Goal: Task Accomplishment & Management: Manage account settings

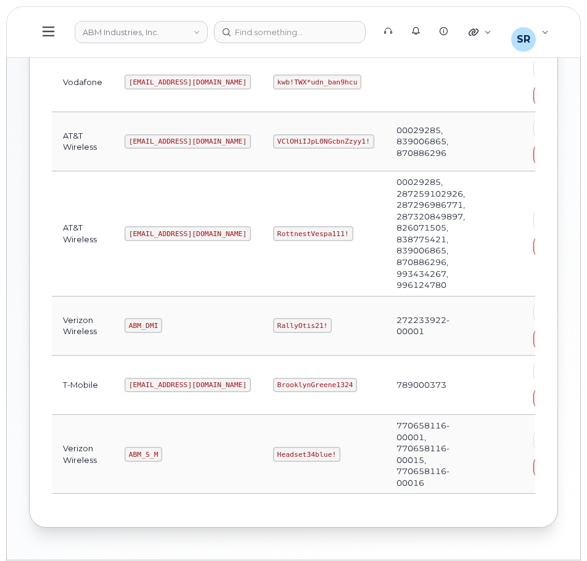
scroll to position [282, 0]
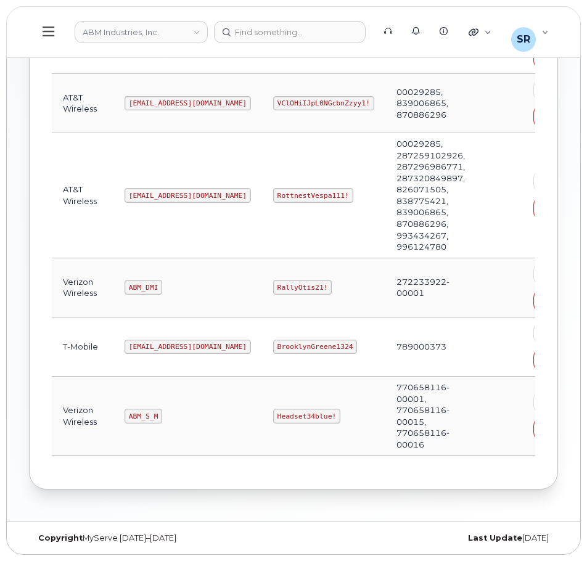
click at [129, 413] on code "ABM_S_M" at bounding box center [143, 416] width 38 height 15
copy code "ABM_S_M"
click at [273, 413] on code "Headset34blue!" at bounding box center [306, 416] width 67 height 15
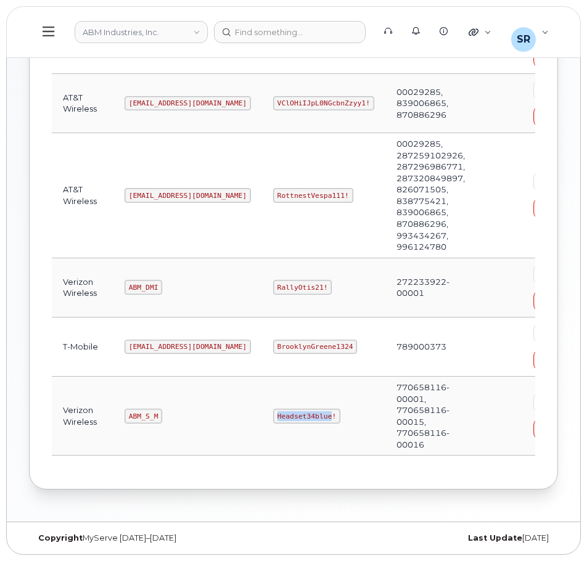
click at [273, 413] on code "Headset34blue!" at bounding box center [306, 416] width 67 height 15
copy code "Headset34blue!"
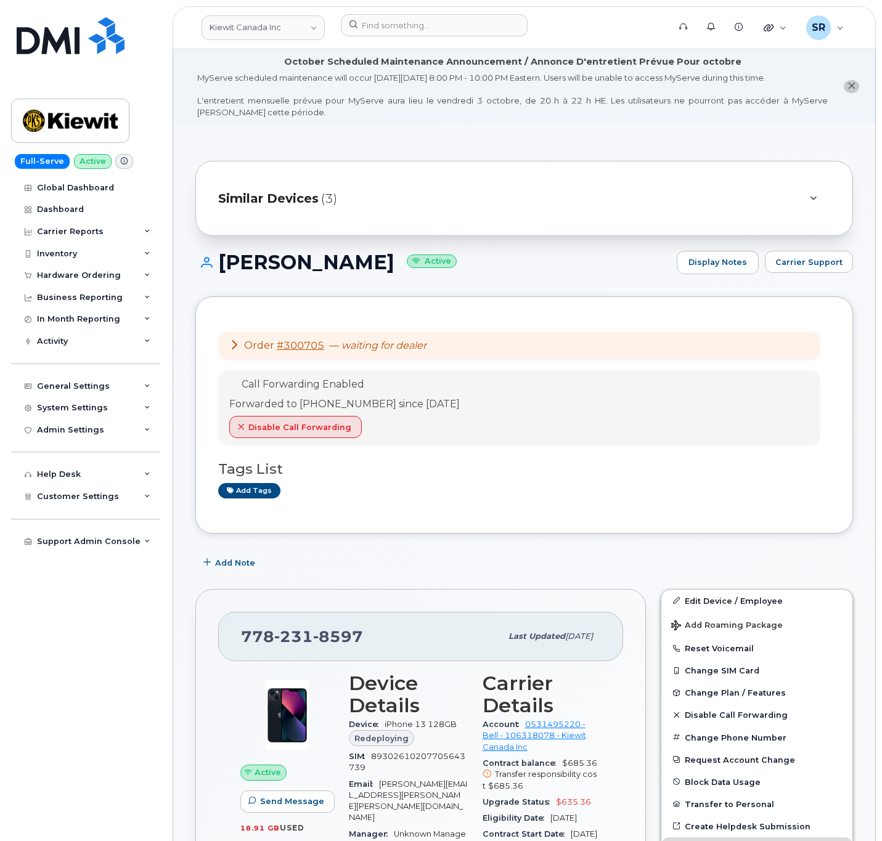
scroll to position [370, 0]
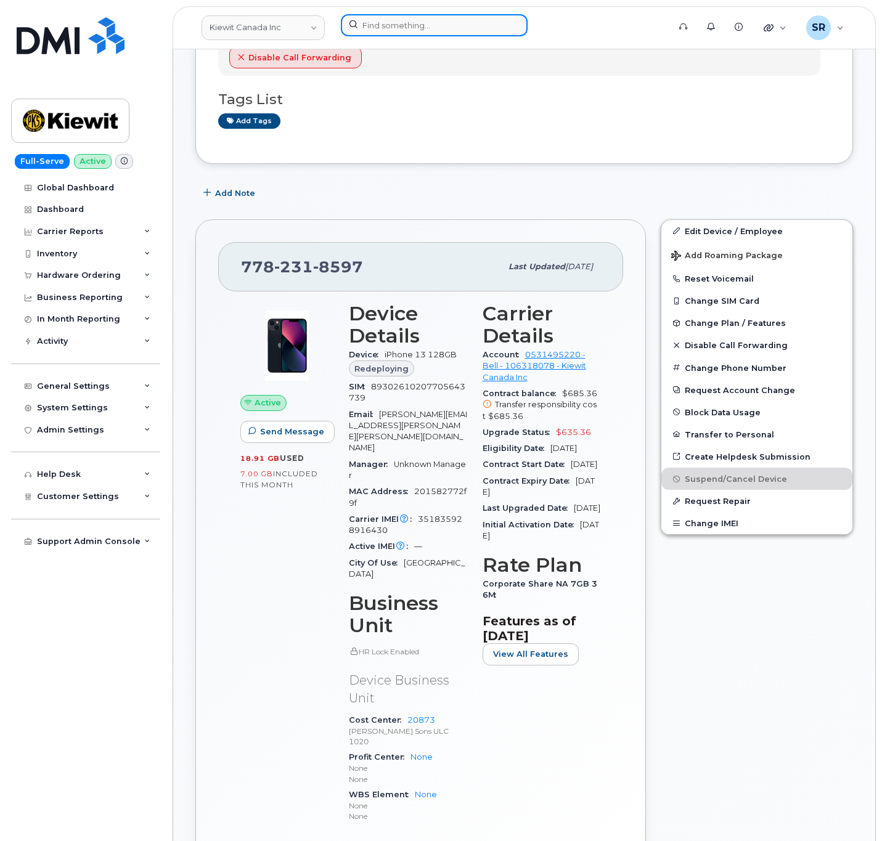
click at [474, 27] on input at bounding box center [434, 25] width 187 height 22
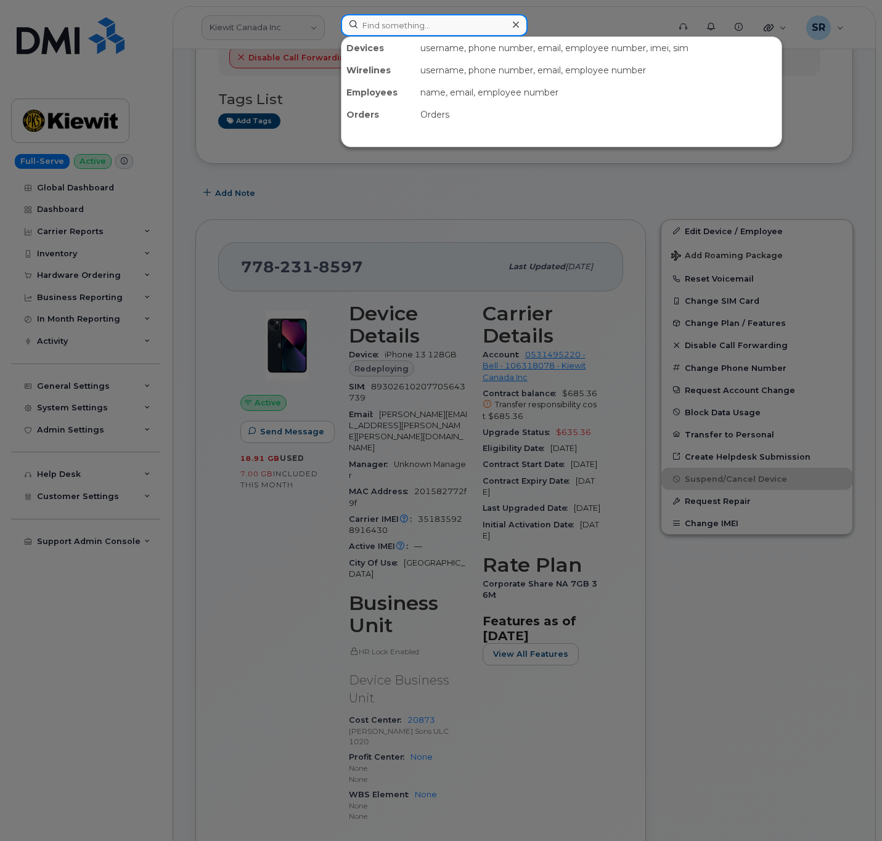
paste input "9012376376"
type input "9012376376"
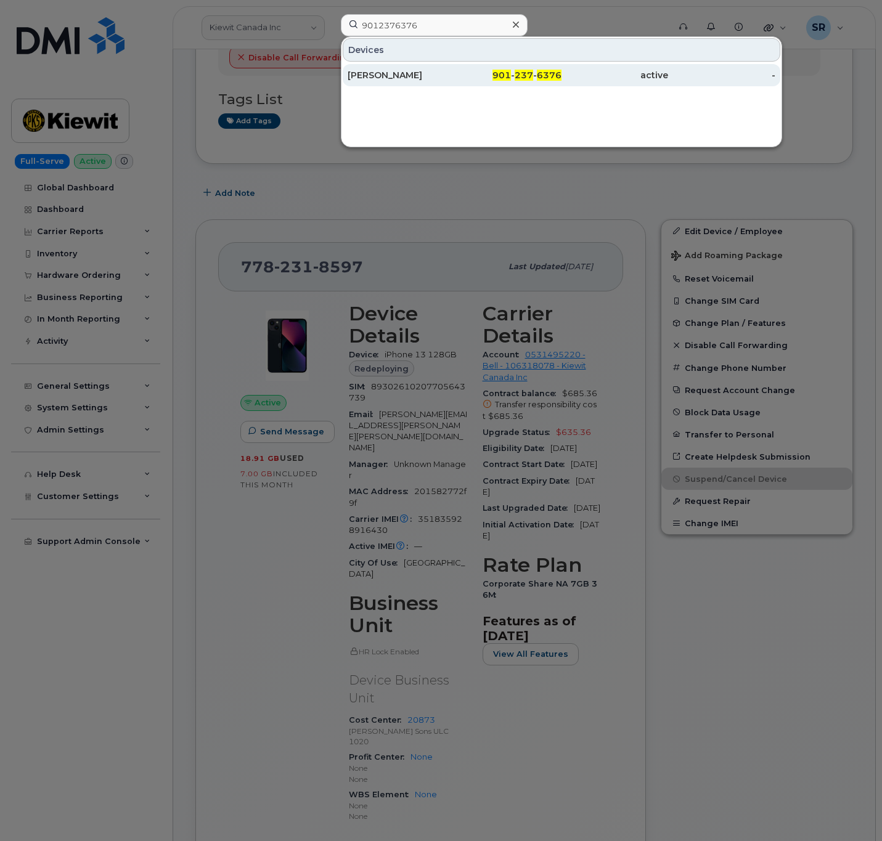
click at [415, 78] on div "[PERSON_NAME]" at bounding box center [401, 75] width 107 height 12
click at [459, 81] on div "901 - 237 - 6376" at bounding box center [507, 75] width 107 height 12
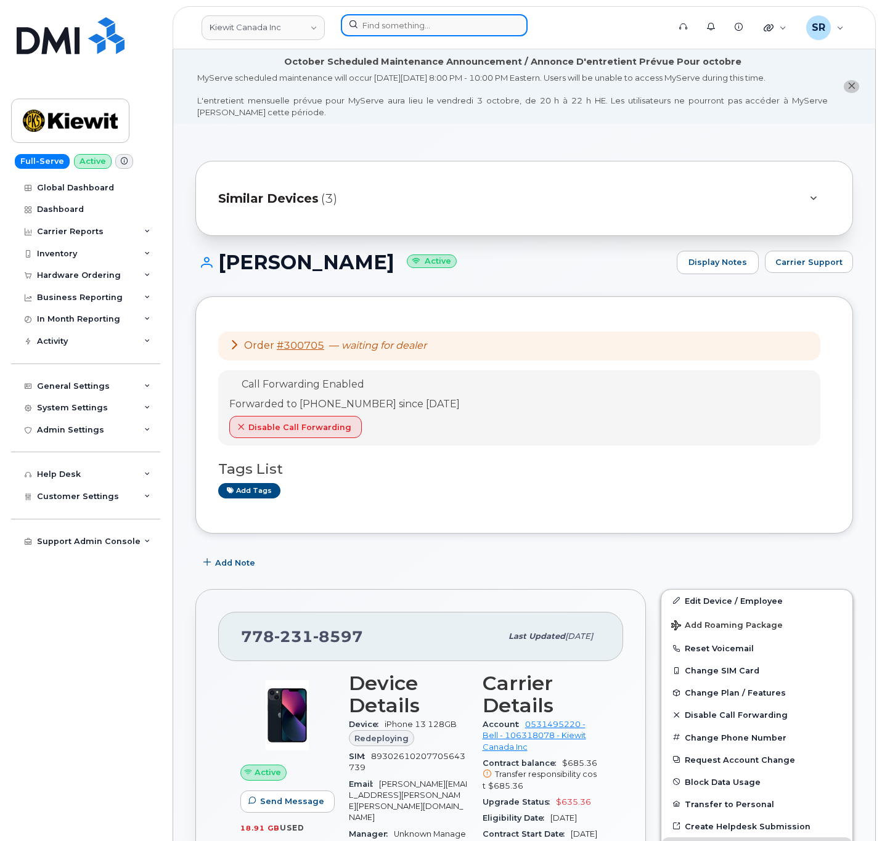
click at [483, 17] on input at bounding box center [434, 25] width 187 height 22
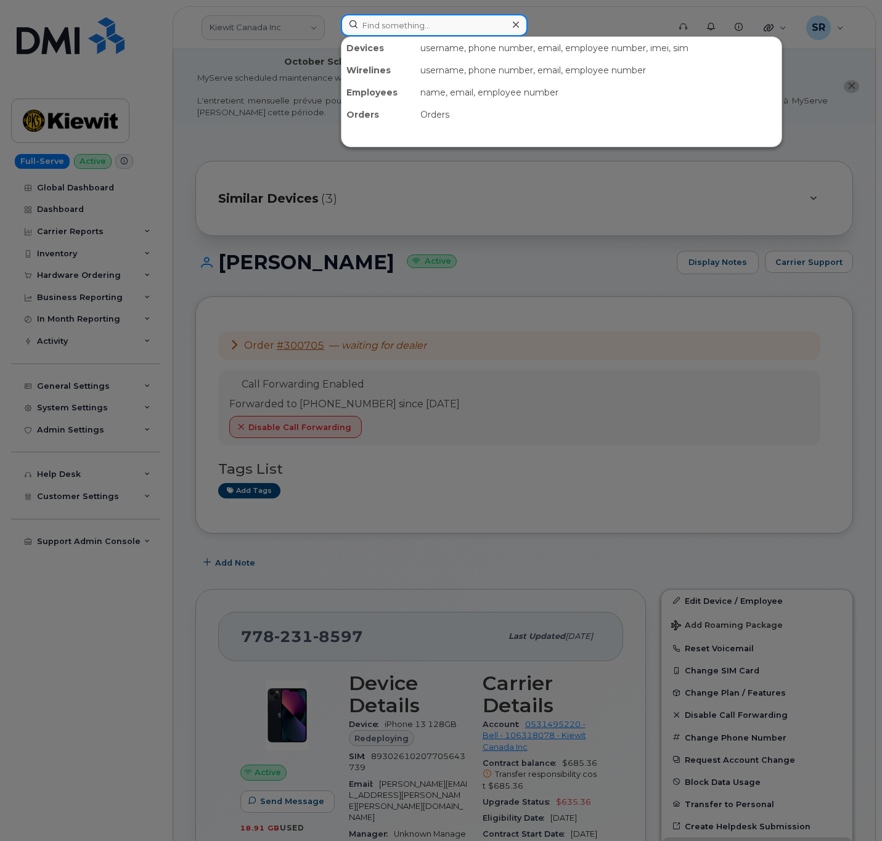
paste input "9012376376"
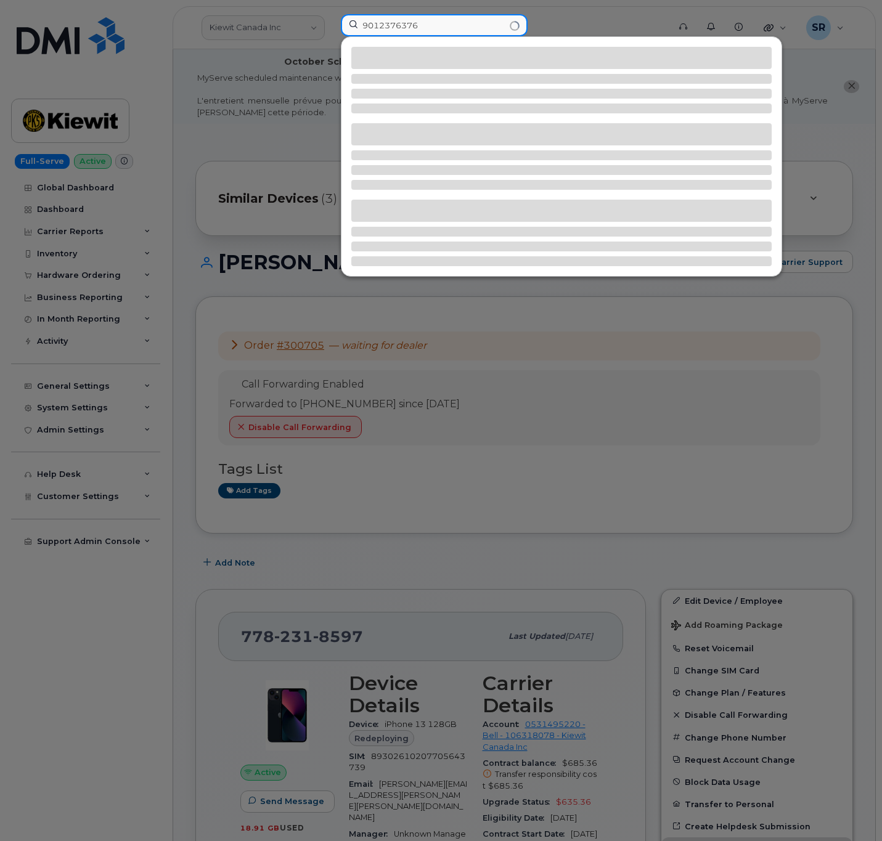
type input "9012376376"
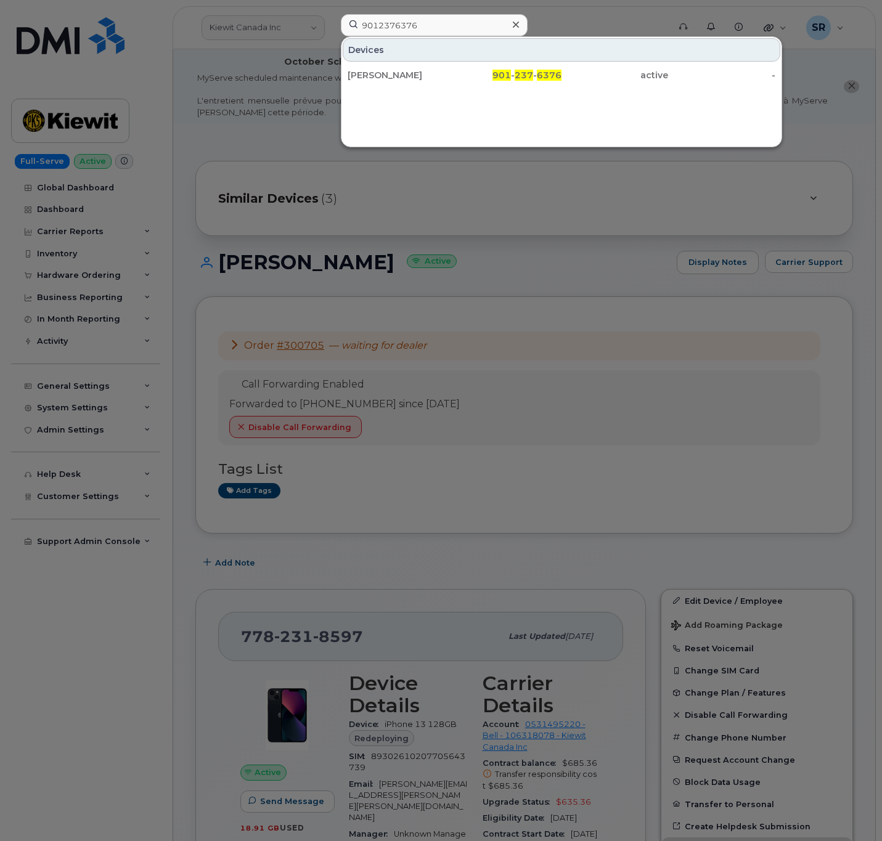
click at [351, 317] on div at bounding box center [441, 420] width 882 height 841
click at [487, 25] on input "9012376376" at bounding box center [434, 25] width 187 height 22
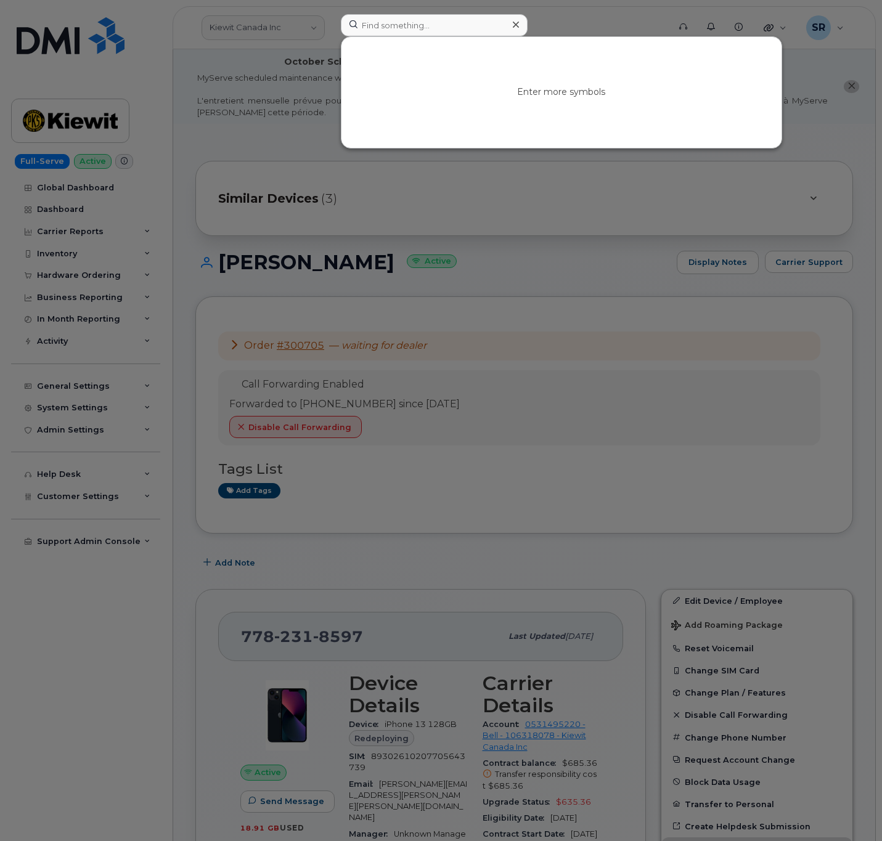
click at [385, 272] on div at bounding box center [441, 420] width 882 height 841
click at [492, 20] on input at bounding box center [434, 25] width 187 height 22
click at [231, 412] on div at bounding box center [441, 420] width 882 height 841
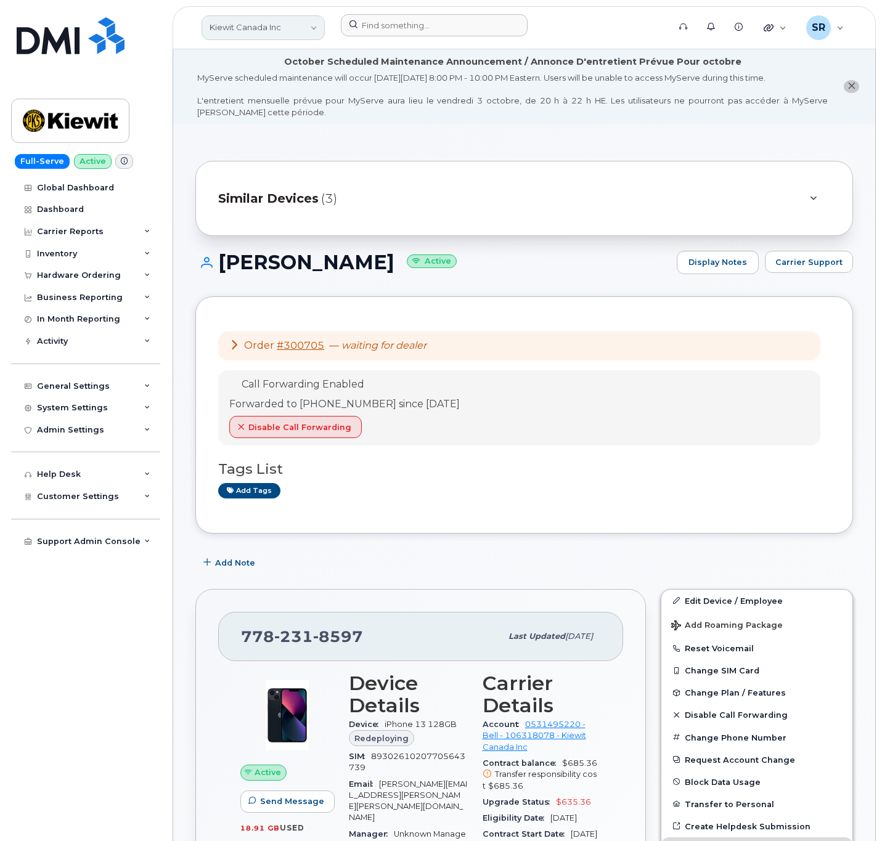
click at [276, 30] on link "Kiewit Canada Inc" at bounding box center [263, 27] width 123 height 25
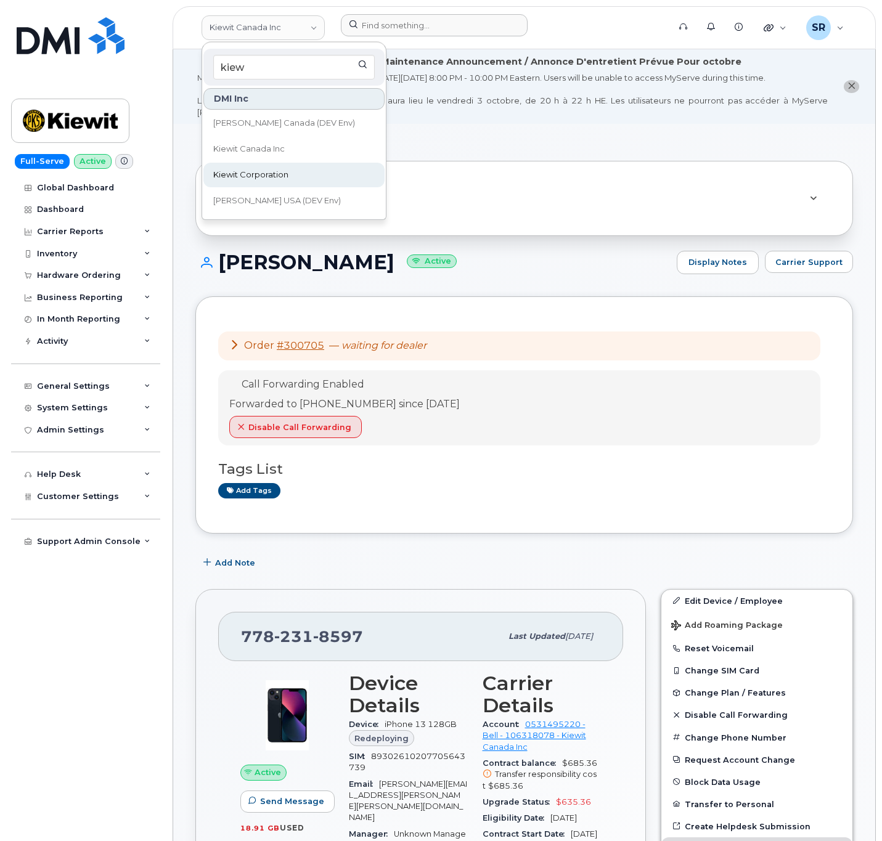
type input "kiew"
click at [298, 172] on link "Kiewit Corporation" at bounding box center [293, 175] width 181 height 25
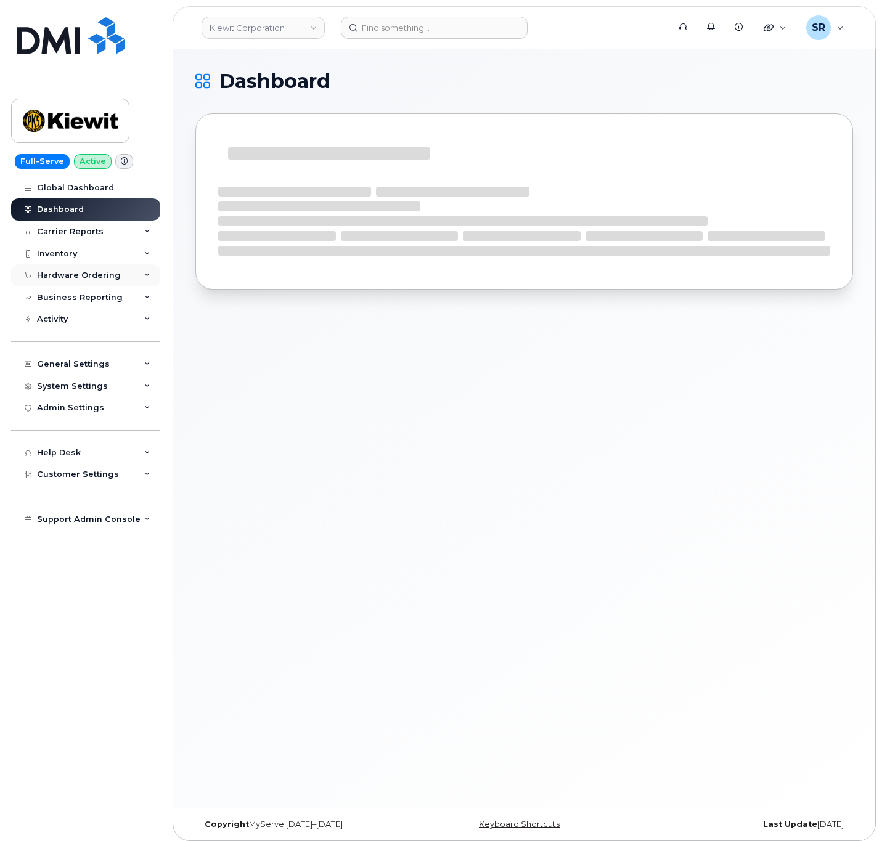
click at [86, 270] on div "Hardware Ordering" at bounding box center [85, 275] width 149 height 22
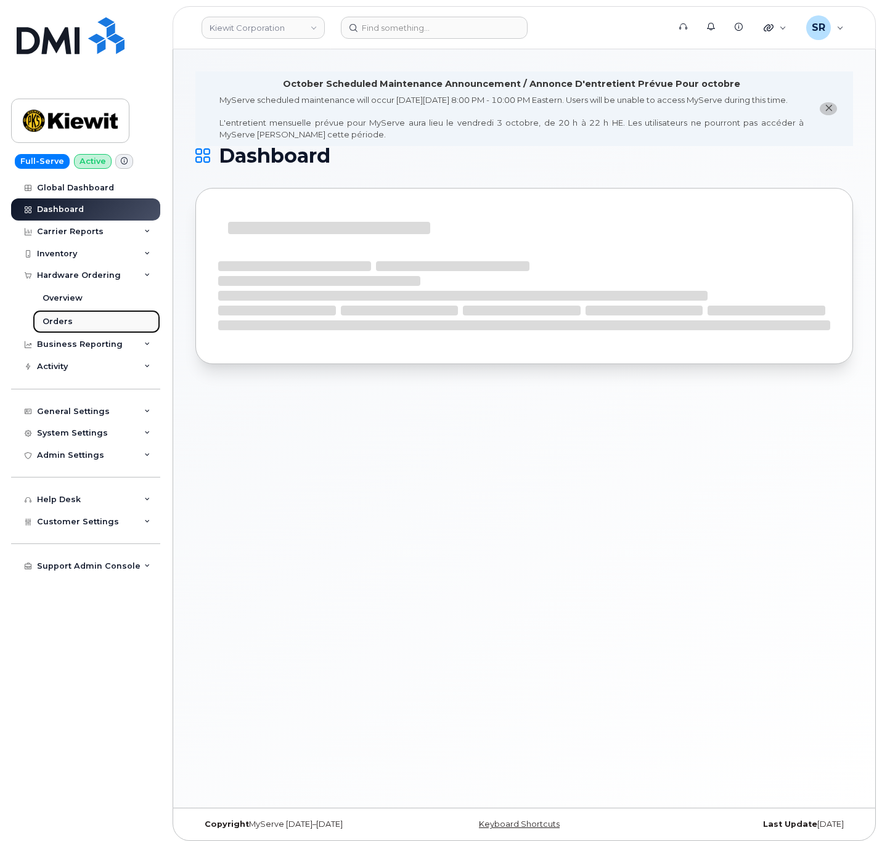
click at [86, 318] on link "Orders" at bounding box center [97, 321] width 128 height 23
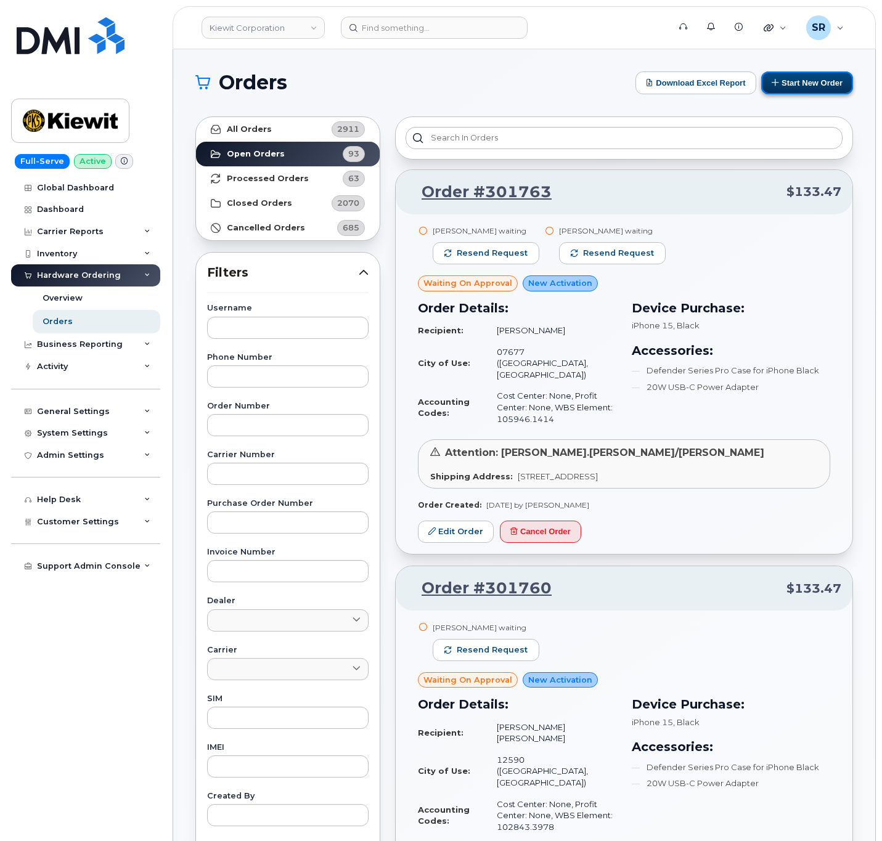
click at [813, 78] on button "Start New Order" at bounding box center [807, 82] width 92 height 23
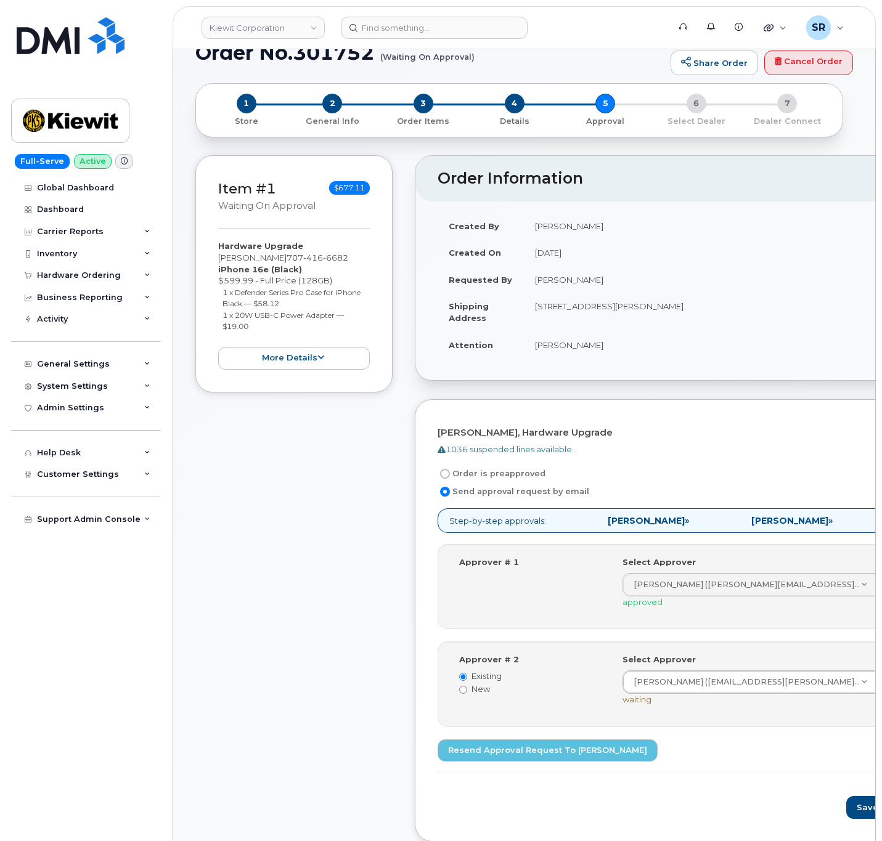
scroll to position [185, 0]
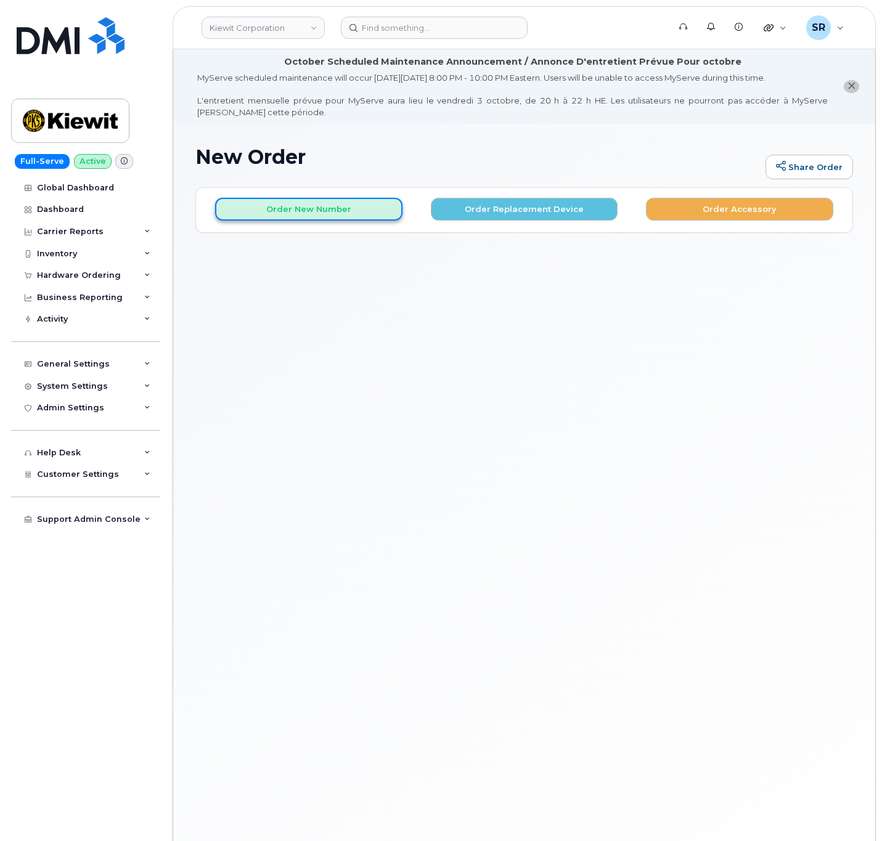
click at [386, 209] on button "Order New Number" at bounding box center [308, 209] width 187 height 23
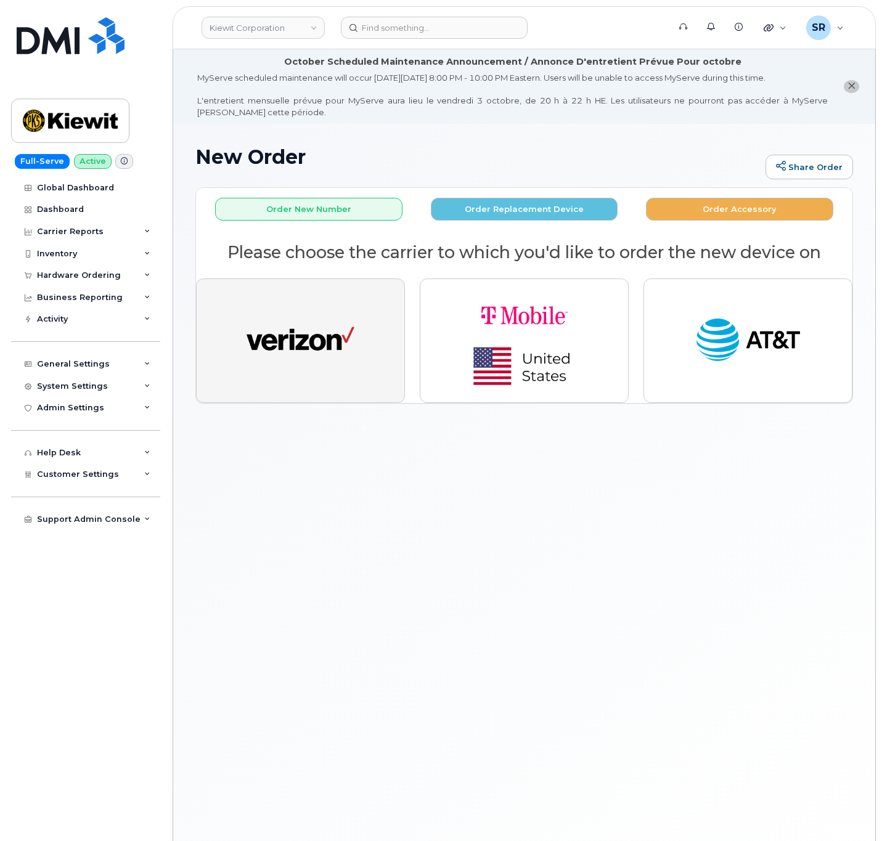
click at [362, 340] on button "button" at bounding box center [300, 341] width 209 height 124
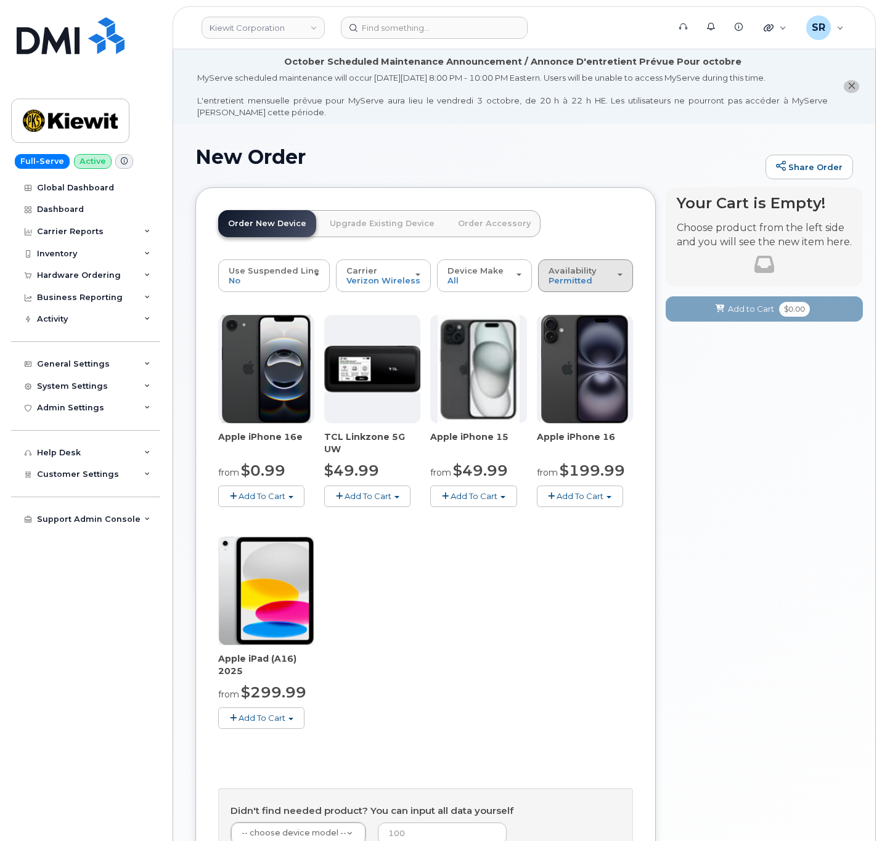
click at [549, 271] on span "Availability" at bounding box center [572, 271] width 48 height 10
click at [557, 327] on label "All" at bounding box center [554, 324] width 26 height 15
click at [0, 0] on input "All" at bounding box center [0, 0] width 0 height 0
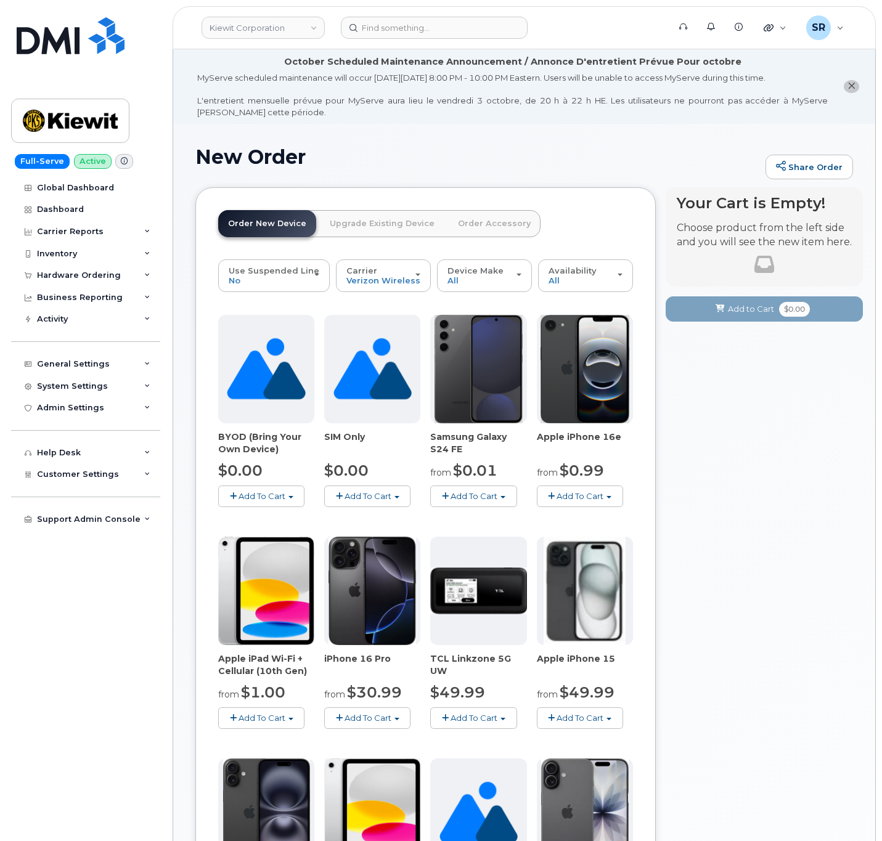
click at [261, 495] on span "Add To Cart" at bounding box center [262, 496] width 47 height 10
click at [274, 522] on link "$0.00 - Activation" at bounding box center [279, 519] width 117 height 15
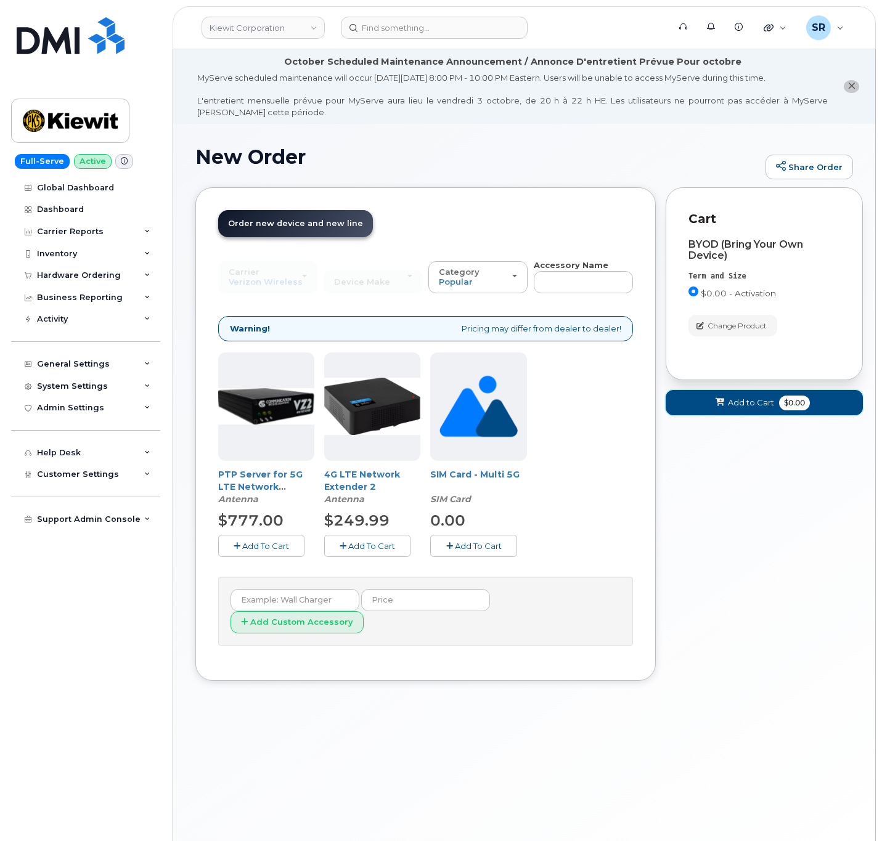
click at [757, 409] on span "Add to Cart" at bounding box center [751, 403] width 46 height 12
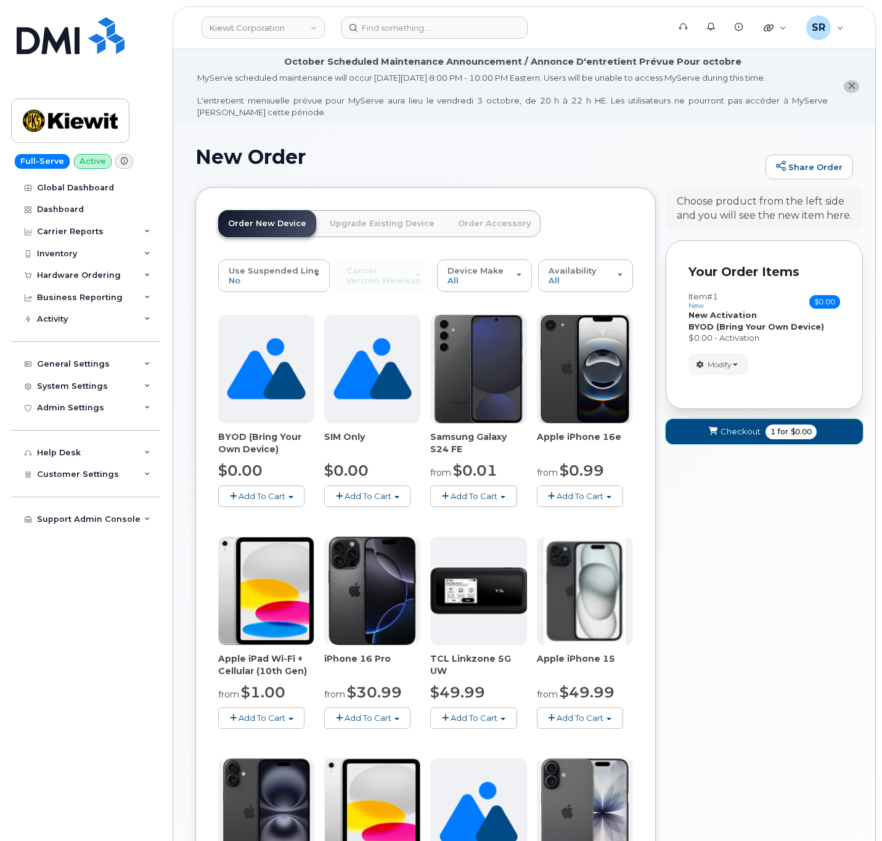
click at [775, 435] on span "for" at bounding box center [782, 431] width 15 height 11
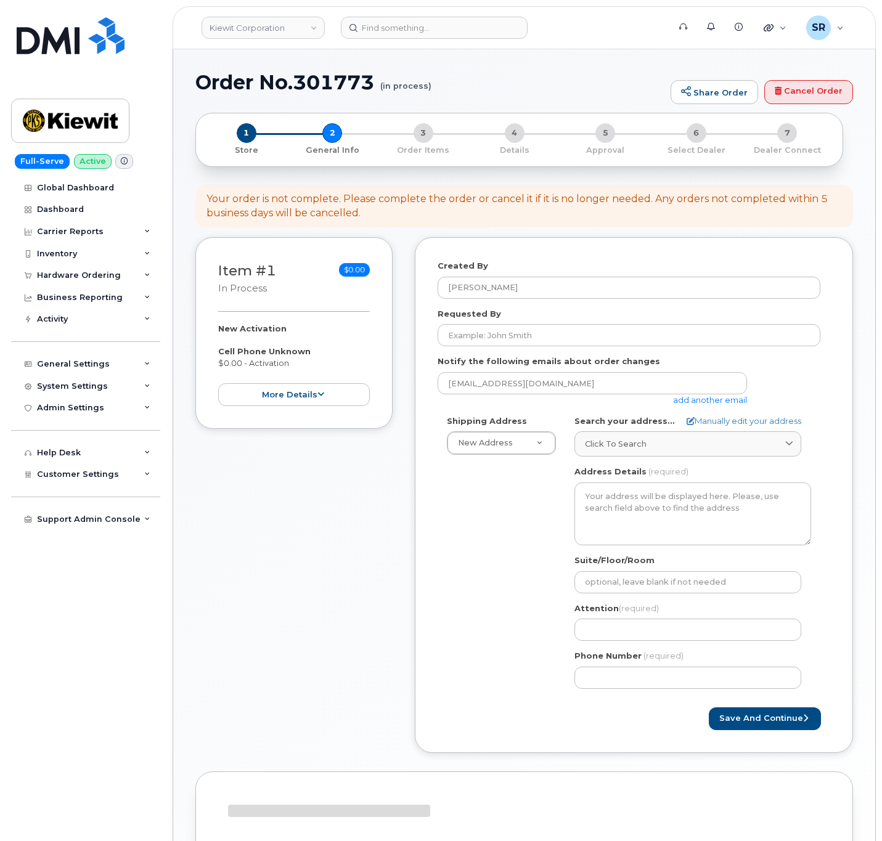
select select
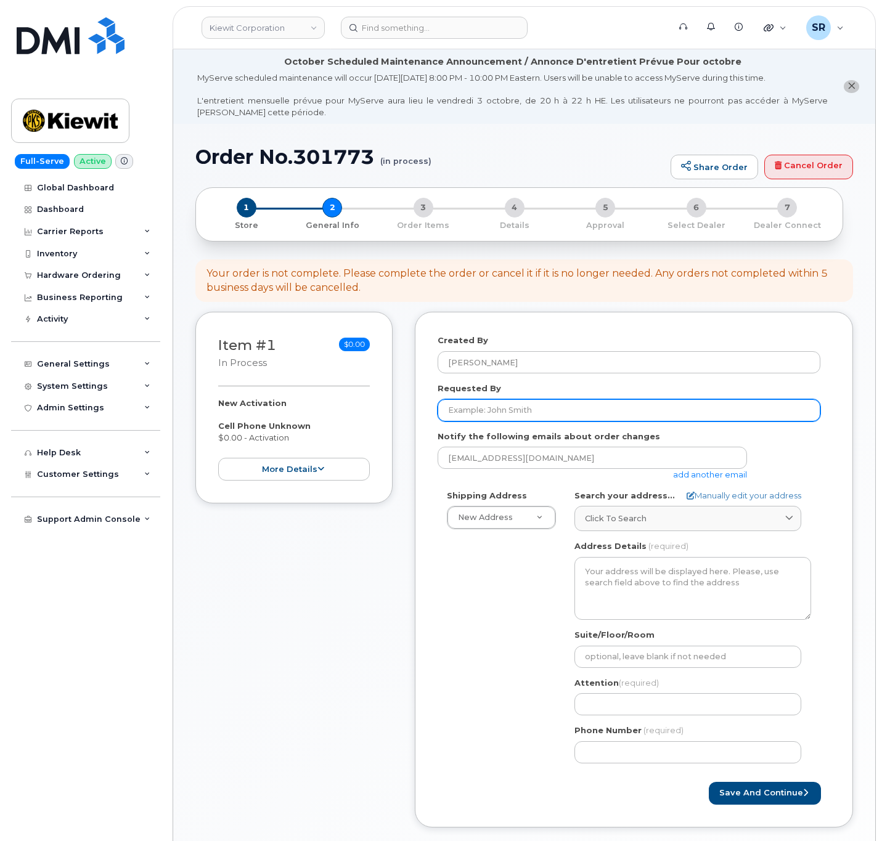
click at [562, 412] on input "Requested By" at bounding box center [629, 410] width 383 height 22
click at [540, 420] on input "Requested By" at bounding box center [629, 410] width 383 height 22
paste input "Jaime Andrade"
type input "Jaime Andrade"
click at [462, 601] on div "Shipping Address New Address New Address 2306 foreman rd 6747 Old Us highway 27…" at bounding box center [629, 631] width 383 height 283
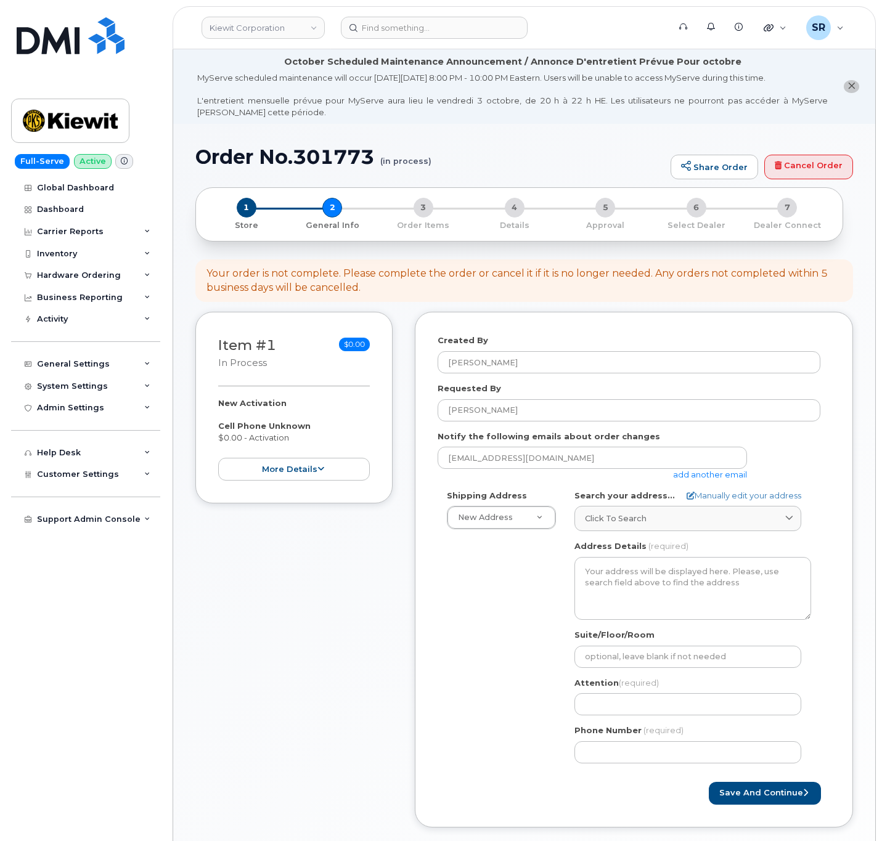
click at [697, 474] on link "add another email" at bounding box center [710, 475] width 74 height 10
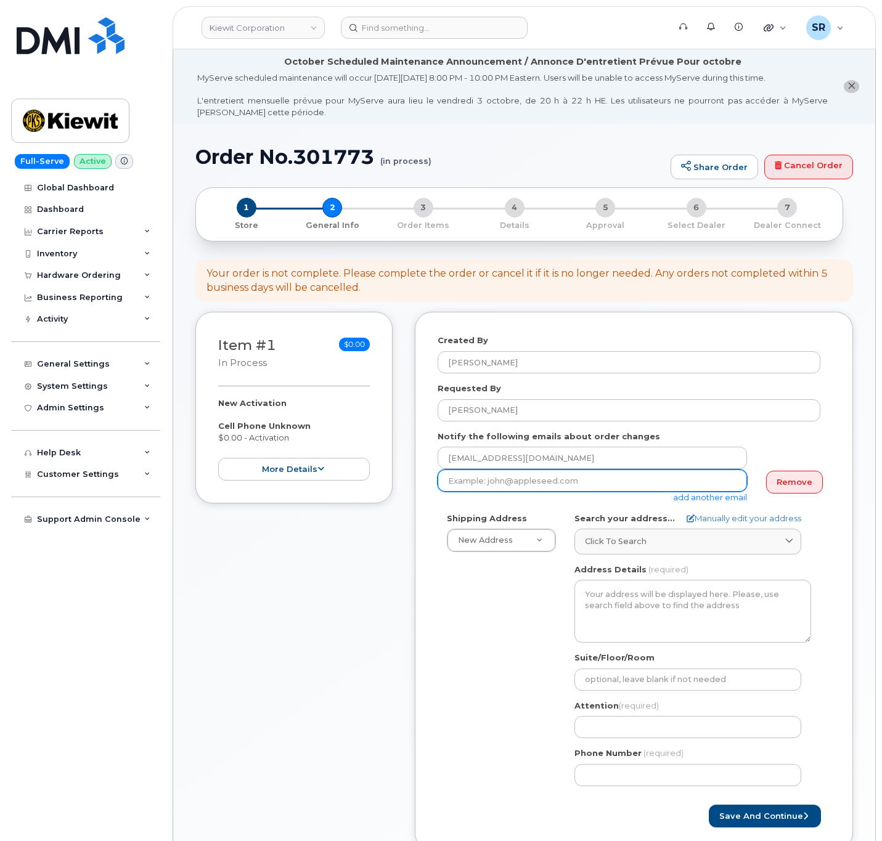
click at [547, 485] on input "email" at bounding box center [592, 481] width 309 height 22
paste input "JAIME.ANDRADE@KIEWIT.COM"
type input "JAIME.ANDRADE@KIEWIT.COM"
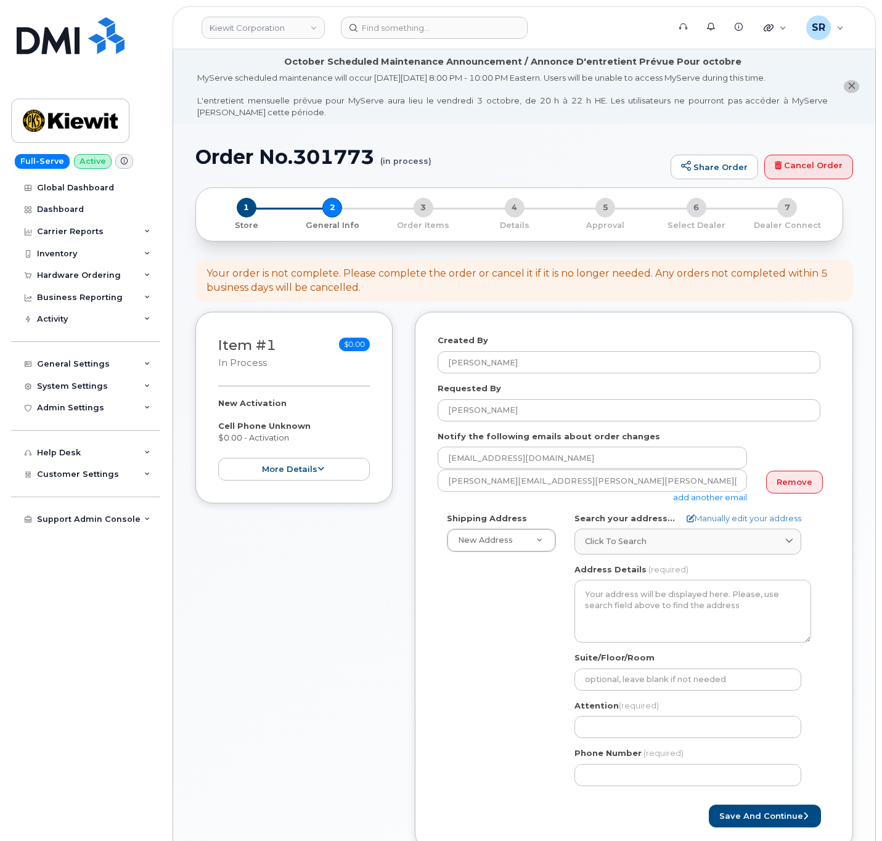
click at [502, 627] on div "Shipping Address New Address New Address 2306 foreman rd 6747 Old Us highway 27…" at bounding box center [629, 654] width 383 height 283
click at [704, 514] on link "Manually edit your address" at bounding box center [744, 519] width 115 height 12
select select
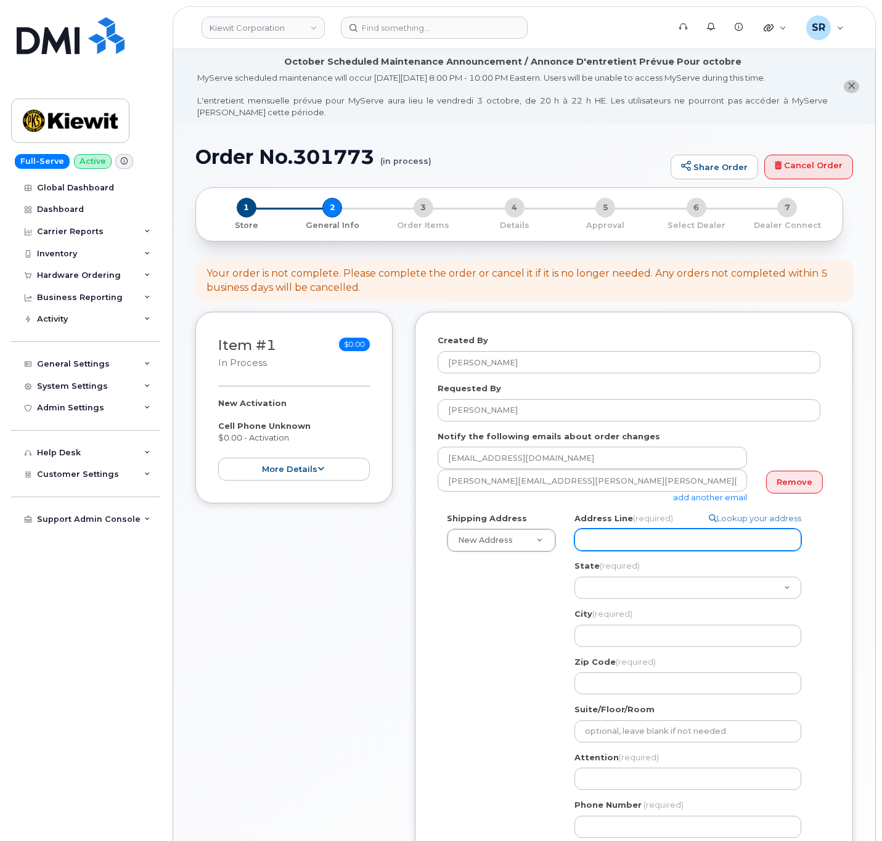
click at [642, 540] on input "Address Line (required)" at bounding box center [687, 540] width 227 height 22
paste input "4949 Eastgate Mall"
select select
type input "4949 Eastgate Mall"
click at [555, 603] on div "Shipping Address New Address New Address 2306 foreman rd 6747 Old Us highway 27…" at bounding box center [629, 680] width 383 height 335
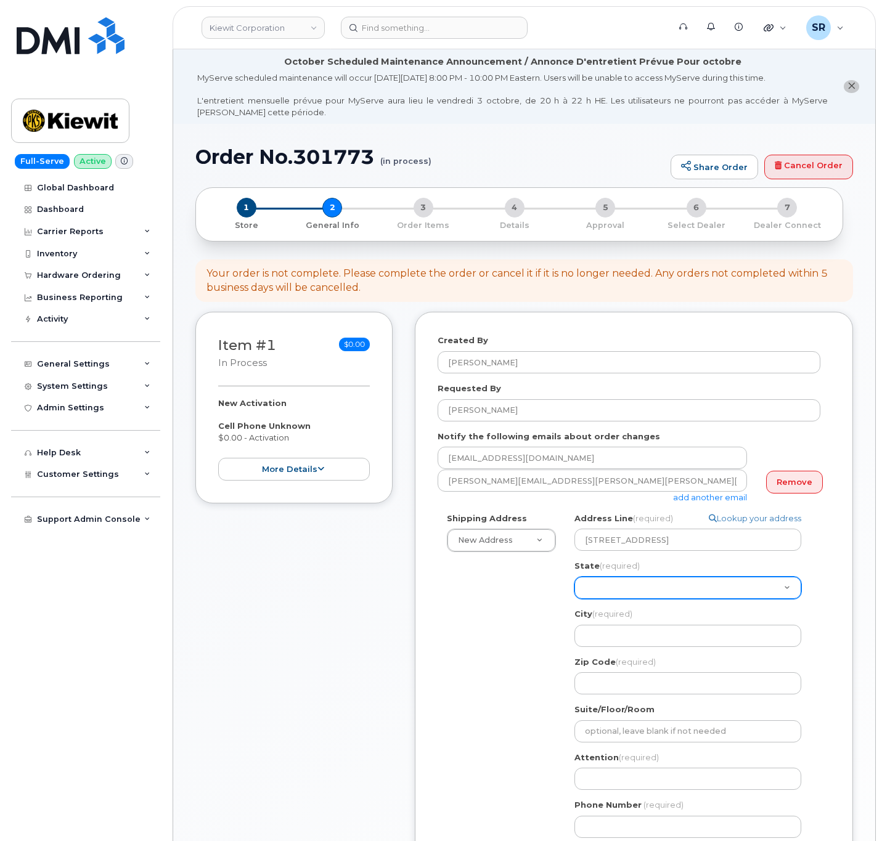
click at [603, 592] on select "Alabama Alaska American Samoa Arizona Arkansas California Colorado Connecticut …" at bounding box center [687, 588] width 227 height 22
select select "CA"
click at [574, 577] on select "Alabama Alaska American Samoa Arizona Arkansas California Colorado Connecticut …" at bounding box center [687, 588] width 227 height 22
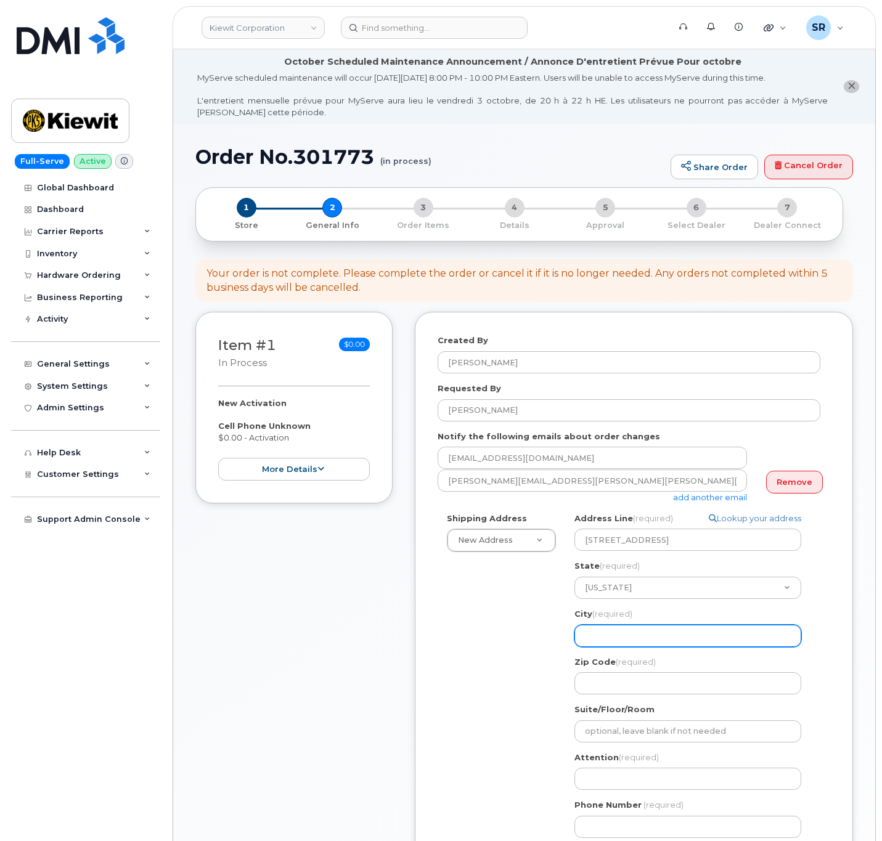
click at [638, 625] on input "City (required)" at bounding box center [687, 636] width 227 height 22
select select
type input "S"
select select
type input "Sa"
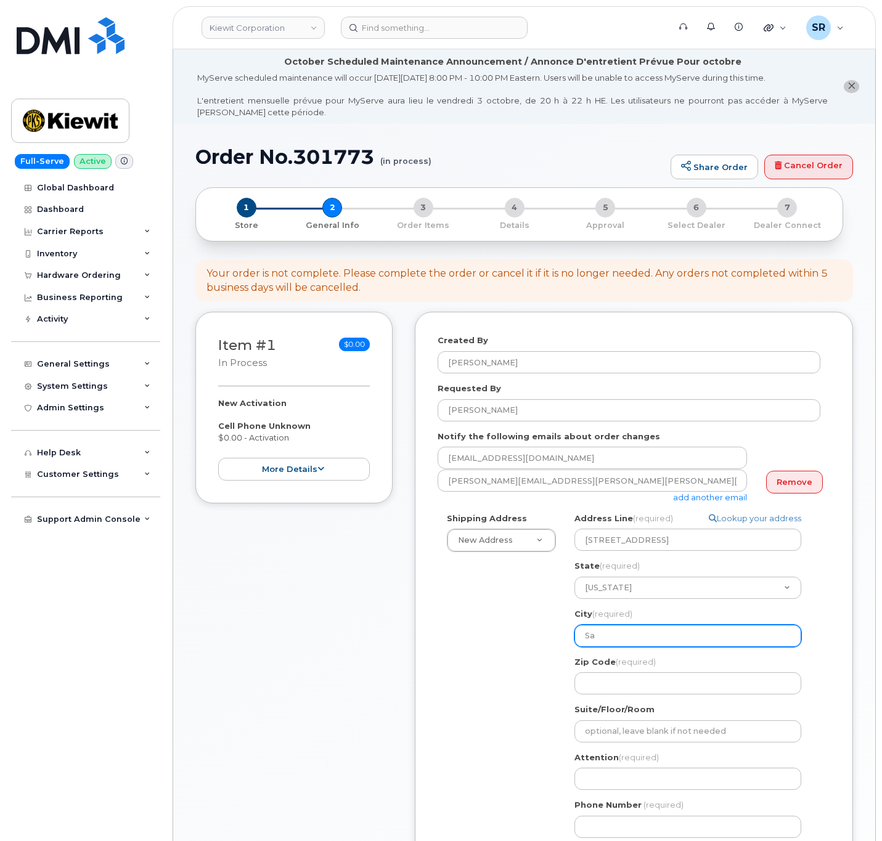
select select
type input "San"
select select
type input "San D"
select select
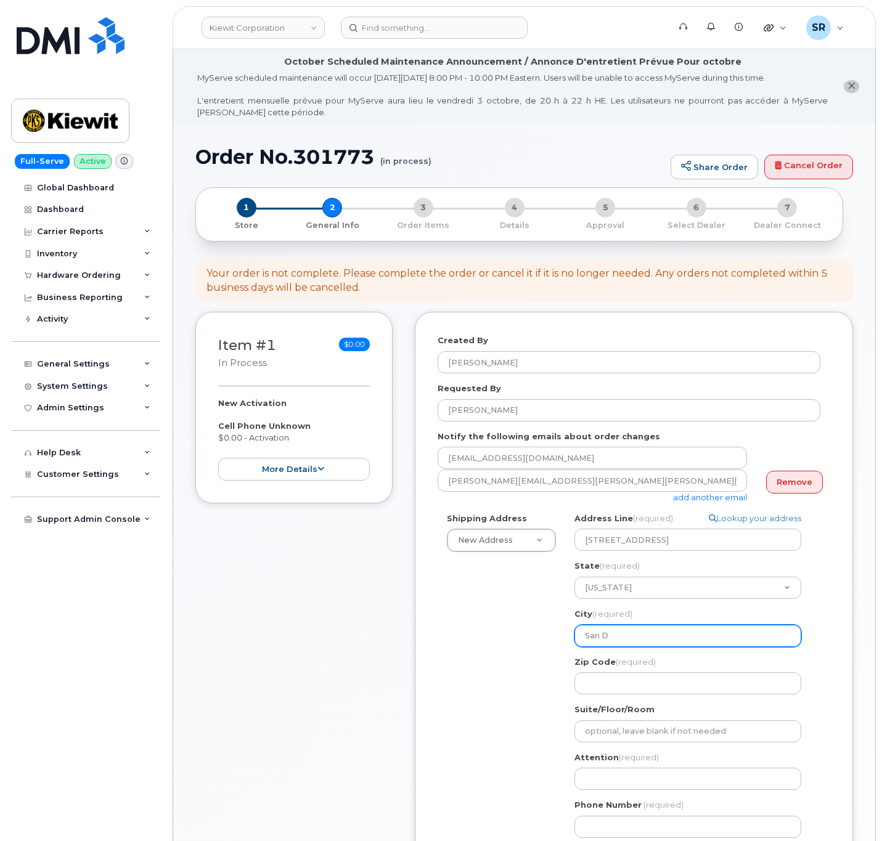
type input "San Di"
select select
type input "San Die"
select select
type input "San Dieg"
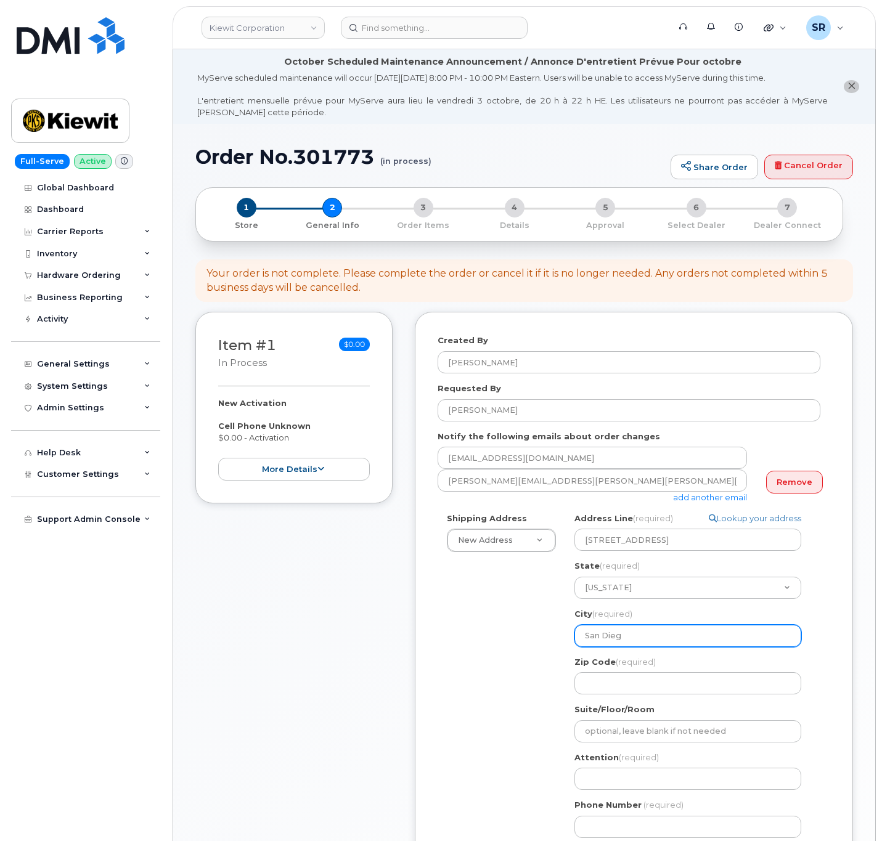
select select
type input "San Diego"
click at [483, 677] on div "Shipping Address New Address New Address 2306 foreman rd 6747 Old Us highway 27…" at bounding box center [629, 680] width 383 height 335
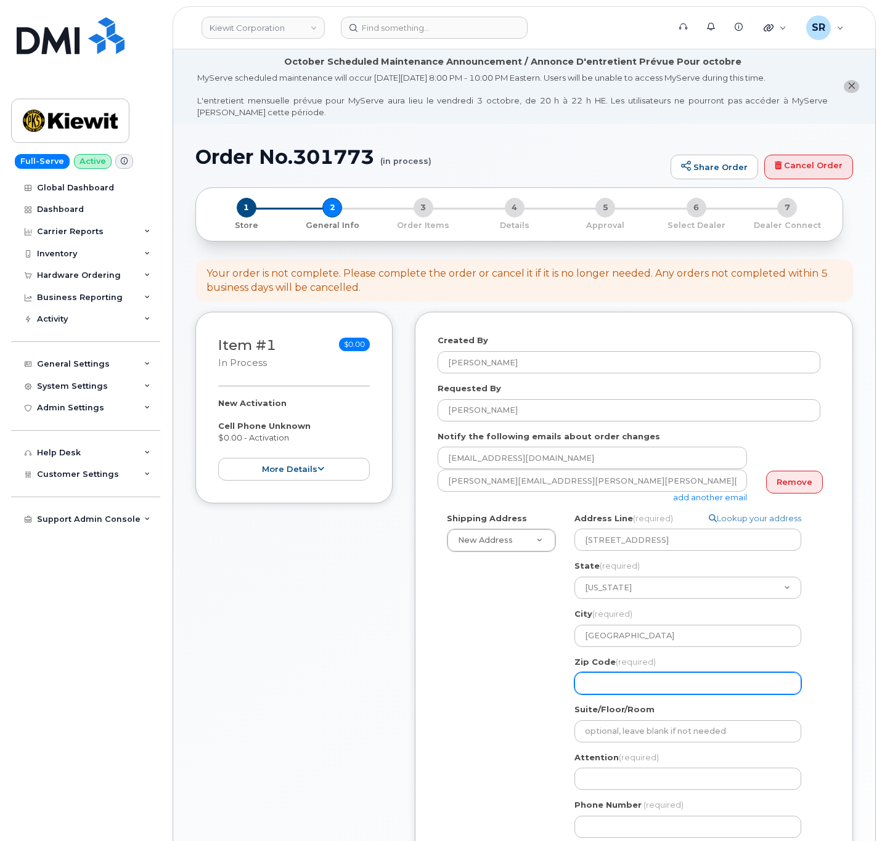
click at [608, 679] on input "Zip Code (required)" at bounding box center [687, 683] width 227 height 22
select select
type input "9"
select select
type input "92"
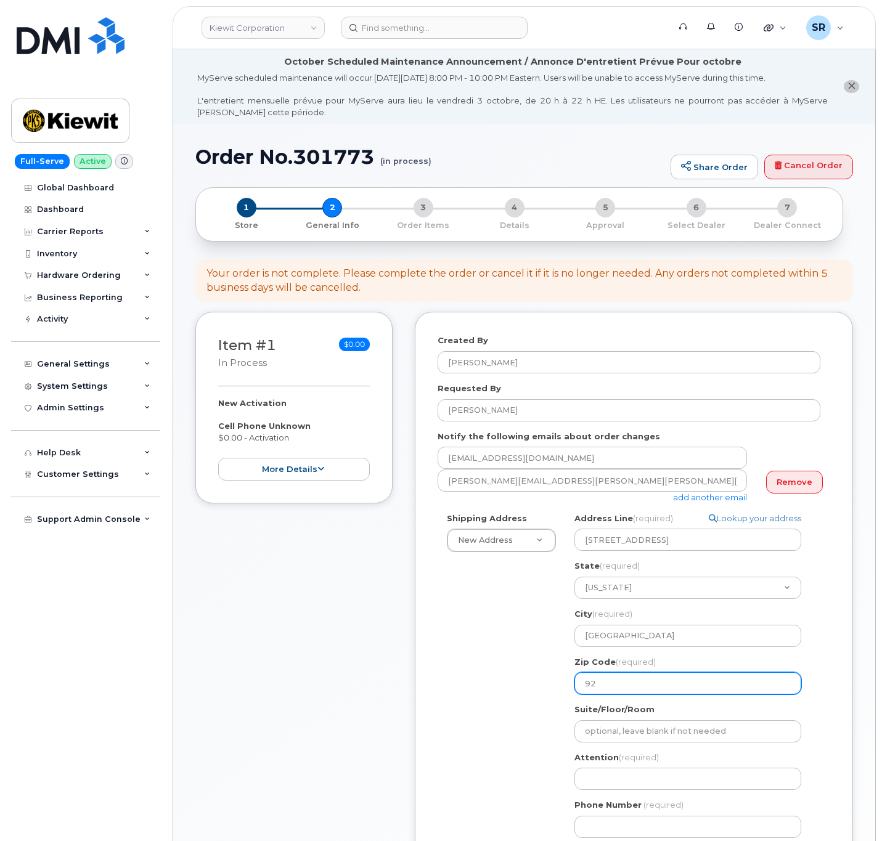
select select
type input "921"
select select
type input "9212"
select select
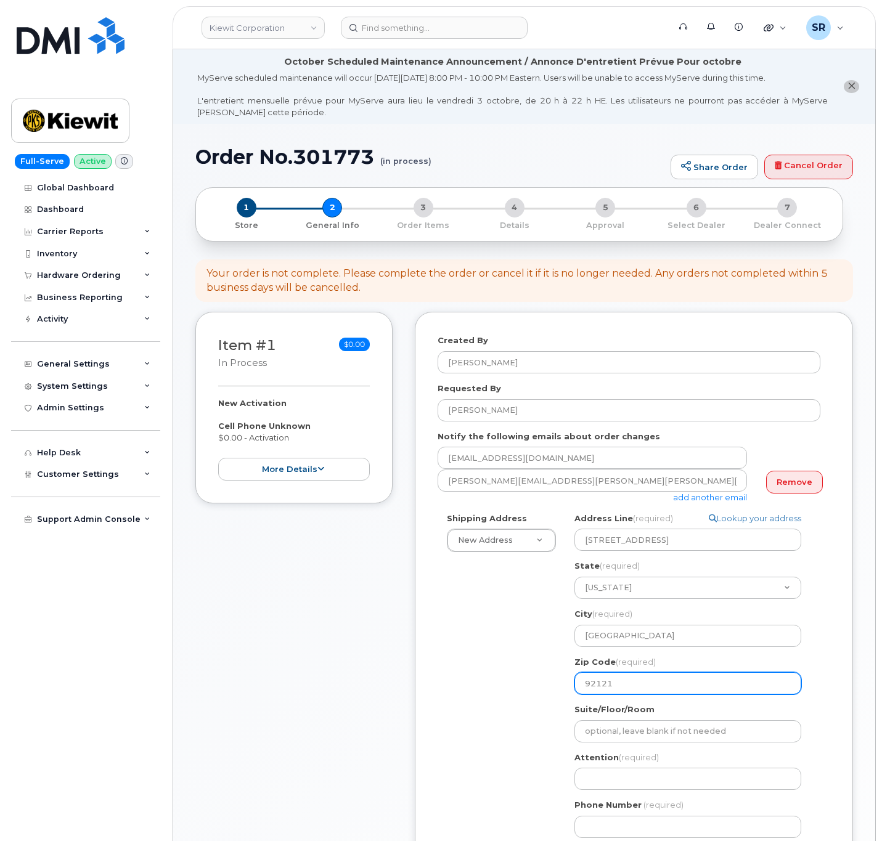
type input "92121"
click at [489, 687] on div "Shipping Address New Address New Address 2306 foreman rd 6747 Old Us highway 27…" at bounding box center [629, 680] width 383 height 335
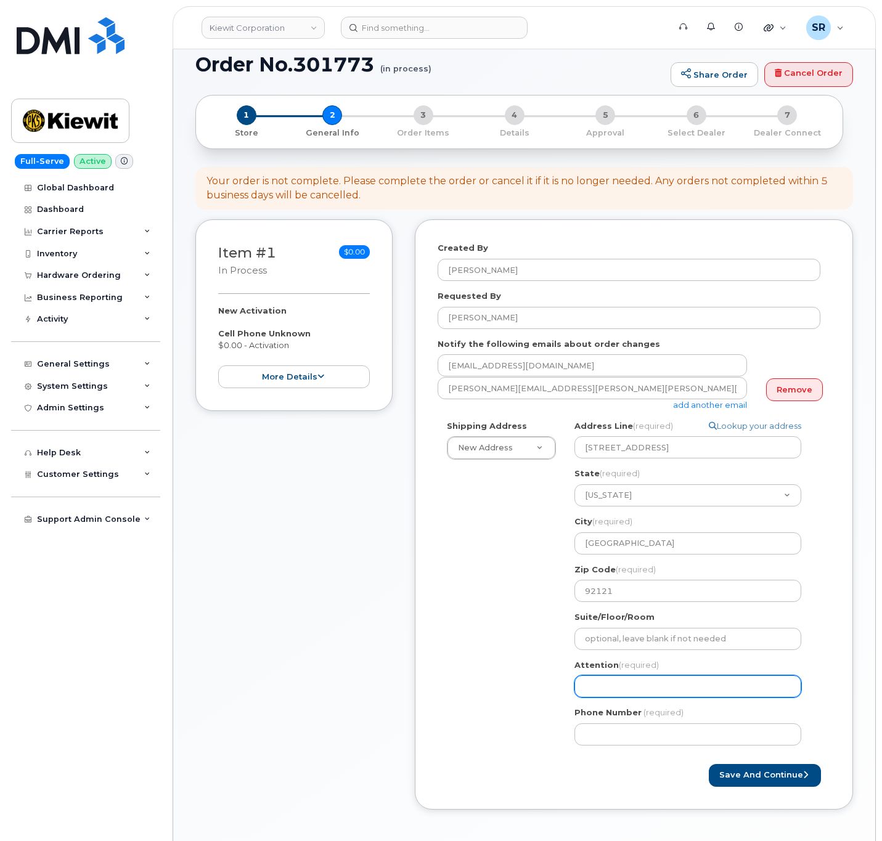
click at [667, 686] on input "Attention (required)" at bounding box center [687, 686] width 227 height 22
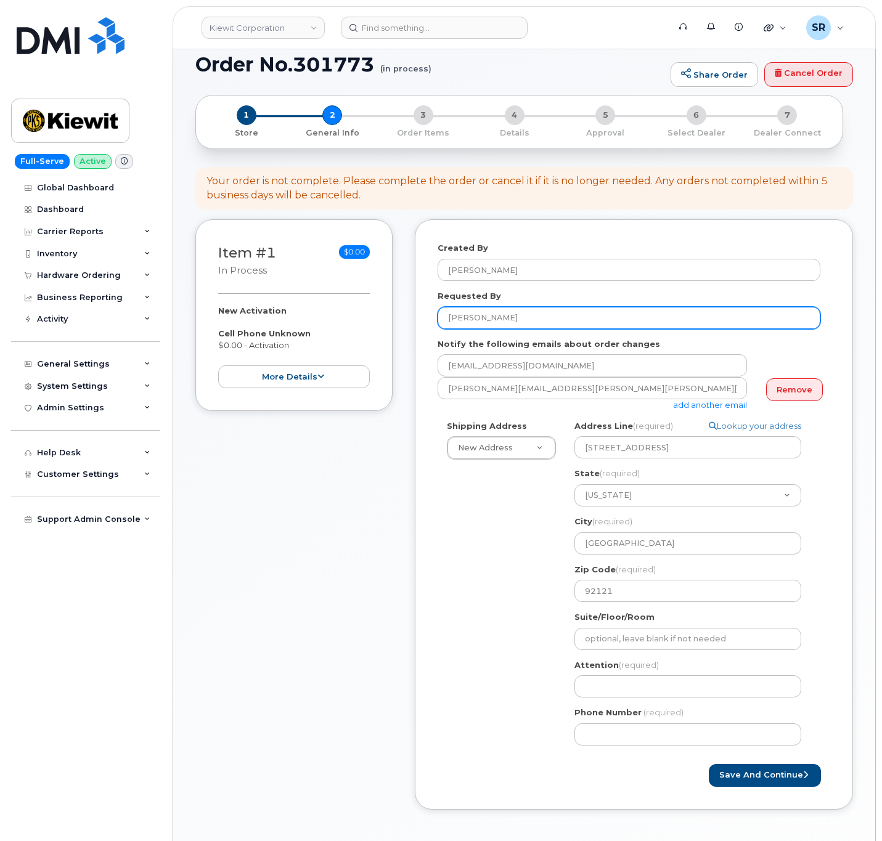
drag, startPoint x: 566, startPoint y: 322, endPoint x: 442, endPoint y: 326, distance: 123.9
click at [442, 326] on input "Jaime Andrade" at bounding box center [629, 318] width 383 height 22
click at [651, 699] on div "CA San Diego Search your address... Manually edit your address Click to search …" at bounding box center [692, 587] width 255 height 335
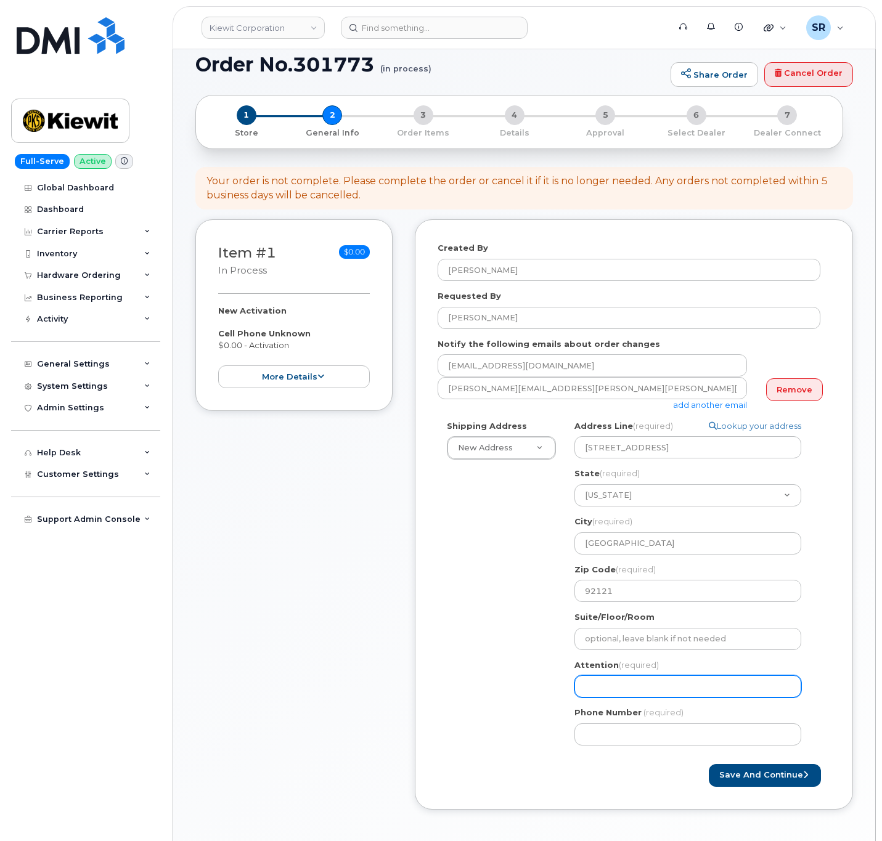
click at [654, 685] on input "Attention (required)" at bounding box center [687, 686] width 227 height 22
paste input "Jaime Andrade"
select select
type input "Jaime Andrade"
click at [501, 658] on div "Shipping Address New Address New Address 2306 foreman rd 6747 Old Us highway 27…" at bounding box center [629, 587] width 383 height 335
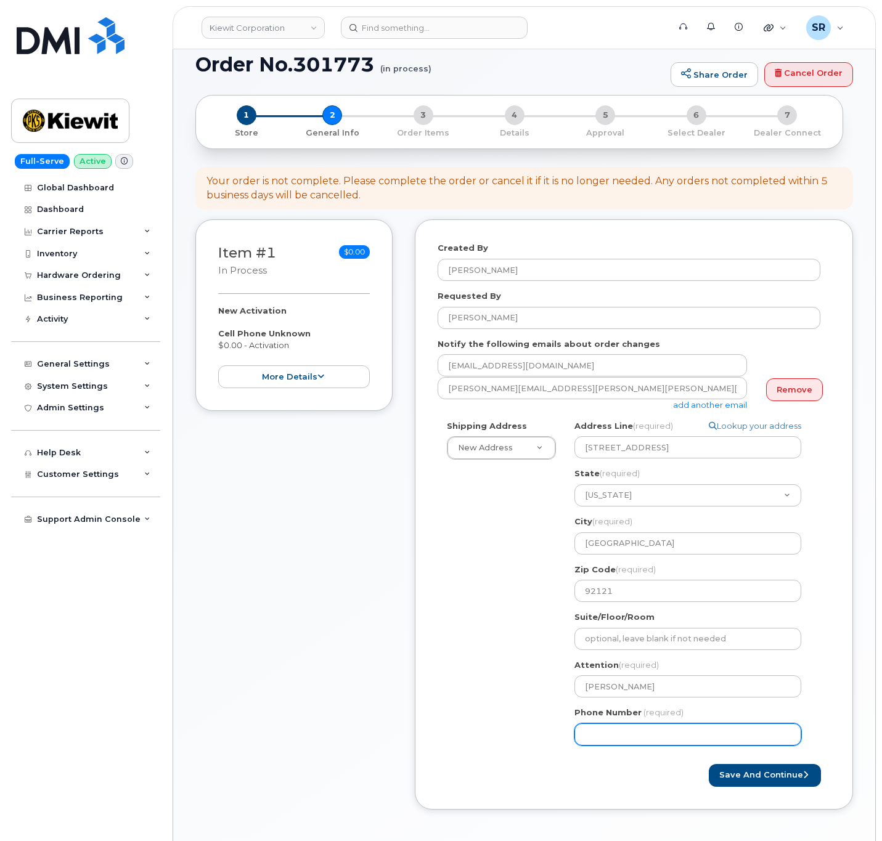
click at [627, 725] on input "Phone Number" at bounding box center [687, 735] width 227 height 22
click at [647, 733] on input "Phone Number" at bounding box center [687, 735] width 227 height 22
paste input "5628246837"
select select
type input "5628246837"
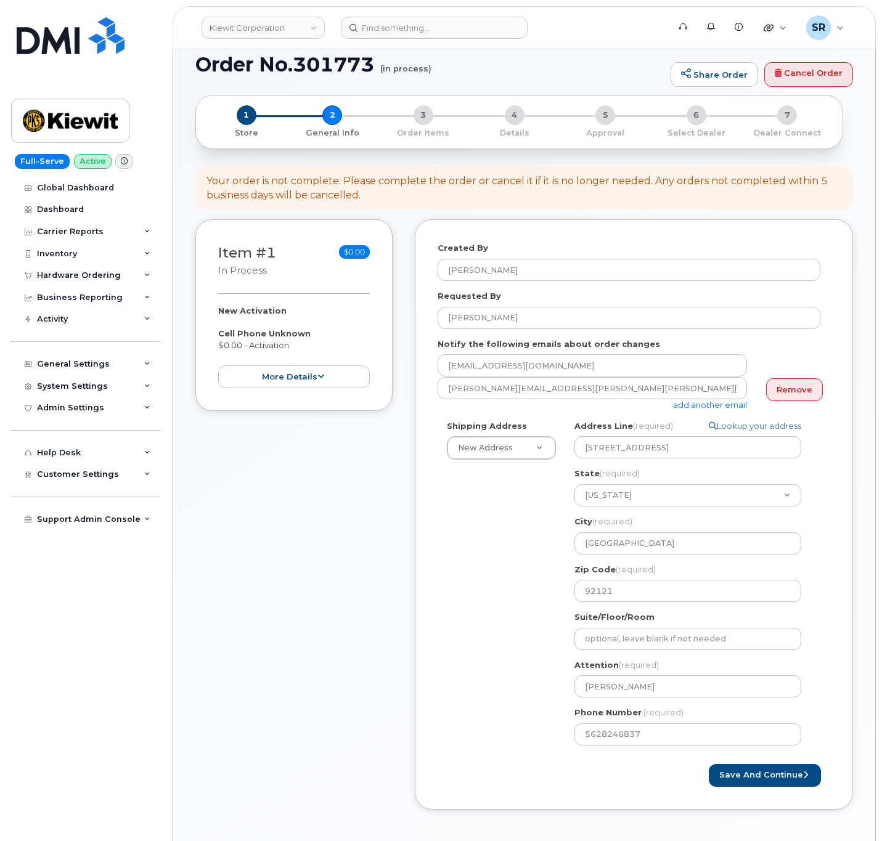
click at [516, 673] on div "Shipping Address New Address New Address 2306 foreman rd 6747 Old Us highway 27…" at bounding box center [629, 587] width 383 height 335
click at [755, 775] on button "Save and Continue" at bounding box center [765, 775] width 112 height 23
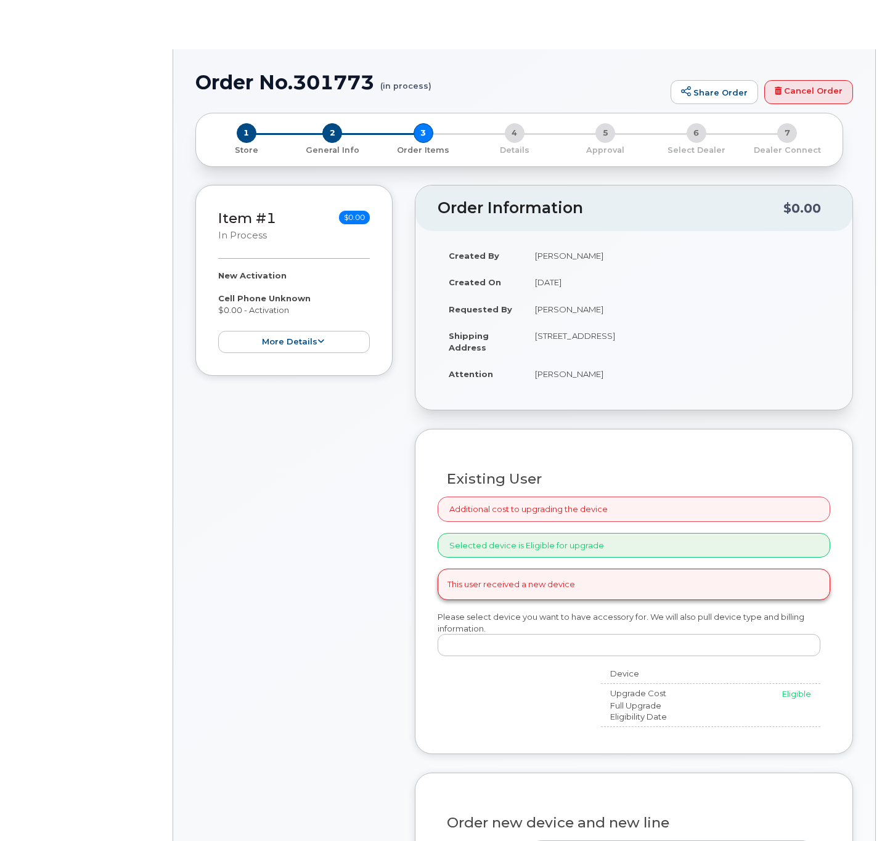
radio input "true"
select select
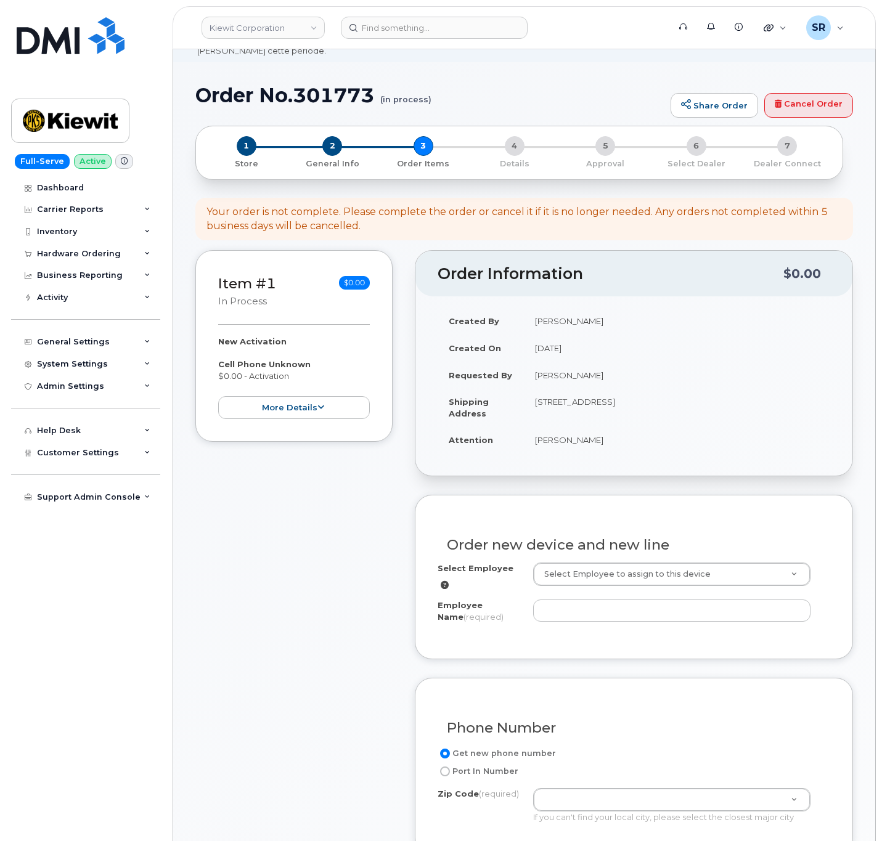
scroll to position [92, 0]
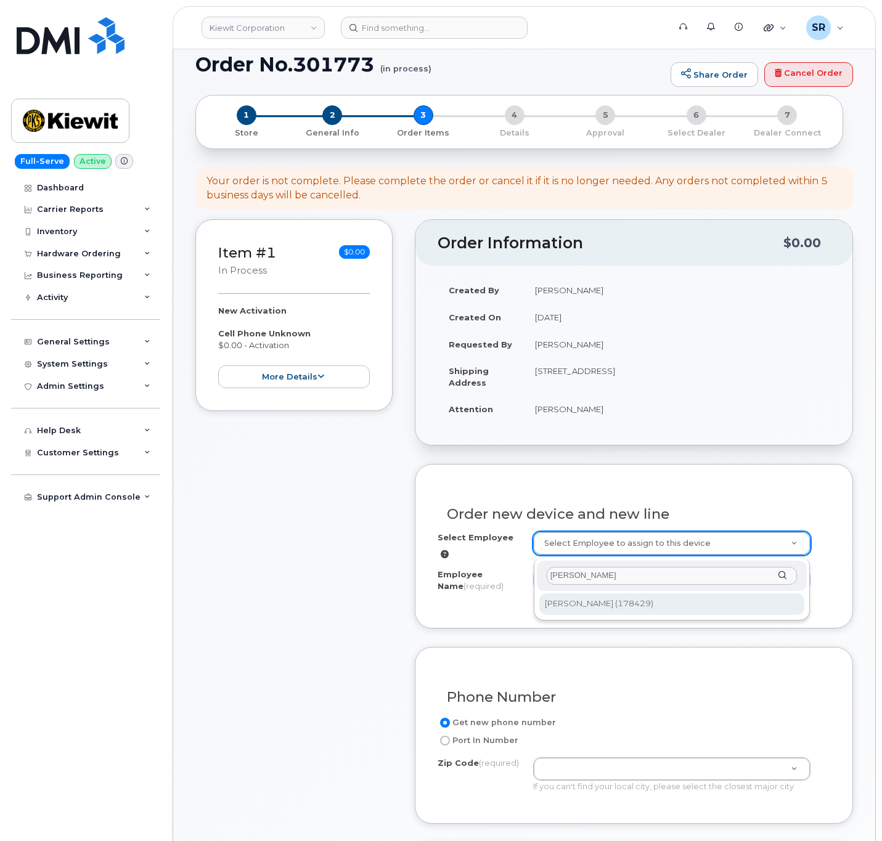
type input "[PERSON_NAME]"
type input "2151318"
type input "[PERSON_NAME]"
type input "4949 Miramar Road"
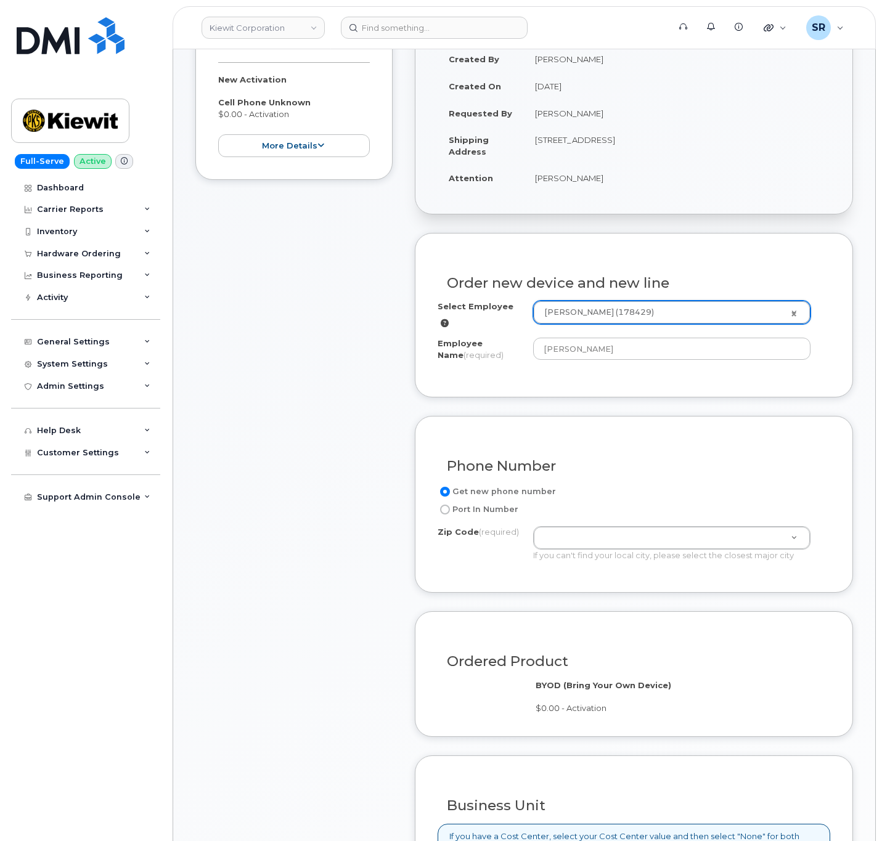
scroll to position [370, 0]
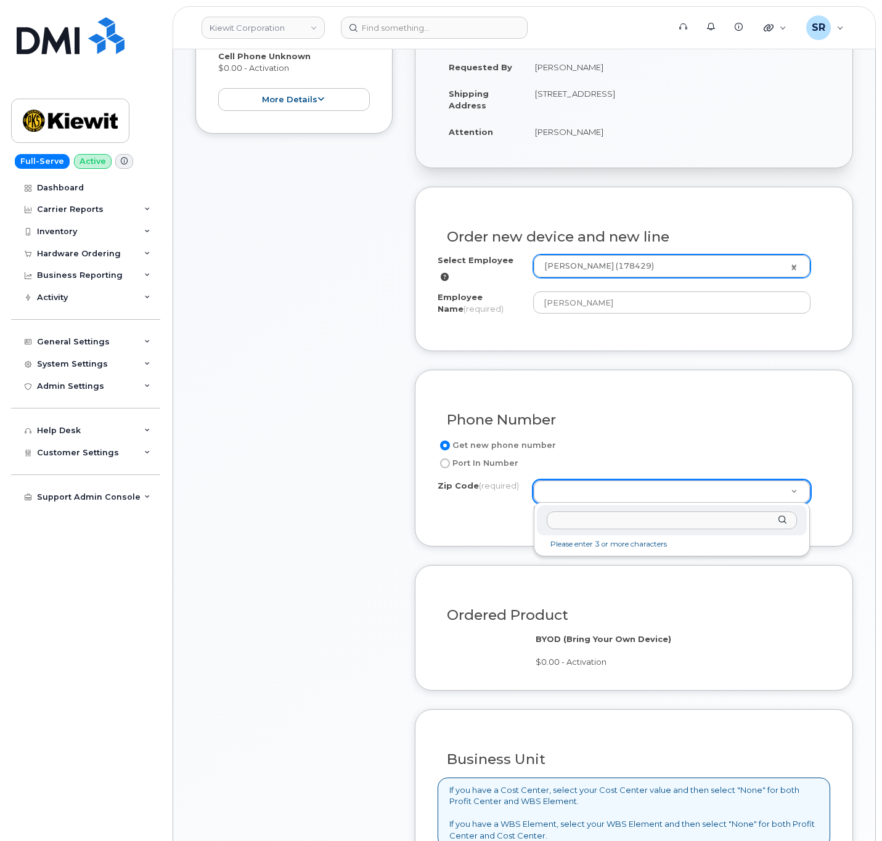
click at [644, 524] on input "Zip Code (required)" at bounding box center [672, 521] width 250 height 18
type input "92121"
type input "92121 (San Diego, CA)"
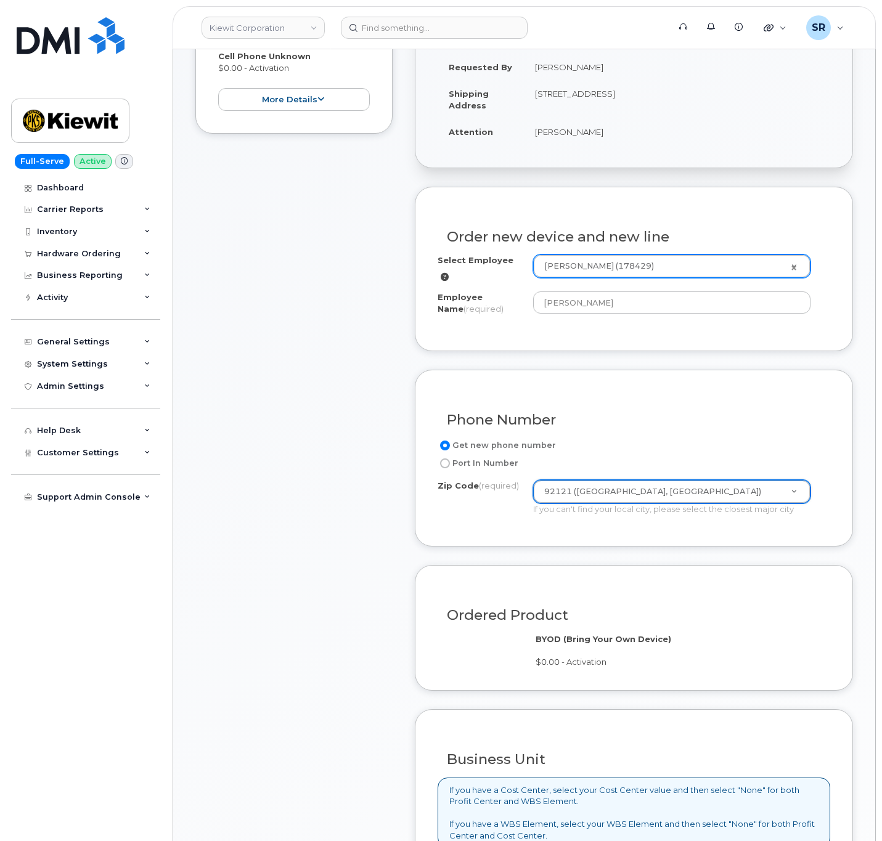
scroll to position [647, 0]
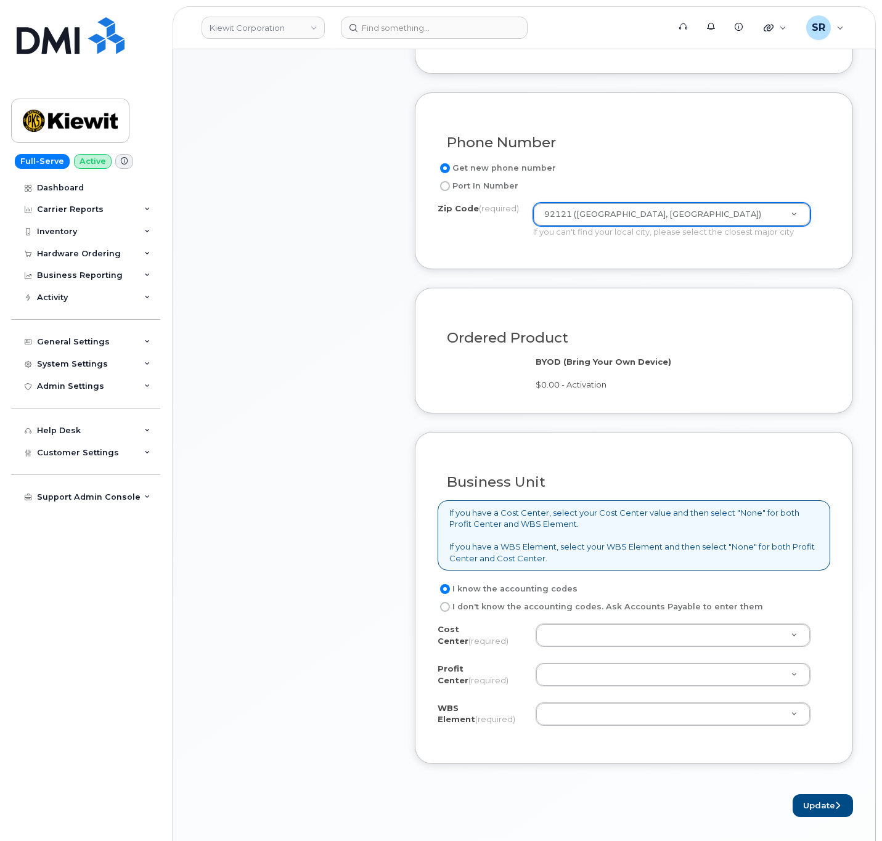
click at [300, 579] on div "Item #1 in process $0.00 New Activation Cell Phone Unknown $0.00 - Activation m…" at bounding box center [293, 241] width 197 height 1152
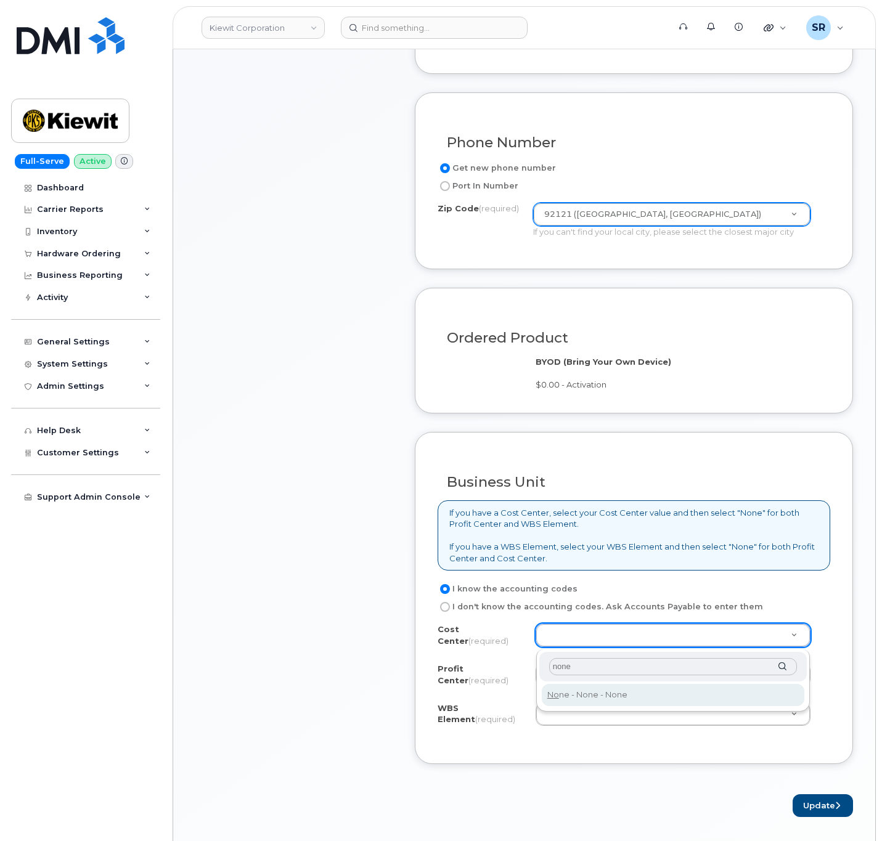
type input "none"
type input "None"
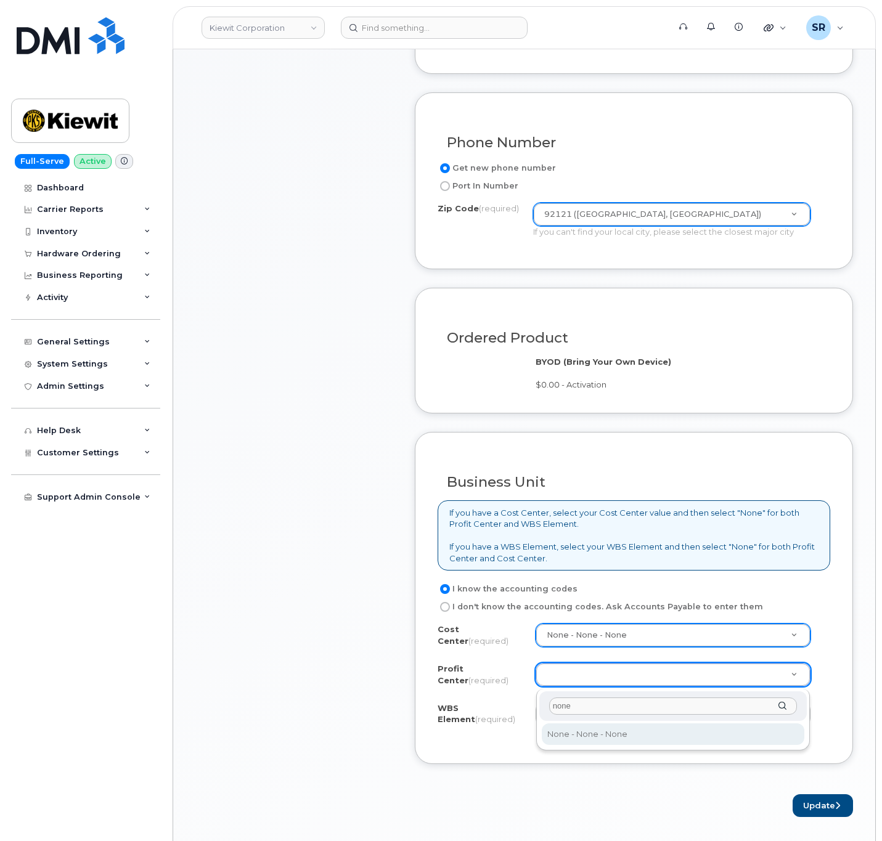
type input "none"
select select "None"
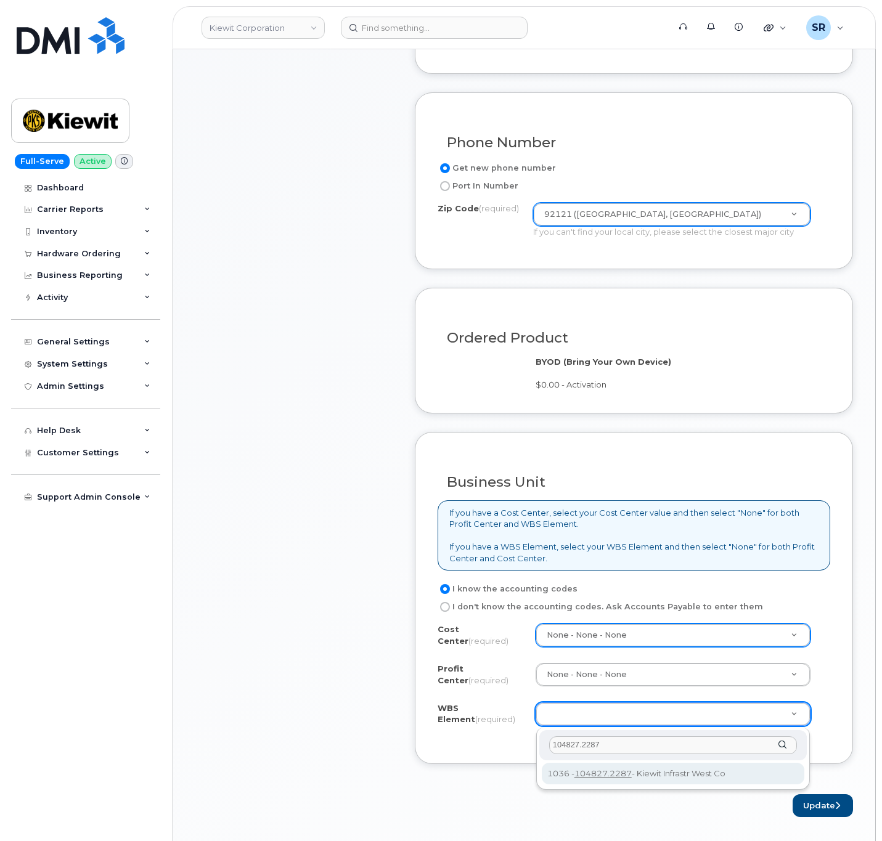
type input "104827.2287"
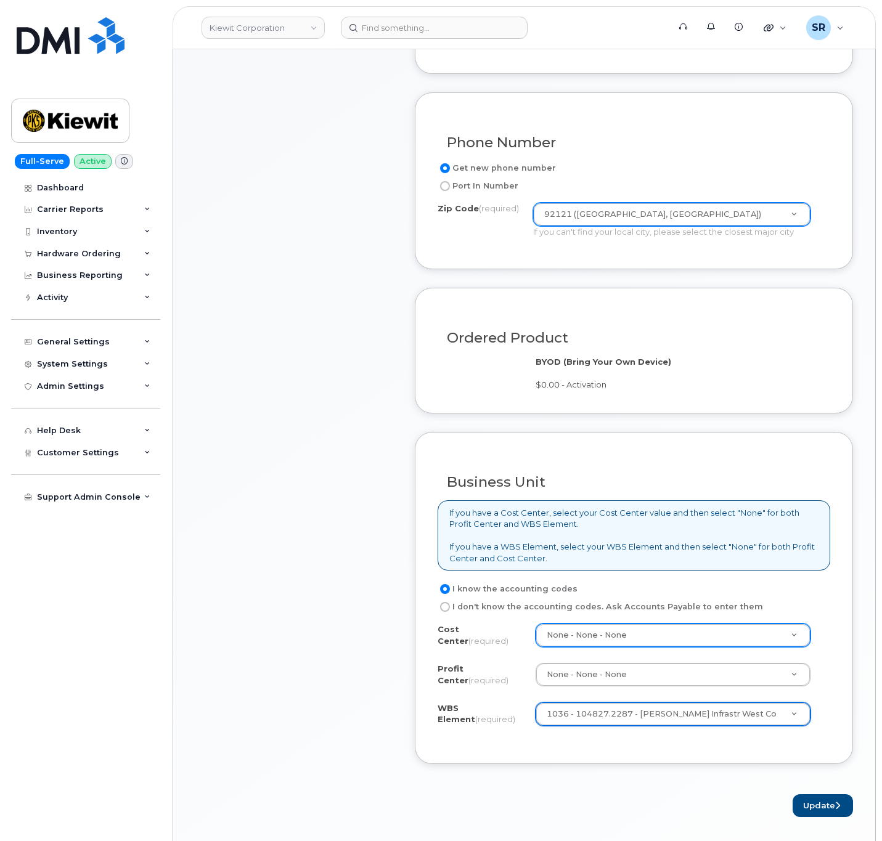
scroll to position [1017, 0]
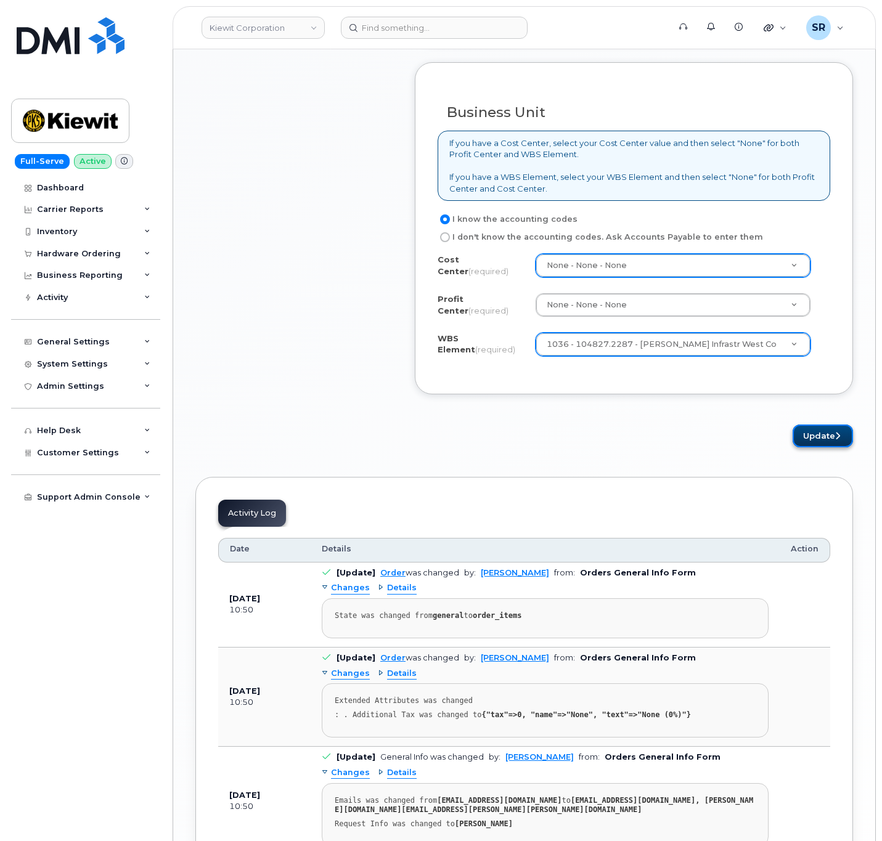
click at [808, 441] on button "Update" at bounding box center [823, 436] width 60 height 23
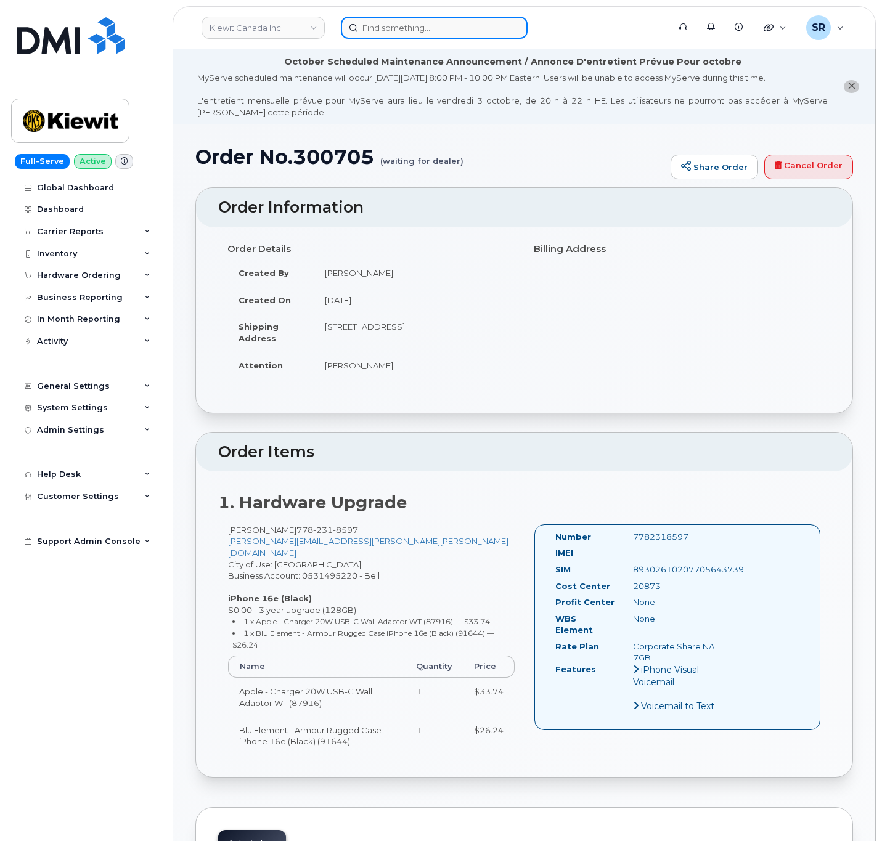
click at [379, 19] on input at bounding box center [434, 28] width 187 height 22
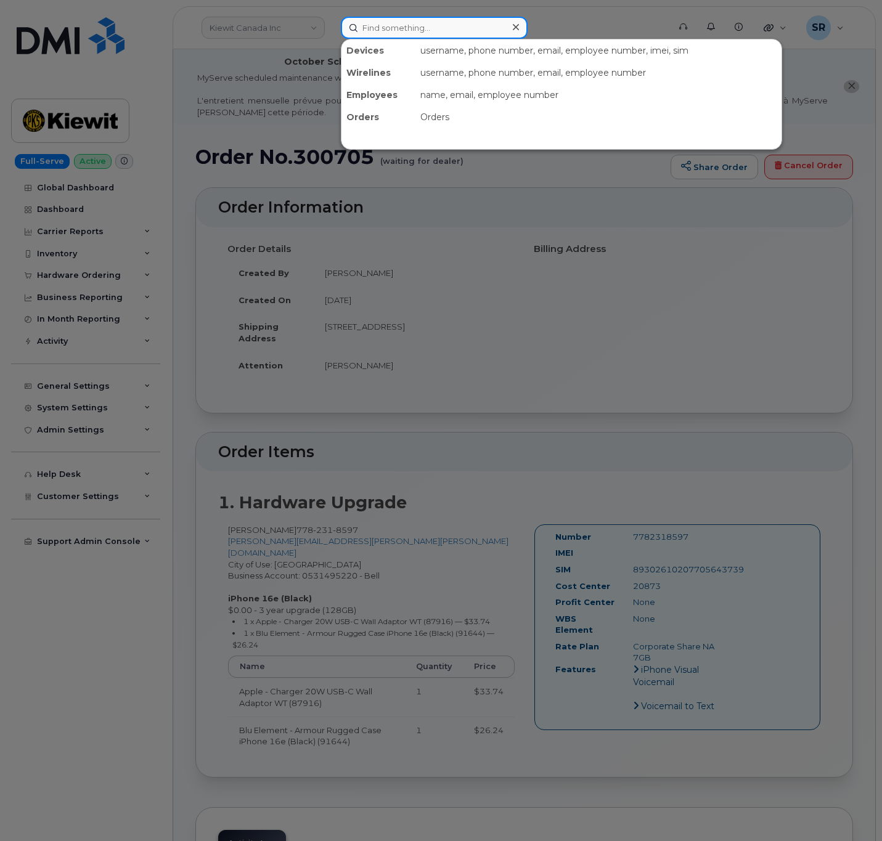
paste input "[PERSON_NAME]"
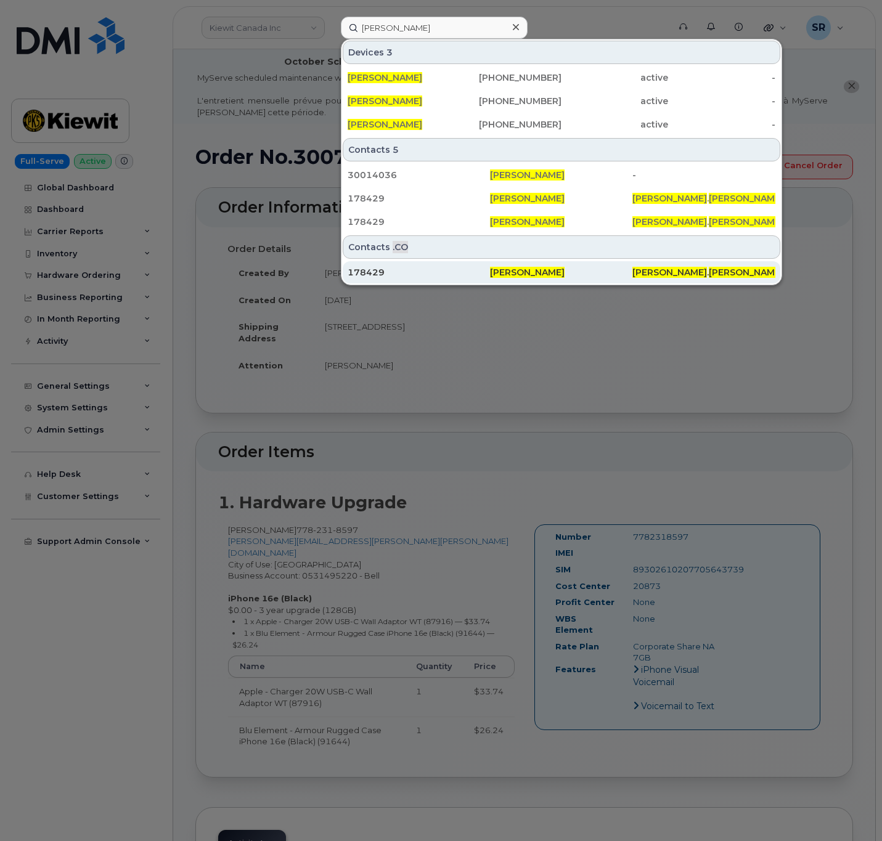
click at [447, 267] on div "178429" at bounding box center [419, 272] width 142 height 22
click at [240, 58] on div at bounding box center [441, 420] width 882 height 841
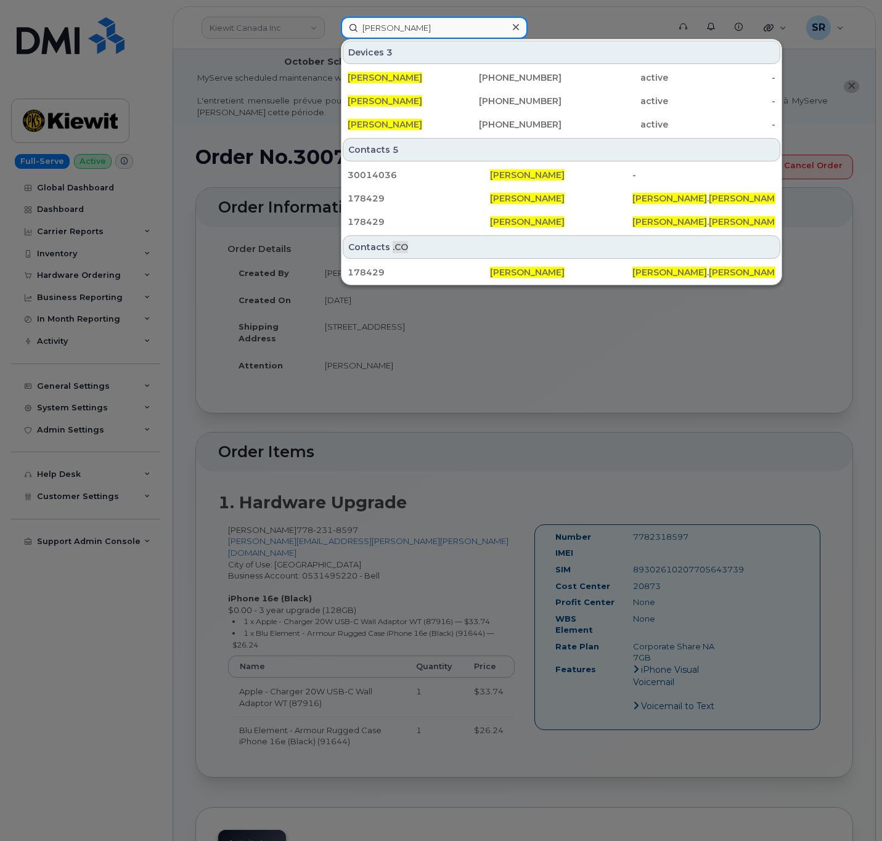
drag, startPoint x: 436, startPoint y: 26, endPoint x: 322, endPoint y: 36, distance: 114.4
click at [331, 36] on div "Jaime Andrade Devices 3 JAIME ANDRADE 213-718-1208 active - Jaime Andrade 562-8…" at bounding box center [501, 28] width 340 height 22
click at [433, 22] on input "[PERSON_NAME]" at bounding box center [434, 28] width 187 height 22
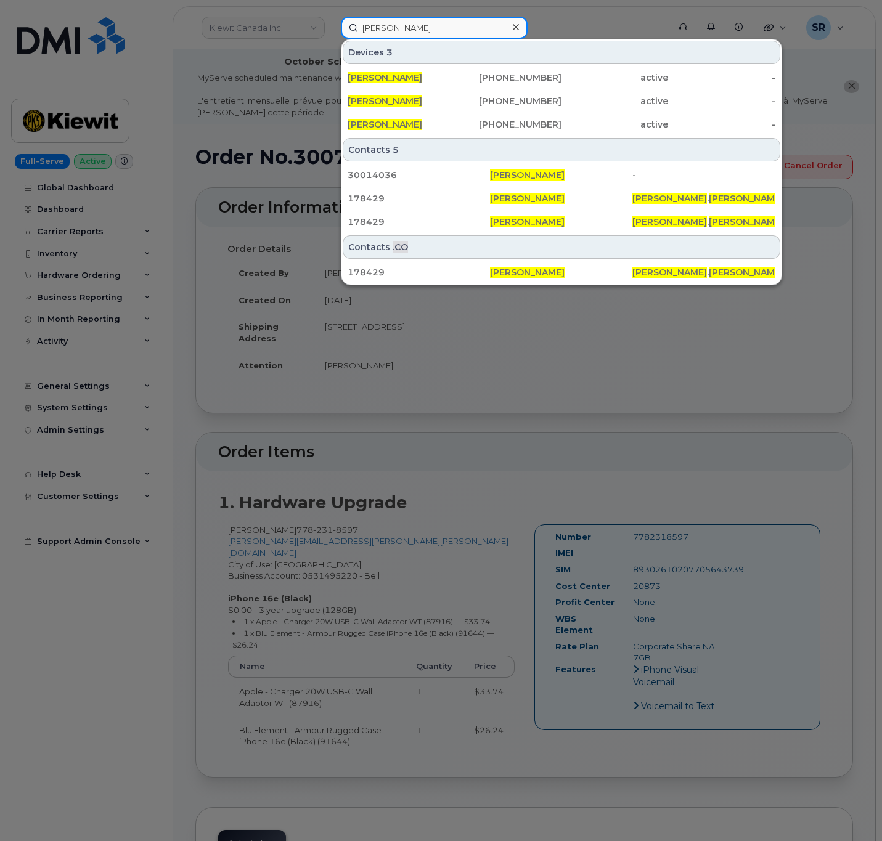
paste input "104827.2287"
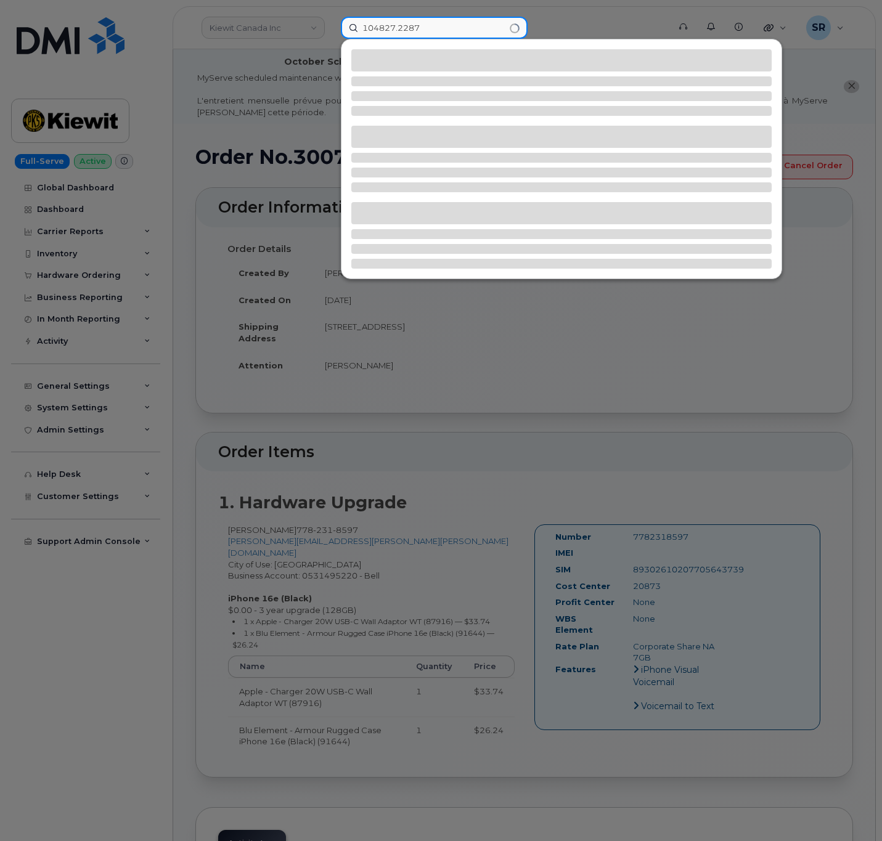
type input "104827.2287"
click at [186, 356] on div at bounding box center [441, 420] width 882 height 841
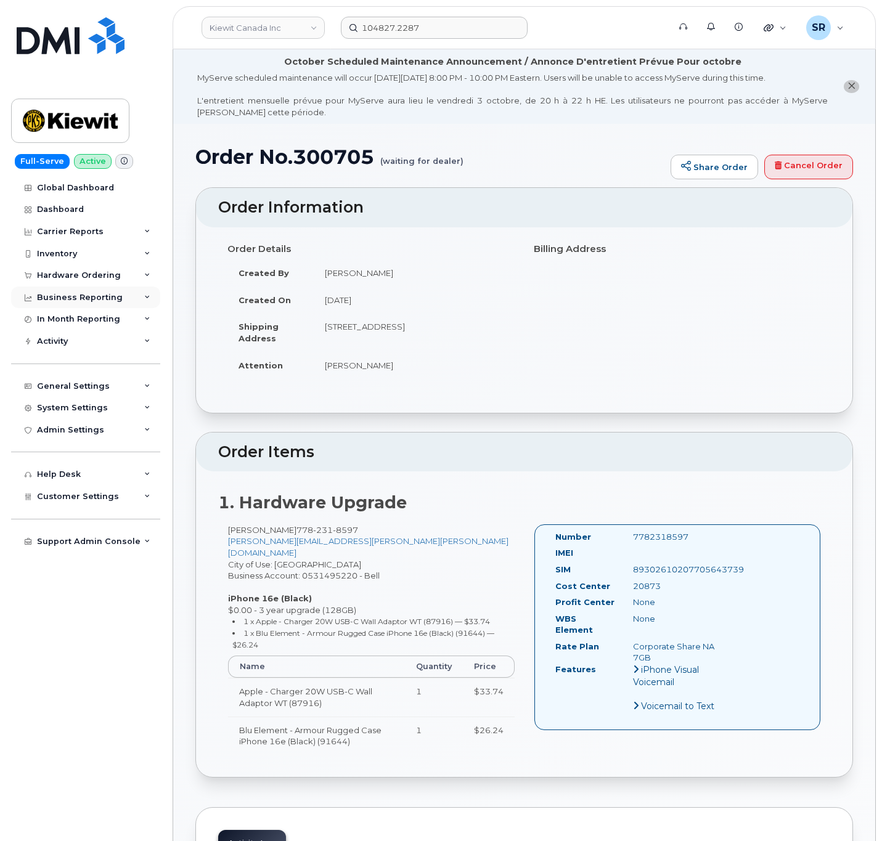
click at [134, 290] on div "Business Reporting" at bounding box center [85, 298] width 149 height 22
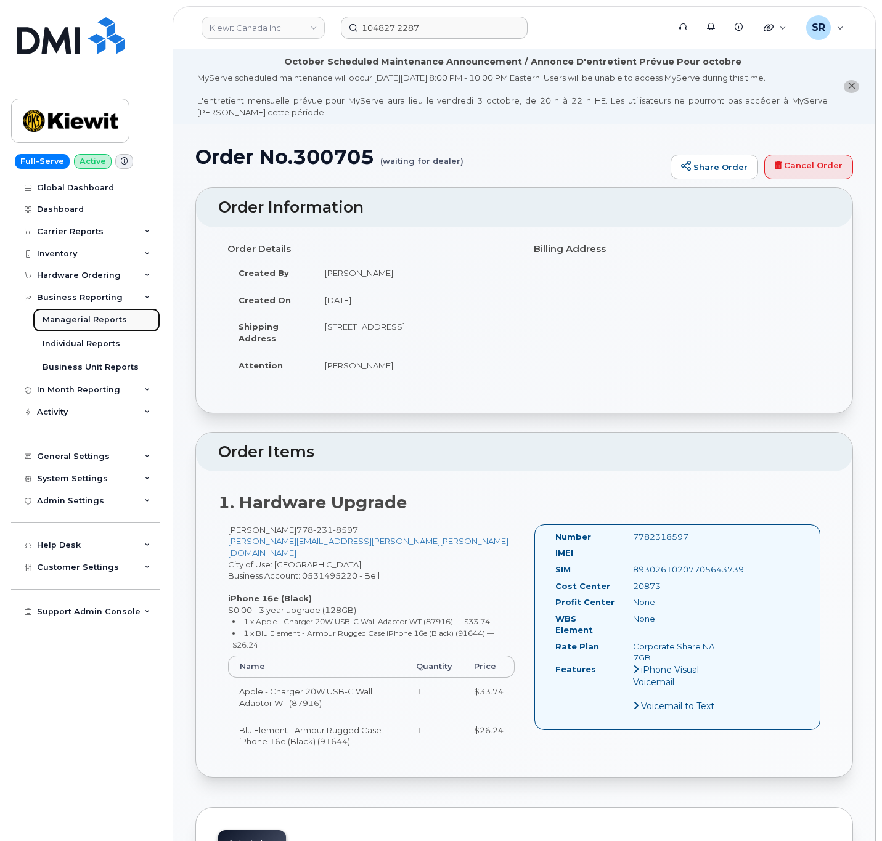
click at [119, 318] on div "Managerial Reports" at bounding box center [85, 319] width 84 height 11
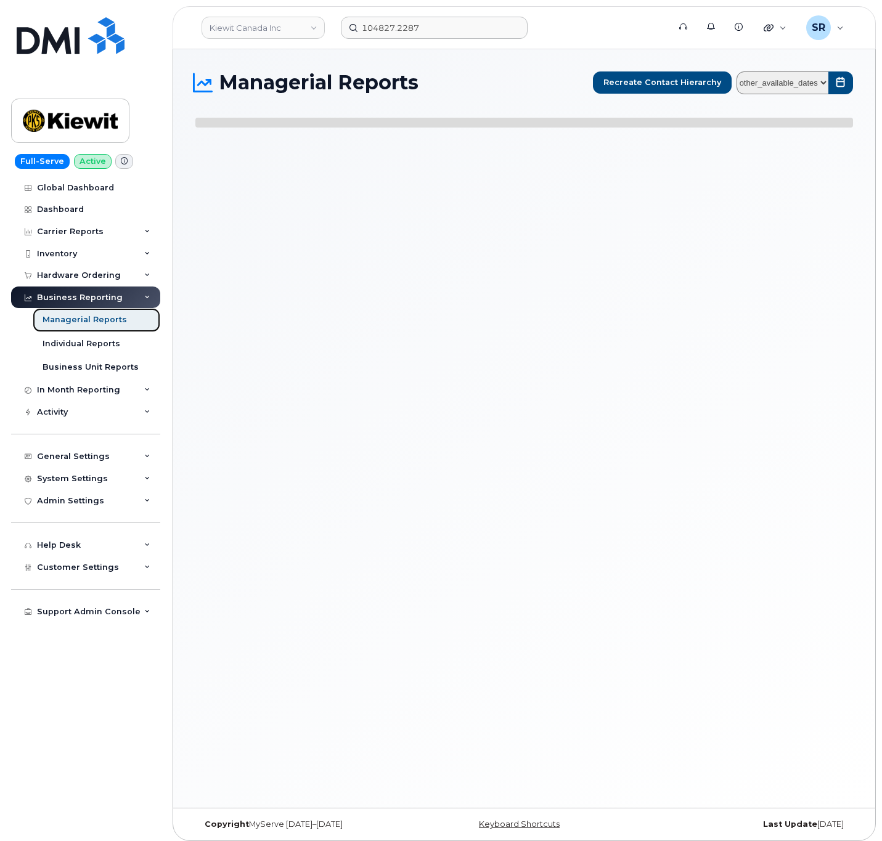
select select
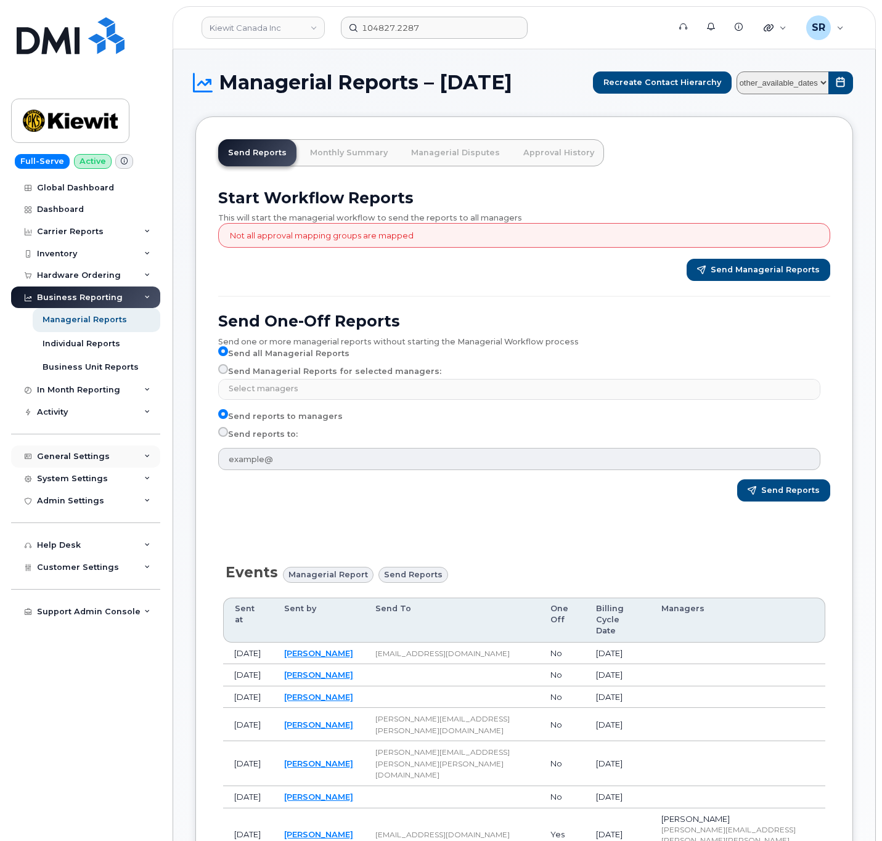
click at [121, 454] on div "General Settings" at bounding box center [85, 457] width 149 height 22
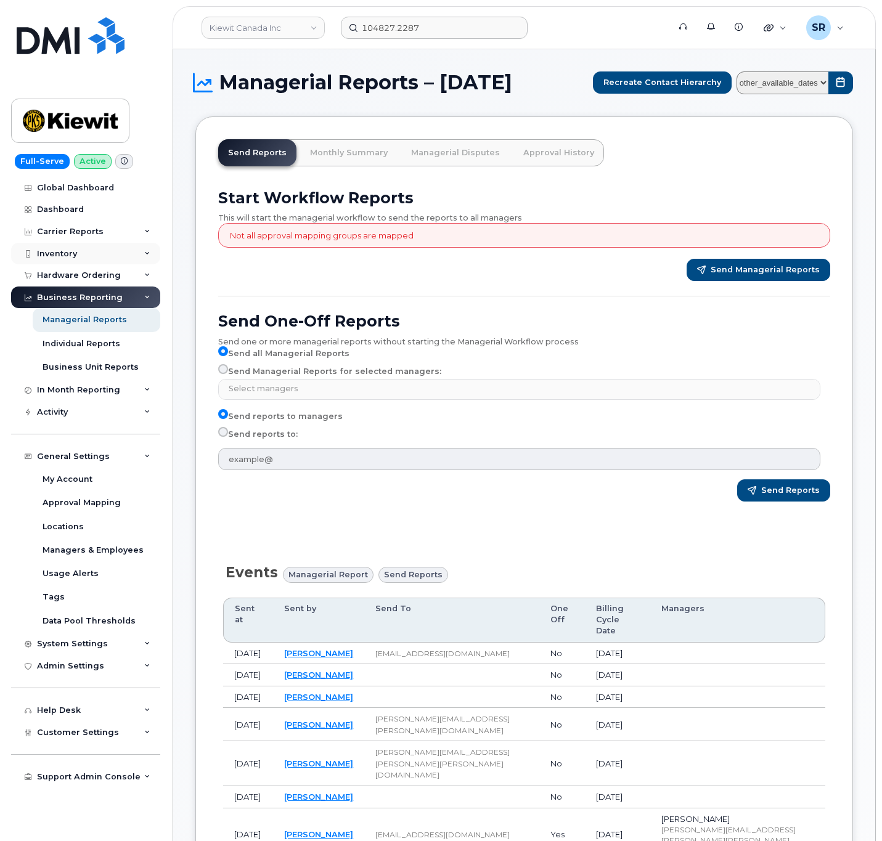
click at [100, 263] on div "Inventory" at bounding box center [85, 254] width 149 height 22
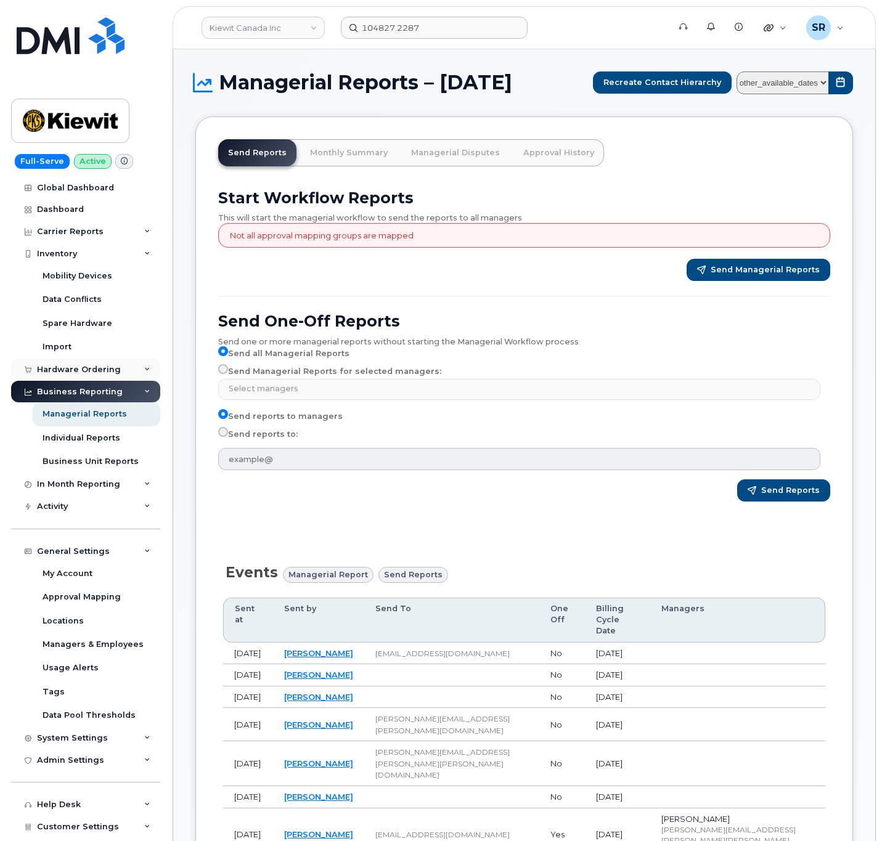
click at [122, 363] on div "Hardware Ordering" at bounding box center [85, 370] width 149 height 22
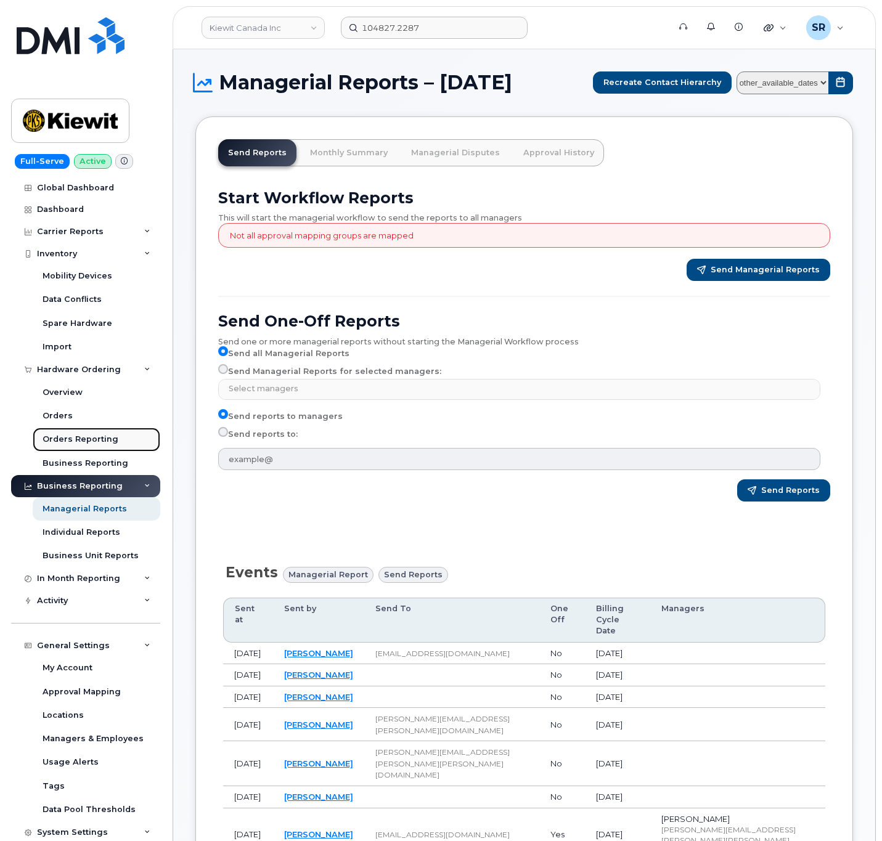
click at [135, 442] on link "Orders Reporting" at bounding box center [97, 439] width 128 height 23
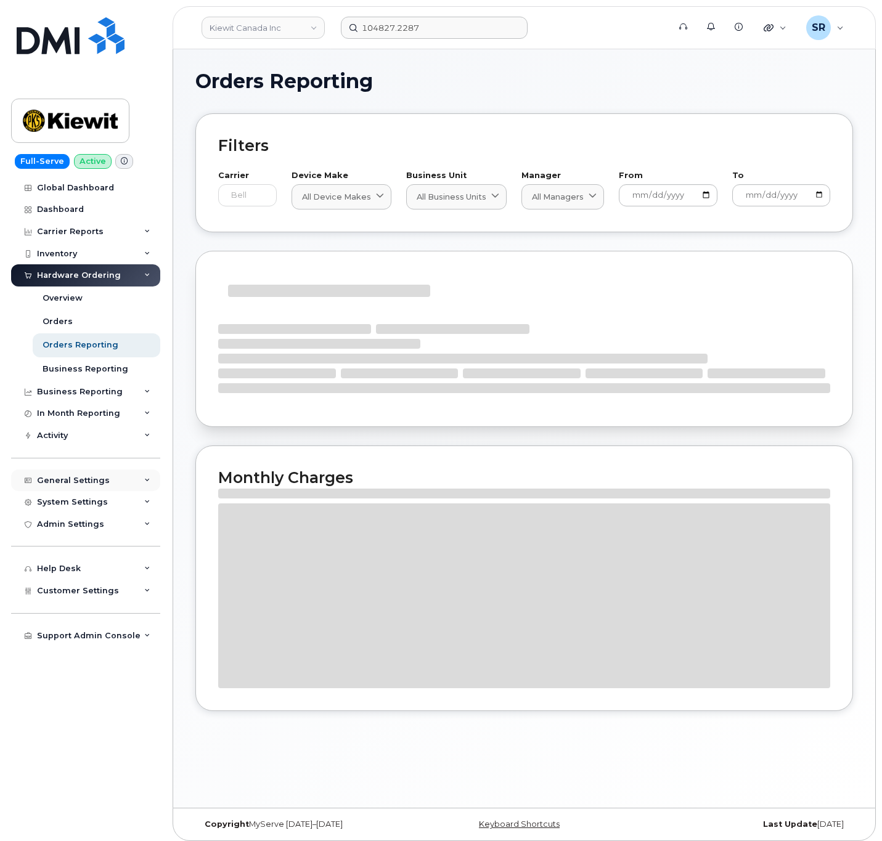
click at [83, 484] on div "General Settings" at bounding box center [73, 481] width 73 height 10
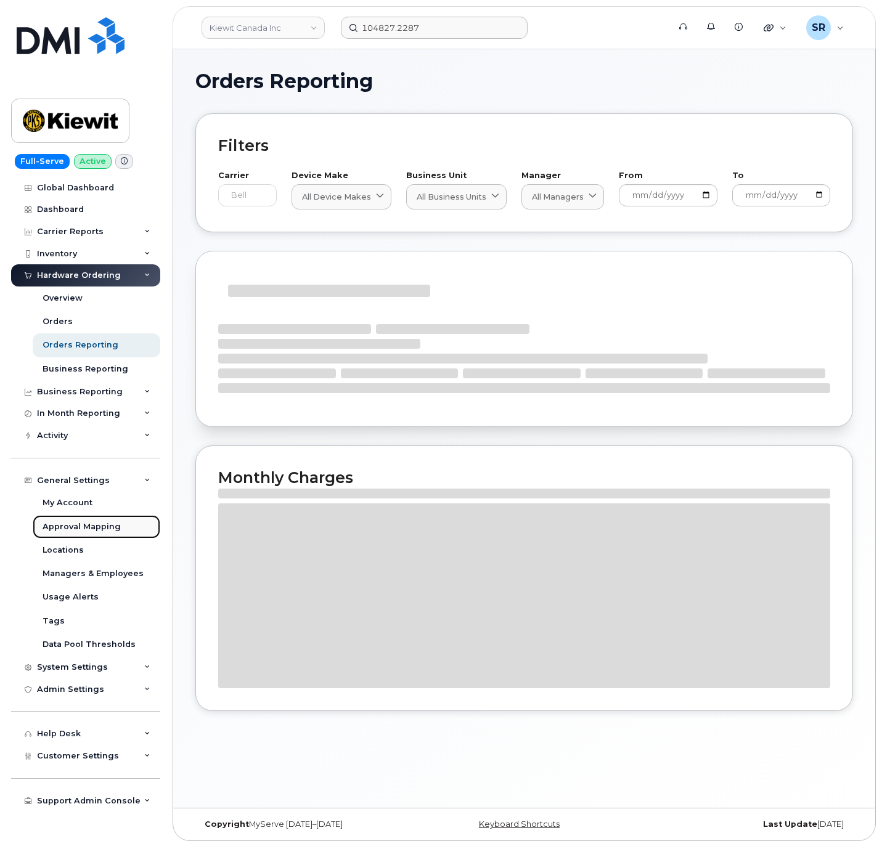
click at [100, 525] on div "Approval Mapping" at bounding box center [82, 526] width 78 height 11
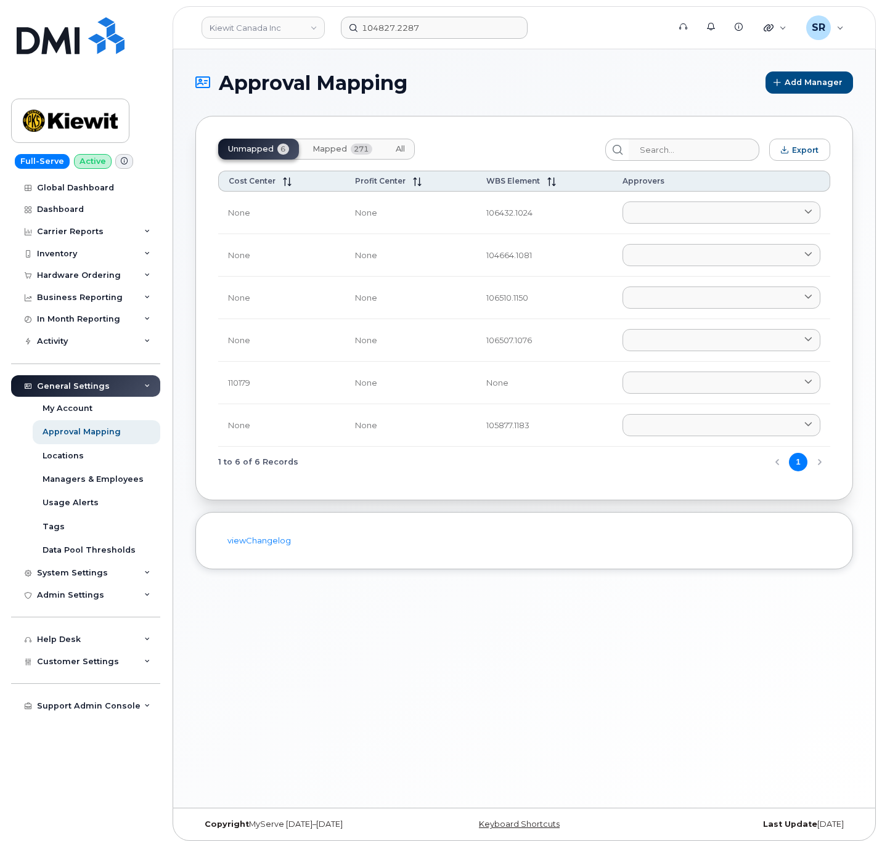
click at [330, 148] on span "Mapped" at bounding box center [329, 149] width 35 height 10
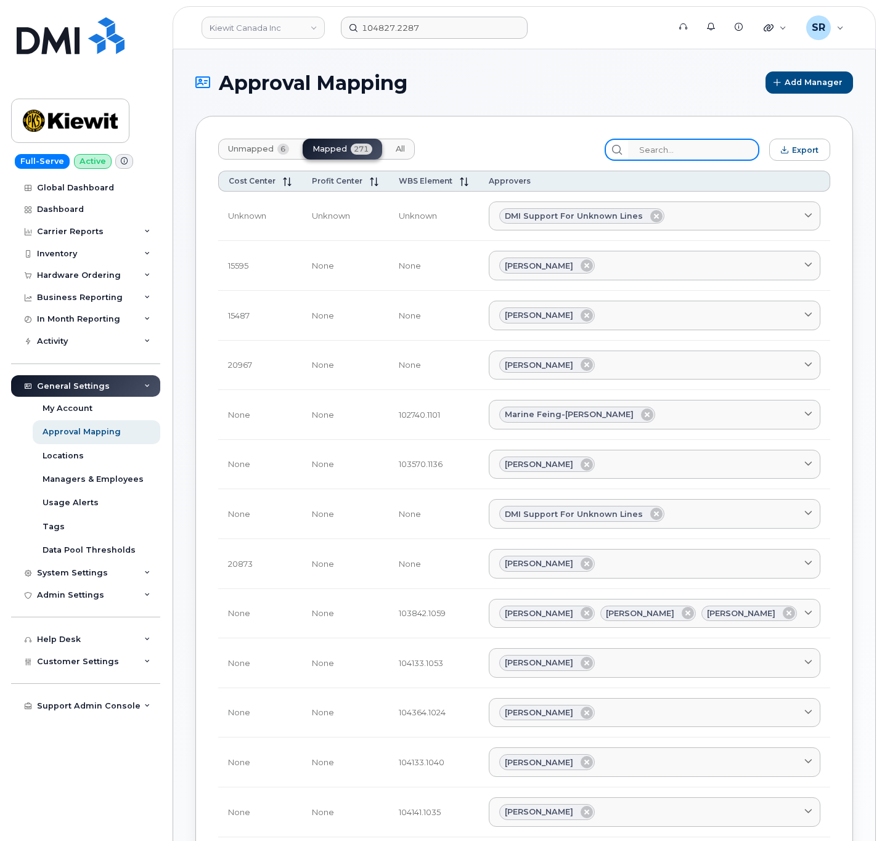
click at [729, 150] on input "search" at bounding box center [693, 150] width 131 height 22
paste input "104827.2287"
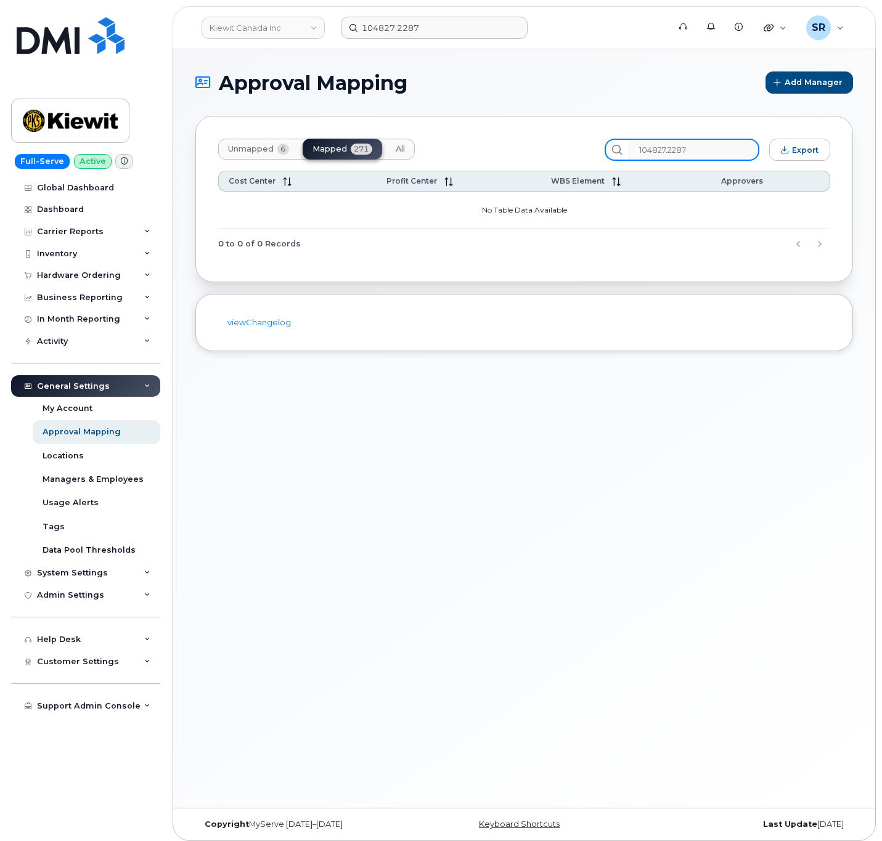
type input "104827.2287"
drag, startPoint x: 714, startPoint y: 147, endPoint x: 569, endPoint y: 163, distance: 145.7
click at [569, 163] on div "Unmapped 6 Mapped 271 All 104827.2287 Export Cost Center Profit Center WBS Elem…" at bounding box center [524, 199] width 658 height 166
click at [717, 150] on input "104827.2287" at bounding box center [693, 150] width 131 height 22
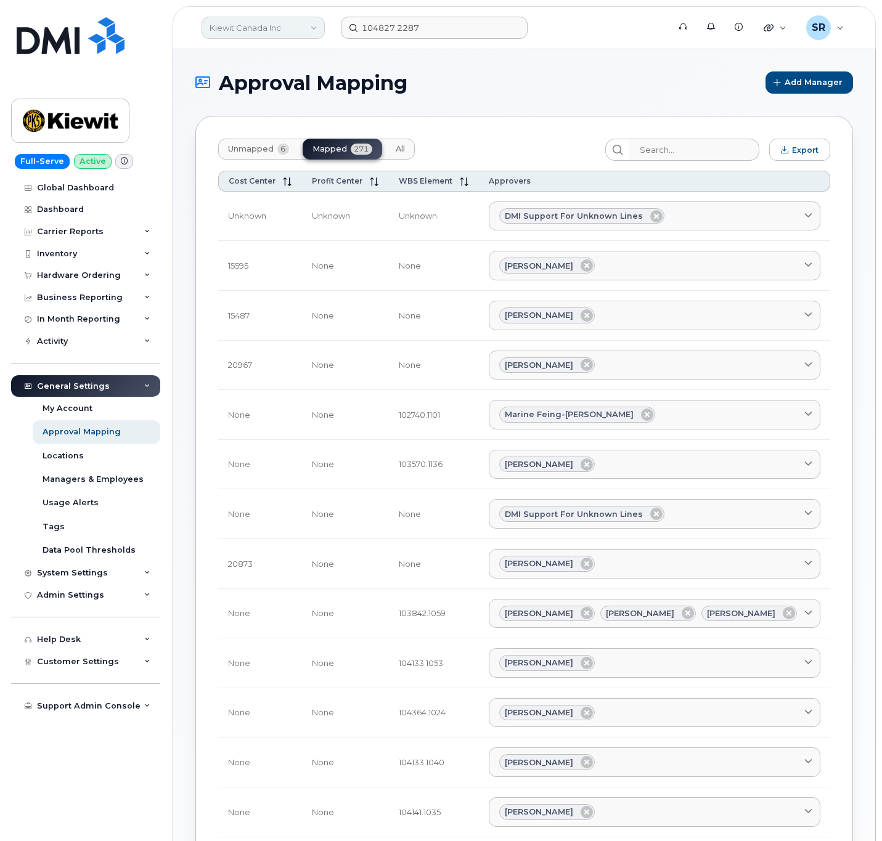
click at [295, 19] on link "Kiewit Canada Inc" at bounding box center [263, 28] width 123 height 22
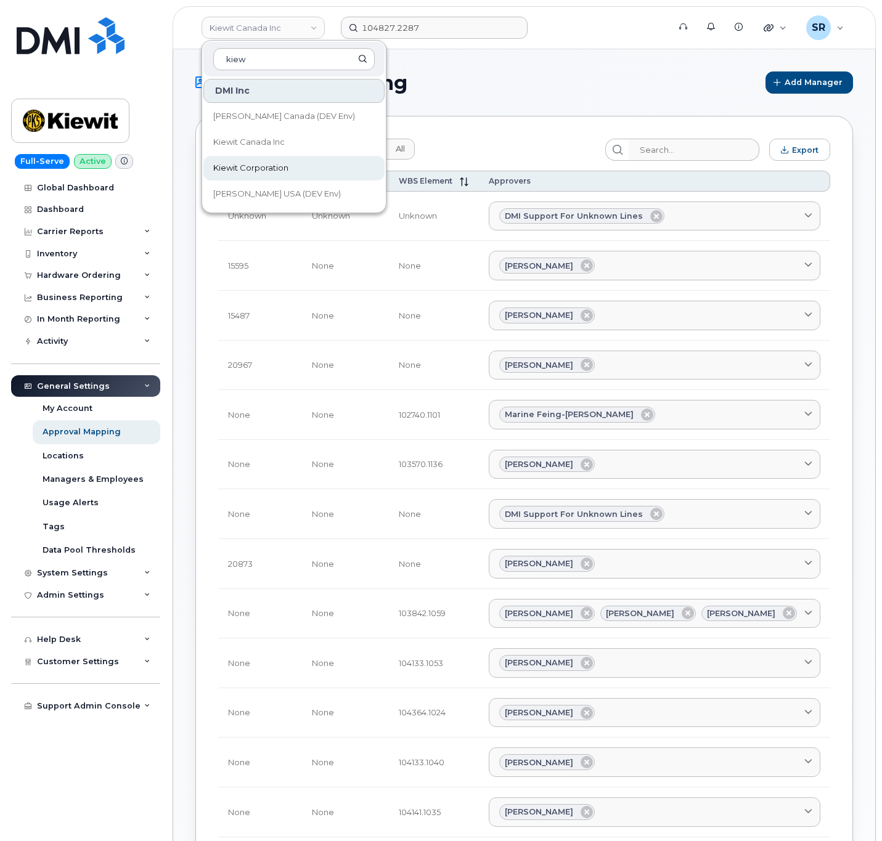
type input "kiew"
click at [318, 169] on link "Kiewit Corporation" at bounding box center [293, 168] width 181 height 25
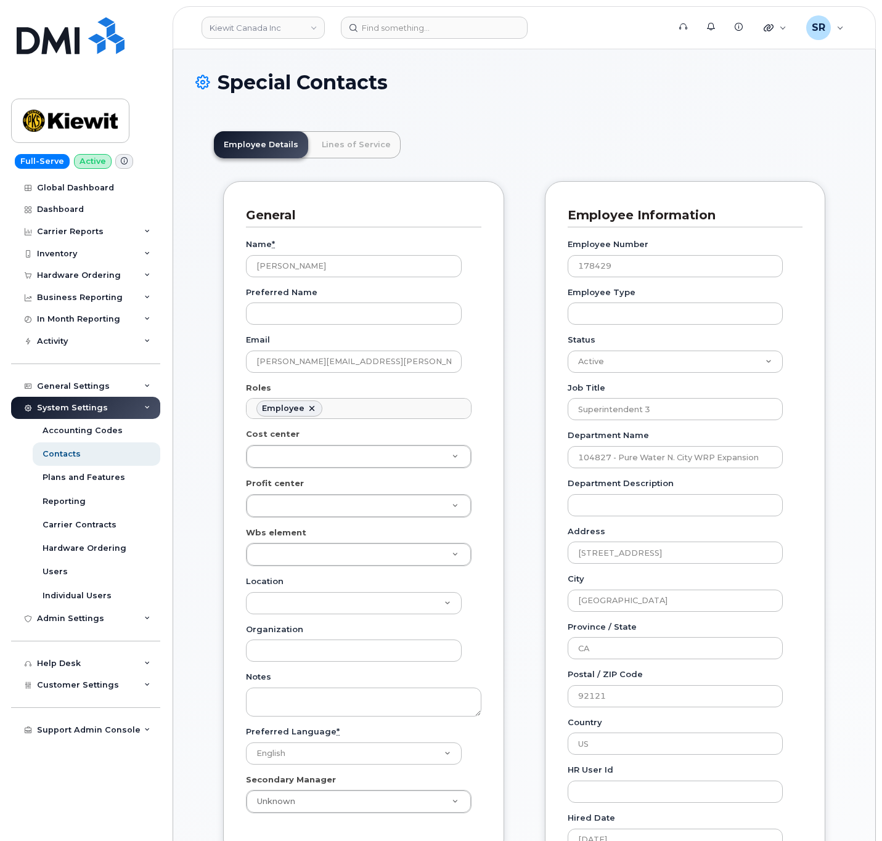
scroll to position [37, 0]
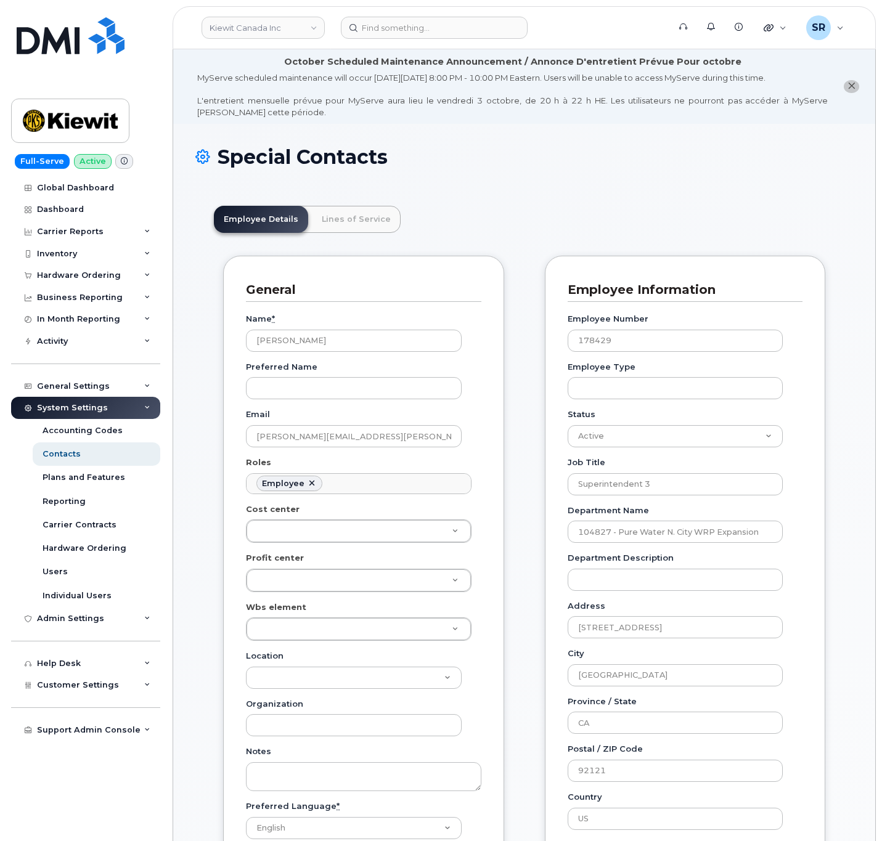
click at [324, 152] on h1 "Special Contacts" at bounding box center [524, 157] width 658 height 22
click at [333, 215] on link "Lines of Service" at bounding box center [356, 219] width 89 height 27
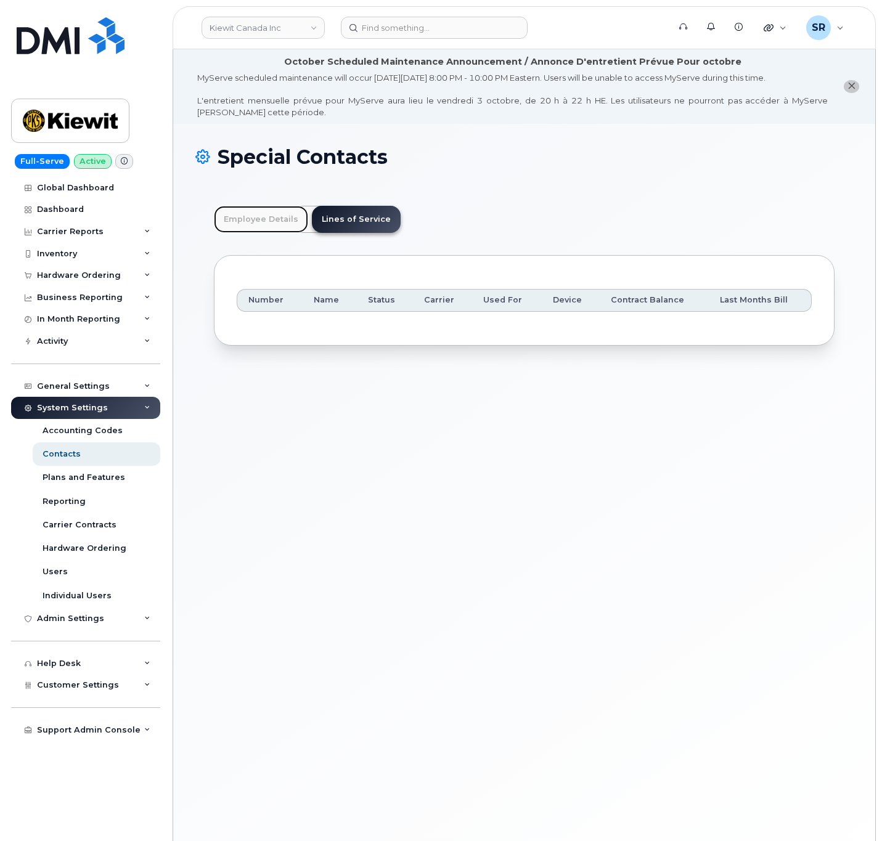
click at [239, 226] on link "Employee Details" at bounding box center [261, 219] width 94 height 27
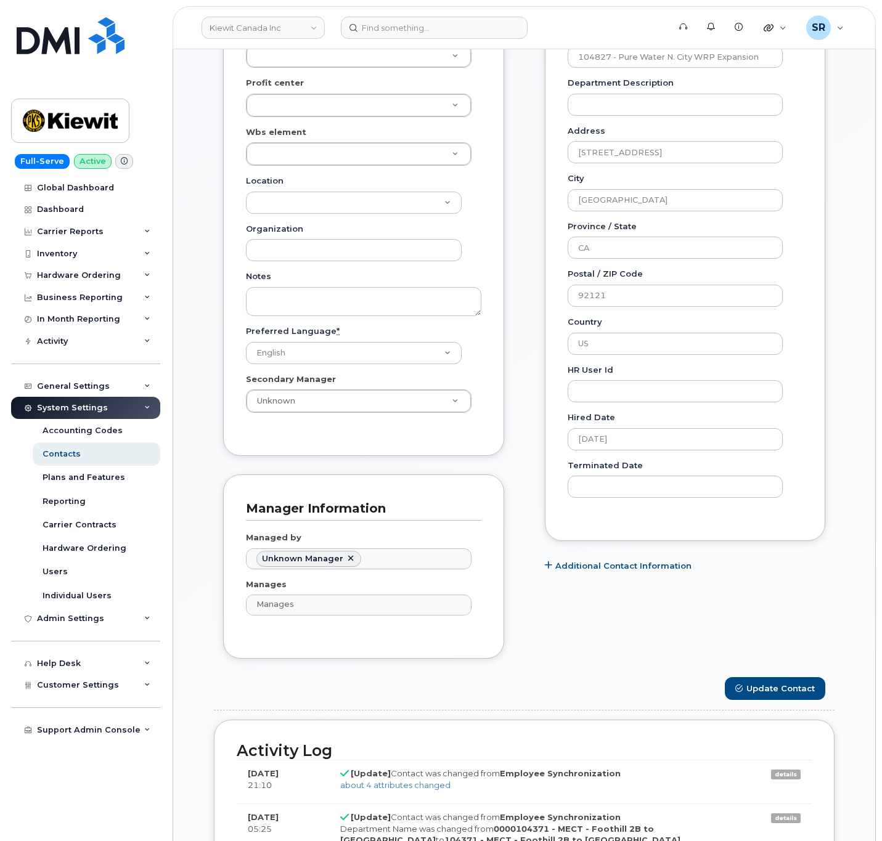
scroll to position [1202, 0]
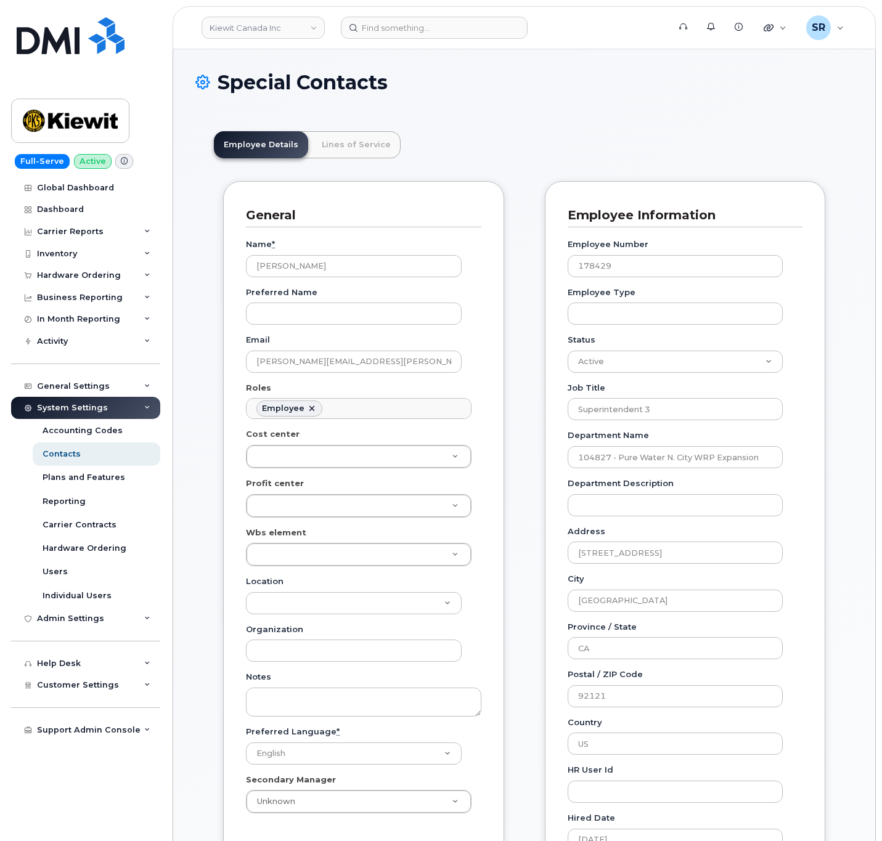
scroll to position [37, 0]
click at [363, 148] on link "Lines of Service" at bounding box center [356, 144] width 89 height 27
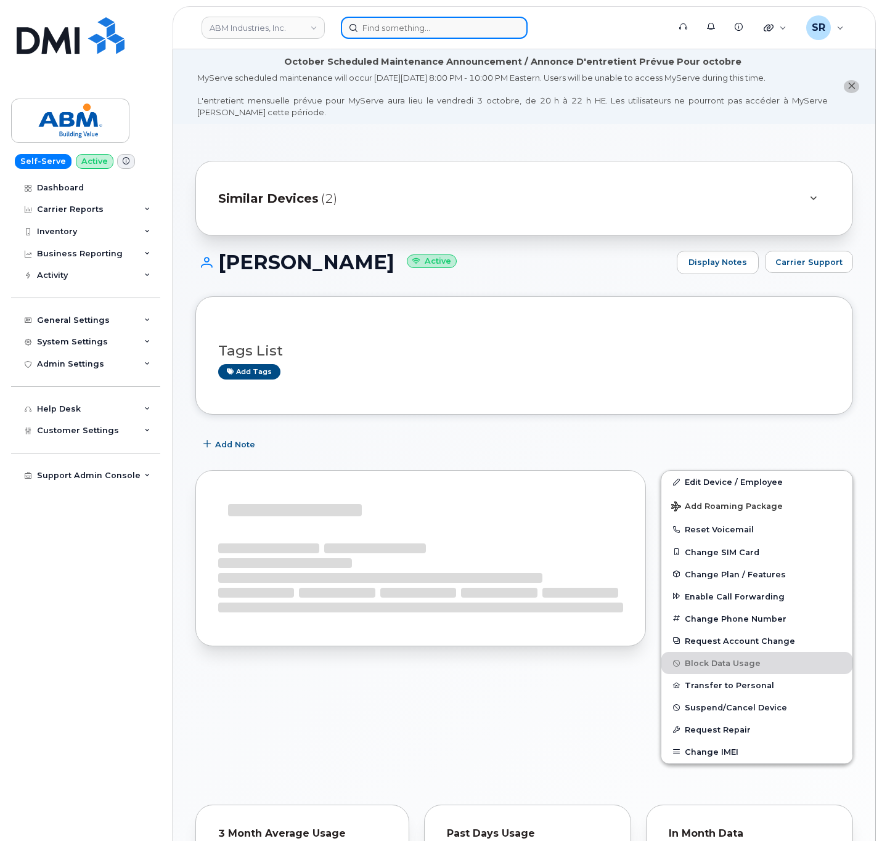
click at [381, 28] on input at bounding box center [434, 28] width 187 height 22
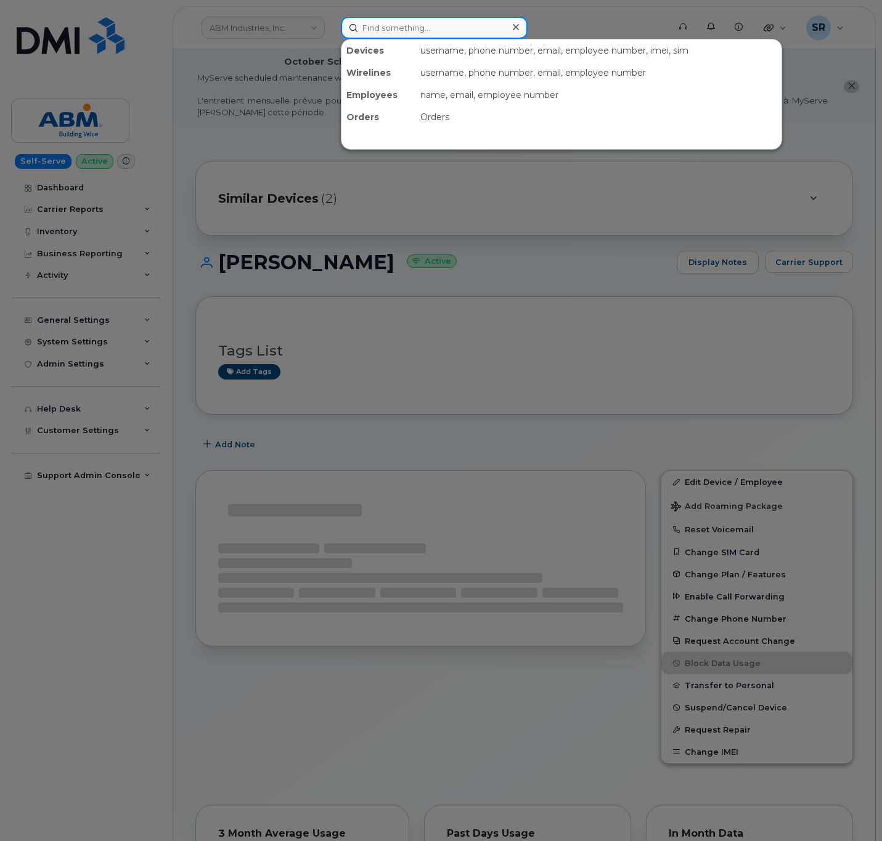
paste input "[PERSON_NAME]"
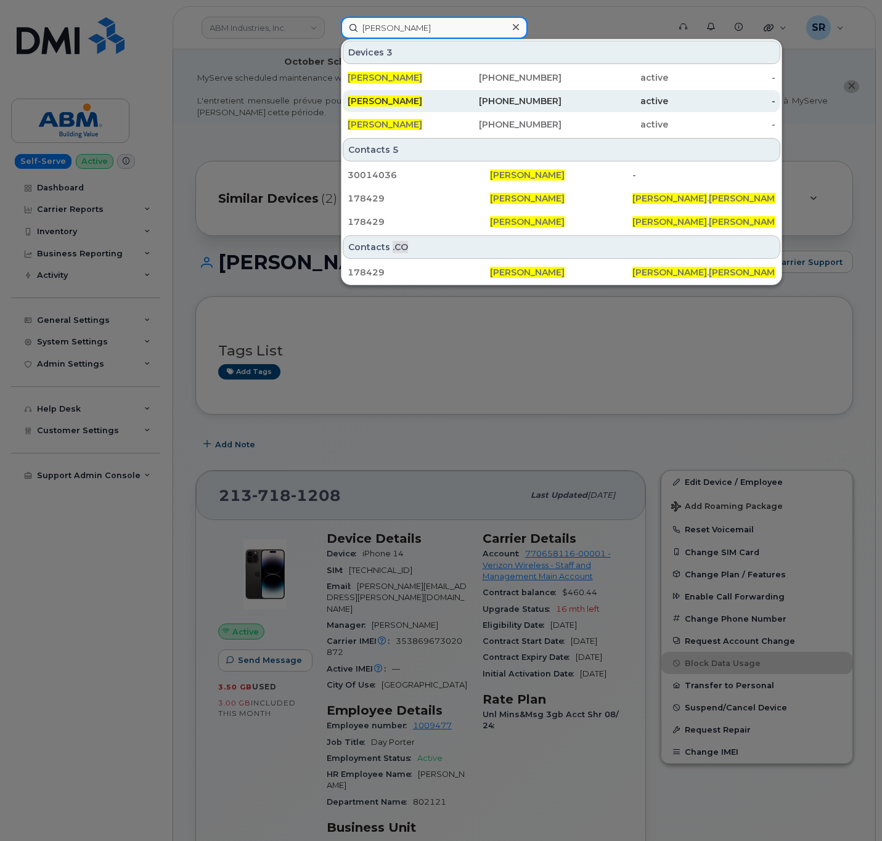
type input "[PERSON_NAME]"
click at [426, 95] on div "[PERSON_NAME]" at bounding box center [401, 101] width 107 height 22
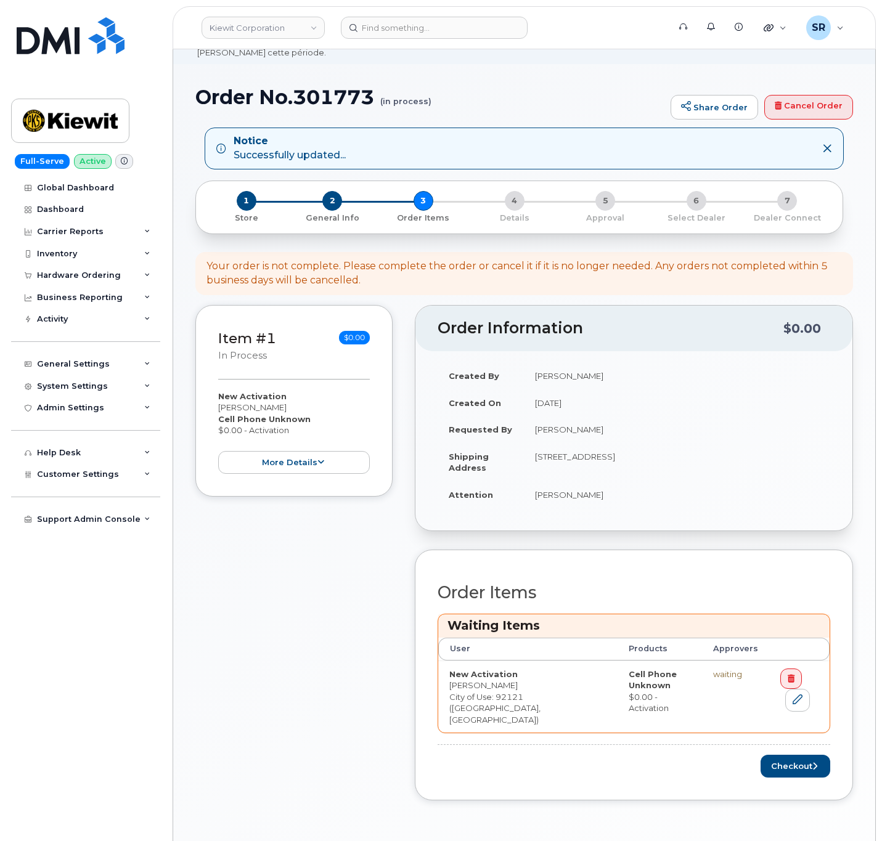
scroll to position [92, 0]
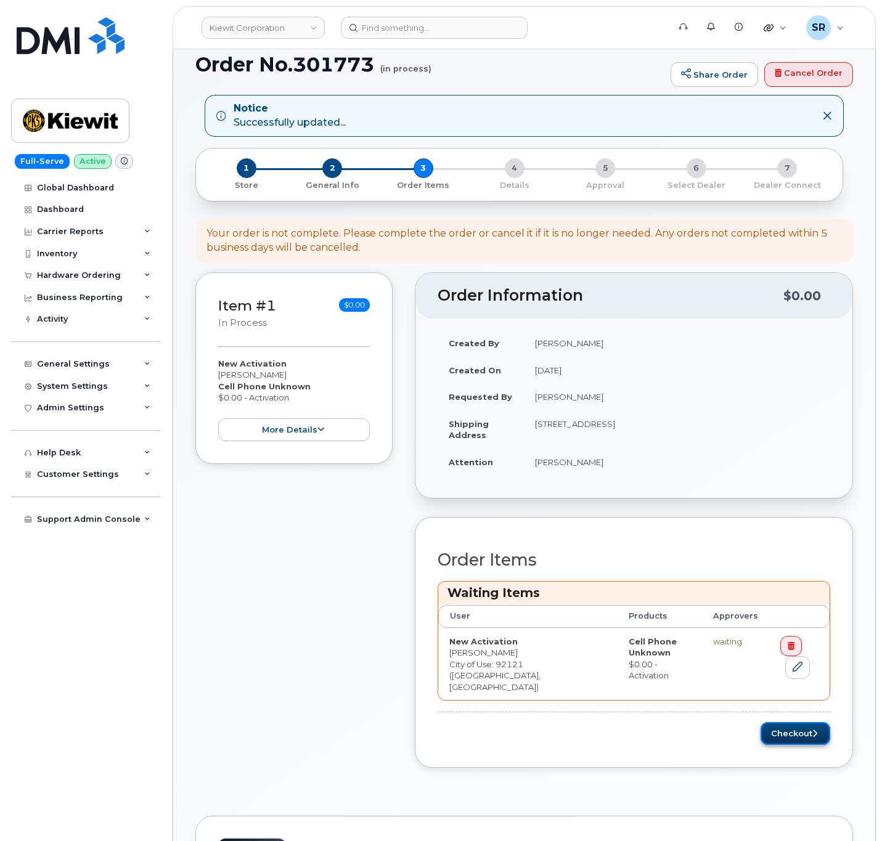
click at [775, 734] on button "Checkout" at bounding box center [795, 733] width 70 height 23
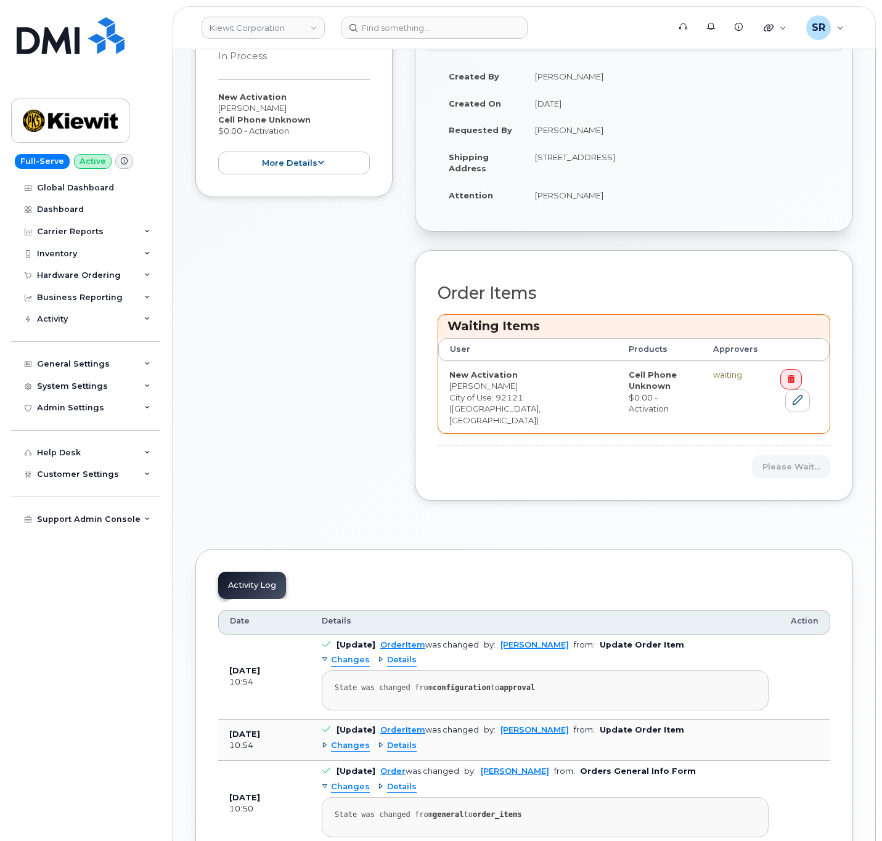
scroll to position [370, 0]
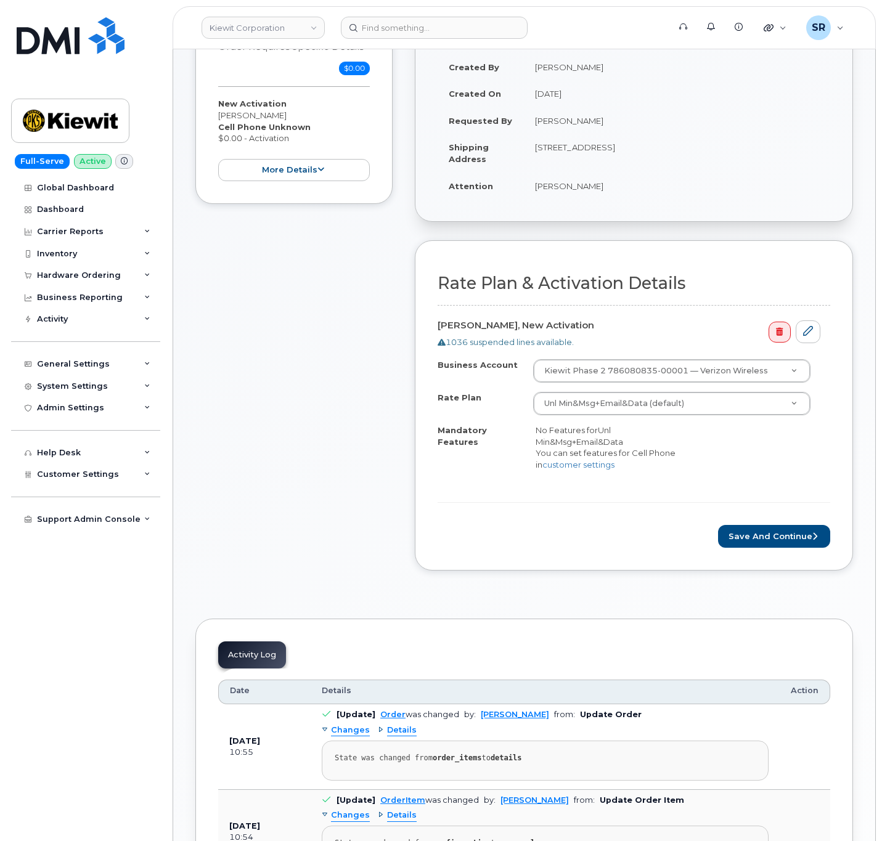
scroll to position [370, 0]
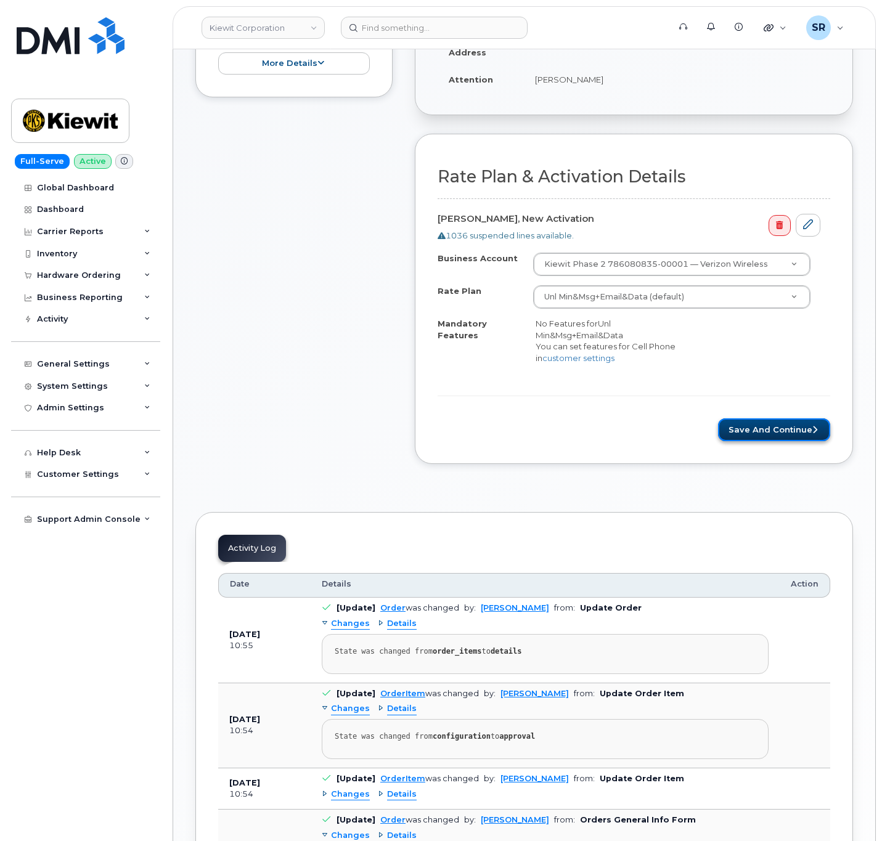
click at [748, 441] on button "Save and Continue" at bounding box center [774, 429] width 112 height 23
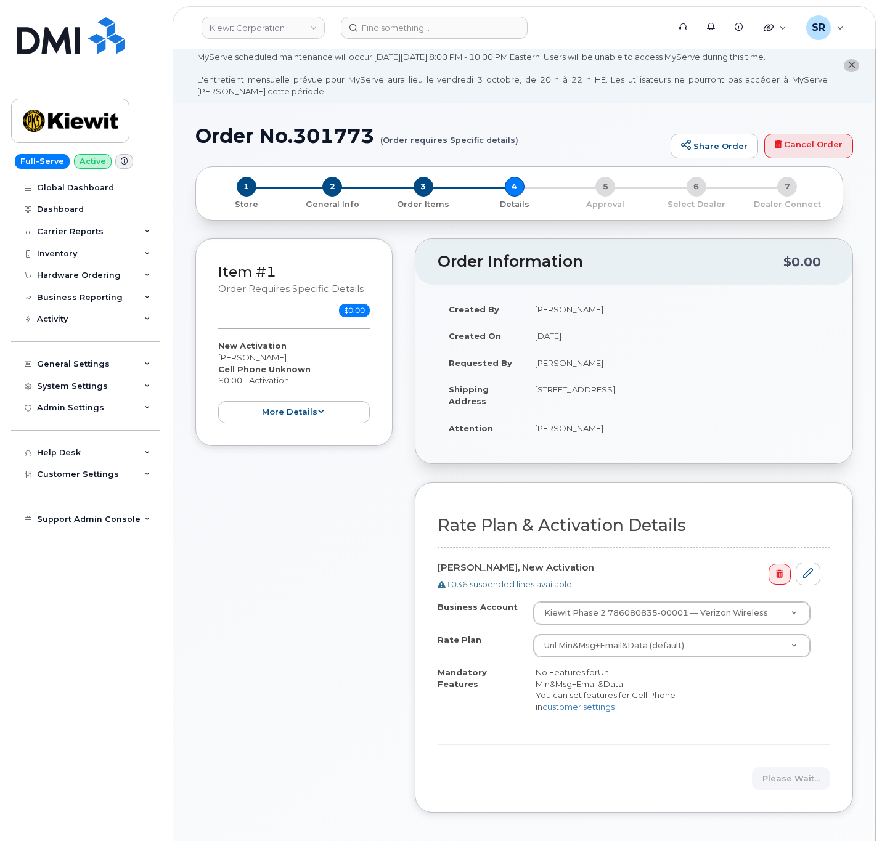
scroll to position [0, 0]
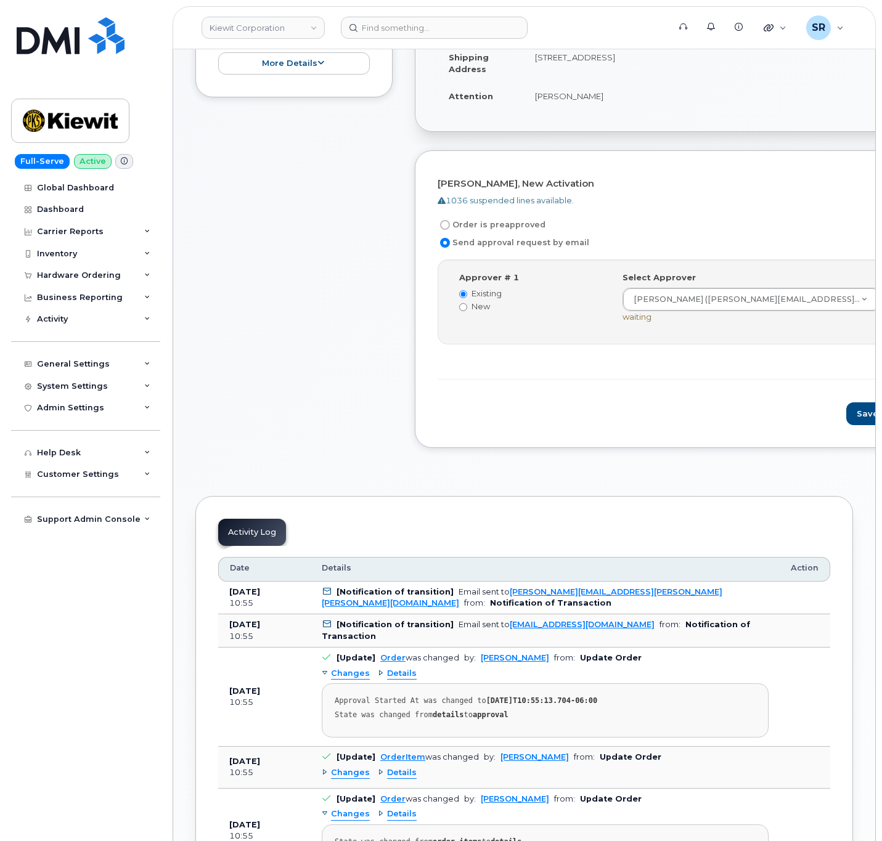
scroll to position [92, 0]
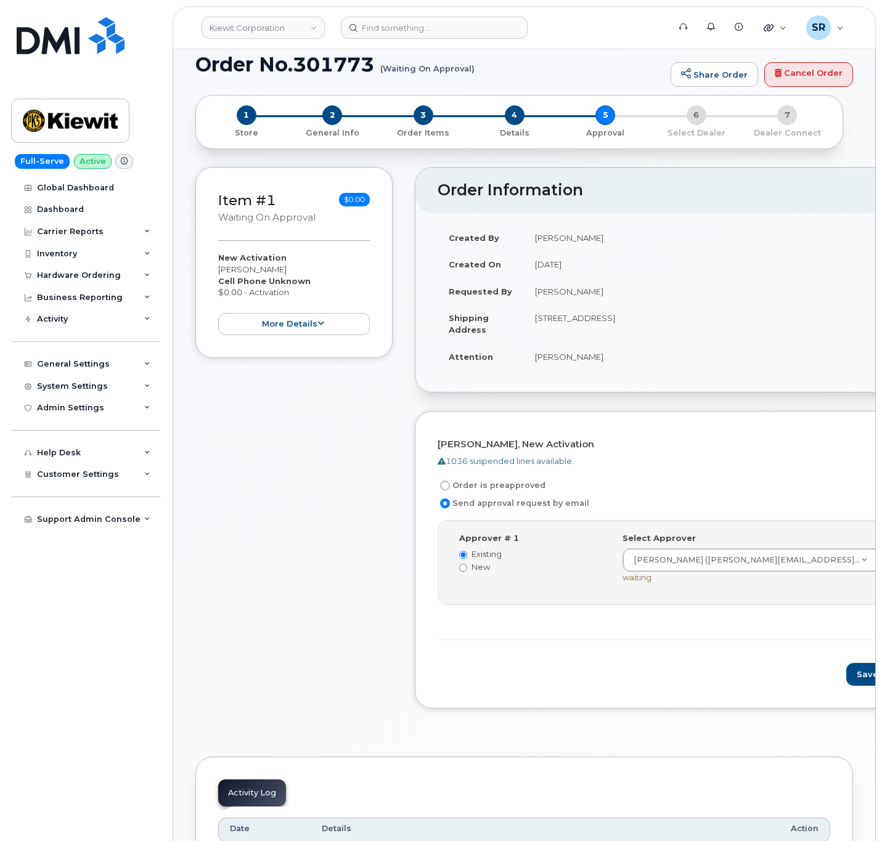
click at [404, 474] on div "Item #1 Waiting On Approval $0.00 New Activation Jaime Andrade Cell Phone Unkno…" at bounding box center [524, 447] width 658 height 560
click at [846, 675] on button "Save and Continue" at bounding box center [898, 674] width 105 height 23
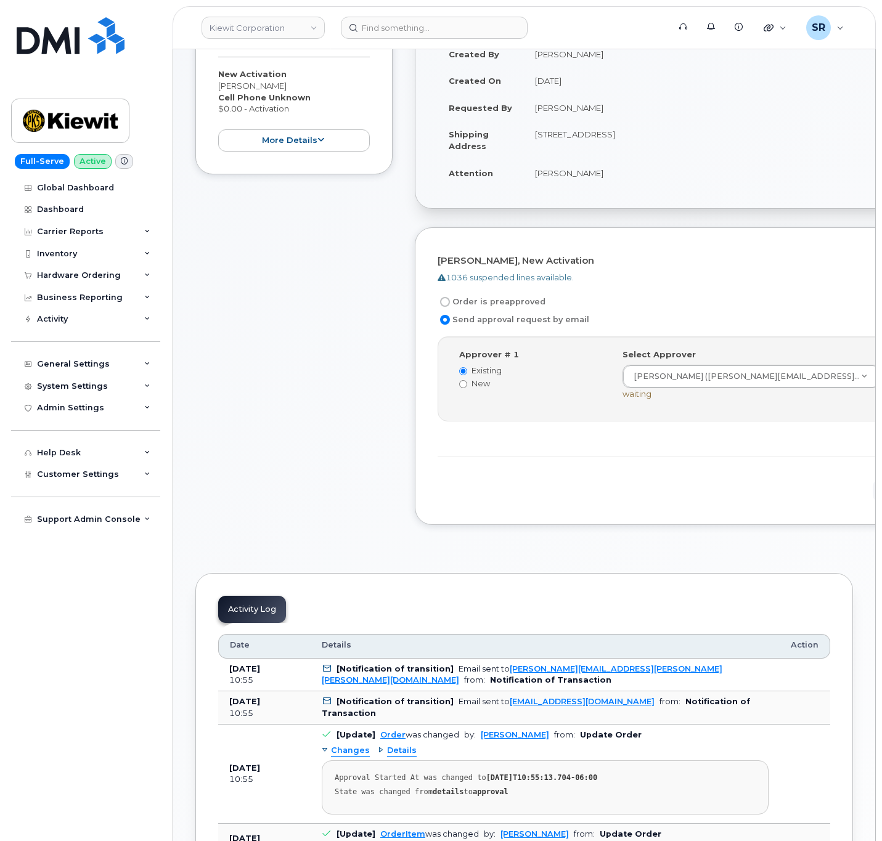
scroll to position [277, 0]
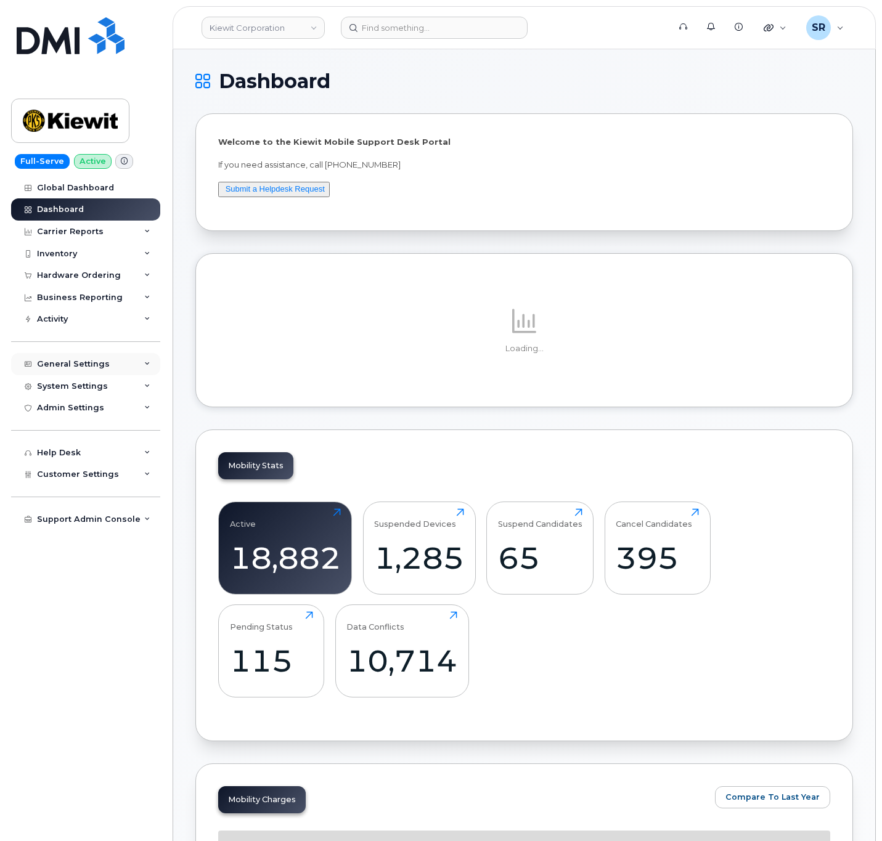
click at [100, 365] on div "General Settings" at bounding box center [73, 364] width 73 height 10
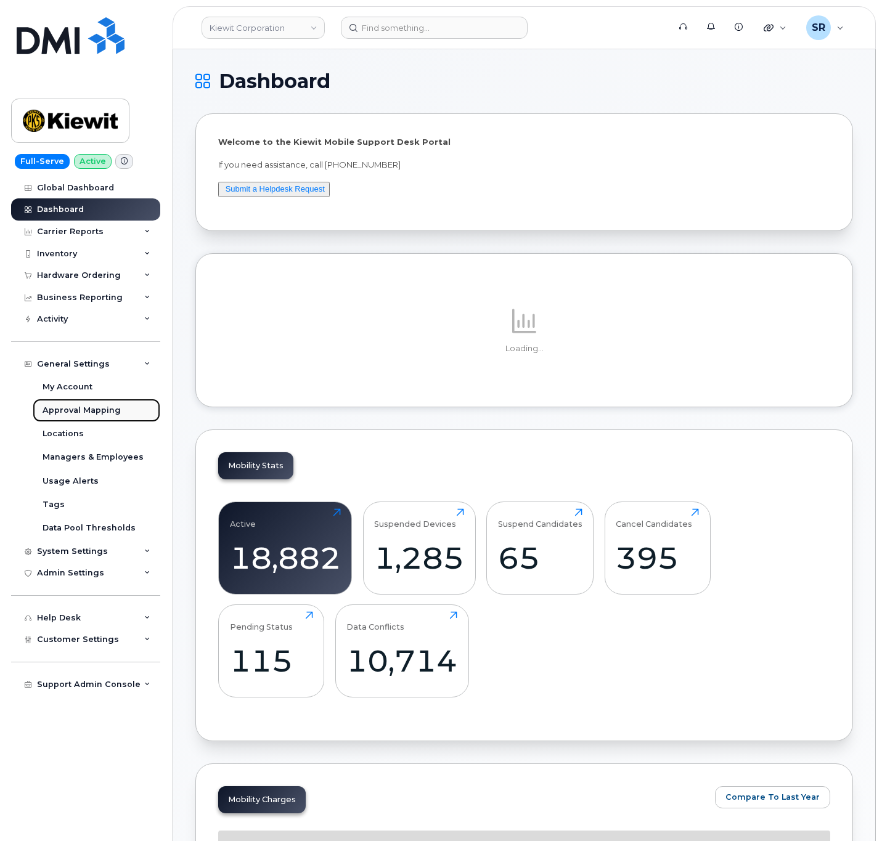
click at [89, 409] on div "Approval Mapping" at bounding box center [82, 410] width 78 height 11
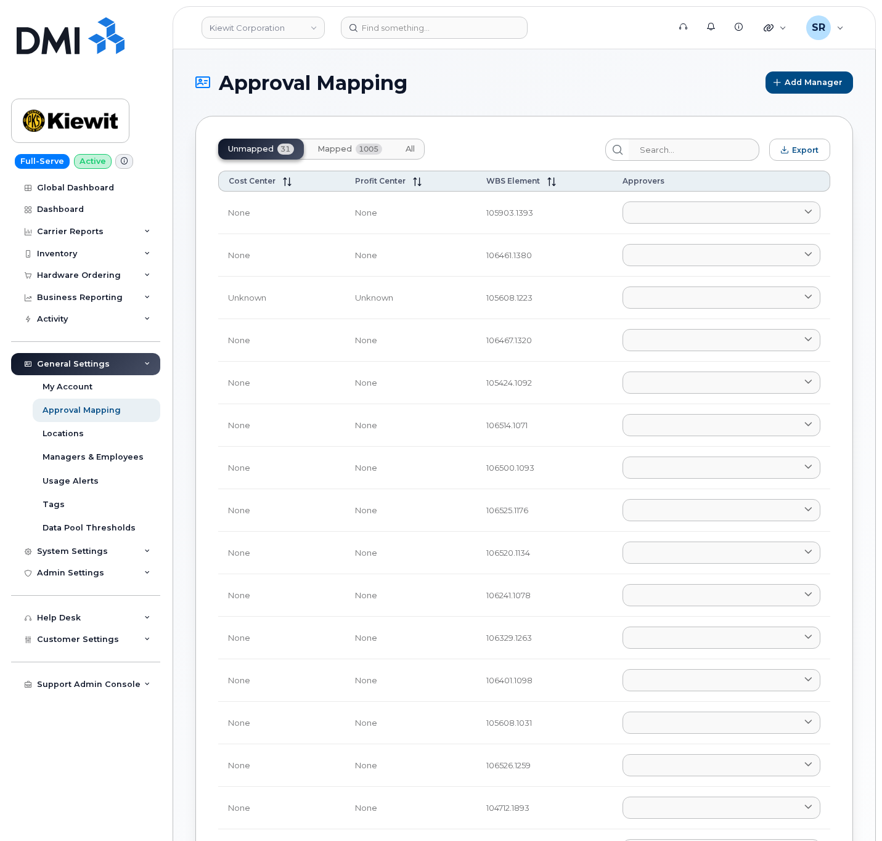
click at [312, 149] on button "Mapped 1005" at bounding box center [350, 149] width 84 height 21
click at [335, 146] on div "Unmapped 31 Mapped 1005 All" at bounding box center [321, 149] width 206 height 21
click at [361, 157] on div "Unmapped 31 Mapped 1005 All" at bounding box center [321, 149] width 206 height 21
click at [351, 153] on div "Unmapped 31 Mapped 1005 All" at bounding box center [321, 149] width 206 height 21
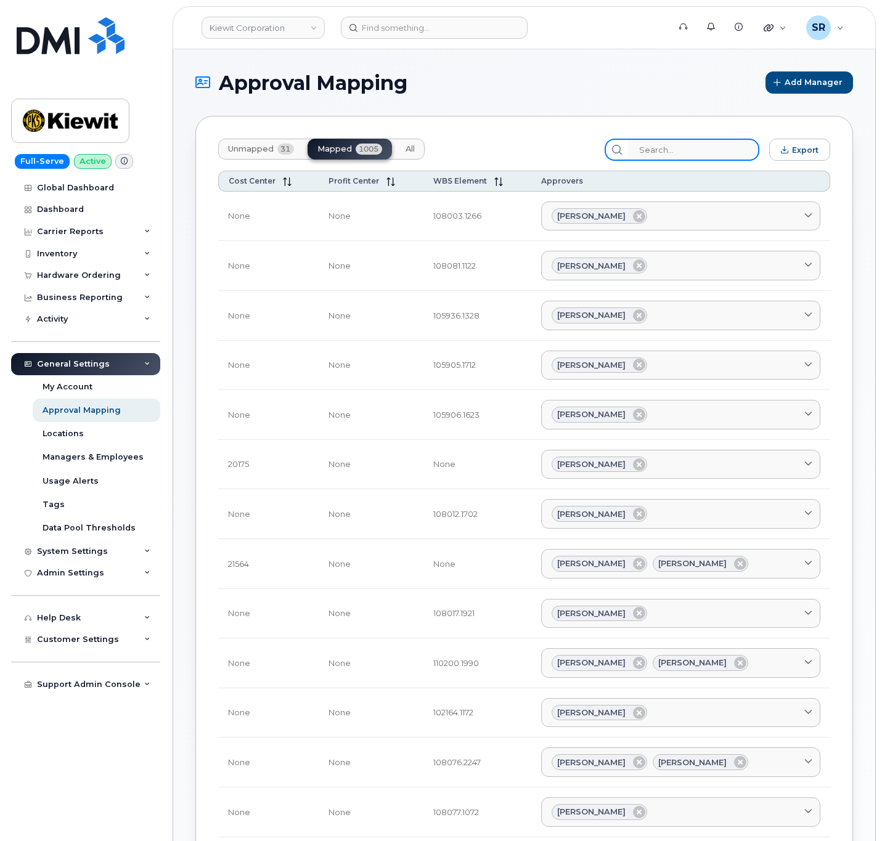
click at [672, 152] on input "search" at bounding box center [693, 150] width 131 height 22
paste input "104827.2287"
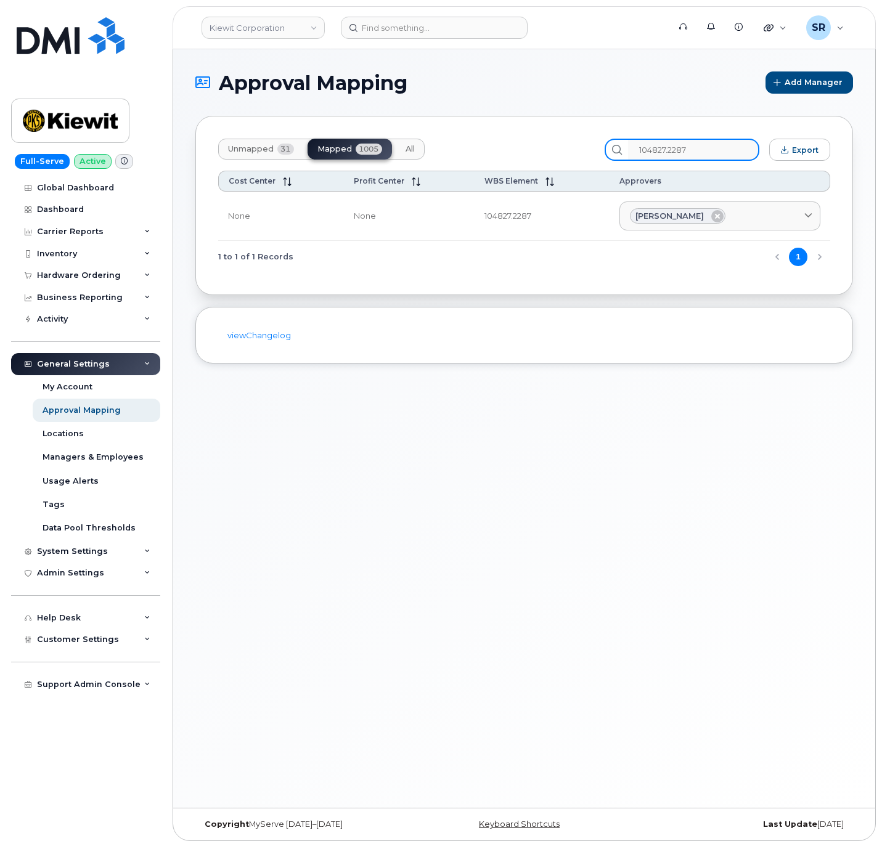
type input "104827.2287"
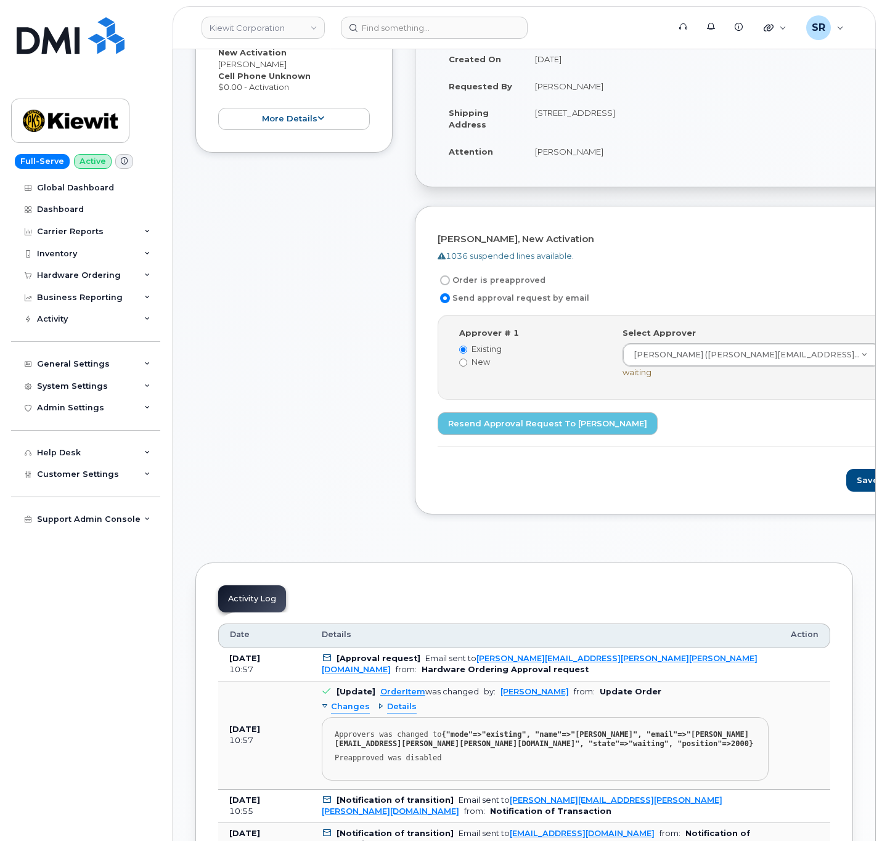
scroll to position [370, 0]
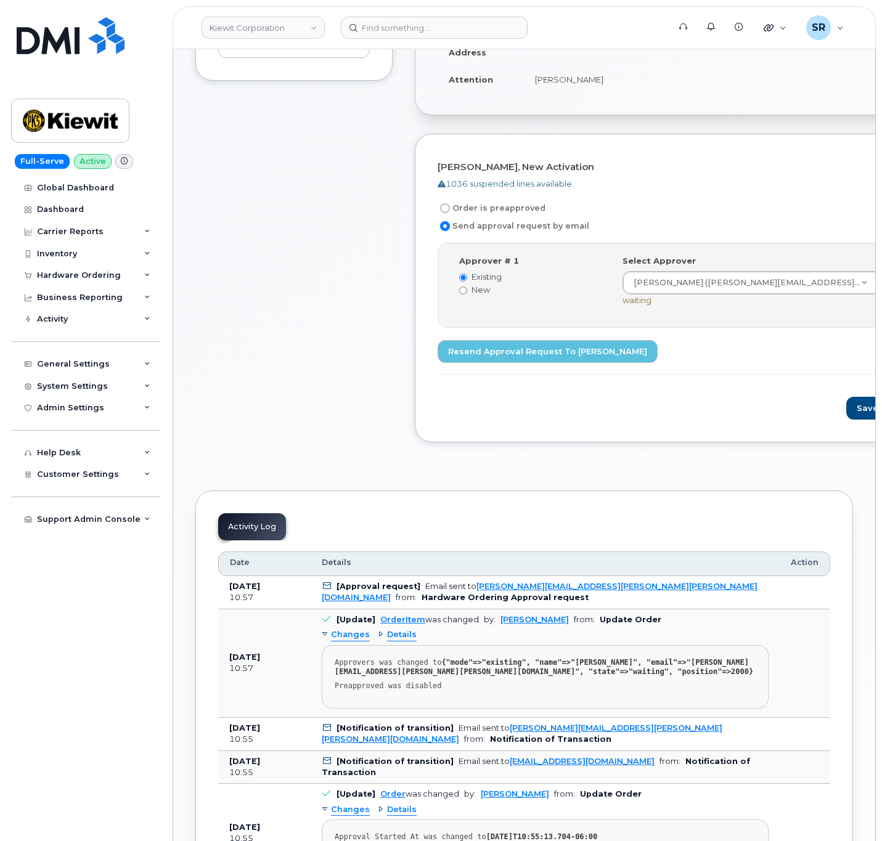
click at [478, 209] on label "Order is preapproved" at bounding box center [492, 208] width 108 height 15
click at [450, 209] on input "Order is preapproved" at bounding box center [445, 208] width 10 height 10
radio input "true"
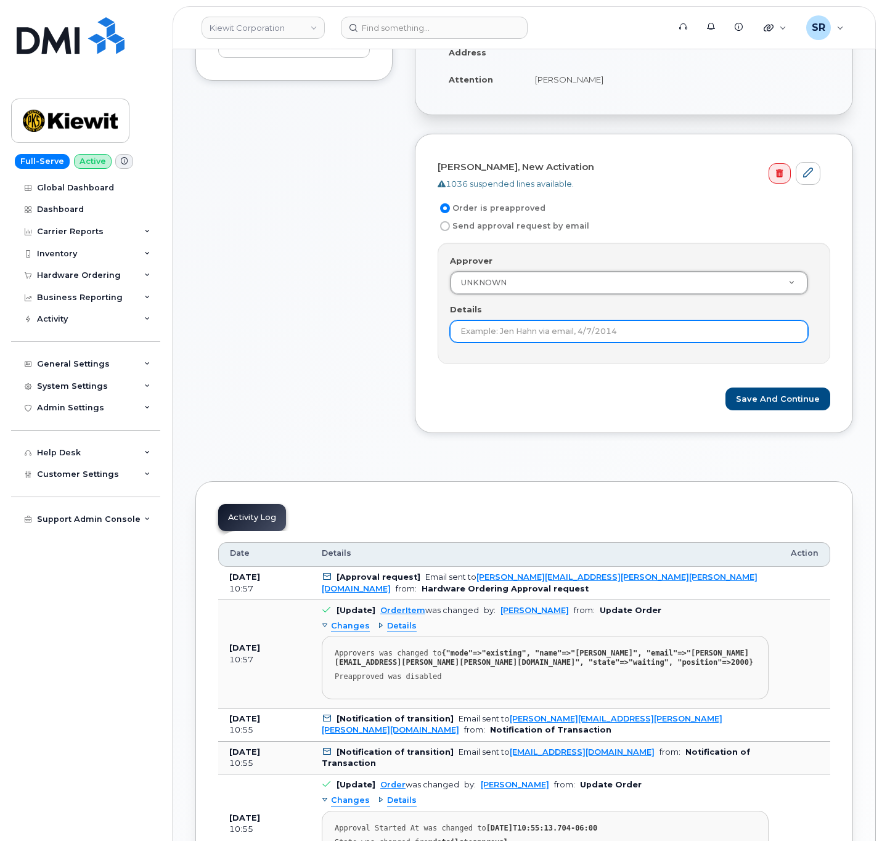
click at [526, 343] on input "Details" at bounding box center [629, 331] width 358 height 22
type input "Under $100 does not require approval according to KB"
click at [537, 386] on form "[PERSON_NAME], New Activation 1036 suspended lines available. Order is preappro…" at bounding box center [634, 284] width 393 height 254
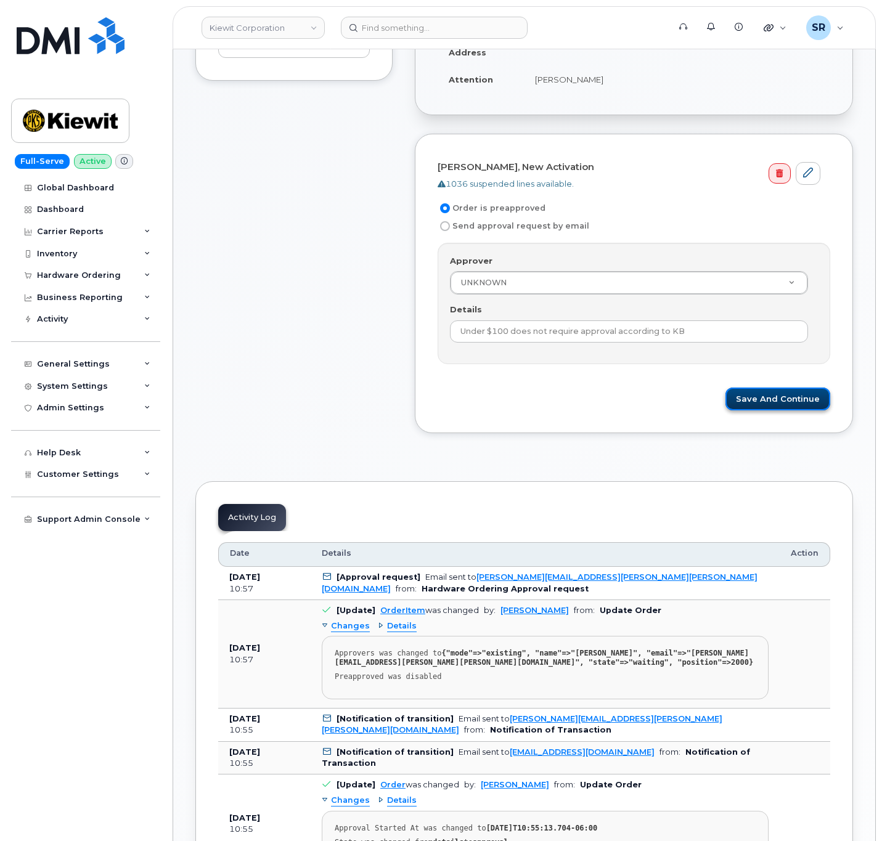
click at [791, 399] on button "Save and Continue" at bounding box center [777, 399] width 105 height 23
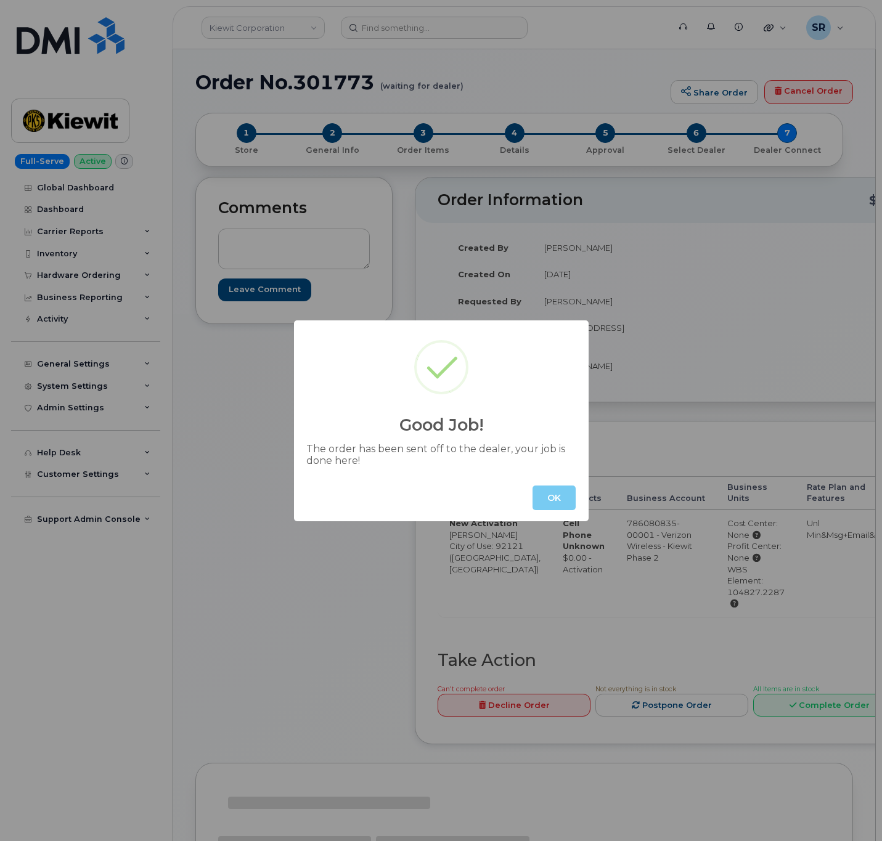
click at [548, 486] on button "OK" at bounding box center [553, 498] width 43 height 25
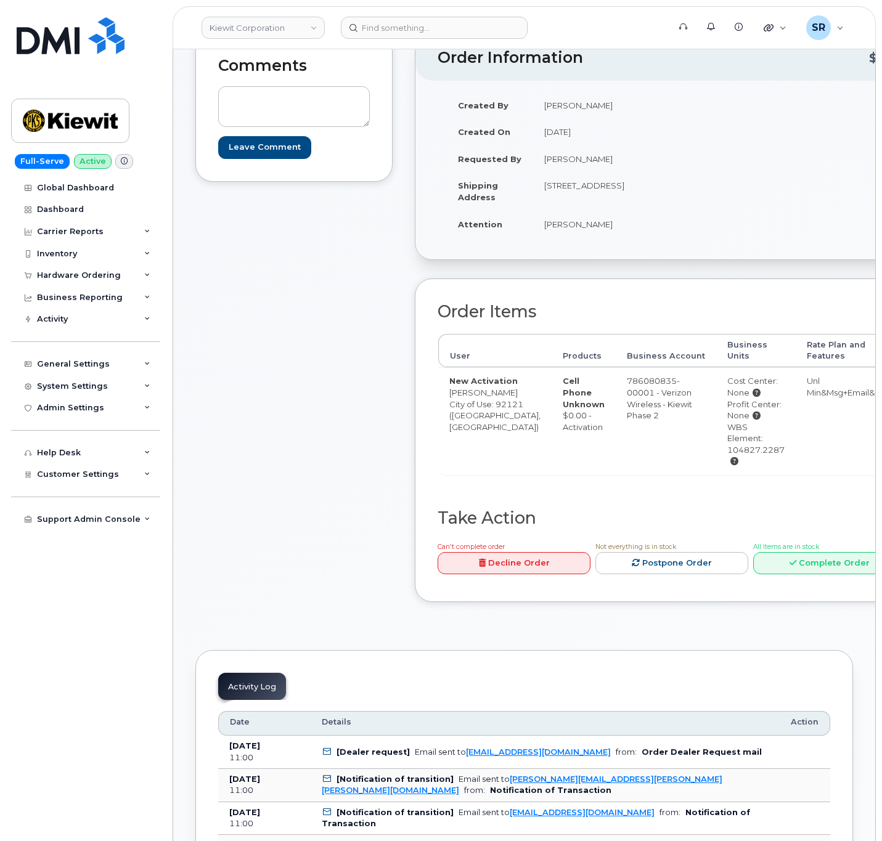
scroll to position [185, 0]
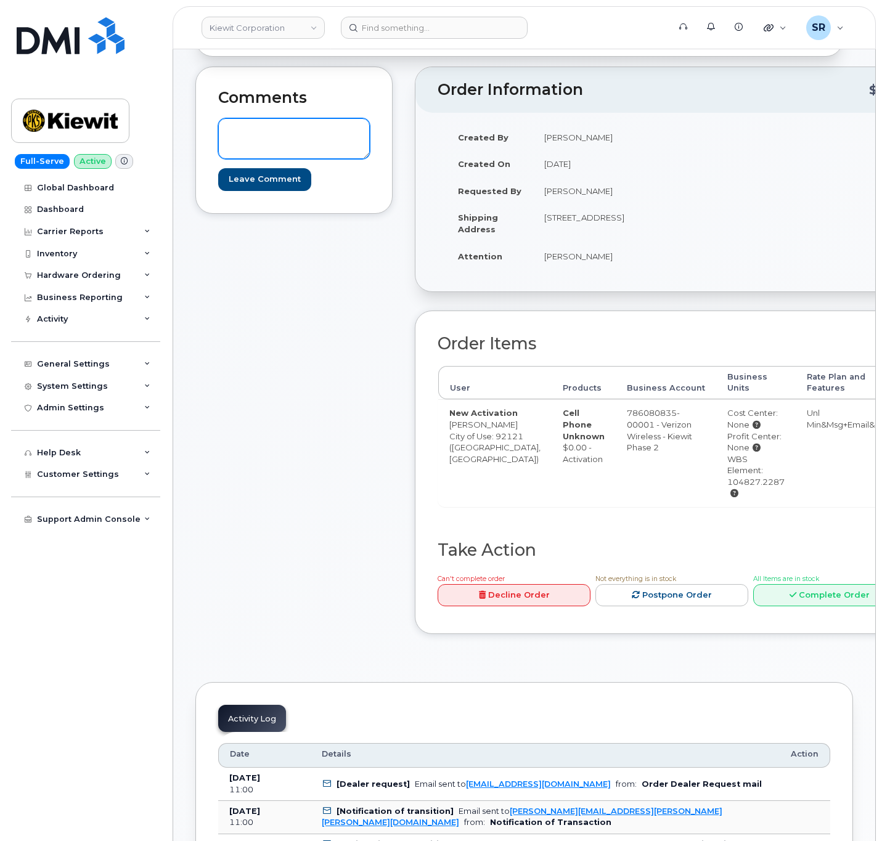
click at [337, 128] on textarea at bounding box center [294, 138] width 152 height 41
click at [327, 148] on textarea "EU has a device already but the plan has been canceled they simply need a new l…" at bounding box center [294, 138] width 152 height 41
click at [327, 154] on textarea "EU has a device already but the plan has been canceled they simply need a new l…" at bounding box center [294, 138] width 152 height 41
paste textarea "MDN: 8062155162 IMEI: [TECHNICAL_ID] ICCID: [TECHNICAL_ID]"
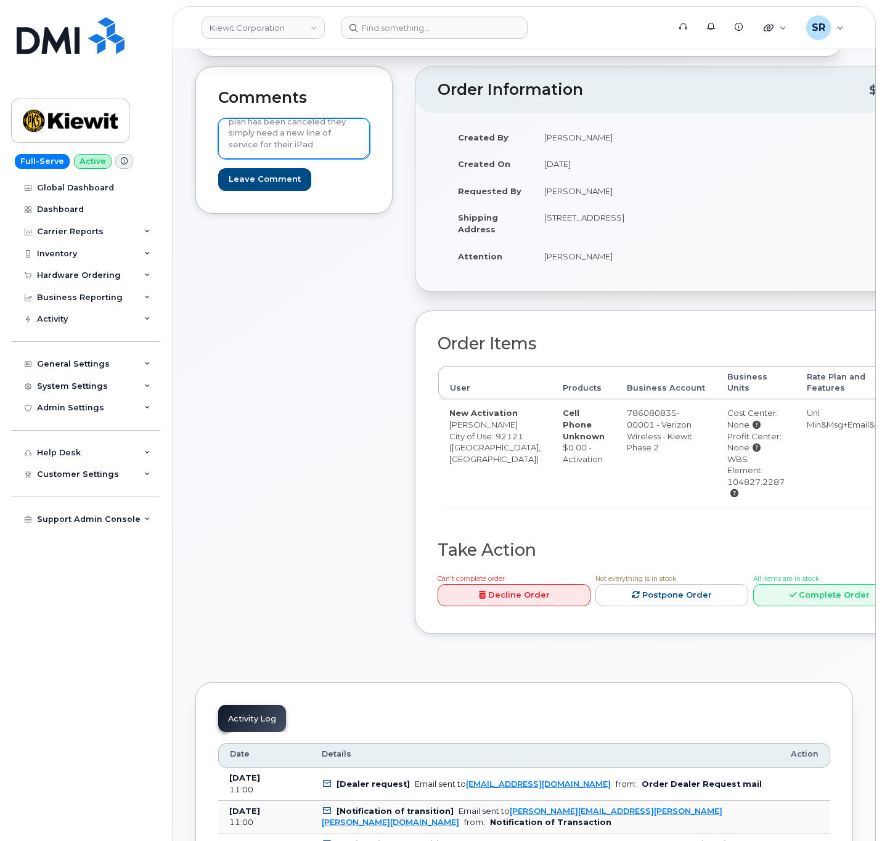
scroll to position [34, 0]
click at [328, 150] on textarea "EU has a device already but the plan has been canceled they simply need a new l…" at bounding box center [294, 138] width 152 height 41
paste textarea "IMEI: [TECHNICAL_ID] ICCID: [TECHNICAL_ID]"
click at [302, 153] on textarea "EU has a device already but the plan has been canceled they simply need a new l…" at bounding box center [294, 138] width 152 height 41
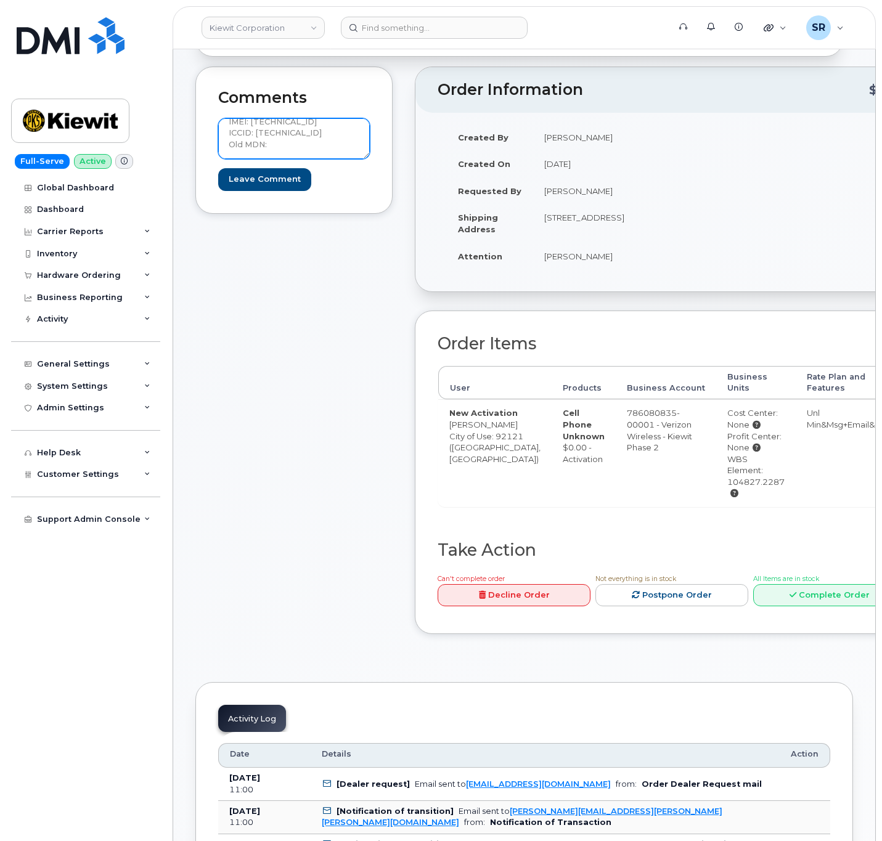
paste textarea "8062155162"
type textarea "EU has a device already but the plan has been canceled they simply need a new l…"
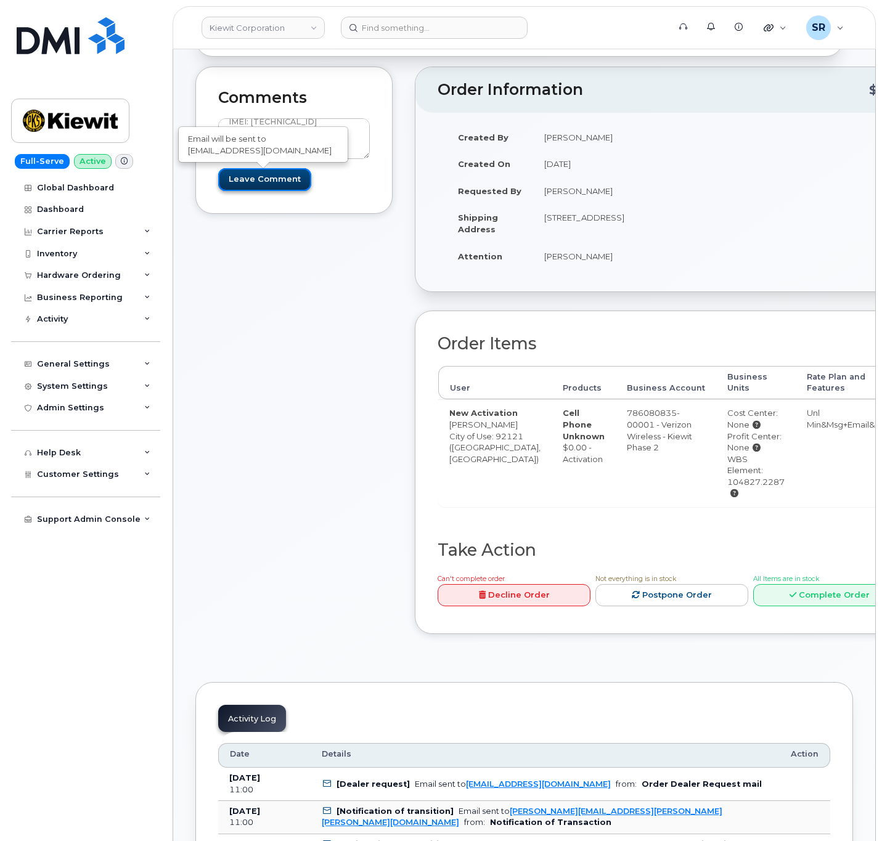
click at [278, 179] on input "Leave Comment" at bounding box center [264, 179] width 93 height 23
type input "Create Event"
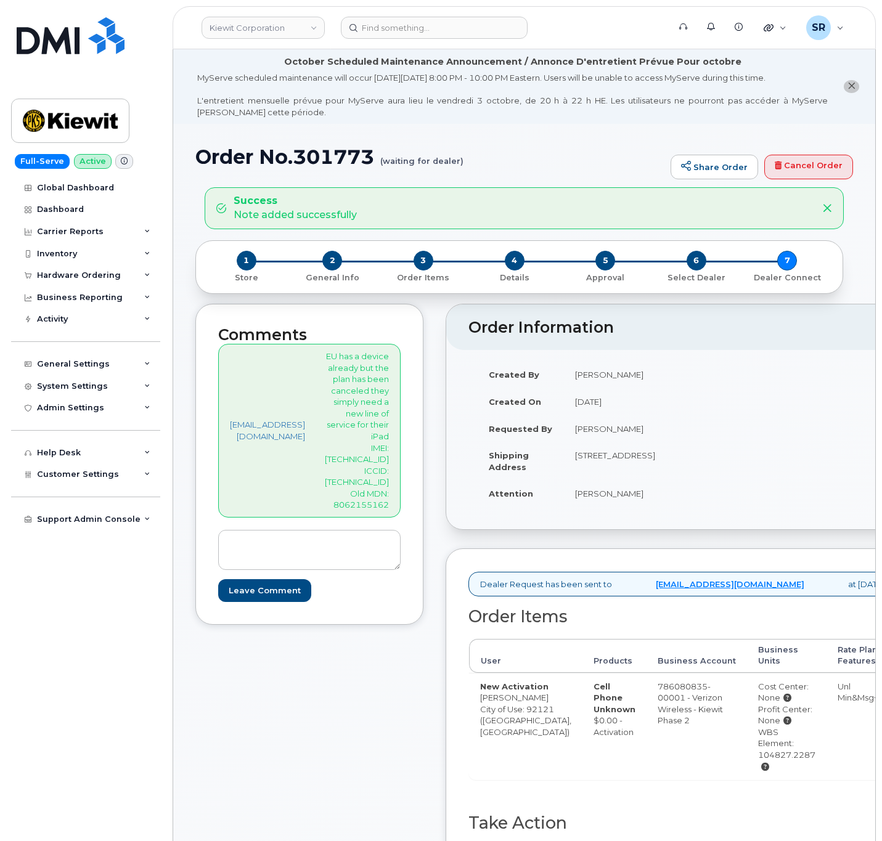
click at [414, 621] on div "Comments sreissig@dminc.com EU has a device already but the plan has been cance…" at bounding box center [309, 615] width 228 height 622
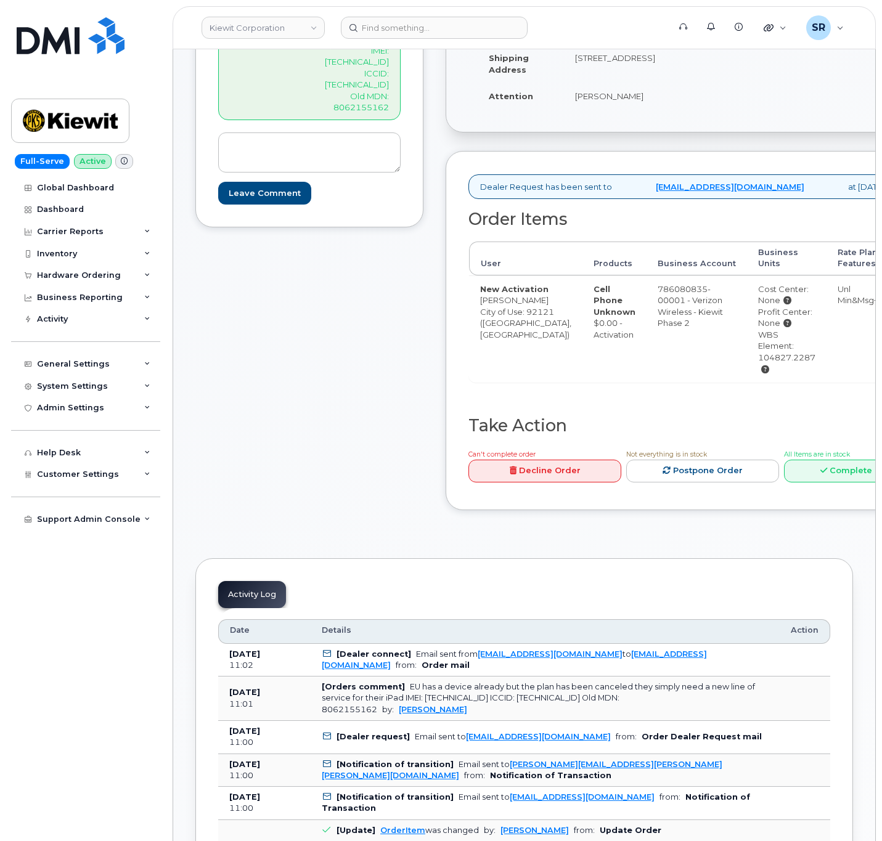
scroll to position [370, 0]
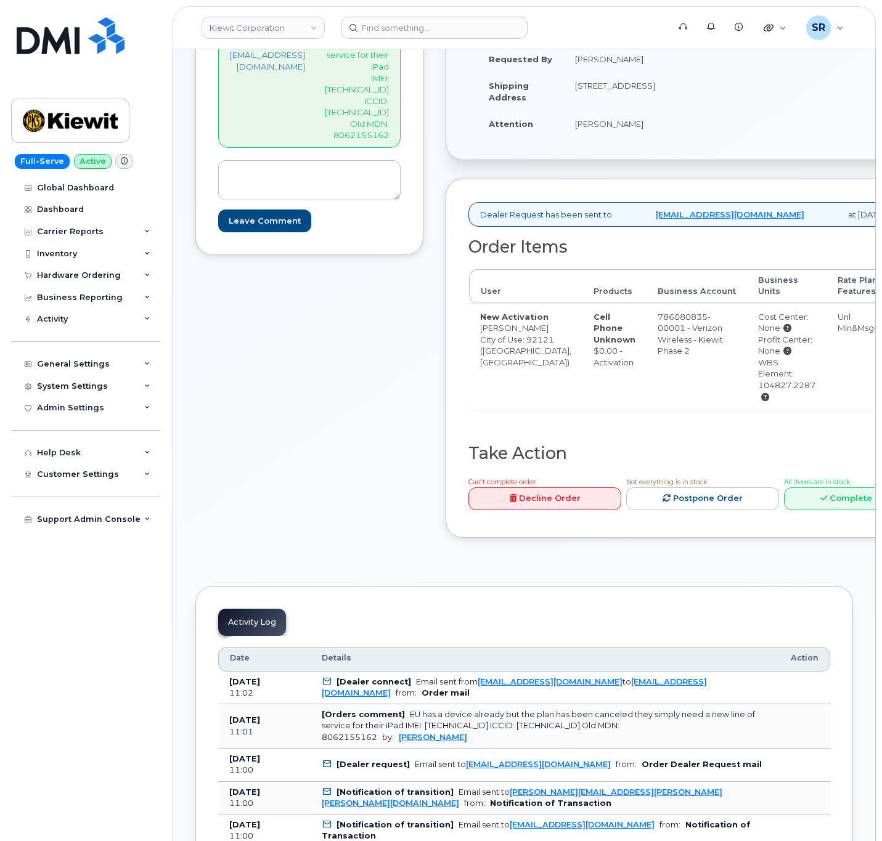
click at [491, 331] on div "Comments sreissig@dminc.com EU has a device already but the plan has been cance…" at bounding box center [524, 245] width 658 height 622
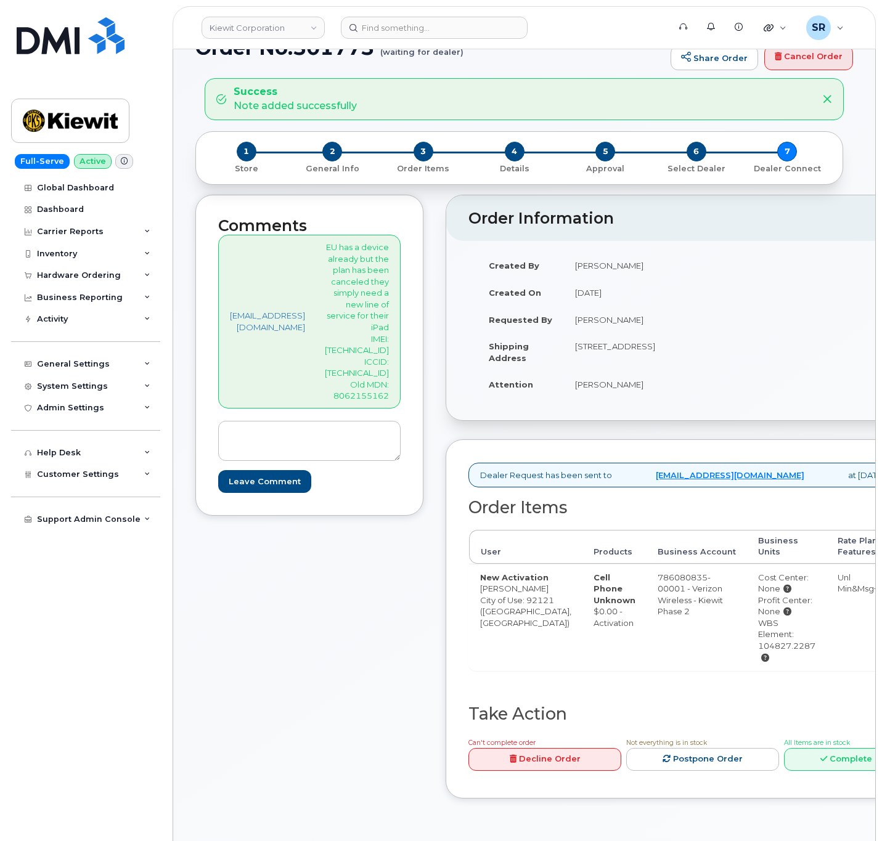
scroll to position [0, 0]
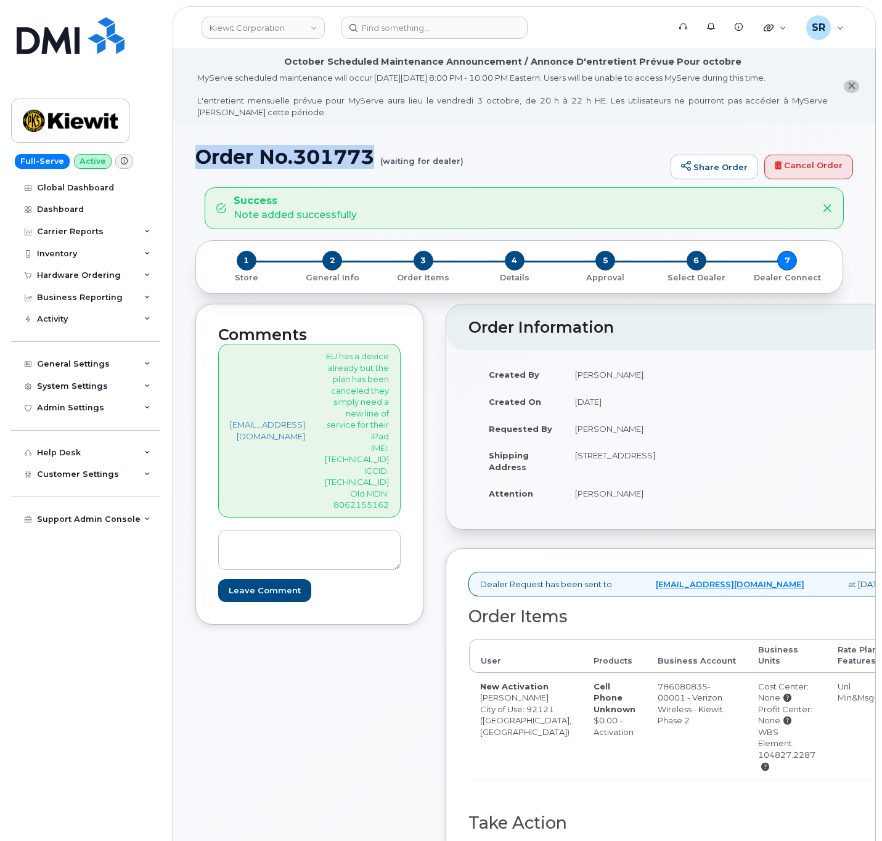
drag, startPoint x: 373, startPoint y: 152, endPoint x: 179, endPoint y: 163, distance: 194.4
copy h1 "Order No.301773"
drag, startPoint x: 575, startPoint y: 736, endPoint x: 538, endPoint y: 727, distance: 38.0
click at [538, 727] on td "New Activation Jaime Andrade City of Use: 92121 (San Diego, CA)" at bounding box center [525, 726] width 113 height 107
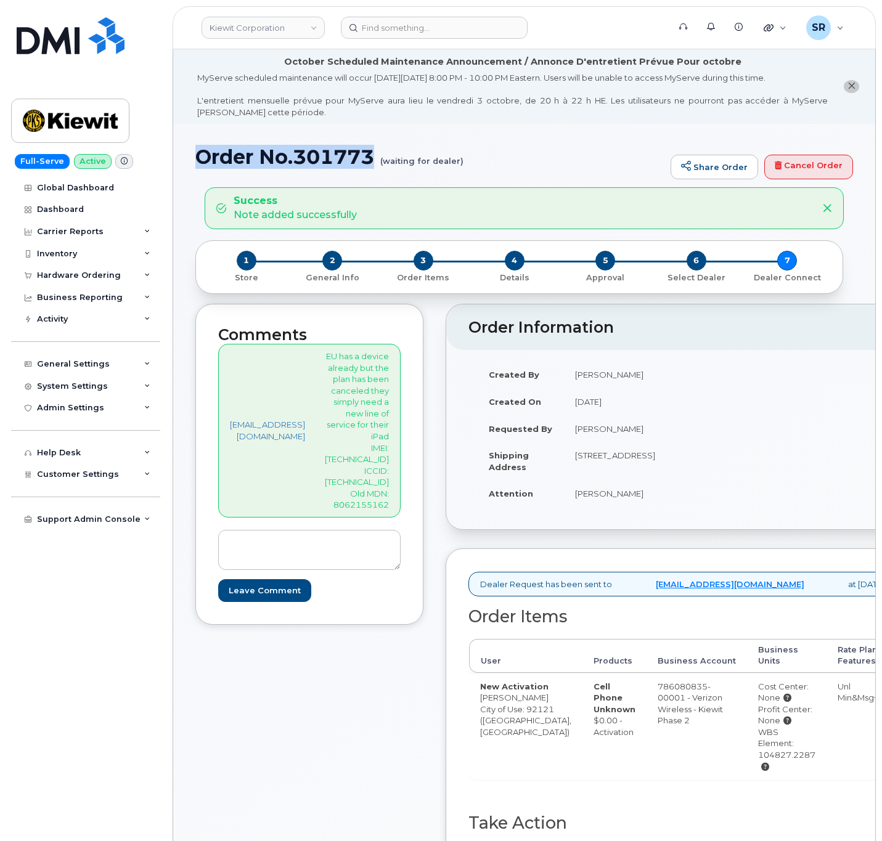
click at [572, 738] on td "New Activation Jaime Andrade City of Use: 92121 (San Diego, CA)" at bounding box center [525, 726] width 113 height 107
drag, startPoint x: 572, startPoint y: 738, endPoint x: 531, endPoint y: 723, distance: 43.9
click at [531, 723] on td "New Activation Jaime Andrade City of Use: 92121 (San Diego, CA)" at bounding box center [525, 726] width 113 height 107
copy td "Jaime Andrade"
drag, startPoint x: 378, startPoint y: 149, endPoint x: 189, endPoint y: 148, distance: 189.2
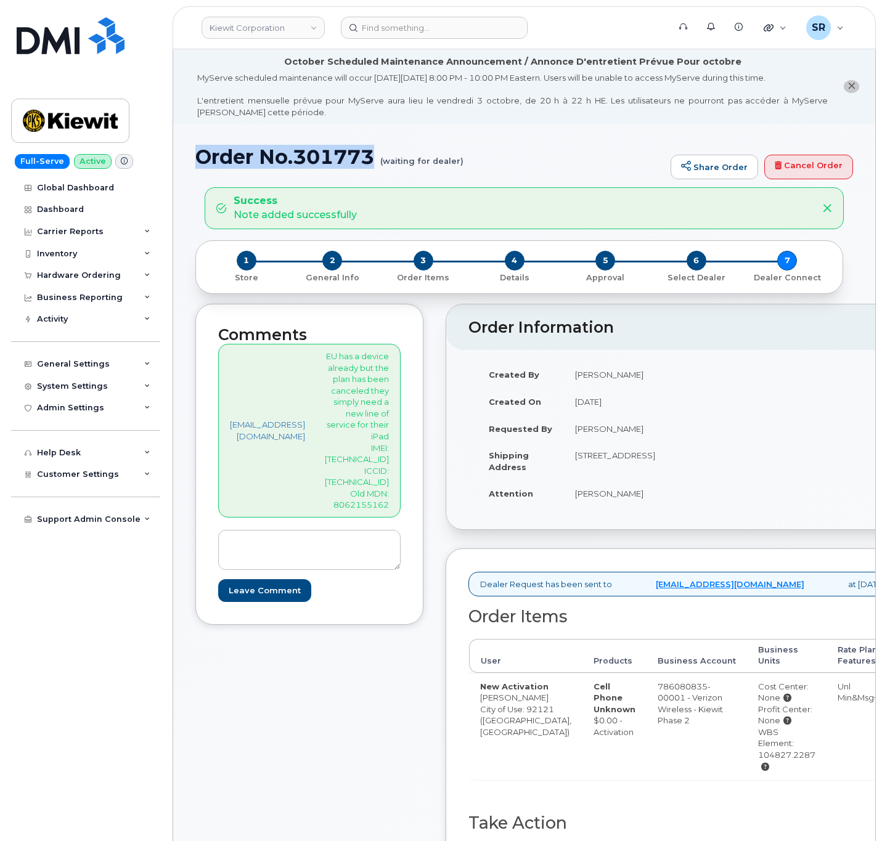
copy h1 "Order No.301773"
click at [420, 30] on input at bounding box center [434, 28] width 187 height 22
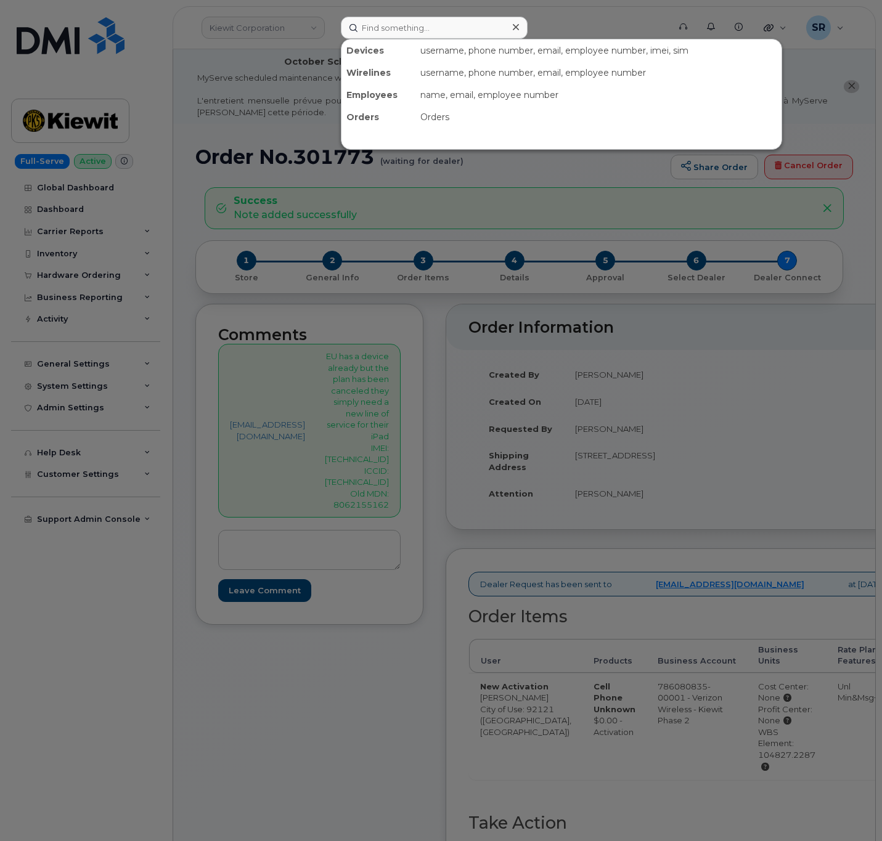
click at [213, 91] on div at bounding box center [441, 420] width 882 height 841
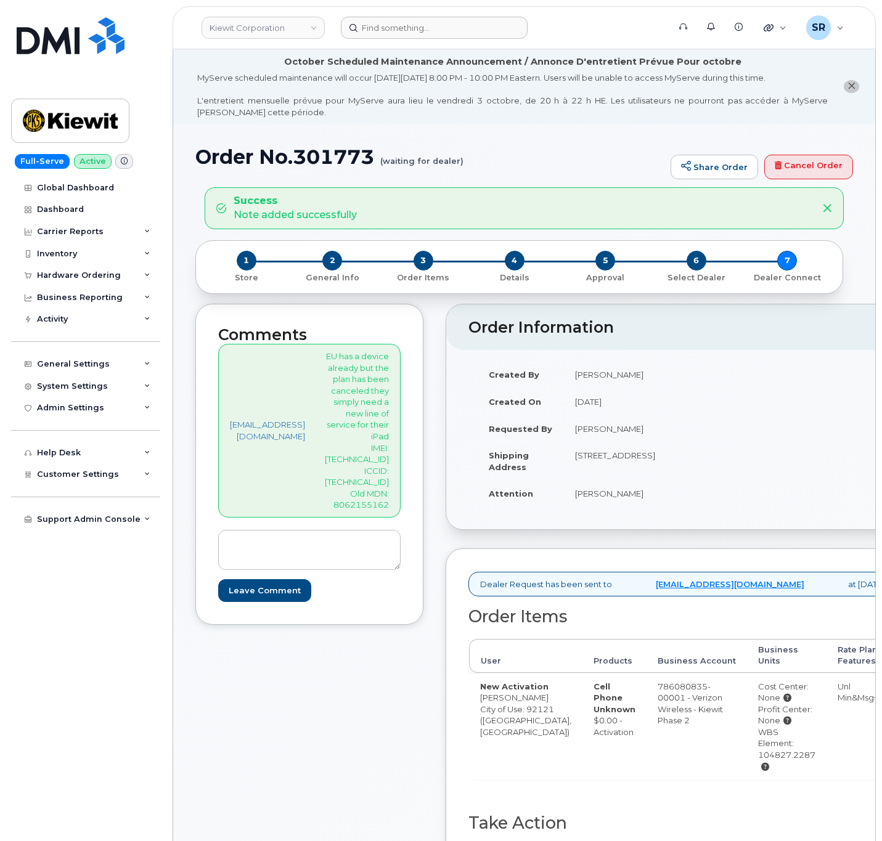
click at [465, 10] on header "Kiewit Corporation Support Alerts Knowledge Base Quicklinks Suspend / Cancel De…" at bounding box center [524, 27] width 703 height 43
click at [455, 22] on input at bounding box center [434, 28] width 187 height 22
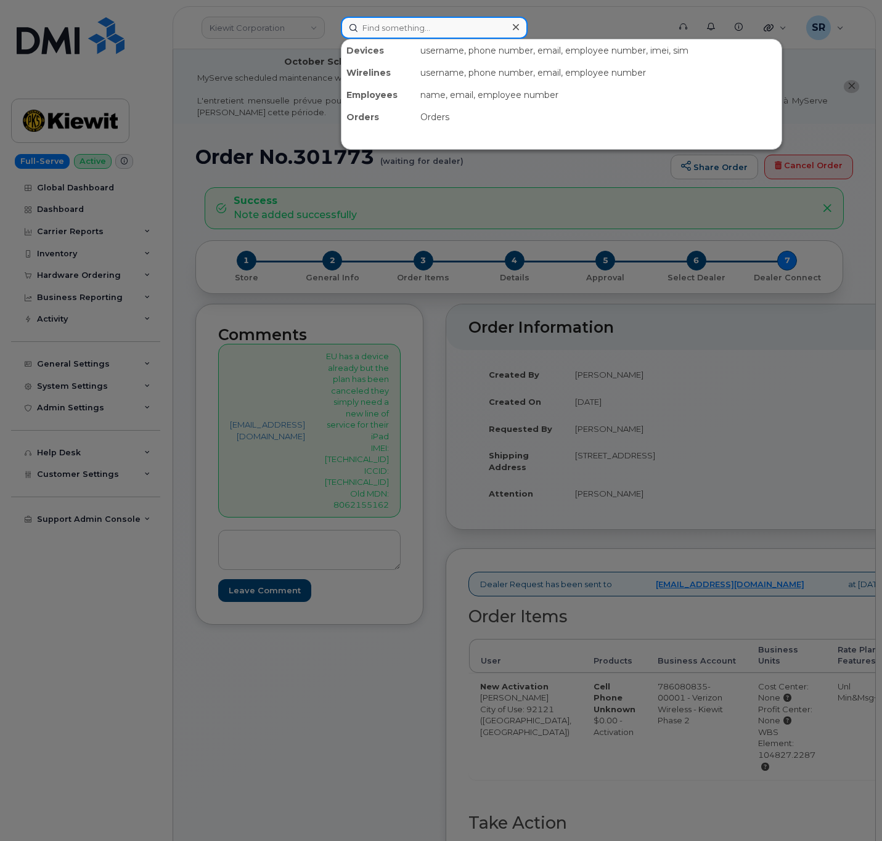
paste input "Jacob Klees"
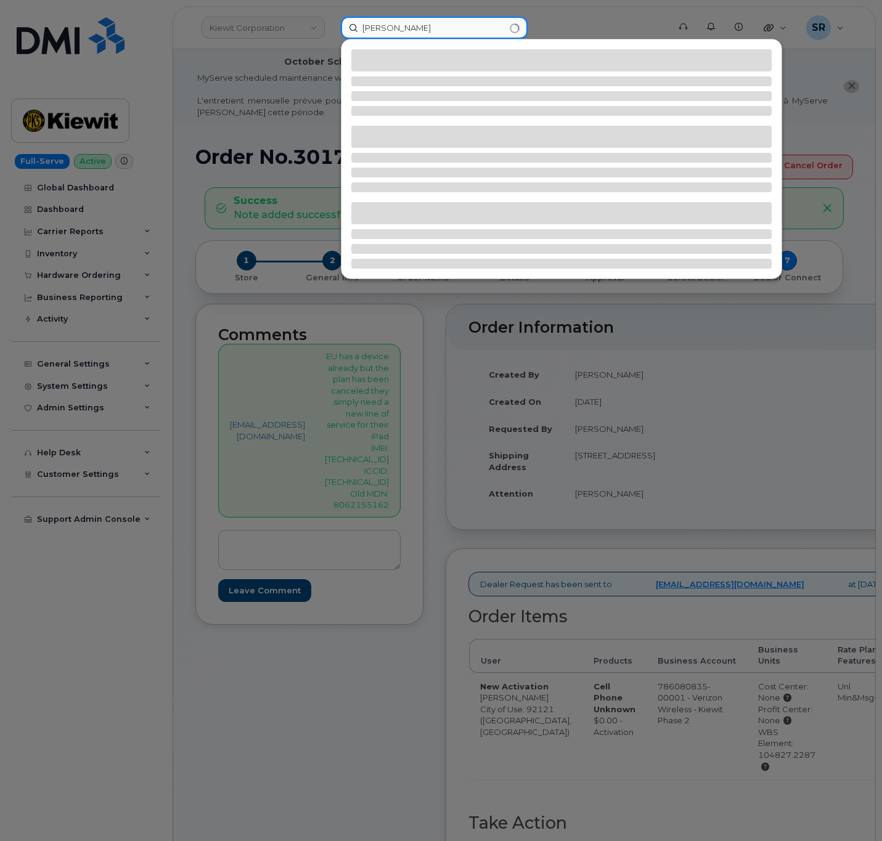
type input "Jacob Klees"
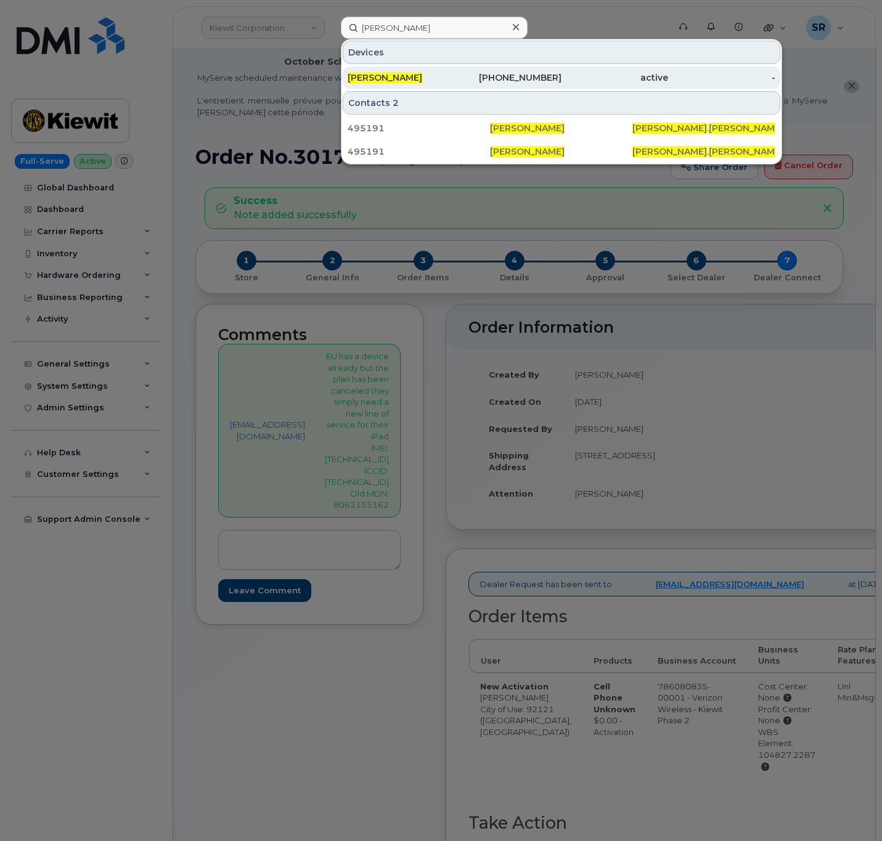
click at [447, 78] on div "JACOB KLEES" at bounding box center [401, 77] width 107 height 12
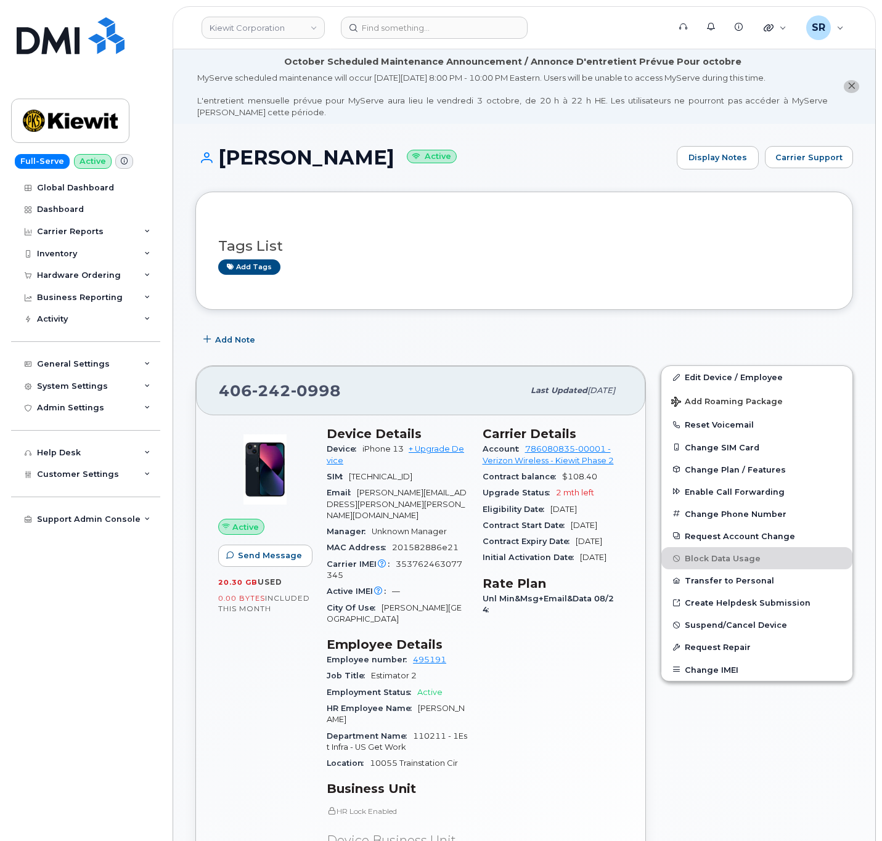
click at [576, 168] on h1 "[PERSON_NAME] Active" at bounding box center [432, 158] width 475 height 22
click at [515, 187] on div "[PERSON_NAME] Active Display Notes Carrier Support" at bounding box center [524, 169] width 658 height 46
click at [446, 32] on input at bounding box center [434, 28] width 187 height 22
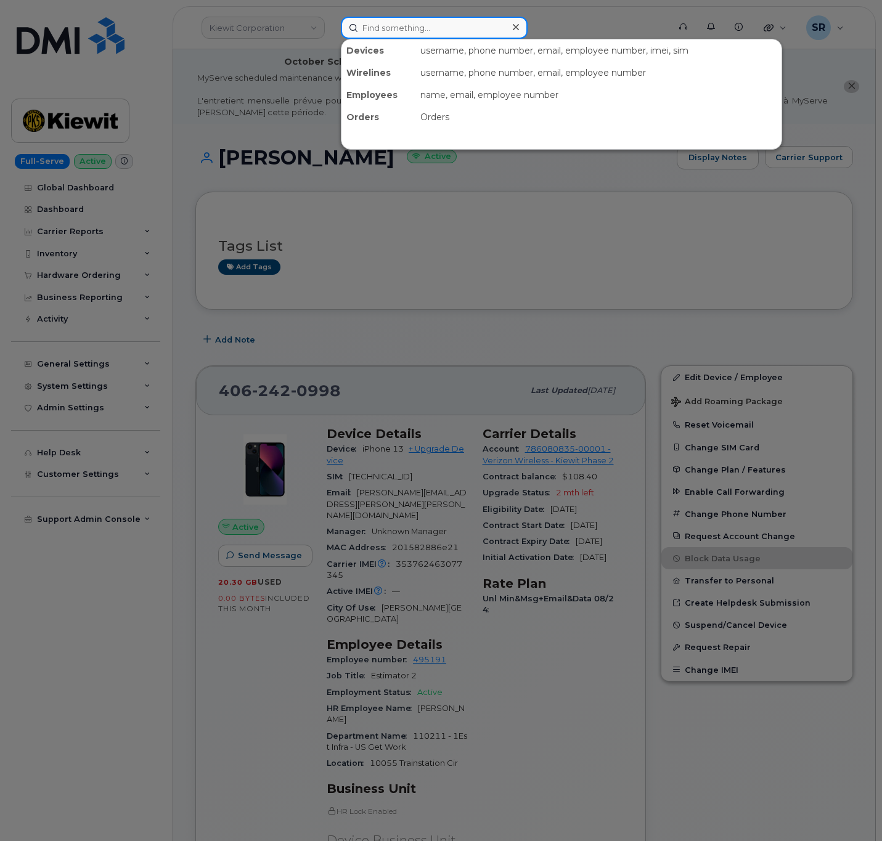
paste input "8085836086"
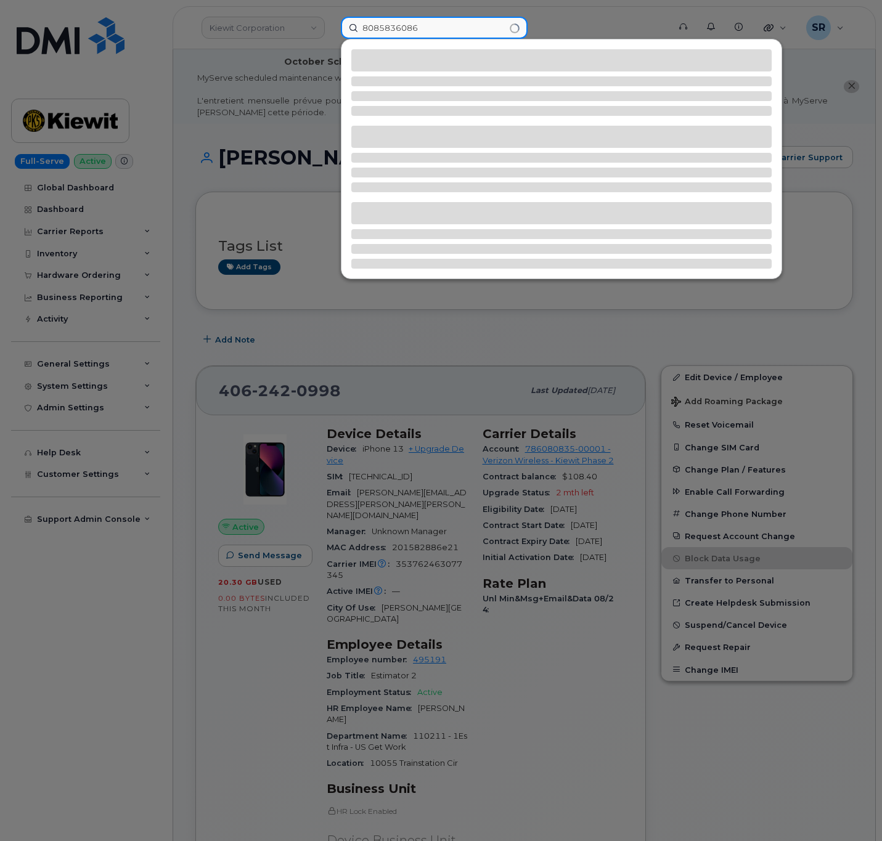
type input "8085836086"
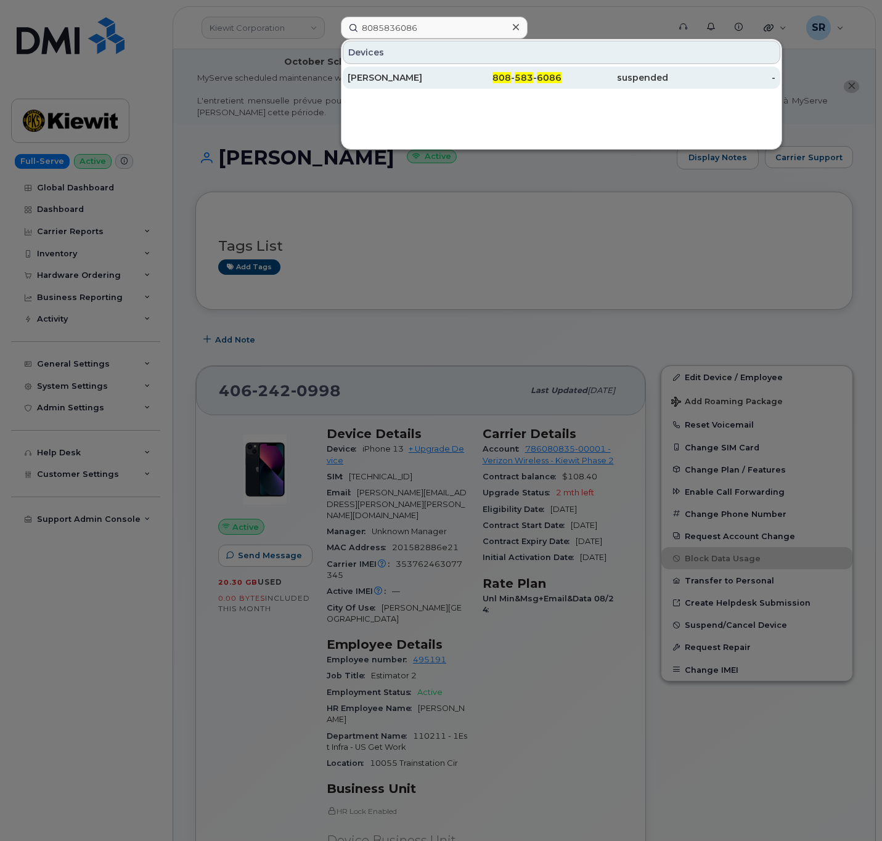
click at [452, 74] on div "[PERSON_NAME]" at bounding box center [401, 77] width 107 height 12
click at [394, 76] on div "[PERSON_NAME]" at bounding box center [401, 77] width 107 height 12
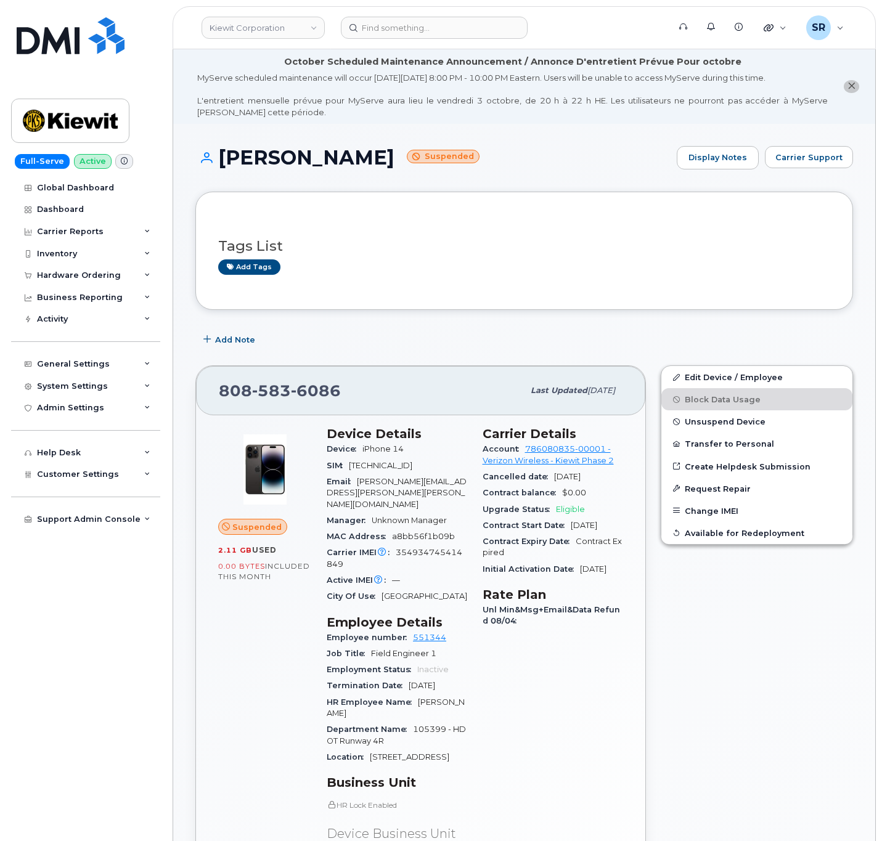
click at [455, 43] on header "[PERSON_NAME] Corporation Support Alerts Knowledge Base Quicklinks Suspend / Ca…" at bounding box center [524, 27] width 703 height 43
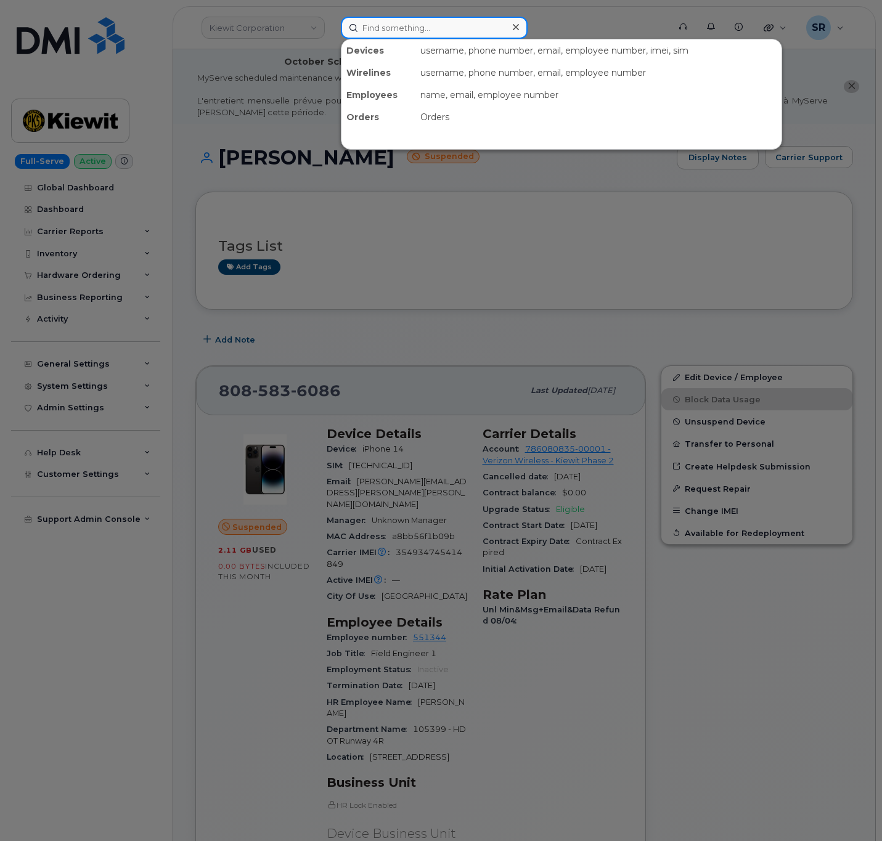
click at [455, 34] on input at bounding box center [434, 28] width 187 height 22
paste input "8088241461"
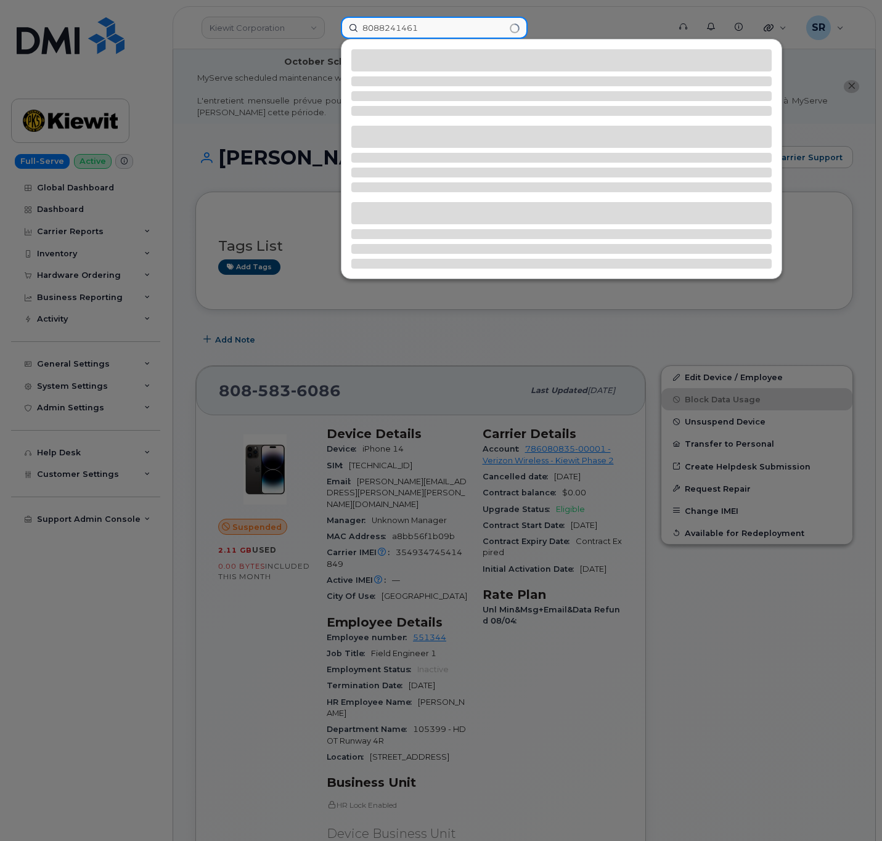
type input "8088241461"
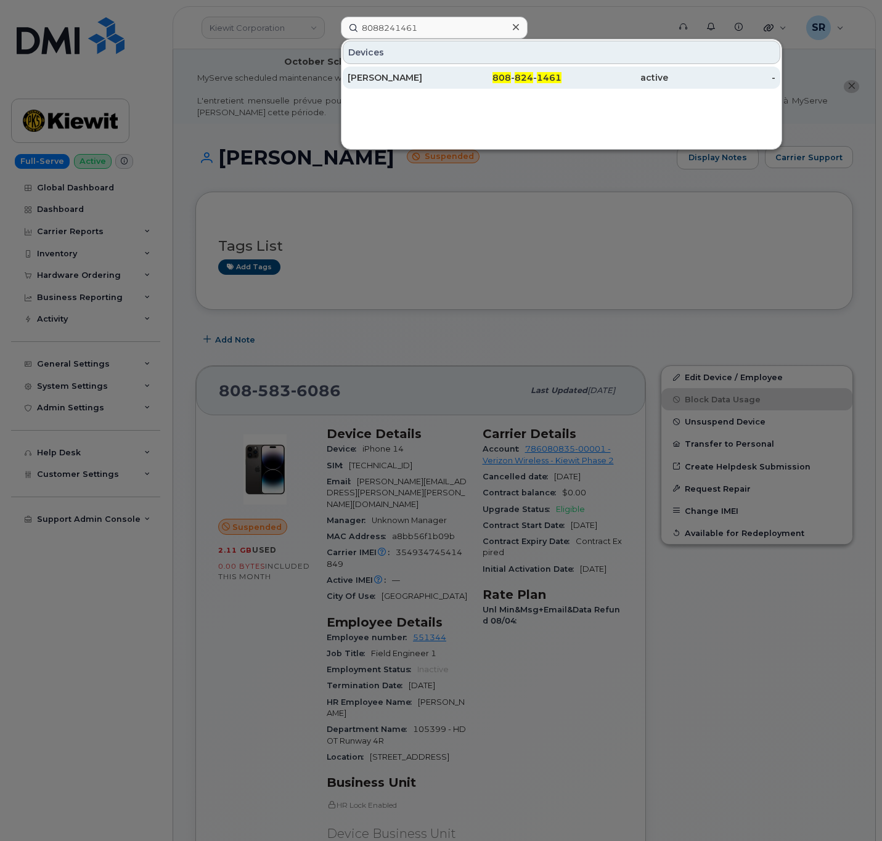
click at [391, 72] on div "[PERSON_NAME]" at bounding box center [401, 78] width 107 height 22
click at [448, 74] on div "[PERSON_NAME]" at bounding box center [401, 77] width 107 height 12
click at [393, 78] on div "[PERSON_NAME]" at bounding box center [401, 77] width 107 height 12
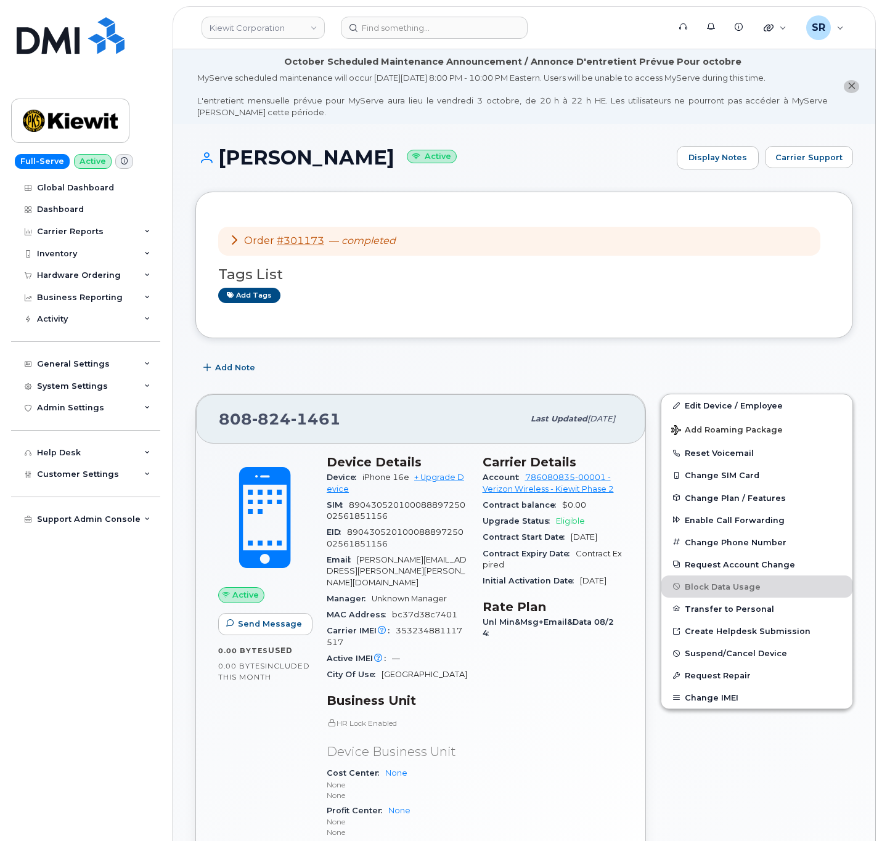
click at [235, 240] on icon at bounding box center [234, 240] width 10 height 10
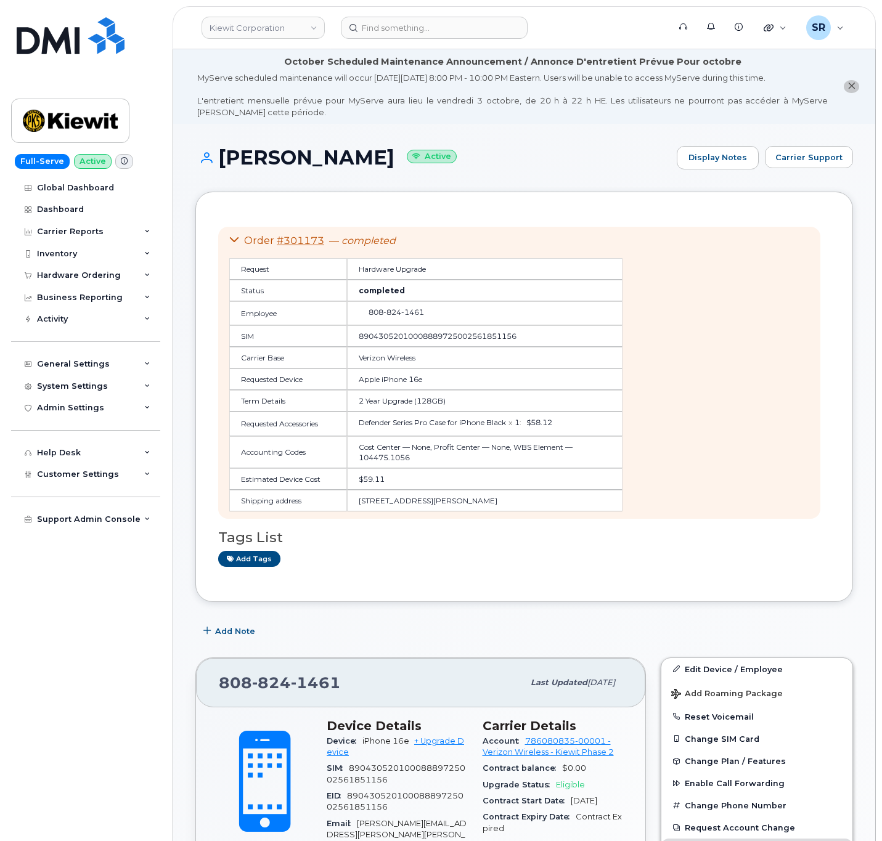
click at [235, 240] on icon at bounding box center [234, 240] width 10 height 10
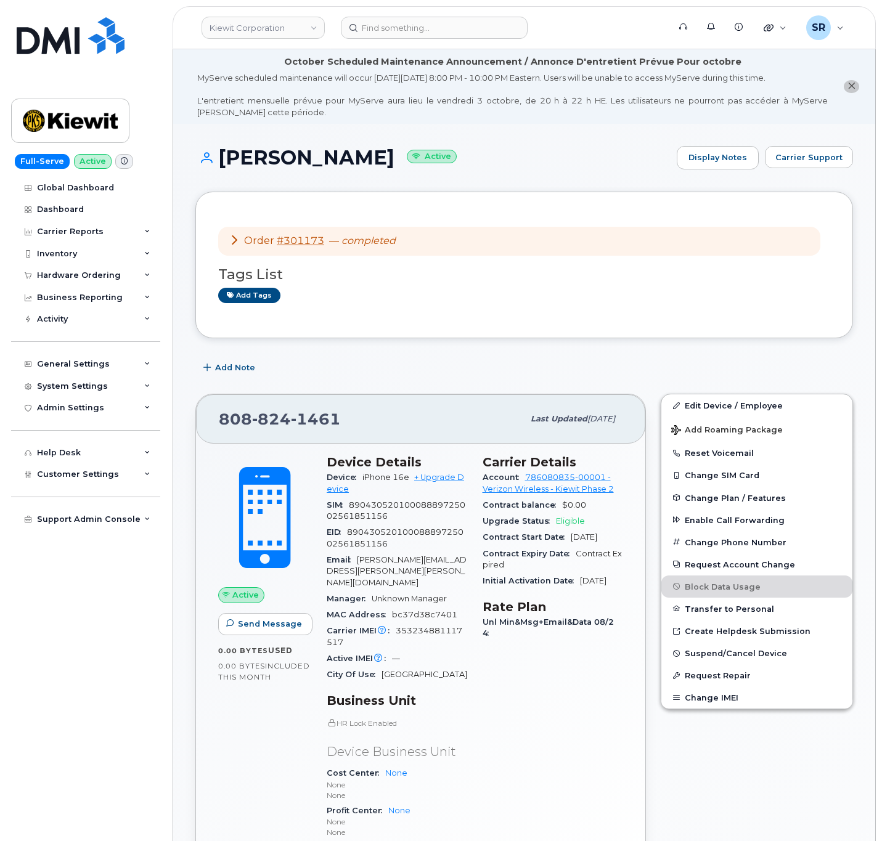
drag, startPoint x: 222, startPoint y: 156, endPoint x: 389, endPoint y: 161, distance: 166.5
click at [389, 161] on h1 "[PERSON_NAME] Active" at bounding box center [432, 158] width 475 height 22
drag, startPoint x: 219, startPoint y: 159, endPoint x: 398, endPoint y: 159, distance: 179.3
click at [398, 159] on h1 "[PERSON_NAME] Active" at bounding box center [432, 158] width 475 height 22
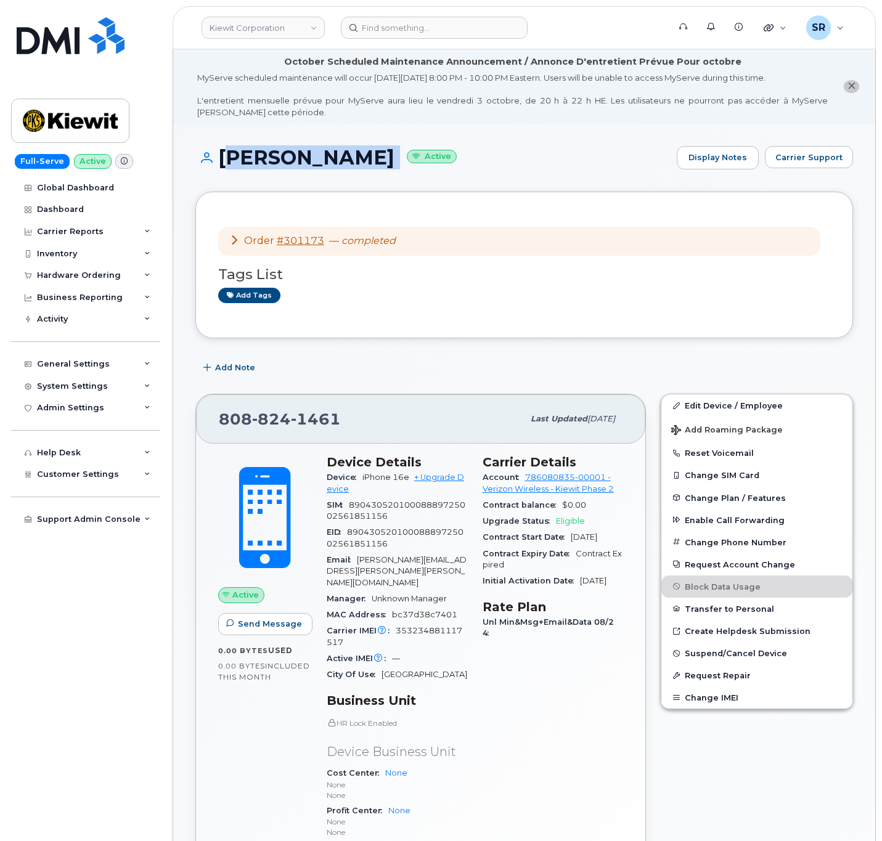
click at [250, 182] on div "[PERSON_NAME] Active Display Notes Carrier Support" at bounding box center [524, 169] width 658 height 46
drag, startPoint x: 227, startPoint y: 420, endPoint x: 341, endPoint y: 420, distance: 113.4
click at [341, 420] on div "[PHONE_NUMBER]" at bounding box center [371, 419] width 304 height 26
click at [772, 658] on span "Suspend/Cancel Device" at bounding box center [736, 653] width 102 height 9
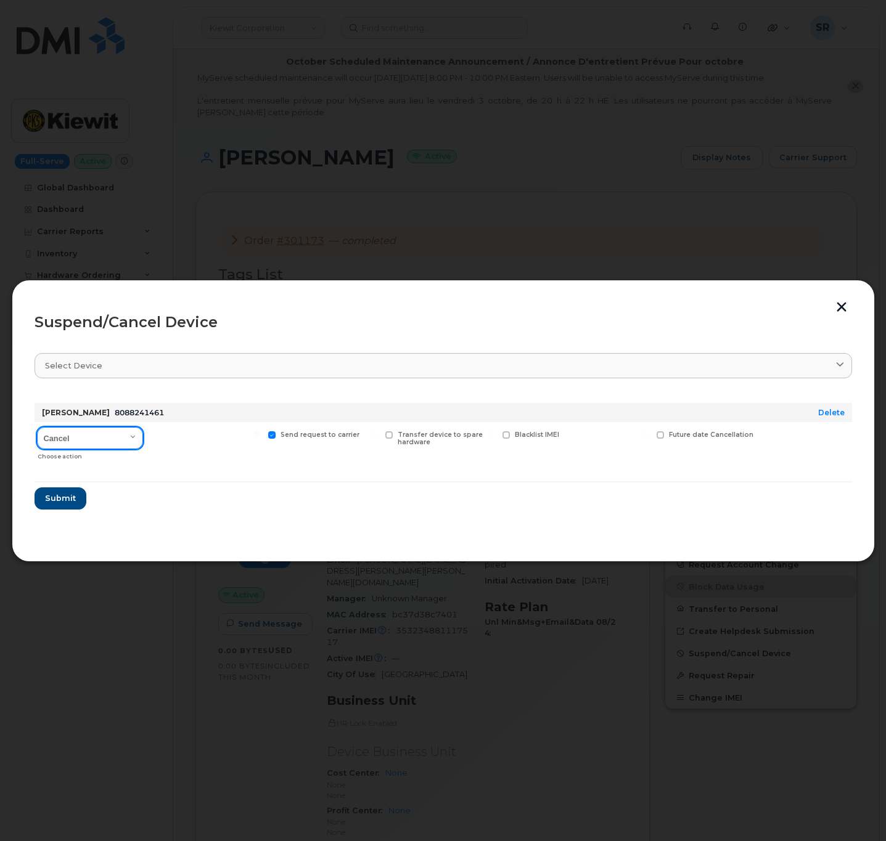
click at [124, 442] on select "Cancel Suspend - Reduced Rate Suspend - Full Rate Suspend - Lost Device/Stolen …" at bounding box center [90, 438] width 106 height 22
select select "[object Object]"
click at [37, 428] on select "Cancel Suspend - Reduced Rate Suspend - Full Rate Suspend - Lost Device/Stolen …" at bounding box center [90, 438] width 106 height 22
click at [277, 435] on label "Send request to carrier" at bounding box center [314, 435] width 92 height 8
click at [259, 435] on input "Send request to carrier" at bounding box center [256, 434] width 6 height 6
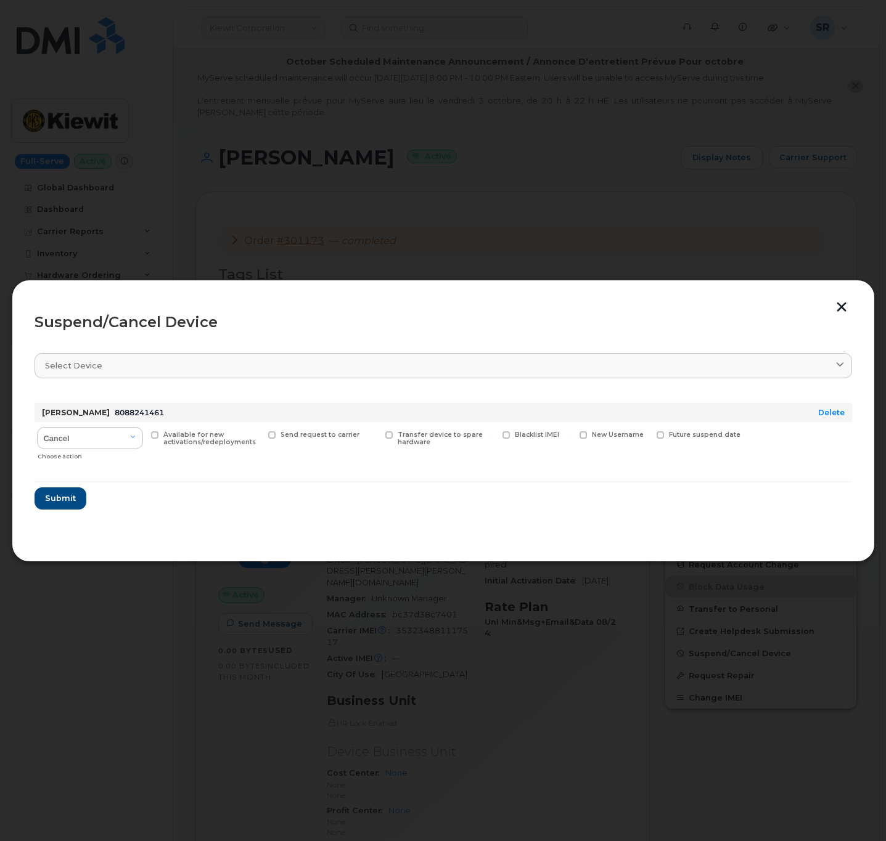
click at [272, 438] on span at bounding box center [272, 435] width 8 height 8
click at [259, 438] on input "Send request to carrier" at bounding box center [256, 434] width 6 height 6
checkbox input "true"
click at [45, 504] on span "Submit" at bounding box center [59, 498] width 31 height 12
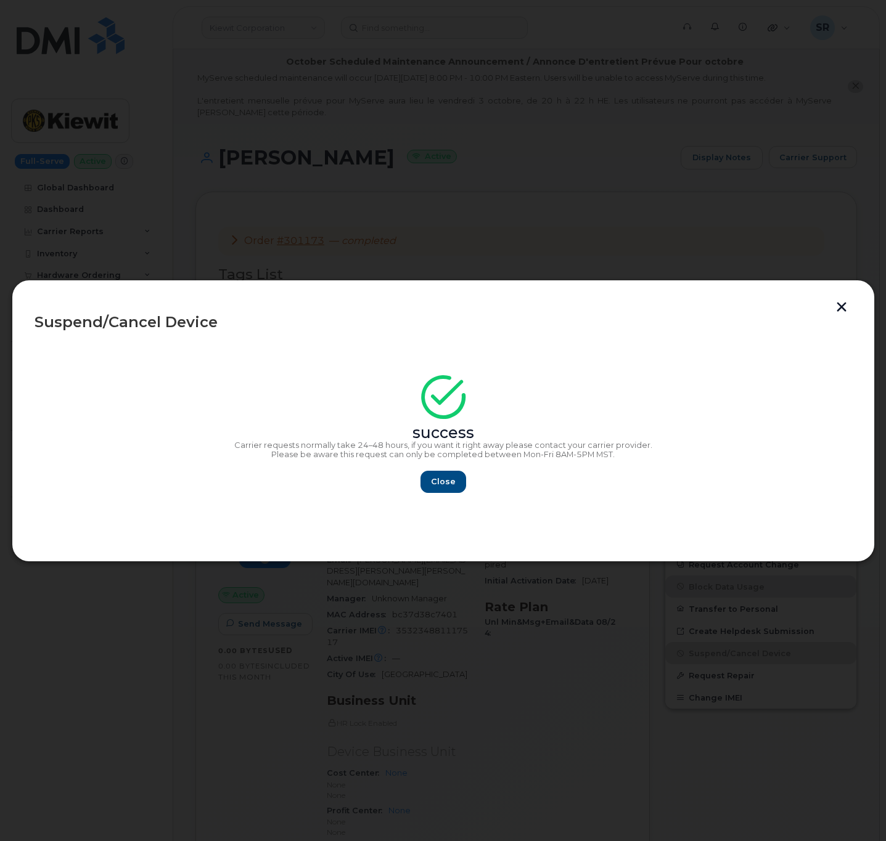
click at [834, 307] on button "button" at bounding box center [841, 308] width 18 height 13
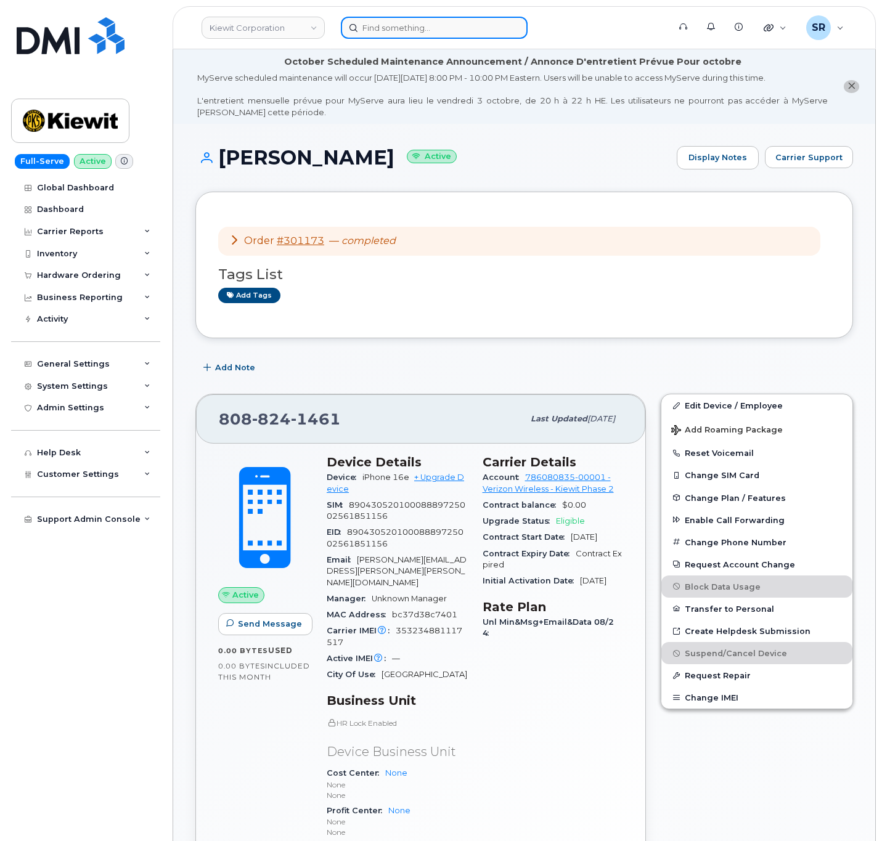
click at [396, 35] on input at bounding box center [434, 28] width 187 height 22
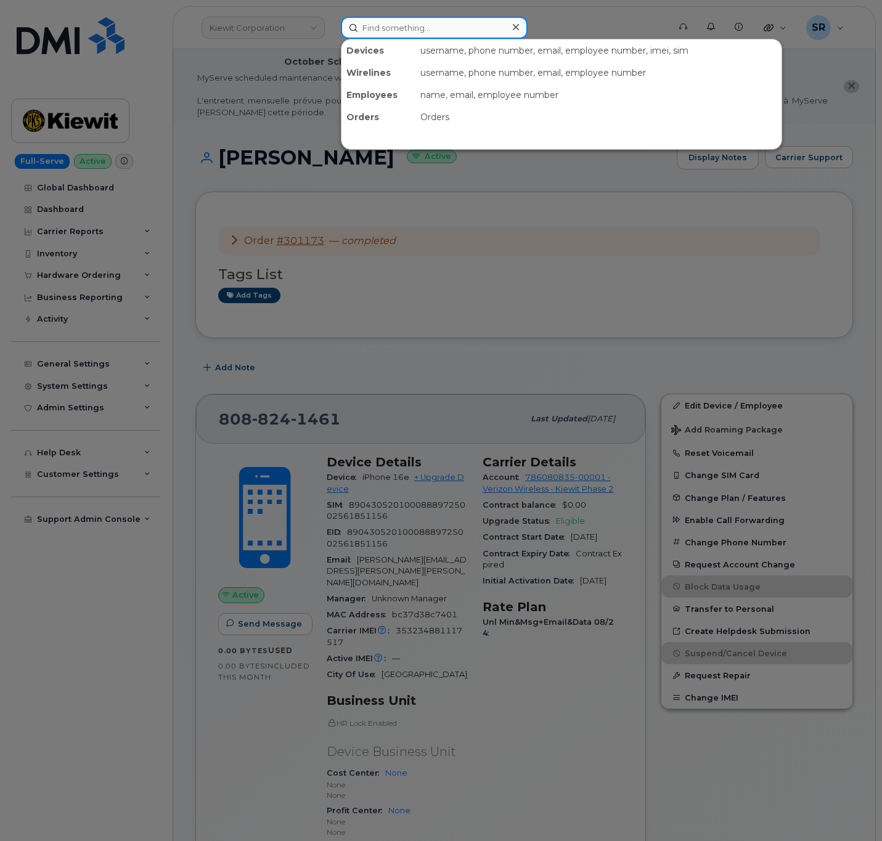
paste input "8086585406"
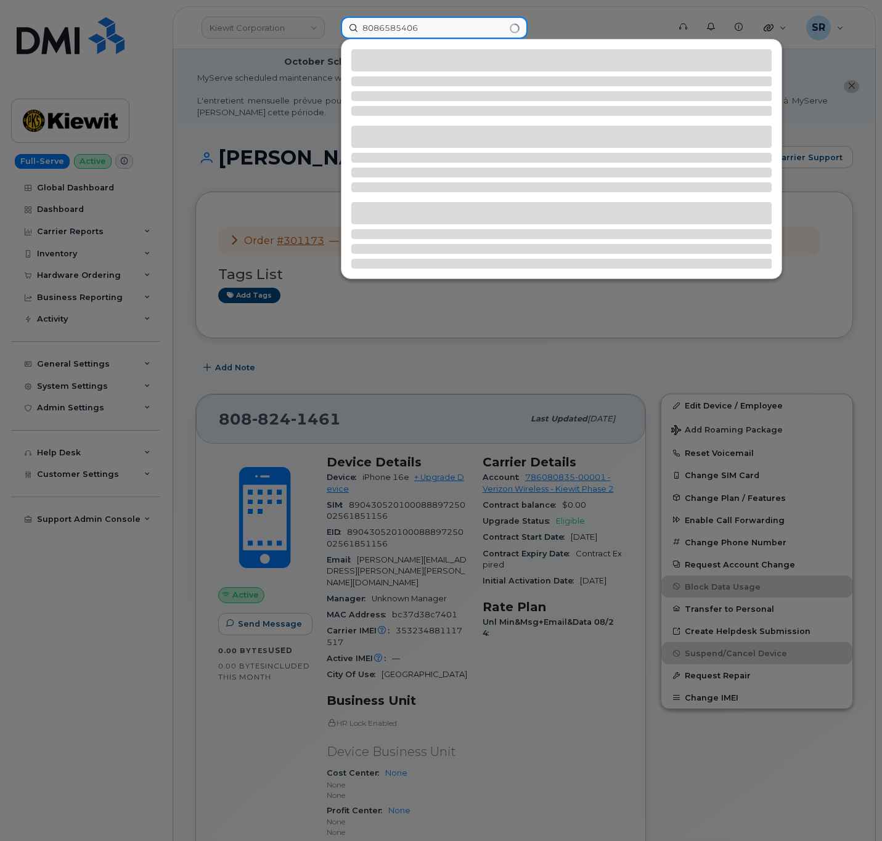
type input "8086585406"
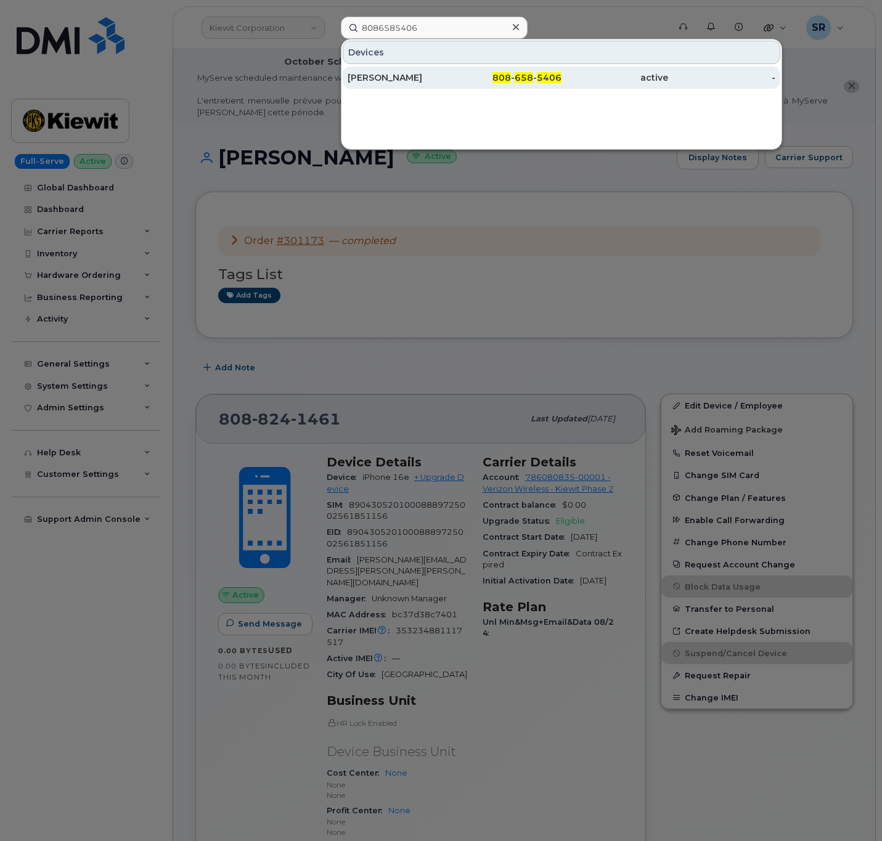
click at [423, 80] on div "[PERSON_NAME]" at bounding box center [401, 77] width 107 height 12
drag, startPoint x: 423, startPoint y: 80, endPoint x: 418, endPoint y: 76, distance: 6.7
click at [423, 78] on div "[PERSON_NAME]" at bounding box center [401, 77] width 107 height 12
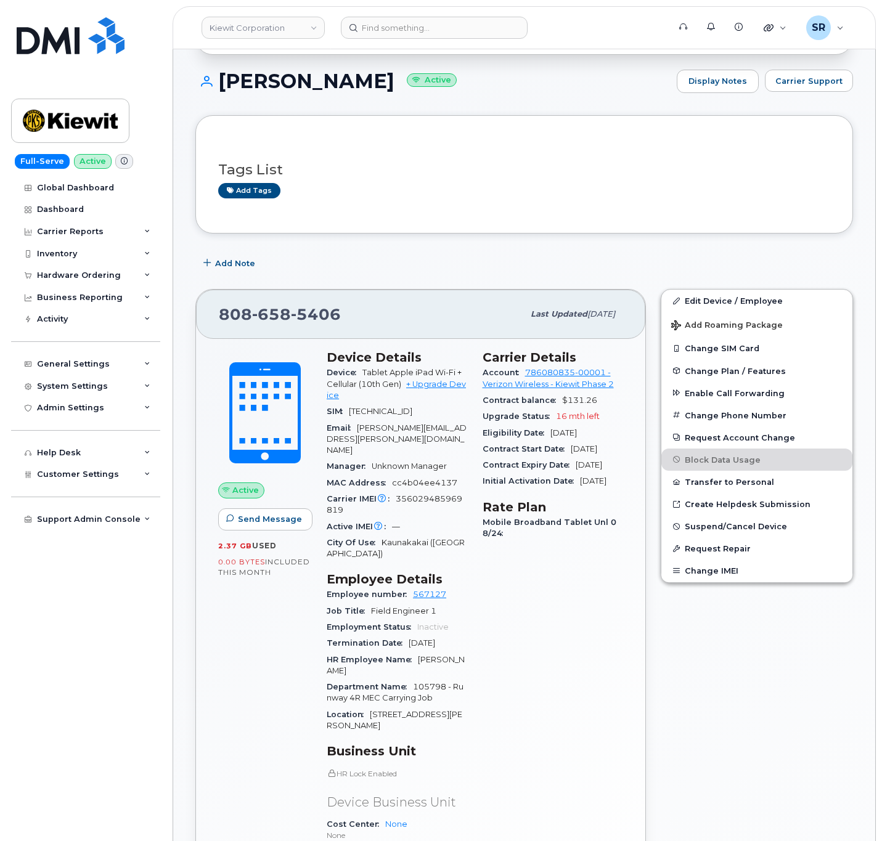
scroll to position [185, 0]
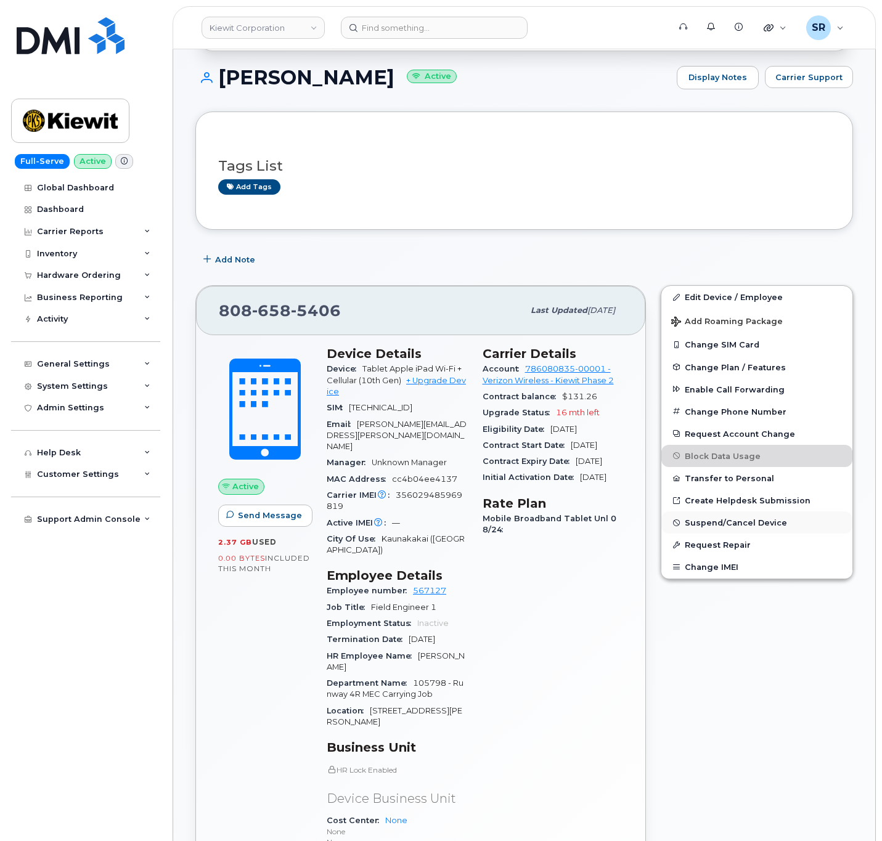
click at [769, 527] on span "Suspend/Cancel Device" at bounding box center [736, 522] width 102 height 9
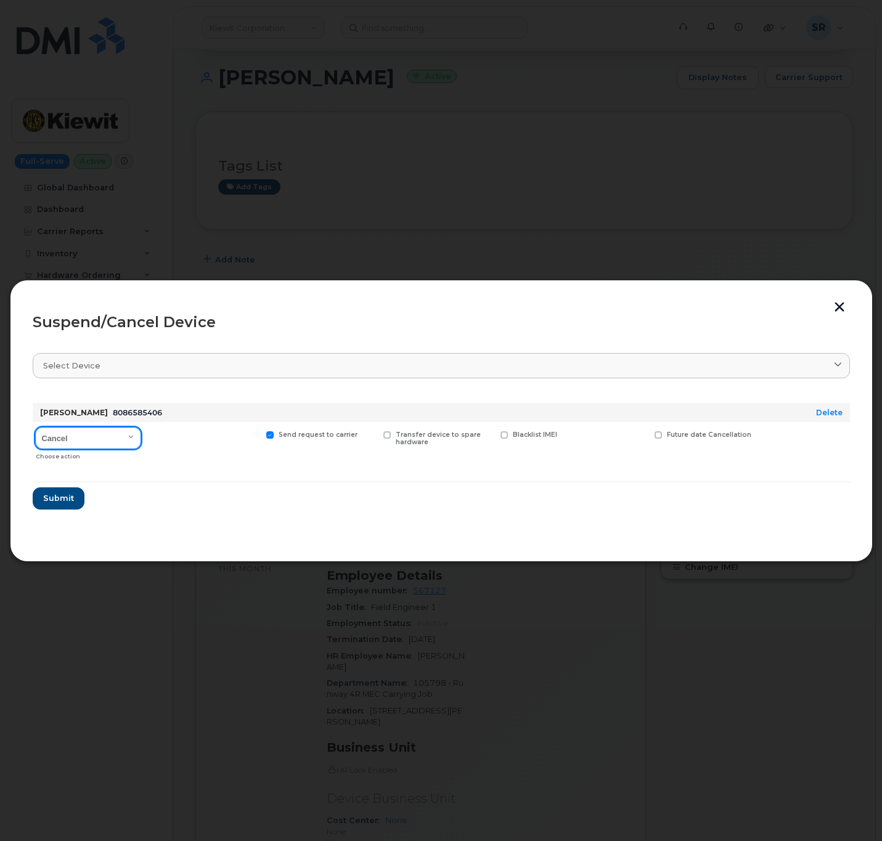
click at [88, 435] on select "Cancel Suspend - Reduced Rate Suspend - Full Rate Suspend - Lost Device/Stolen …" at bounding box center [88, 438] width 106 height 22
select select "[object Object]"
click at [35, 428] on select "Cancel Suspend - Reduced Rate Suspend - Full Rate Suspend - Lost Device/Stolen …" at bounding box center [88, 438] width 106 height 22
click at [65, 498] on span "Submit" at bounding box center [58, 498] width 31 height 12
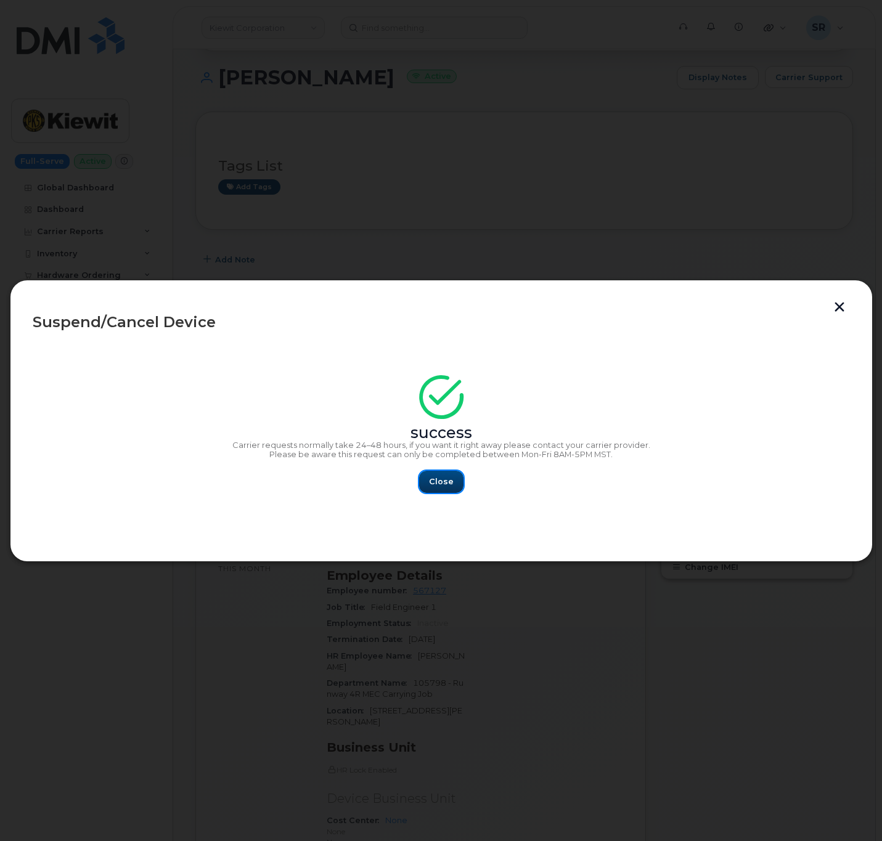
click at [444, 491] on button "Close" at bounding box center [441, 482] width 44 height 22
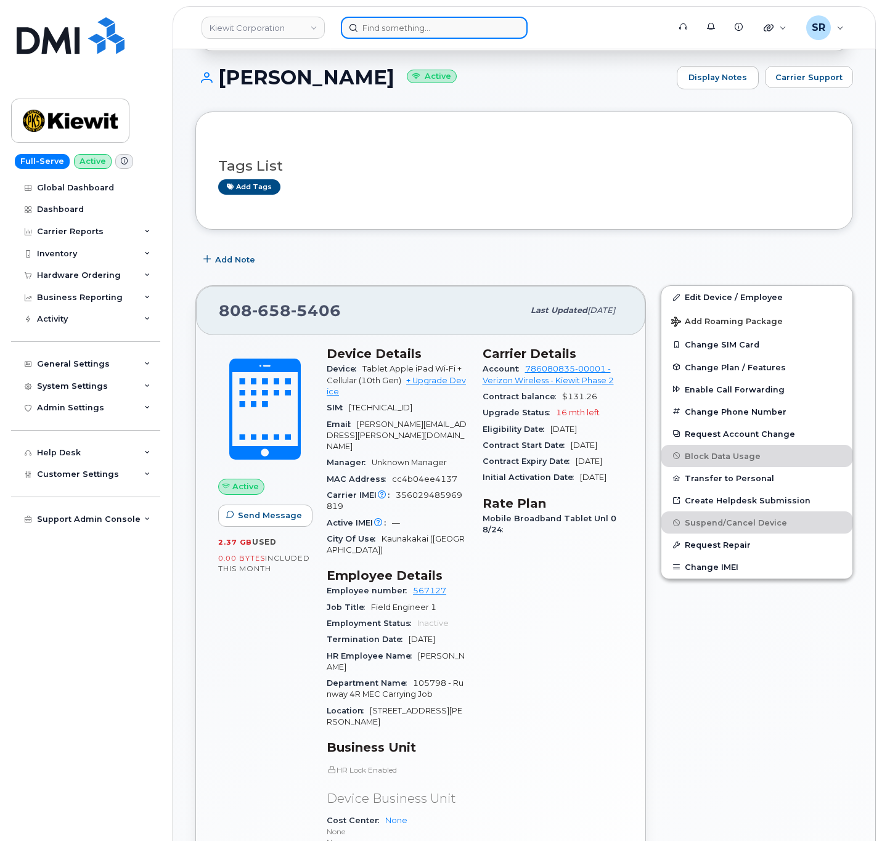
click at [473, 28] on input at bounding box center [434, 28] width 187 height 22
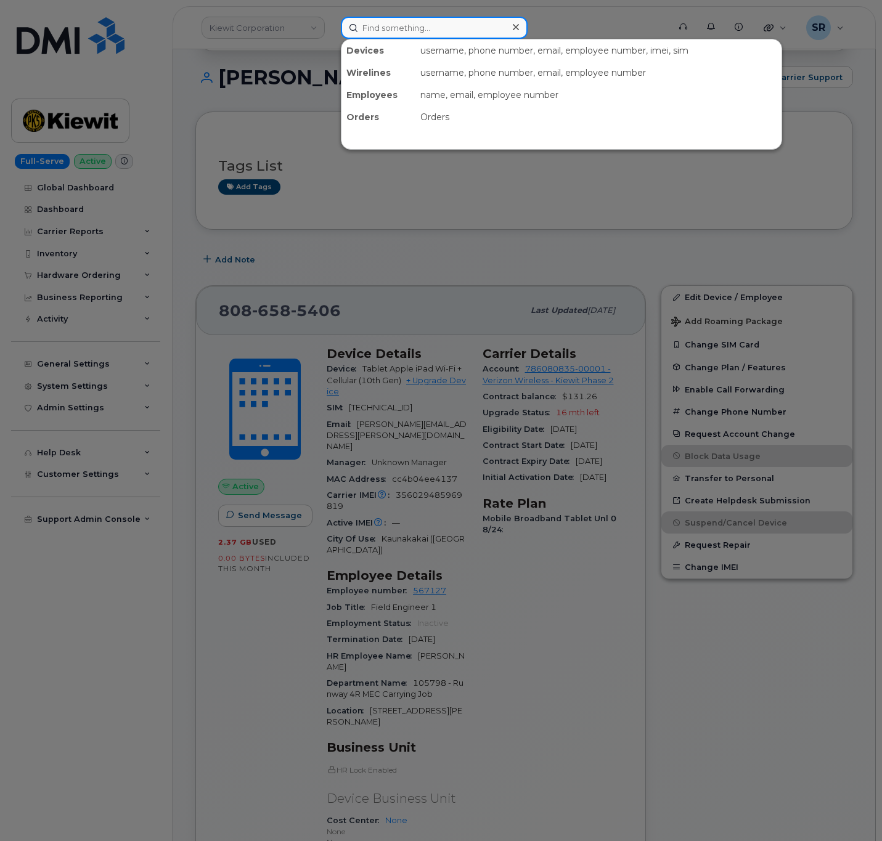
paste input "[PERSON_NAME]"
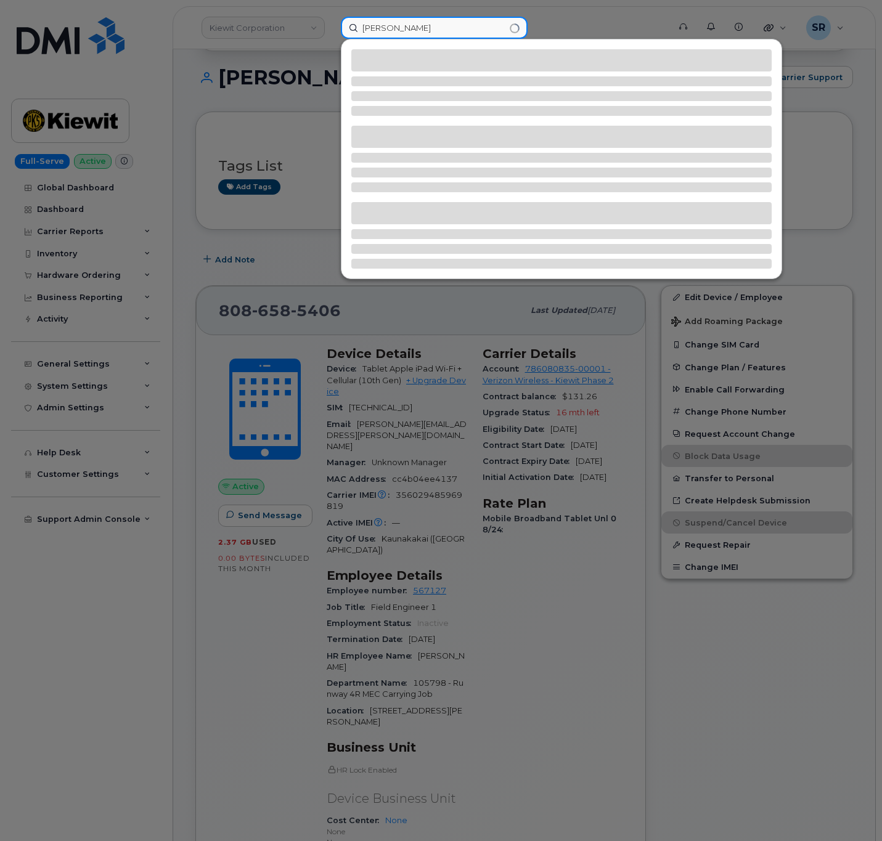
type input "[PERSON_NAME]"
click at [637, 684] on div at bounding box center [441, 420] width 882 height 841
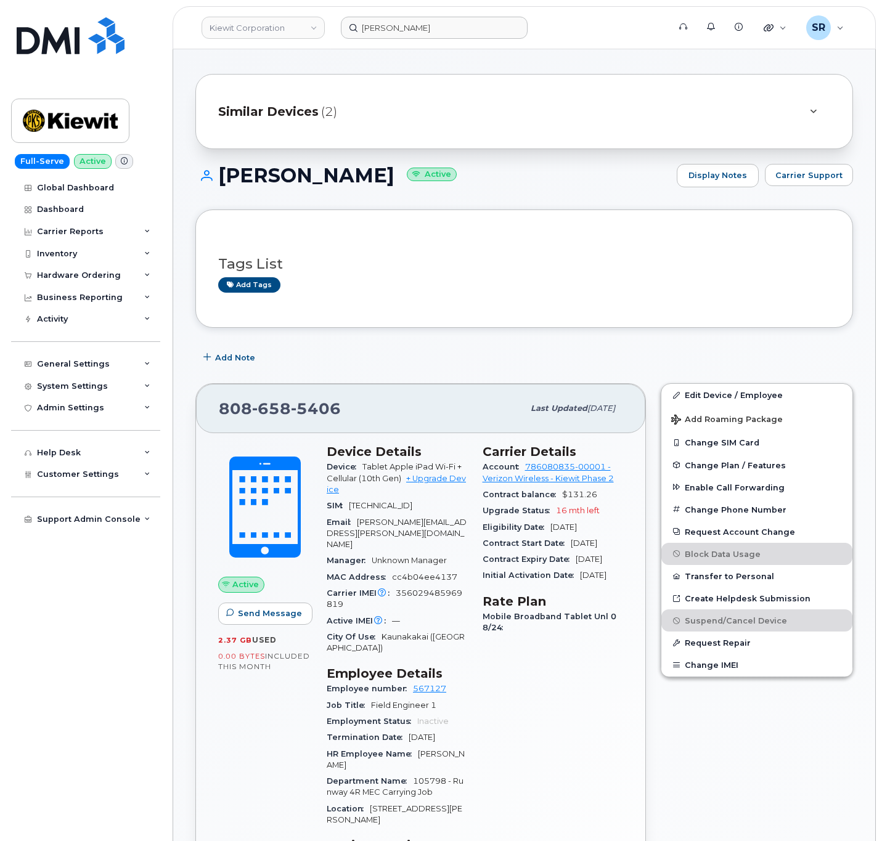
scroll to position [0, 0]
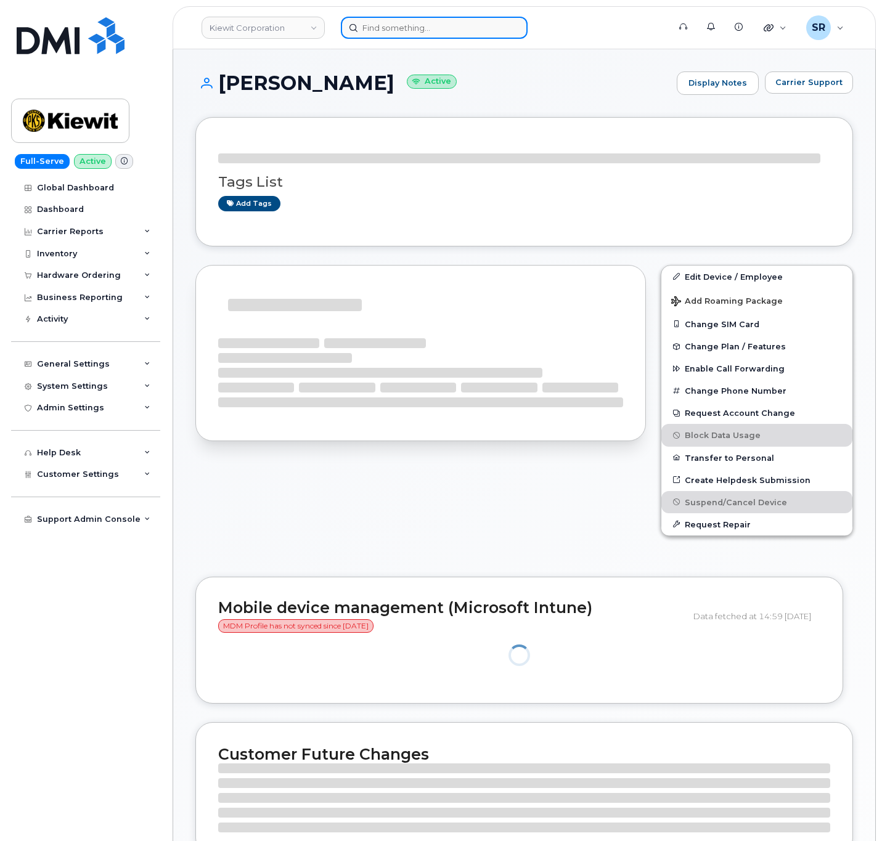
click at [441, 18] on input at bounding box center [434, 28] width 187 height 22
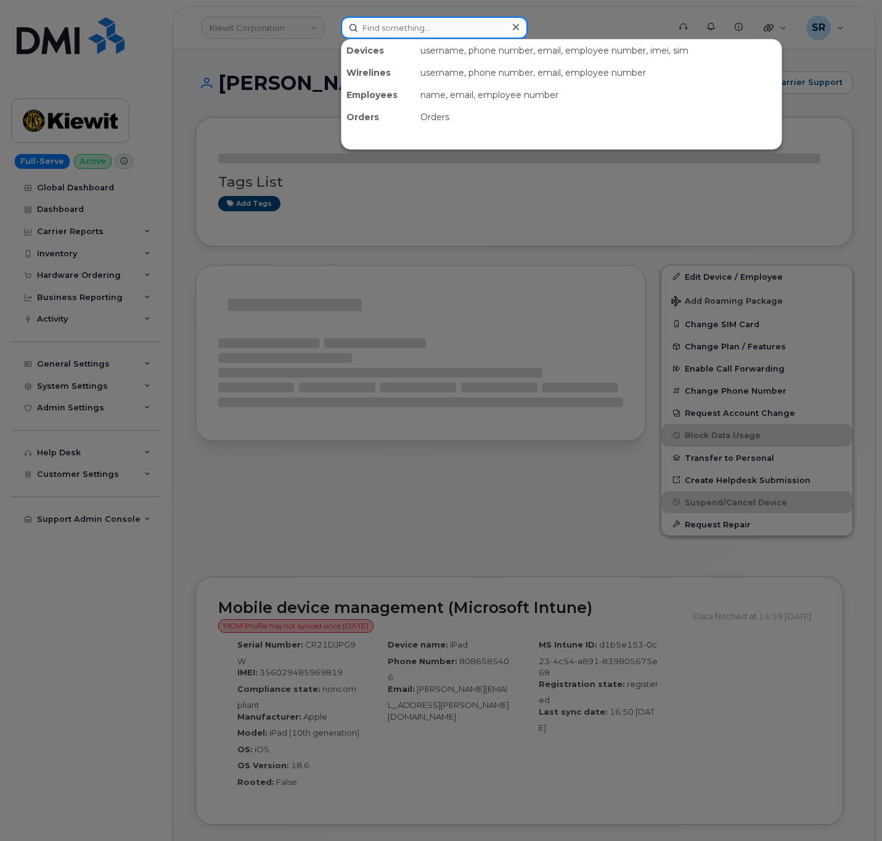
paste input "Godwin Talavera"
type input "Godwin Talavera"
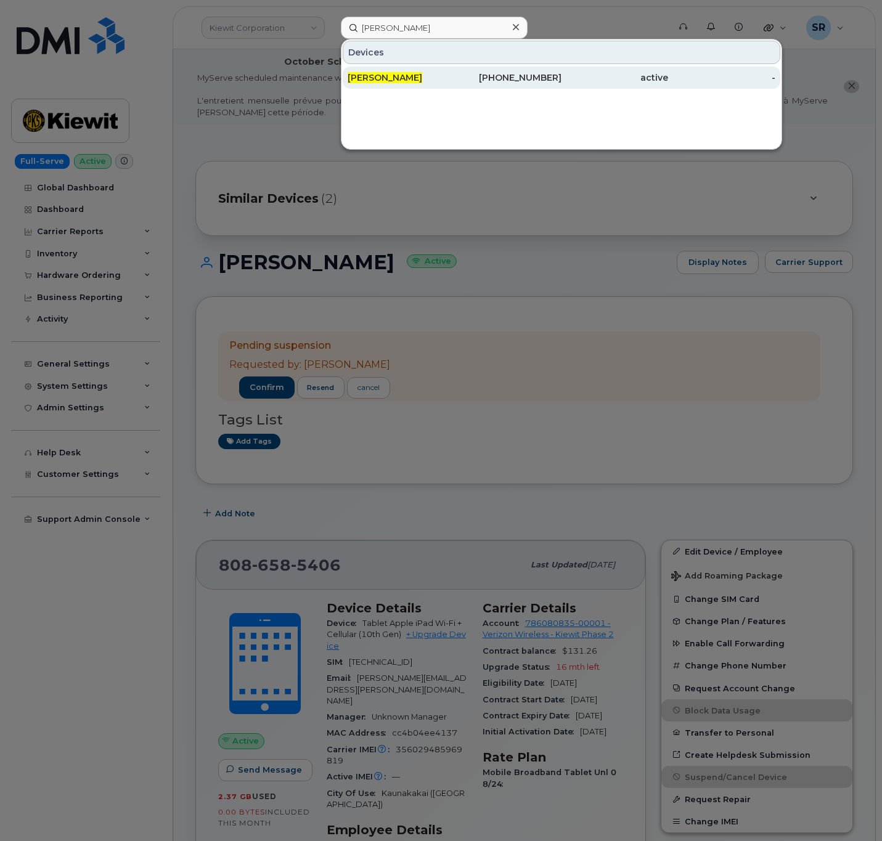
click at [422, 78] on span "[PERSON_NAME]" at bounding box center [385, 77] width 75 height 11
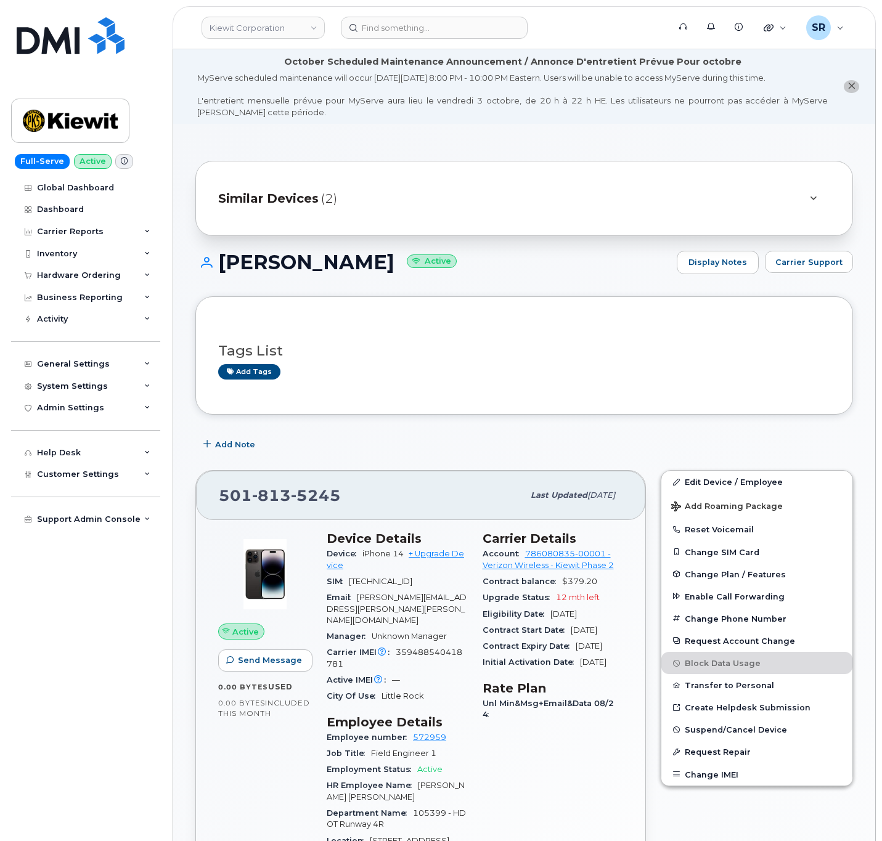
click at [275, 197] on span "Similar Devices" at bounding box center [268, 199] width 100 height 18
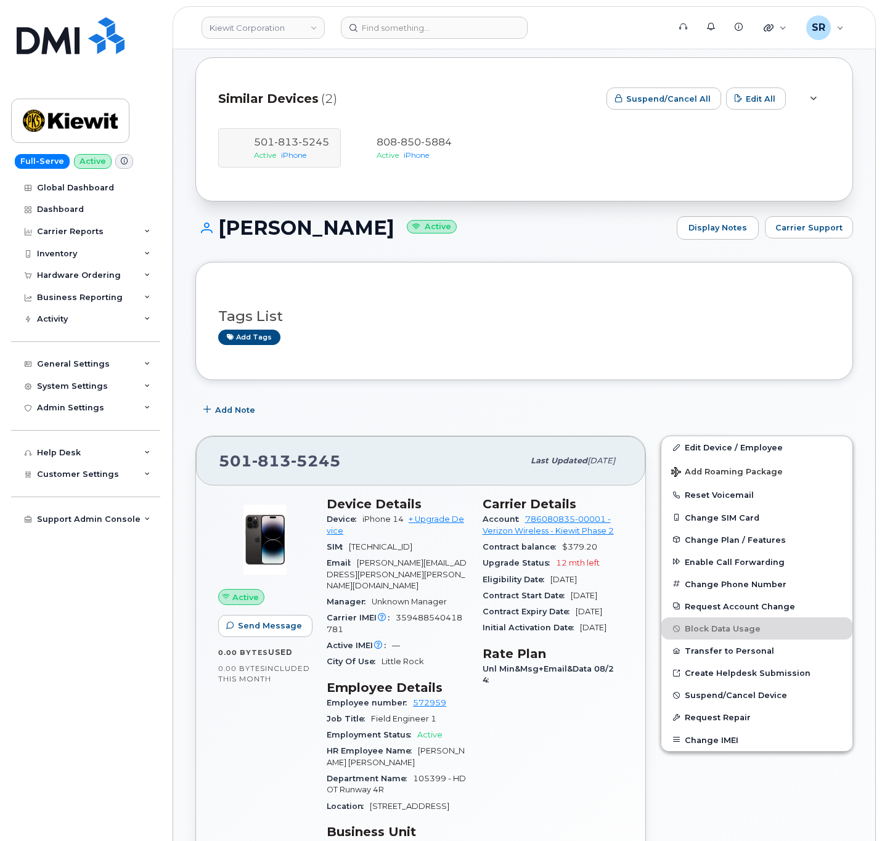
scroll to position [277, 0]
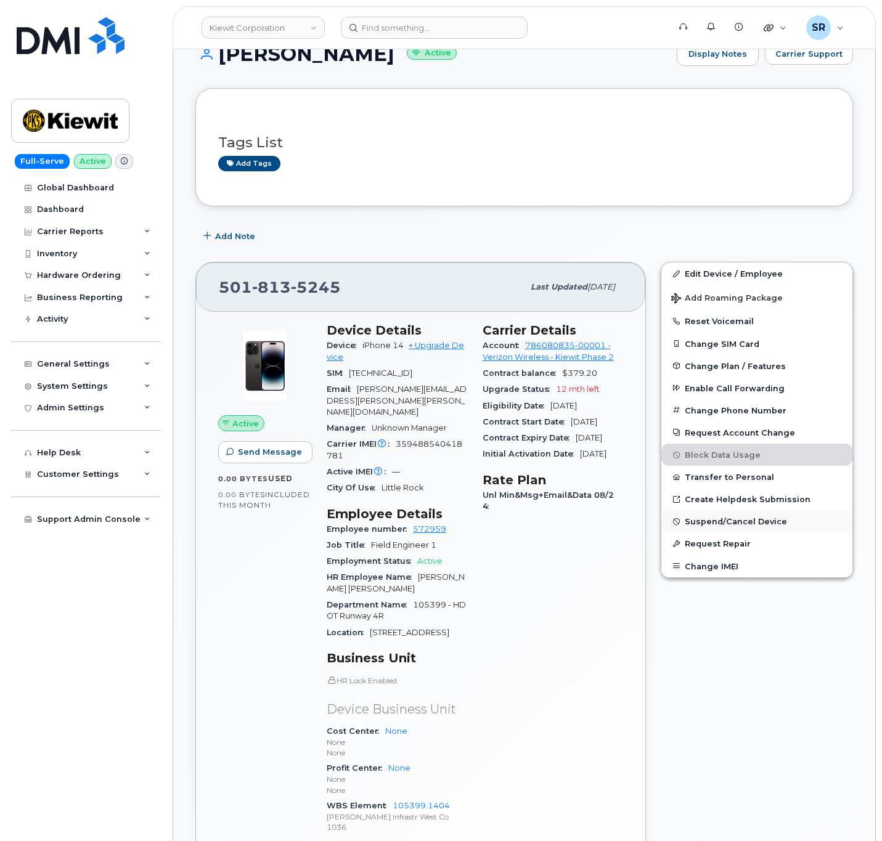
click at [749, 526] on span "Suspend/Cancel Device" at bounding box center [736, 521] width 102 height 9
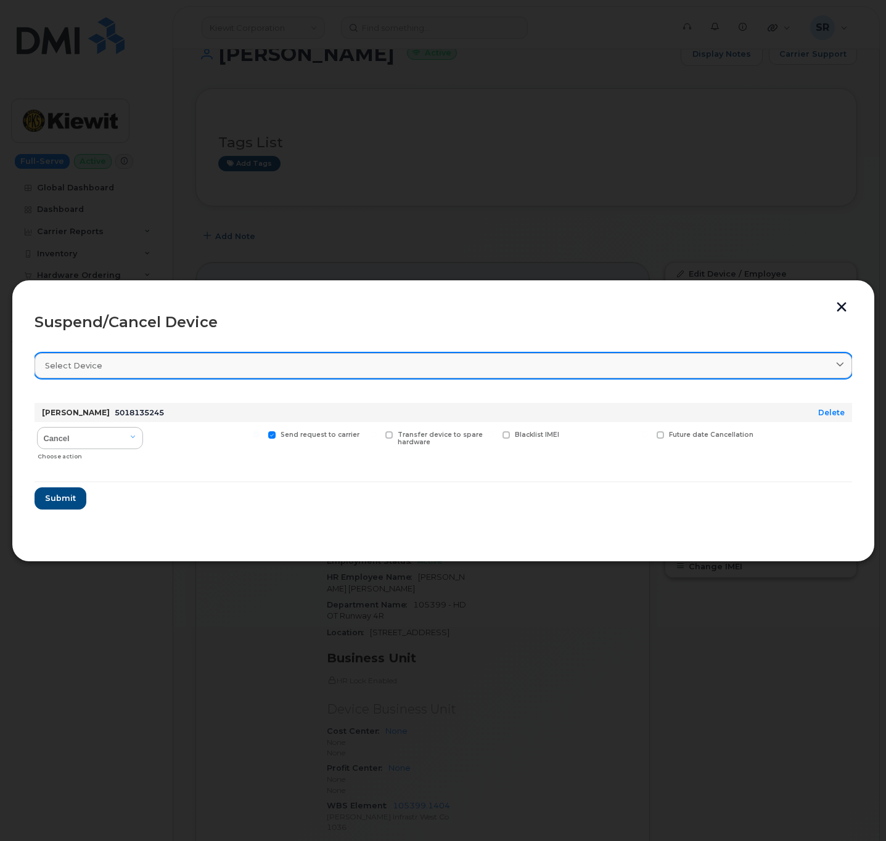
click at [155, 373] on link "Select device" at bounding box center [443, 365] width 817 height 25
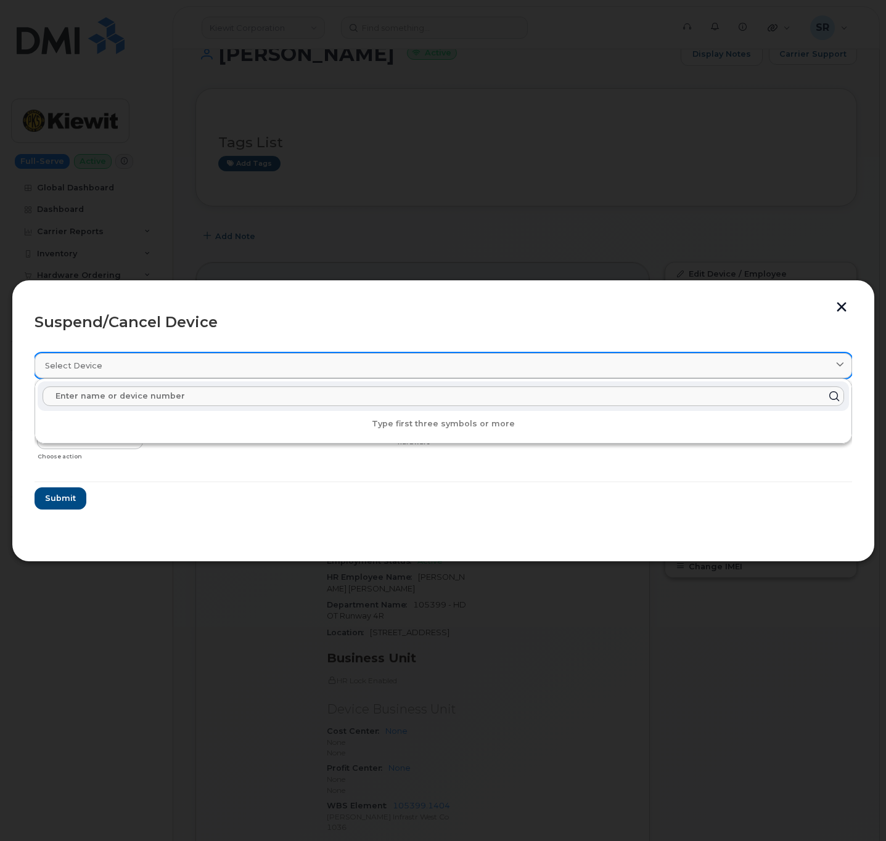
click at [211, 357] on link "Select device" at bounding box center [443, 365] width 817 height 25
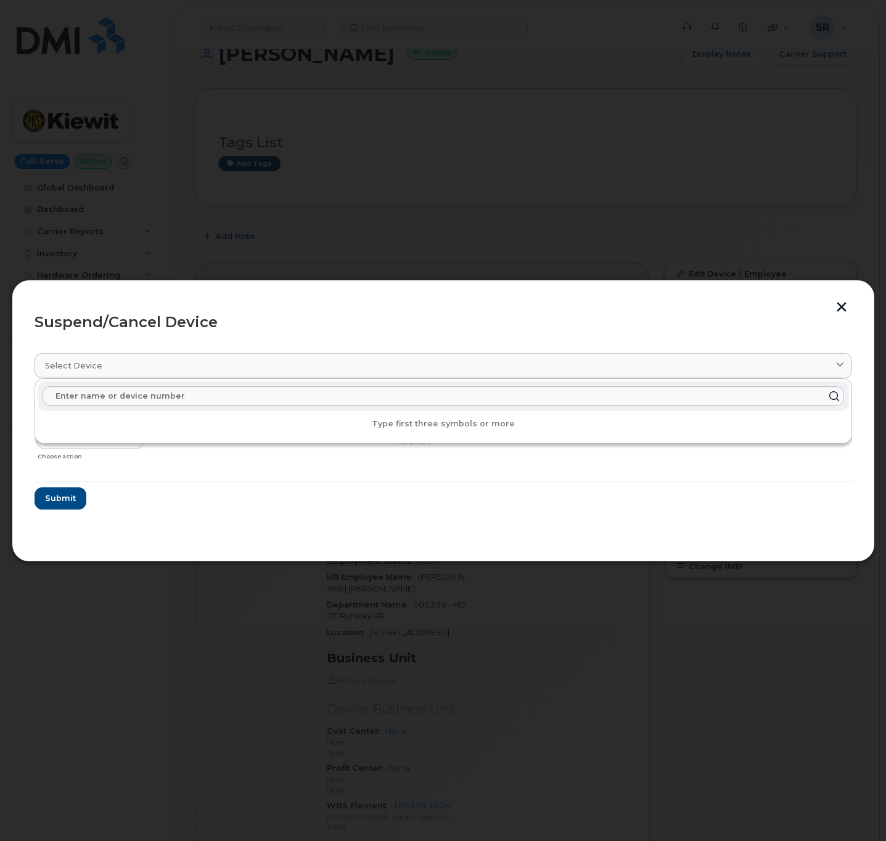
click at [340, 507] on form "[PERSON_NAME] 5018135245 Delete Cancel Suspend - Reduced Rate Suspend - Full Ra…" at bounding box center [443, 451] width 817 height 116
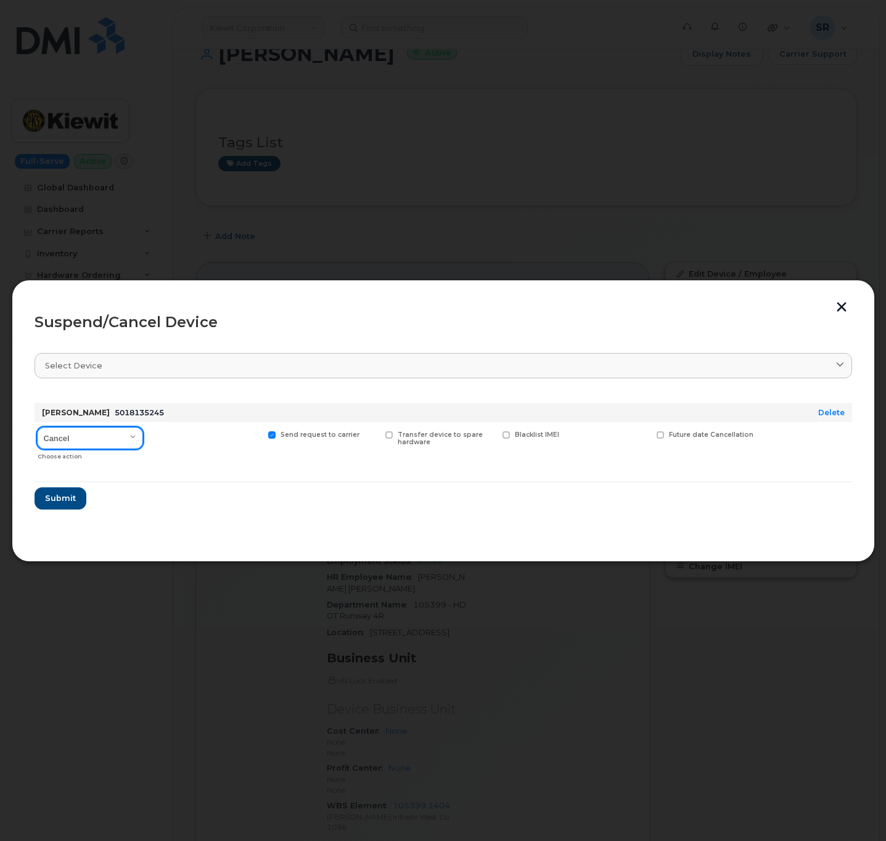
drag, startPoint x: 126, startPoint y: 438, endPoint x: 131, endPoint y: 449, distance: 12.4
click at [126, 438] on select "Cancel Suspend - Reduced Rate Suspend - Full Rate Suspend - Lost Device/Stolen …" at bounding box center [90, 438] width 106 height 22
select select "[object Object]"
click at [37, 428] on select "Cancel Suspend - Reduced Rate Suspend - Full Rate Suspend - Lost Device/Stolen …" at bounding box center [90, 438] width 106 height 22
click at [167, 507] on form "[PERSON_NAME] 5018135245 Delete Cancel Suspend - Reduced Rate Suspend - Full Ra…" at bounding box center [443, 451] width 817 height 116
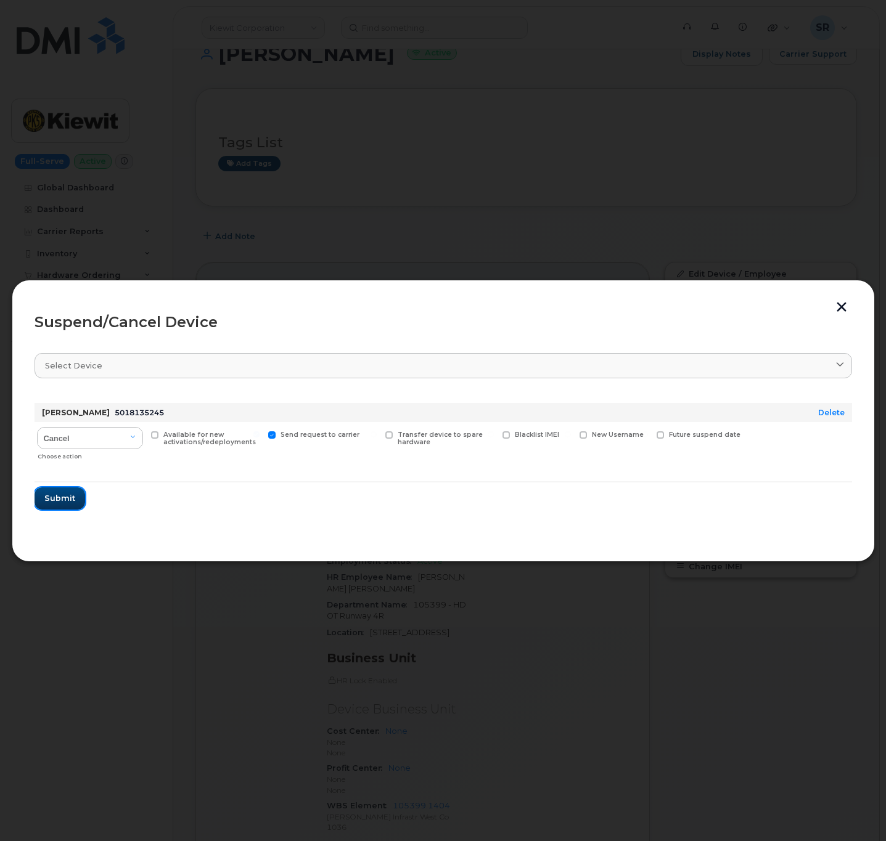
click at [52, 492] on span "Submit" at bounding box center [59, 498] width 31 height 12
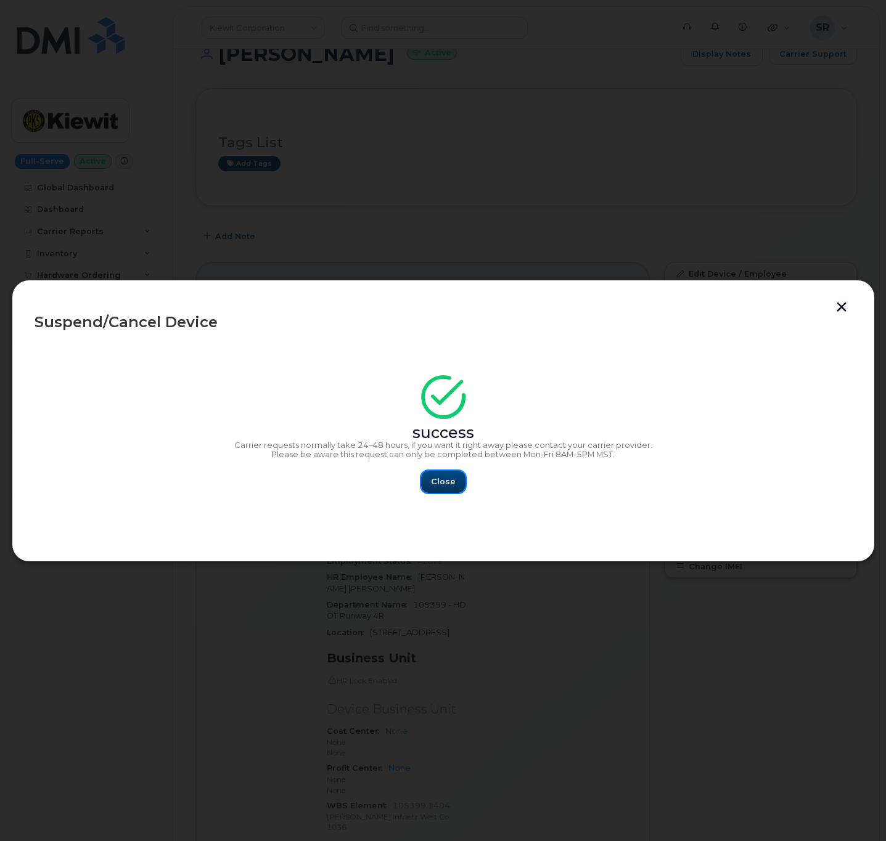
click at [438, 474] on button "Close" at bounding box center [443, 482] width 44 height 22
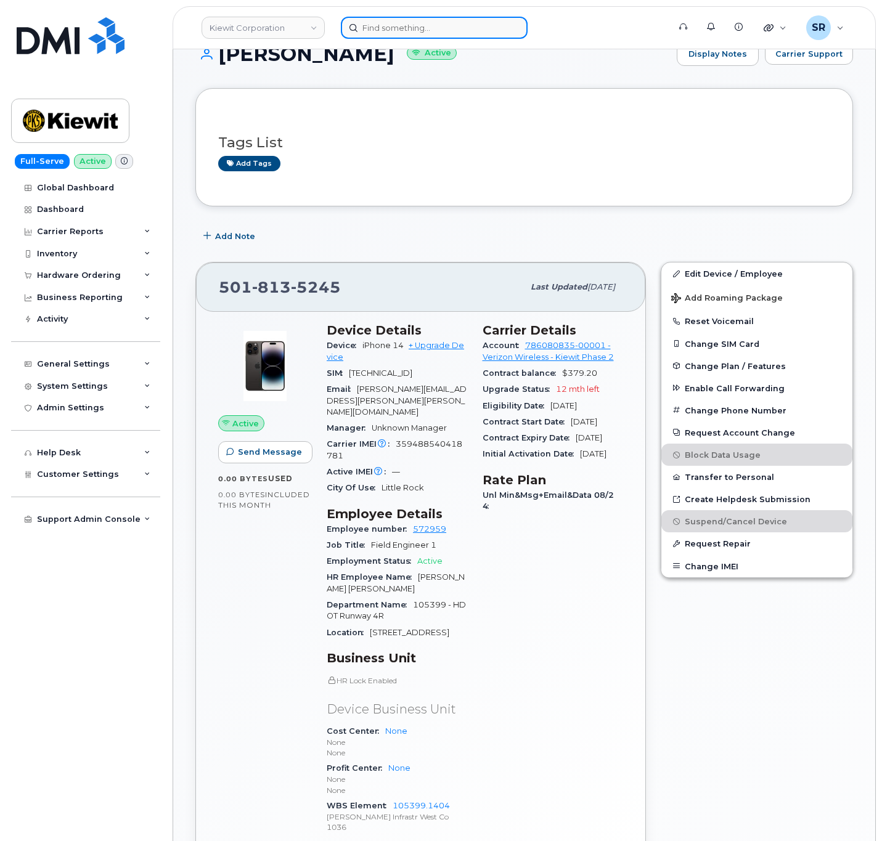
click at [406, 26] on input at bounding box center [434, 28] width 187 height 22
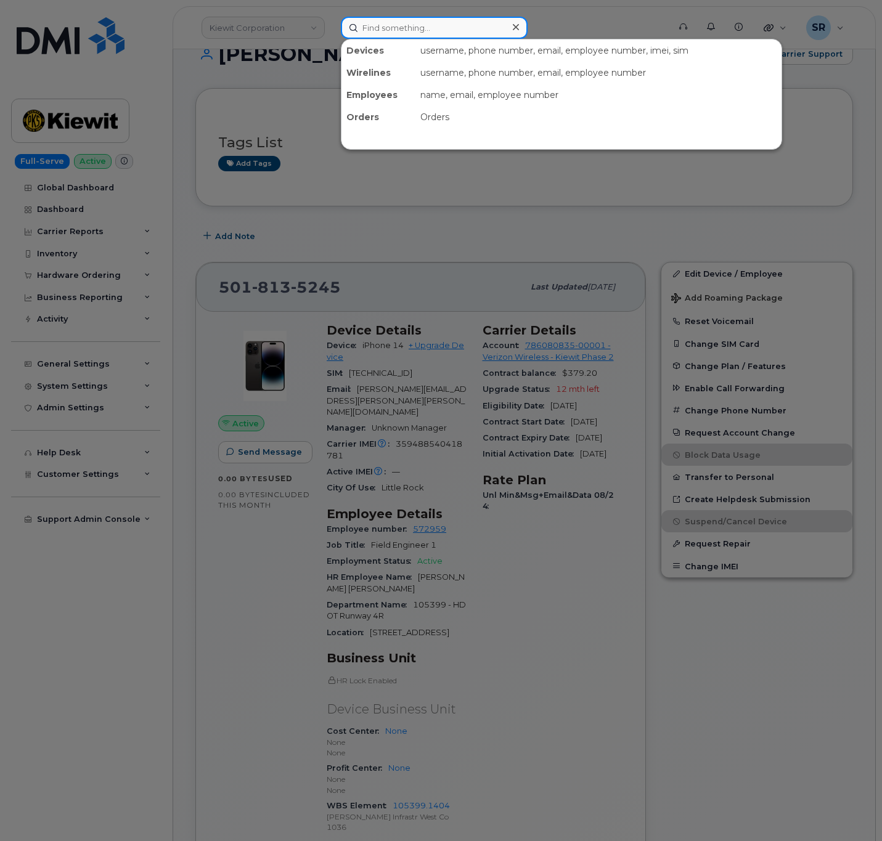
click at [436, 23] on input at bounding box center [434, 28] width 187 height 22
paste input "8086884226"
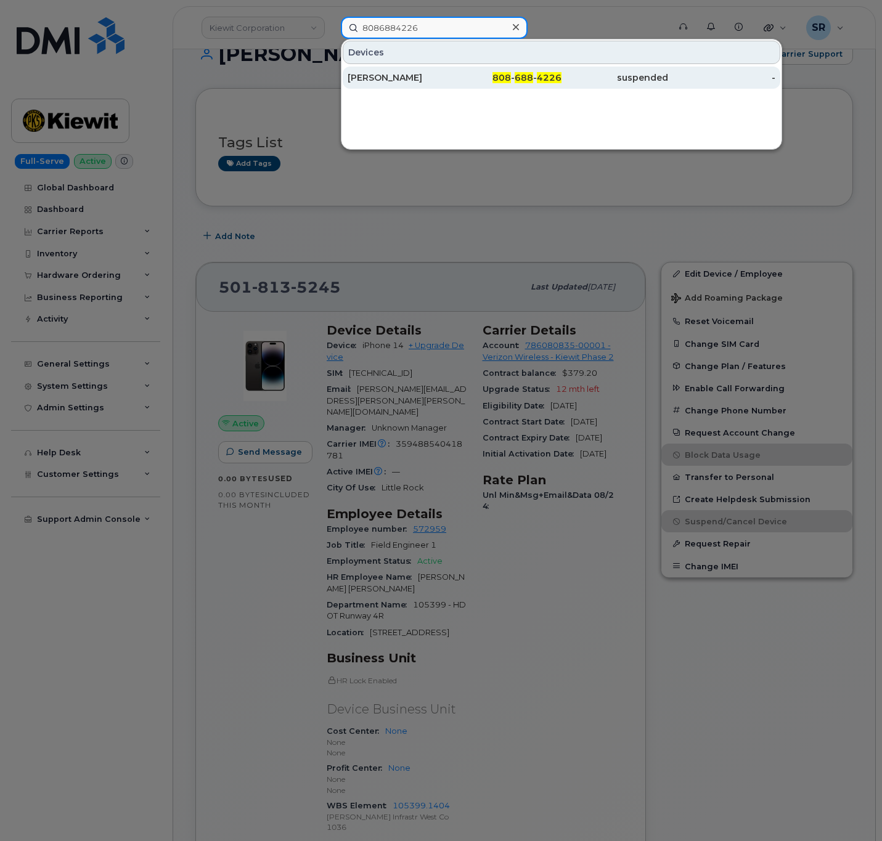
type input "8086884226"
click at [438, 74] on div "[PERSON_NAME]" at bounding box center [401, 77] width 107 height 12
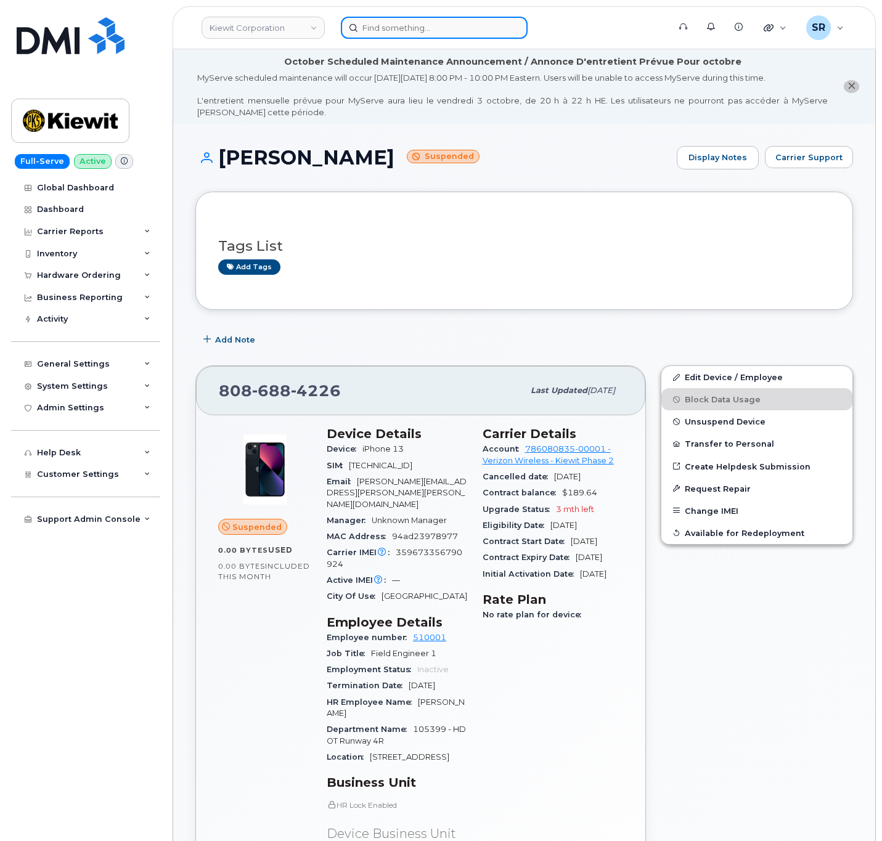
click at [388, 28] on input at bounding box center [434, 28] width 187 height 22
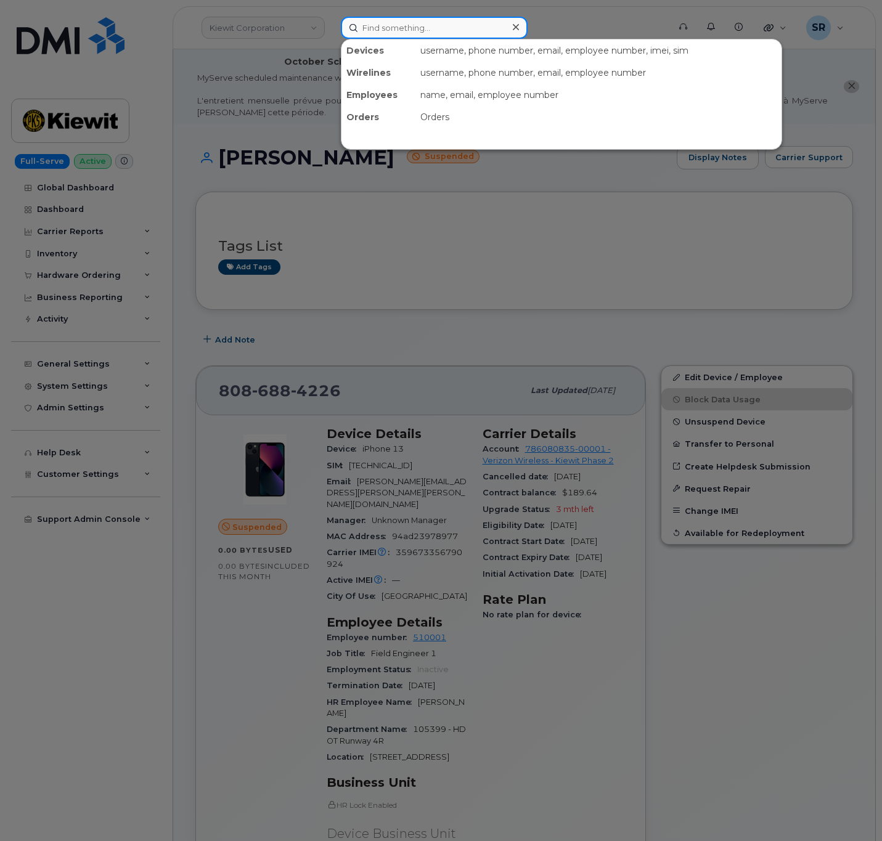
paste input "9255367762"
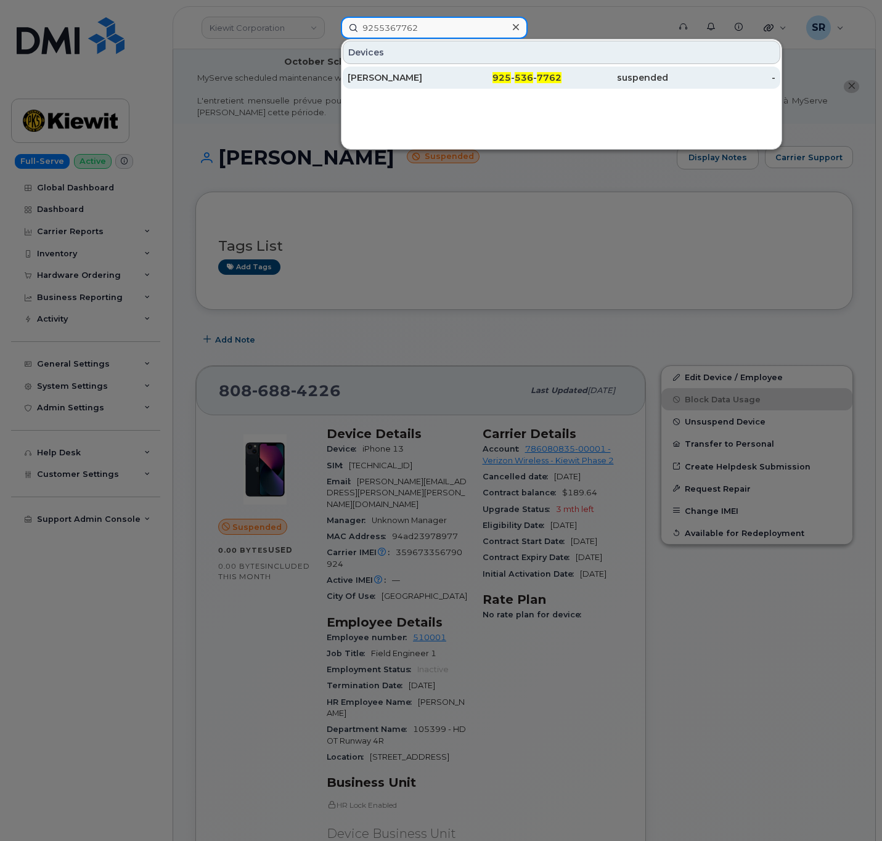
type input "9255367762"
click at [507, 84] on div "925 - 536 - 7762" at bounding box center [507, 77] width 107 height 12
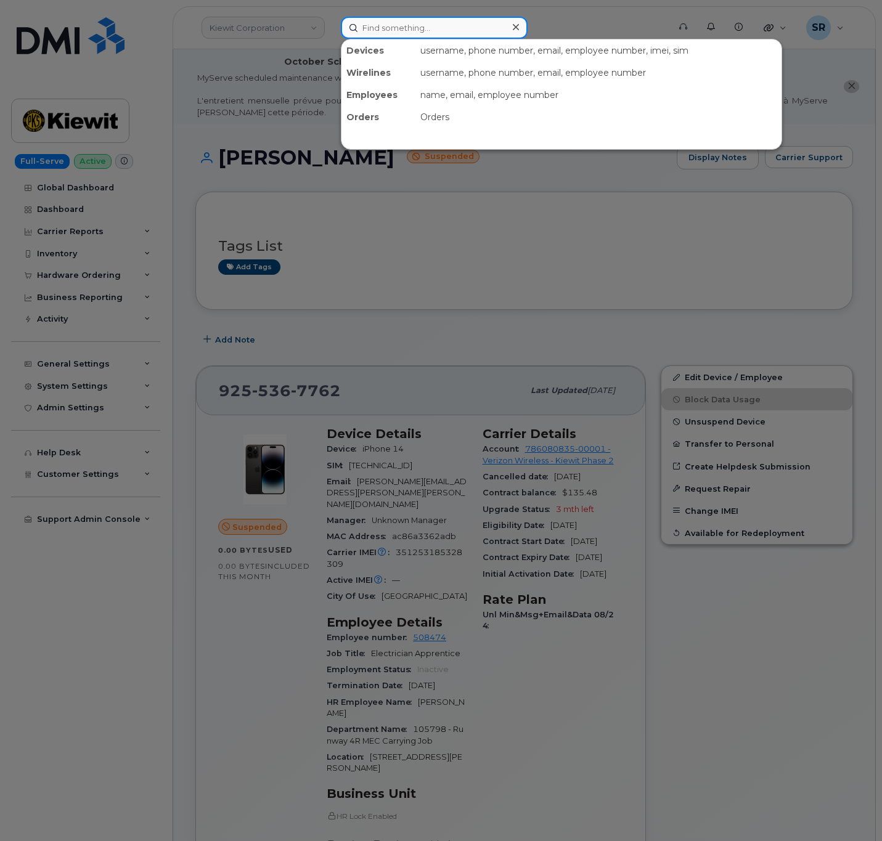
click at [437, 22] on input at bounding box center [434, 28] width 187 height 22
paste input "5103683826"
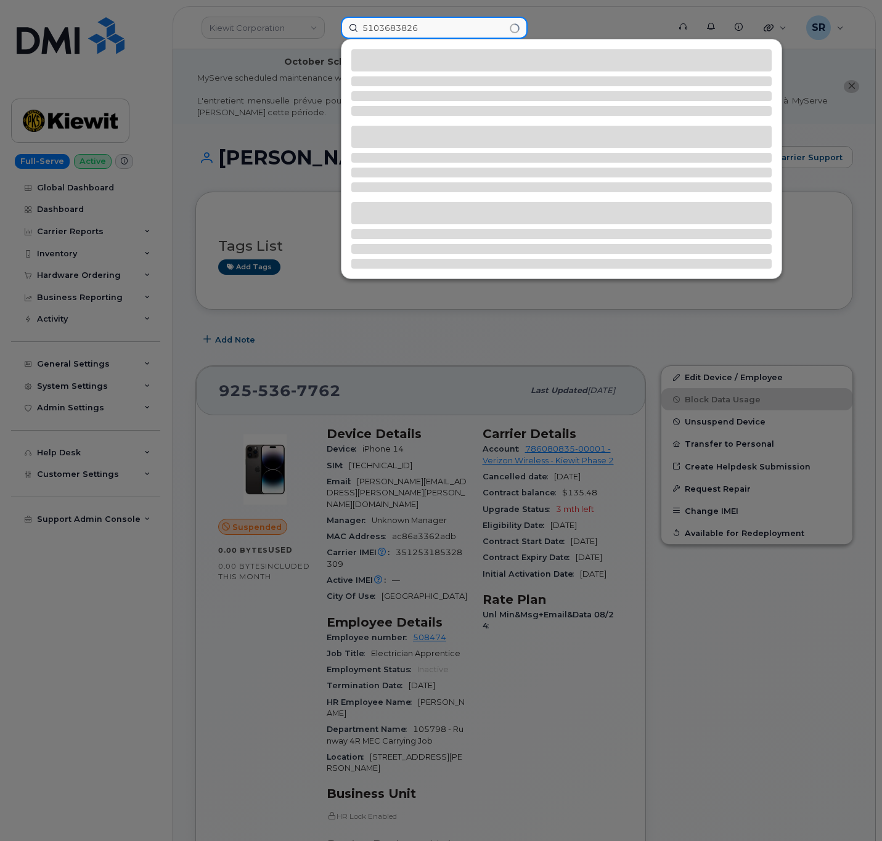
type input "5103683826"
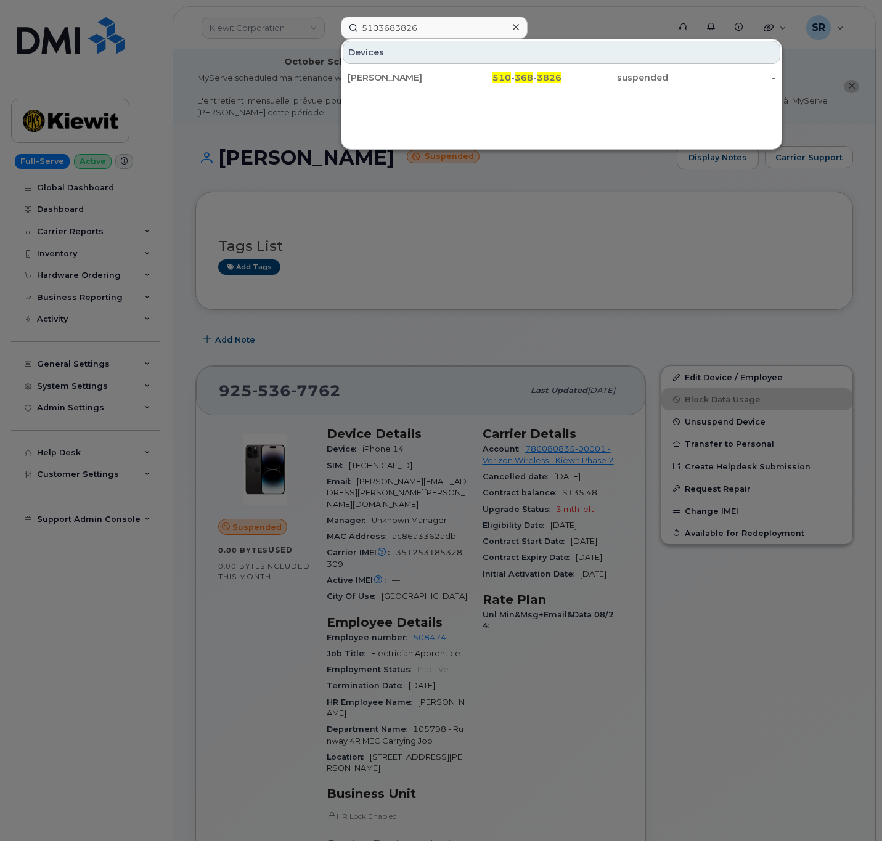
drag, startPoint x: 516, startPoint y: 24, endPoint x: 481, endPoint y: 34, distance: 36.5
click at [516, 24] on icon at bounding box center [516, 27] width 6 height 10
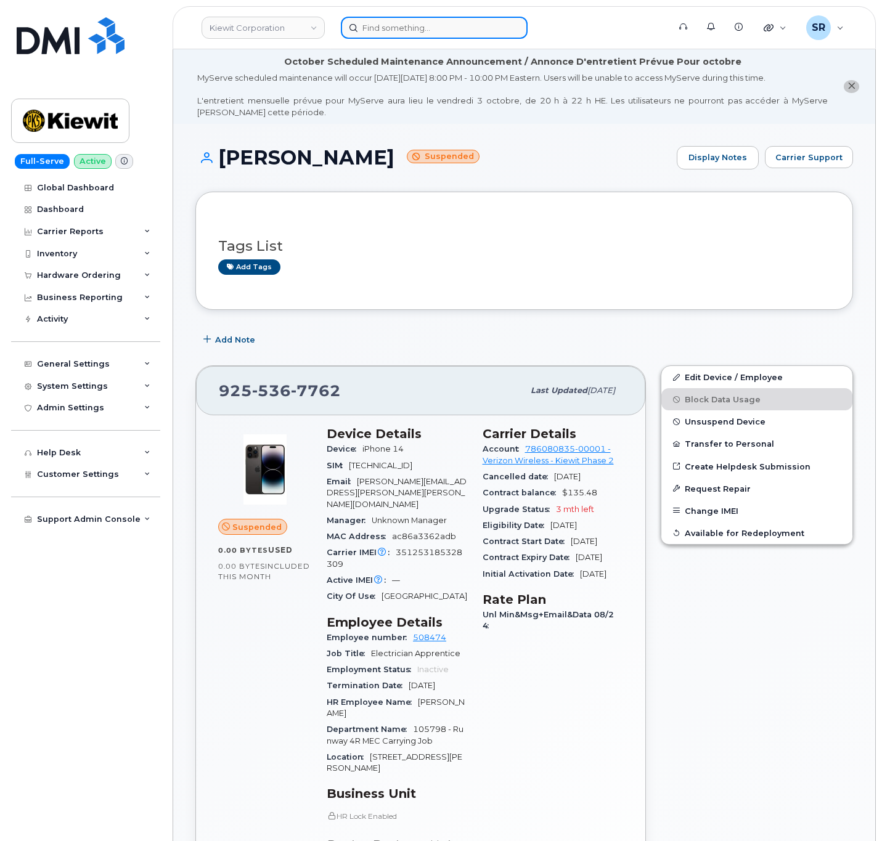
click at [452, 38] on div at bounding box center [501, 28] width 320 height 22
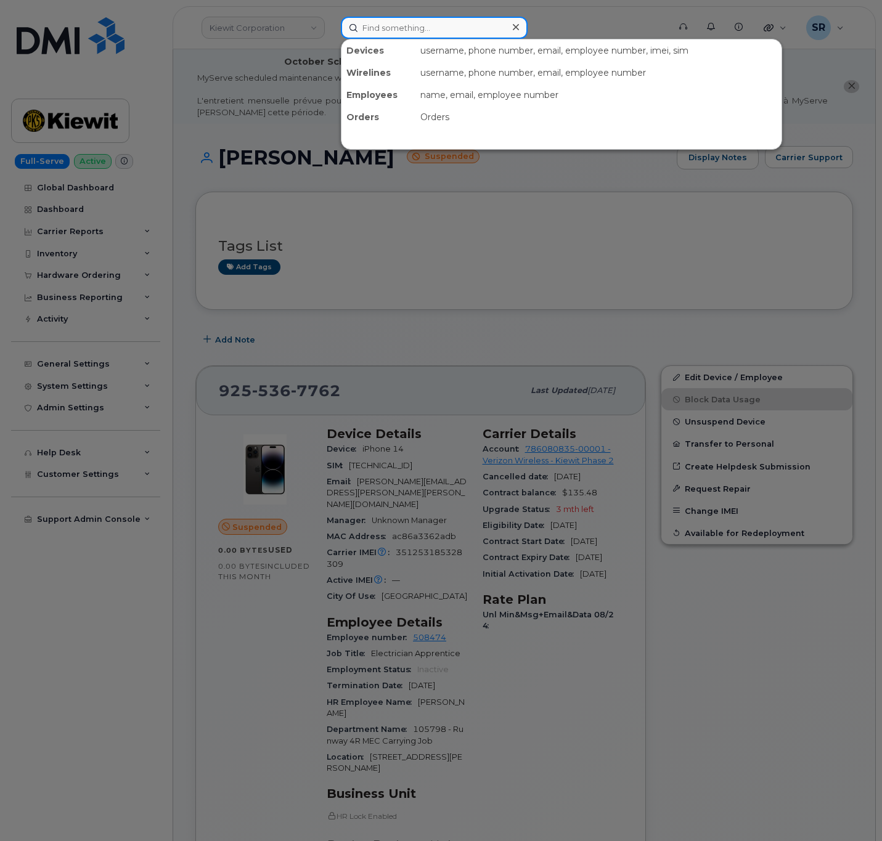
paste input "7208142213"
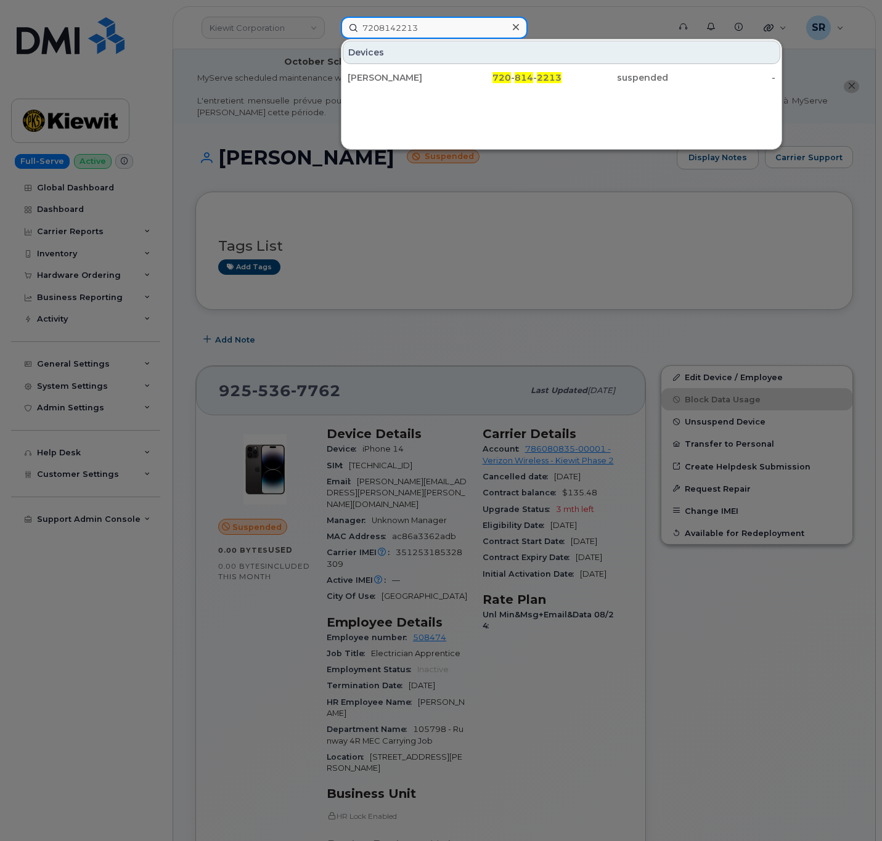
type input "7208142213"
drag, startPoint x: 518, startPoint y: 30, endPoint x: 491, endPoint y: 34, distance: 28.1
click at [518, 30] on icon at bounding box center [516, 27] width 6 height 6
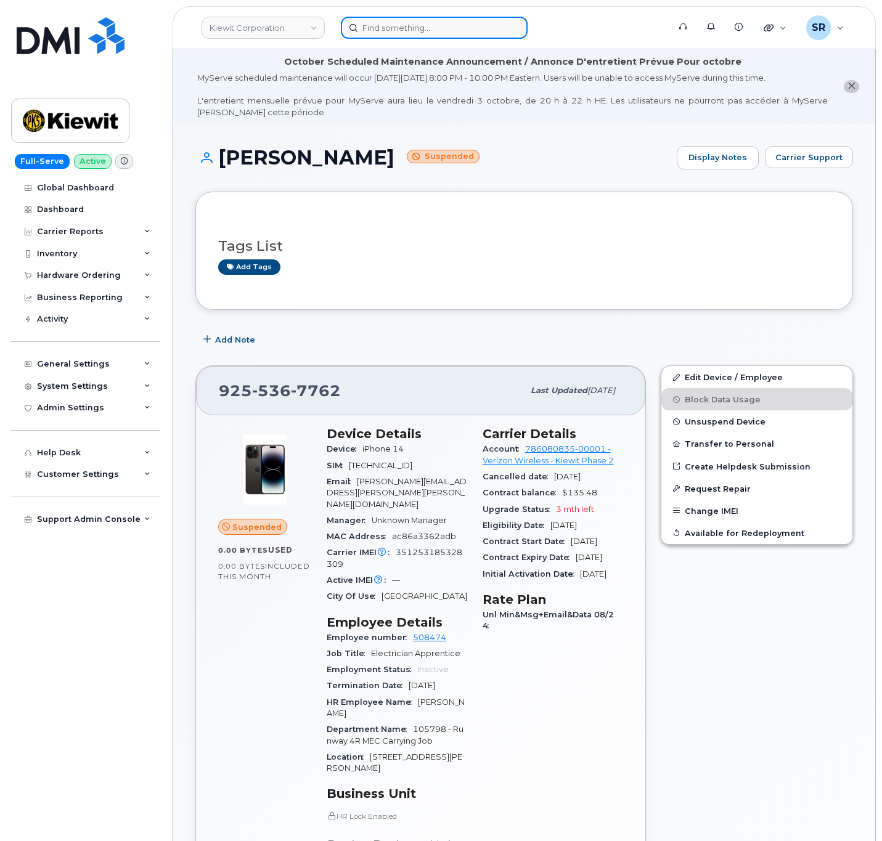
click at [466, 34] on input at bounding box center [434, 28] width 187 height 22
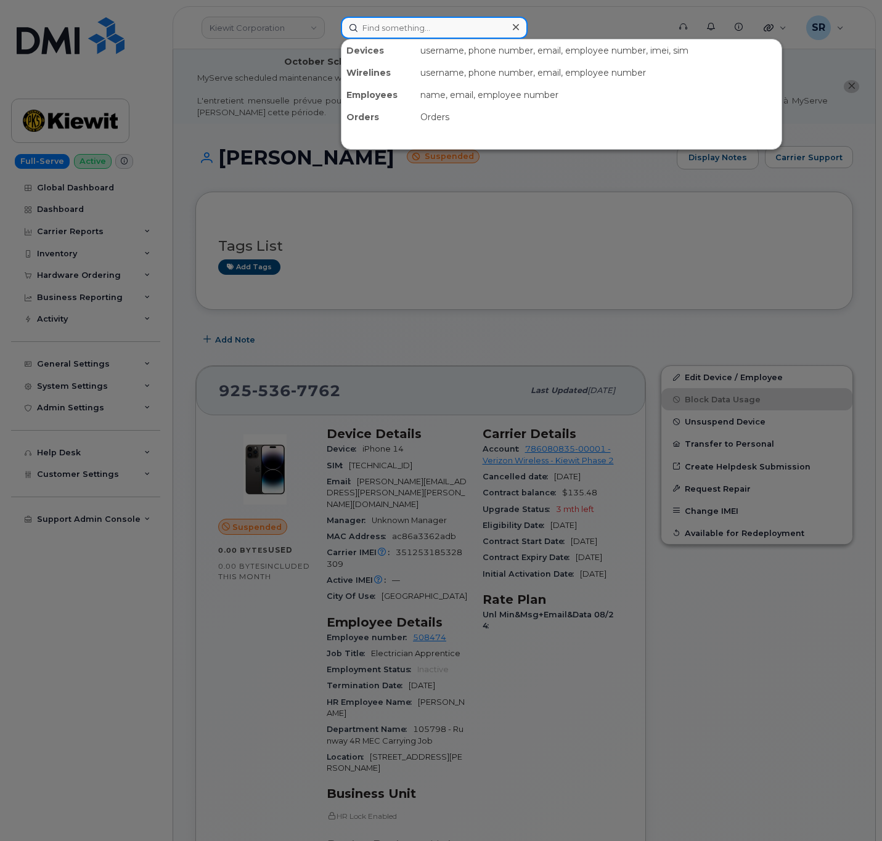
click at [466, 34] on input at bounding box center [434, 28] width 187 height 22
paste input "8084827631"
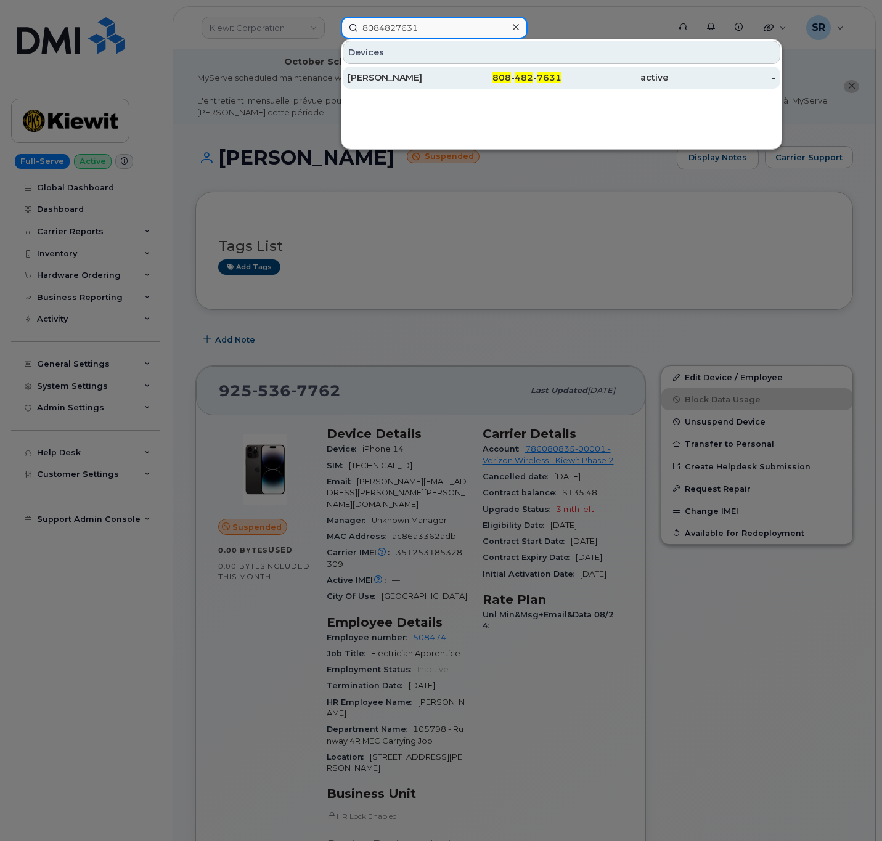
type input "8084827631"
click at [455, 76] on div "808 - 482 - 7631" at bounding box center [507, 77] width 107 height 12
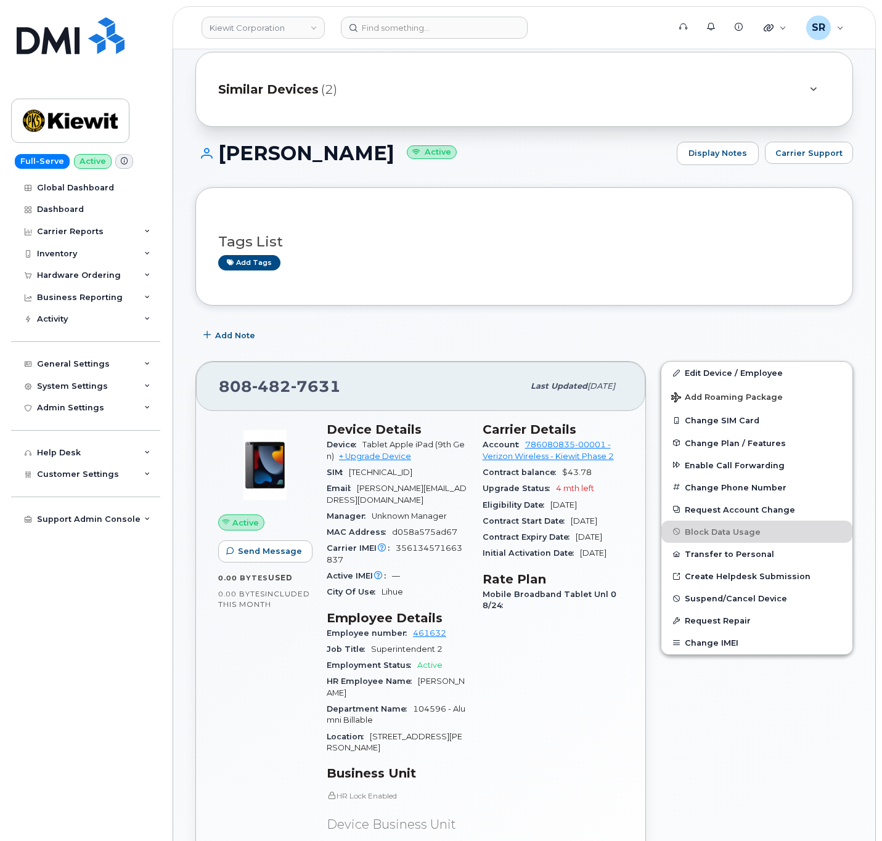
scroll to position [277, 0]
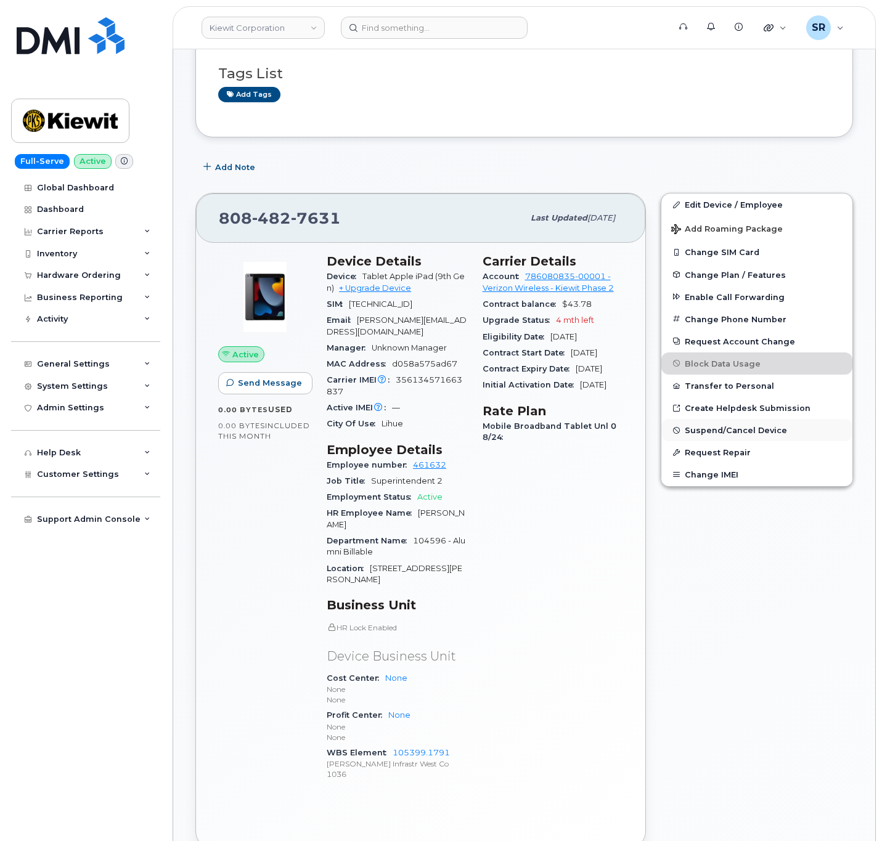
click at [759, 433] on span "Suspend/Cancel Device" at bounding box center [736, 430] width 102 height 9
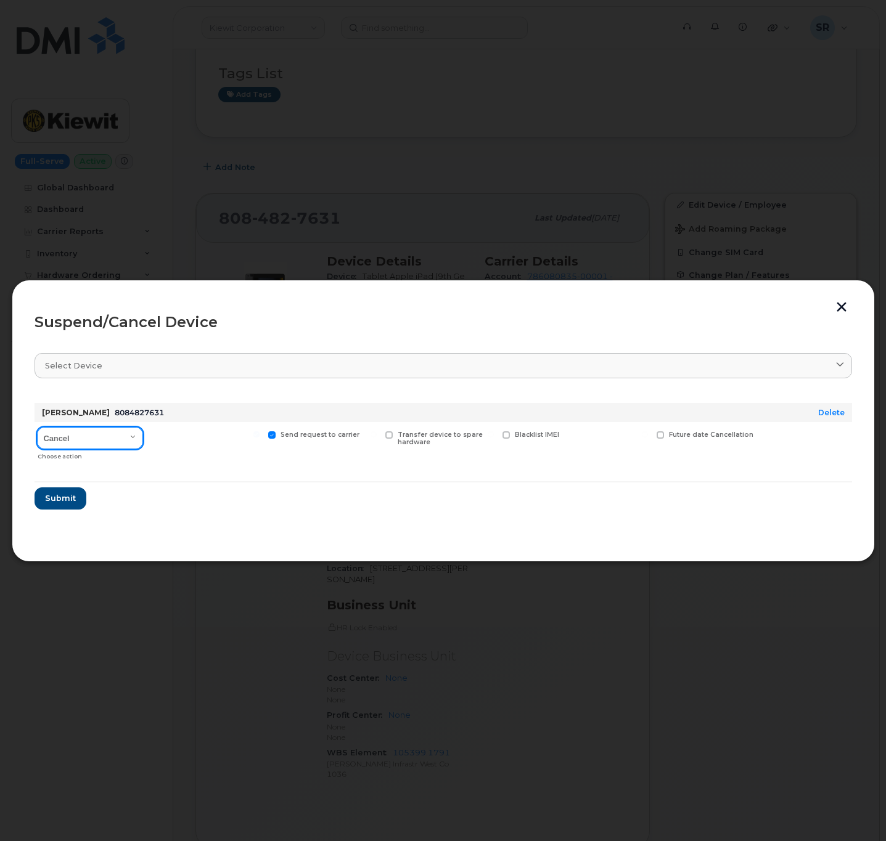
click at [120, 440] on select "Cancel Suspend - Reduced Rate Suspend - Full Rate Suspend - Lost Device/Stolen …" at bounding box center [90, 438] width 106 height 22
select select "[object Object]"
click at [37, 428] on select "Cancel Suspend - Reduced Rate Suspend - Full Rate Suspend - Lost Device/Stolen …" at bounding box center [90, 438] width 106 height 22
click at [67, 502] on span "Submit" at bounding box center [59, 498] width 31 height 12
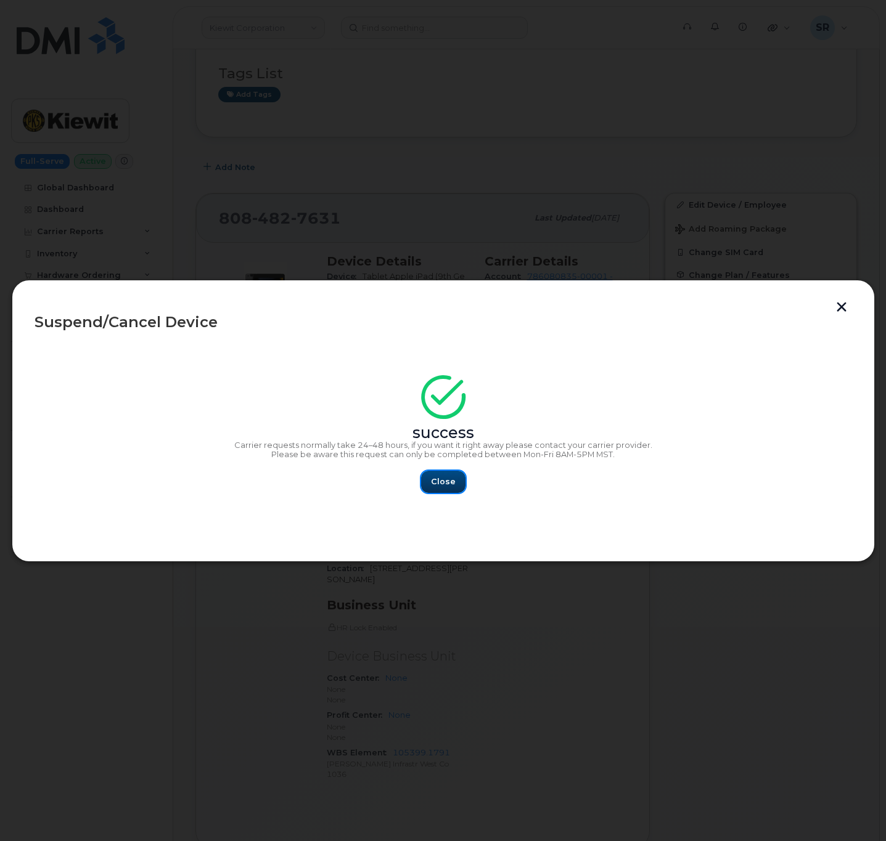
click at [430, 490] on button "Close" at bounding box center [443, 482] width 44 height 22
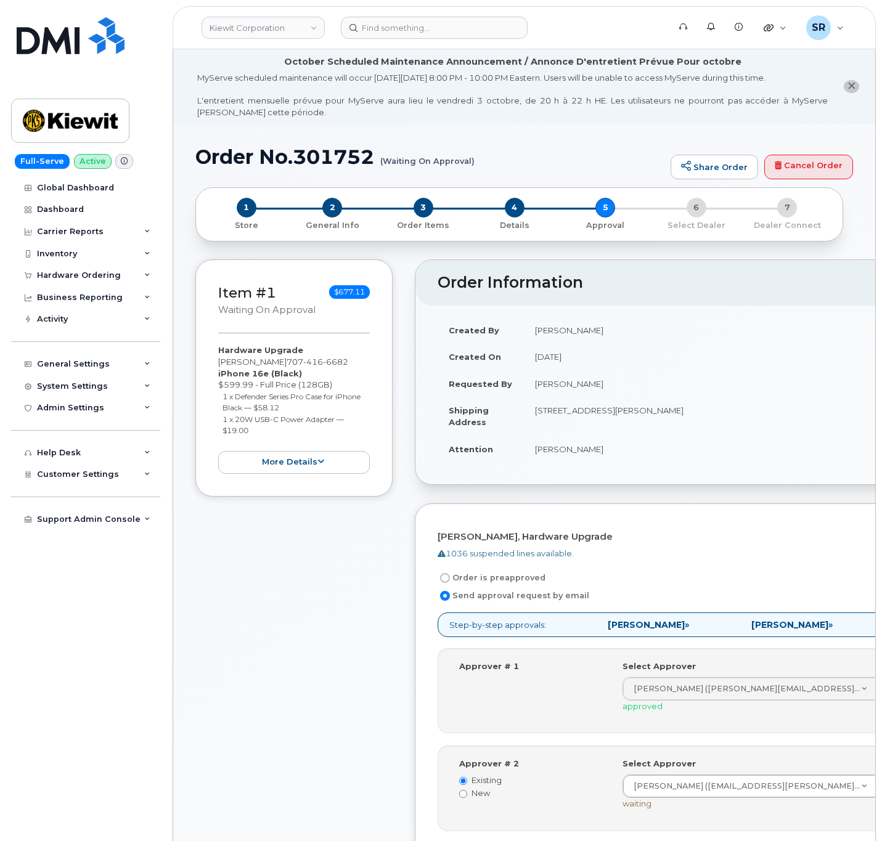
scroll to position [185, 0]
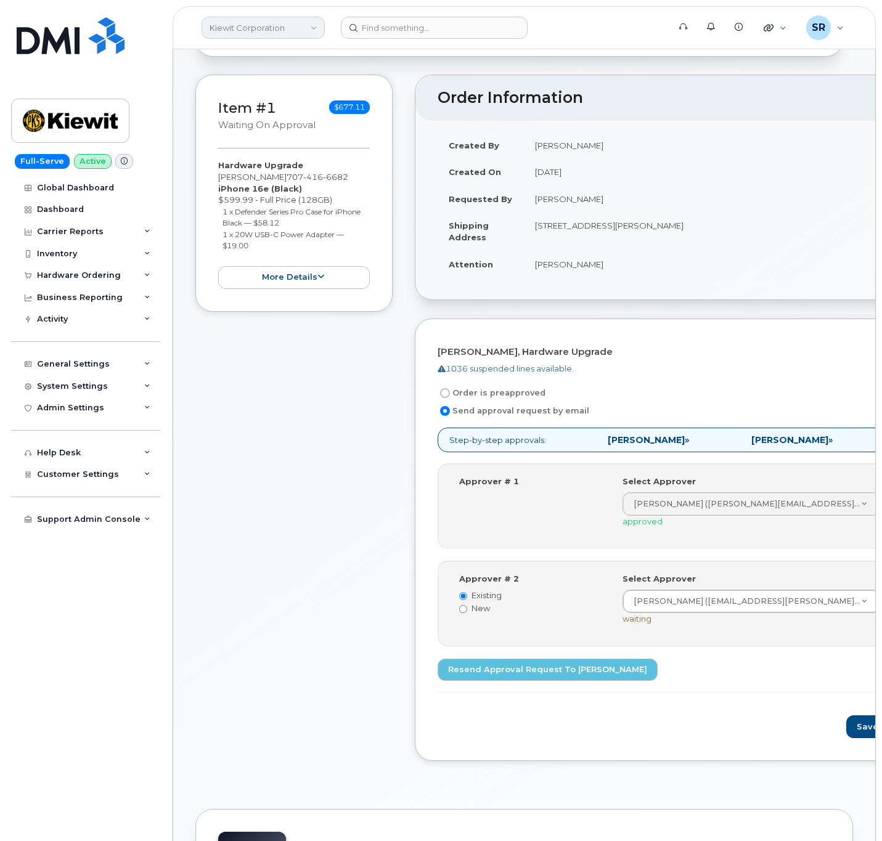
click at [283, 18] on link "Kiewit Corporation" at bounding box center [263, 28] width 123 height 22
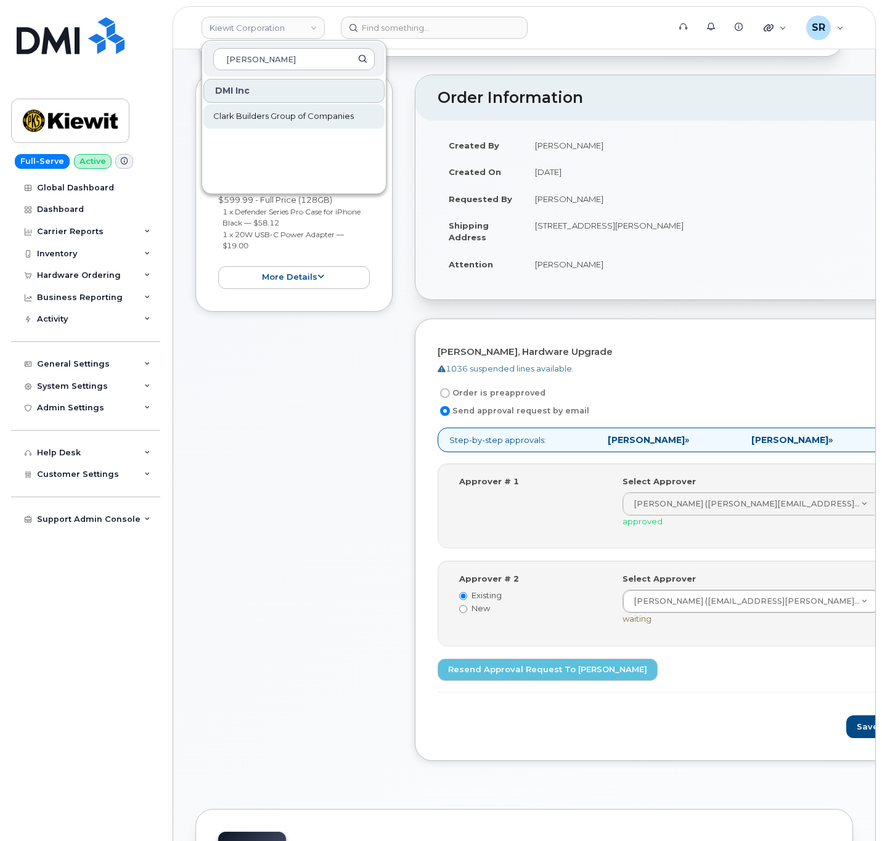
type input "[PERSON_NAME]"
click at [278, 121] on span "Clark Builders Group of Companies" at bounding box center [283, 116] width 141 height 12
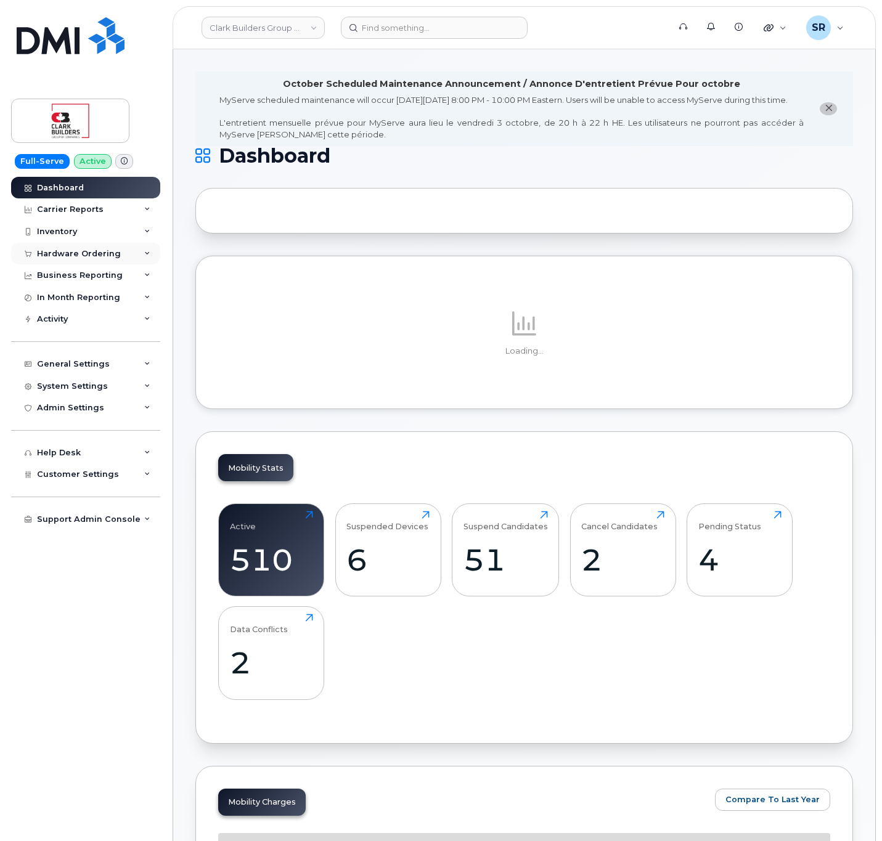
click at [124, 252] on div "Hardware Ordering" at bounding box center [85, 254] width 149 height 22
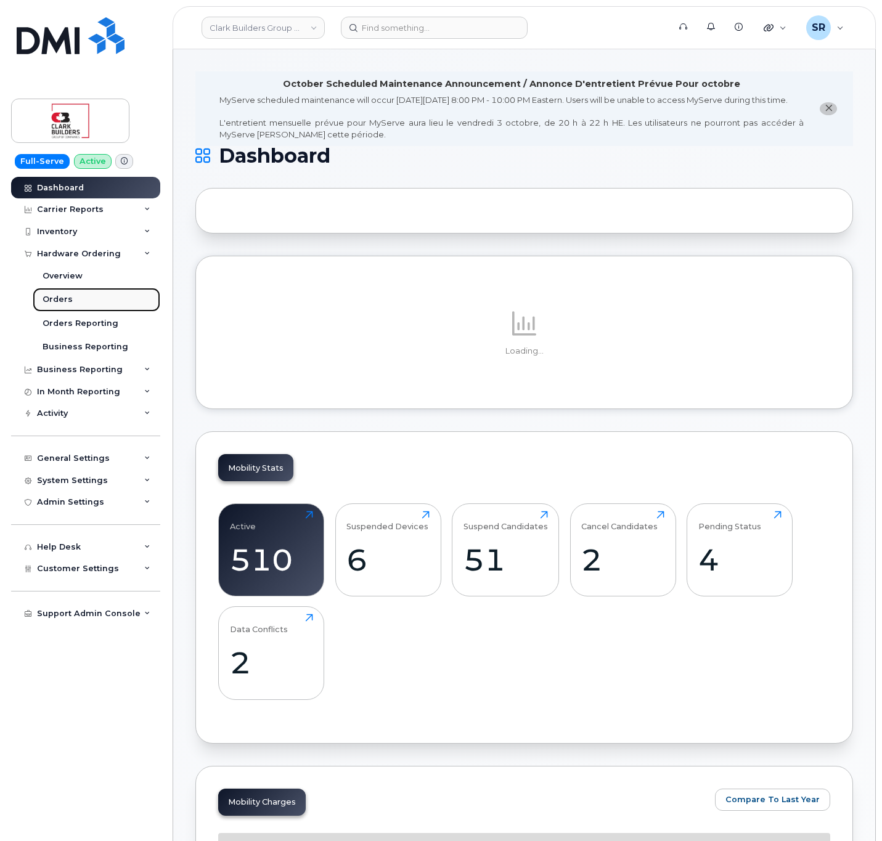
click at [67, 300] on div "Orders" at bounding box center [58, 299] width 30 height 11
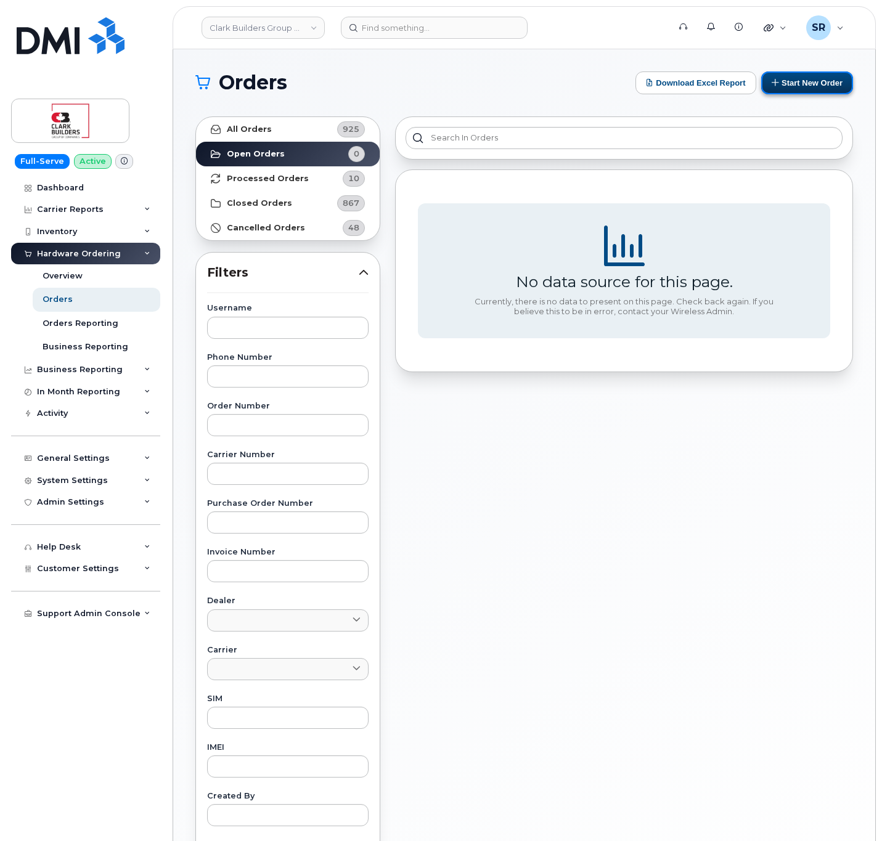
click at [825, 84] on button "Start New Order" at bounding box center [807, 82] width 92 height 23
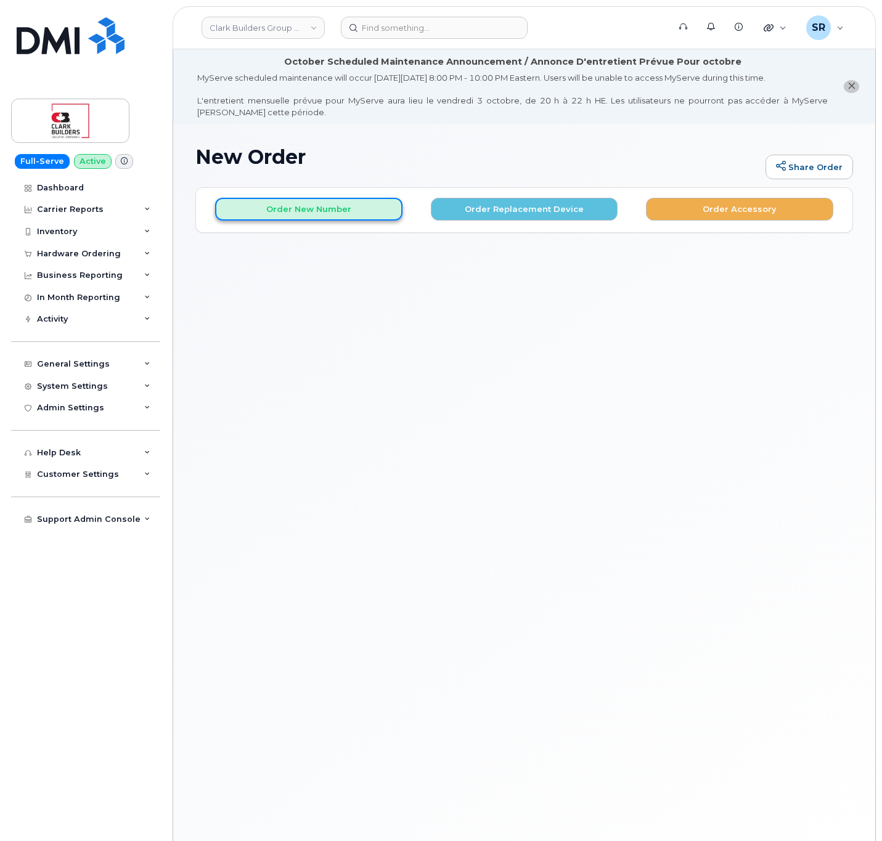
click at [344, 213] on button "Order New Number" at bounding box center [308, 209] width 187 height 23
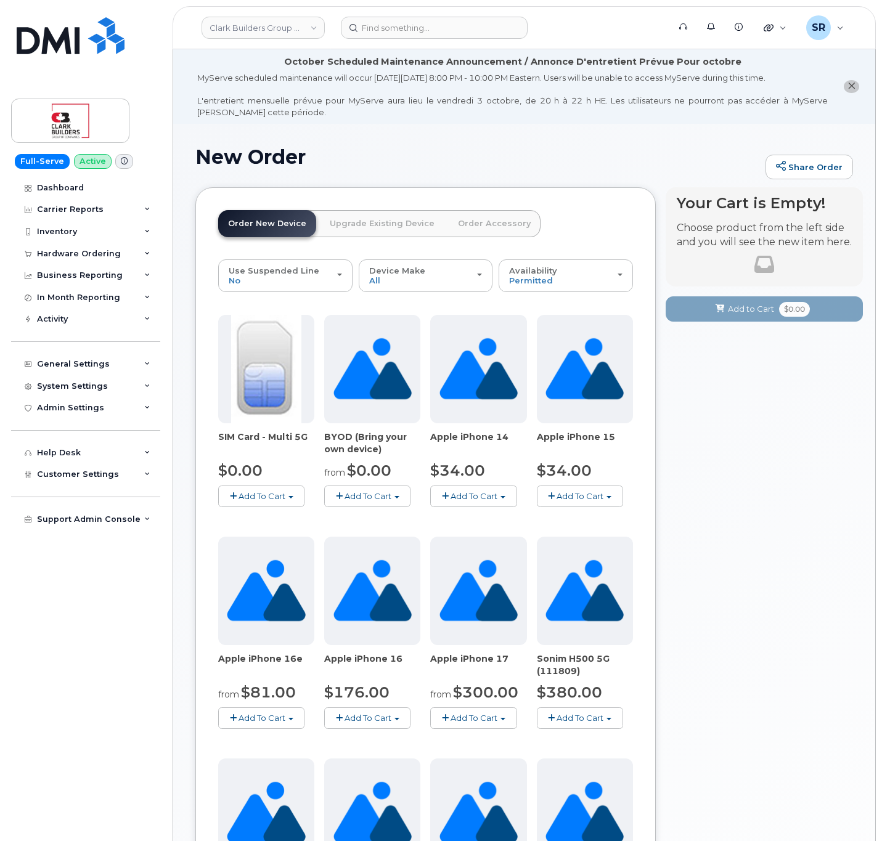
click at [372, 494] on span "Add To Cart" at bounding box center [368, 496] width 47 height 10
click at [398, 521] on span "Model is available" at bounding box center [383, 519] width 71 height 10
click at [391, 501] on span "Add To Cart" at bounding box center [368, 496] width 47 height 10
click at [361, 555] on link "$0.00 - 3-year activation" at bounding box center [390, 549] width 126 height 15
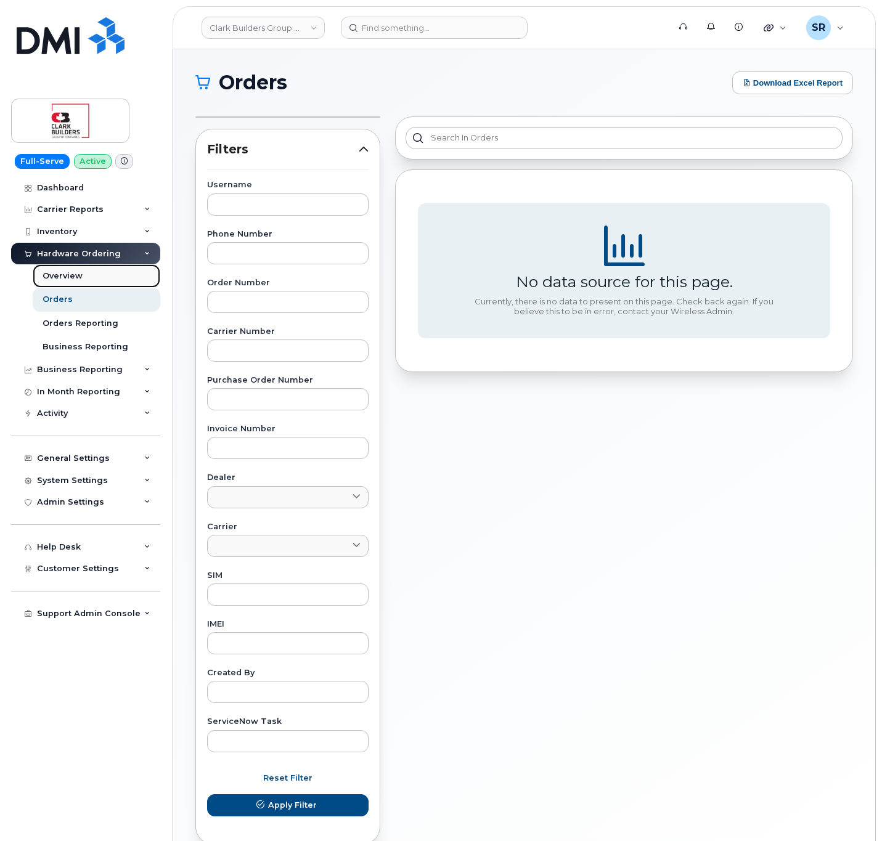
click at [91, 282] on link "Overview" at bounding box center [97, 275] width 128 height 23
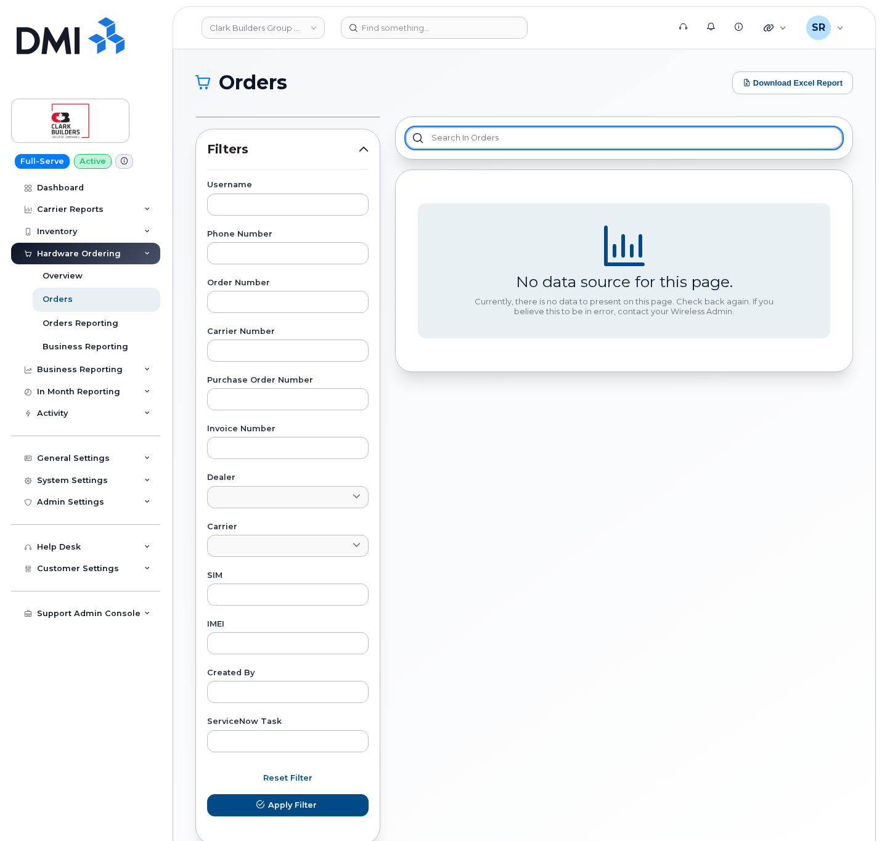
click at [527, 137] on input "text" at bounding box center [624, 138] width 437 height 22
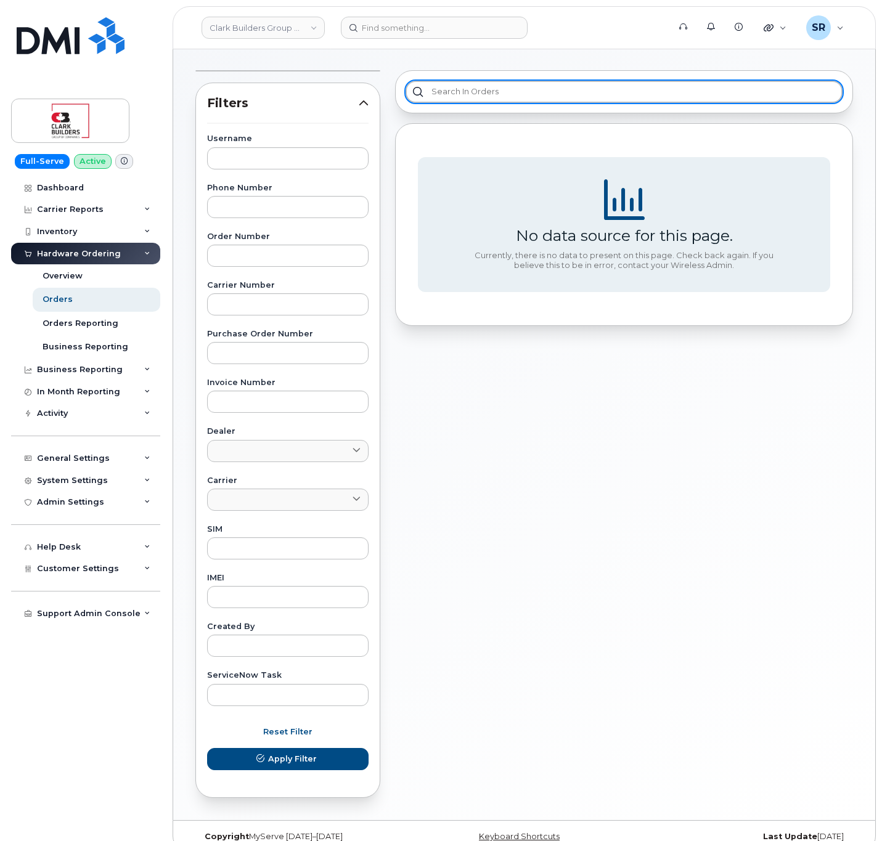
scroll to position [67, 0]
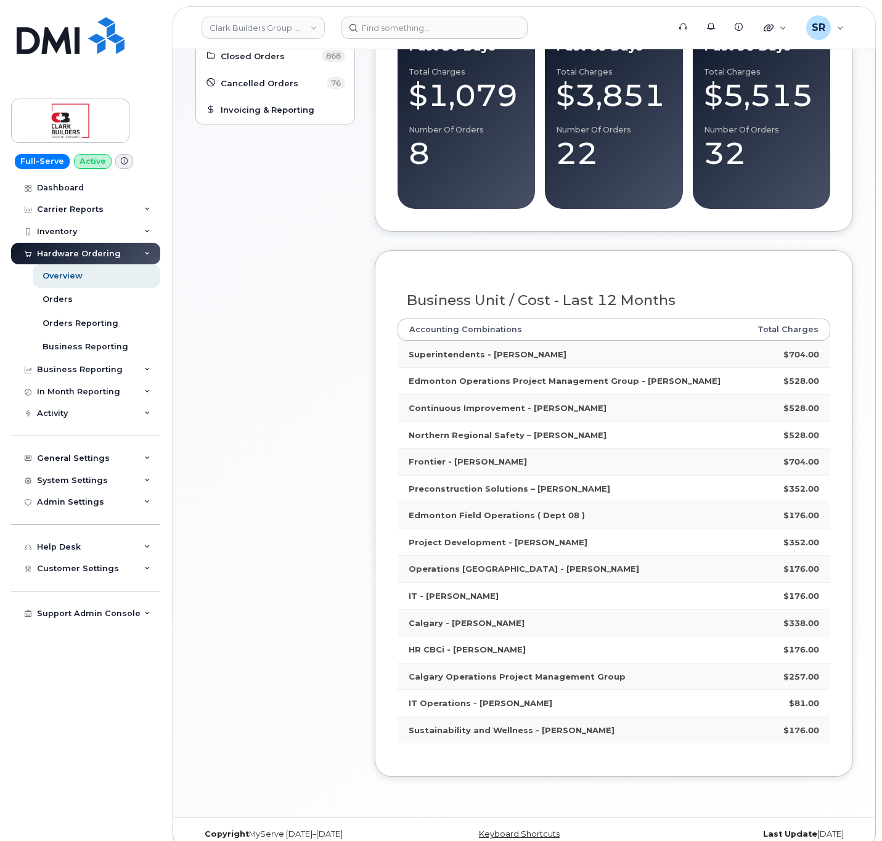
scroll to position [222, 0]
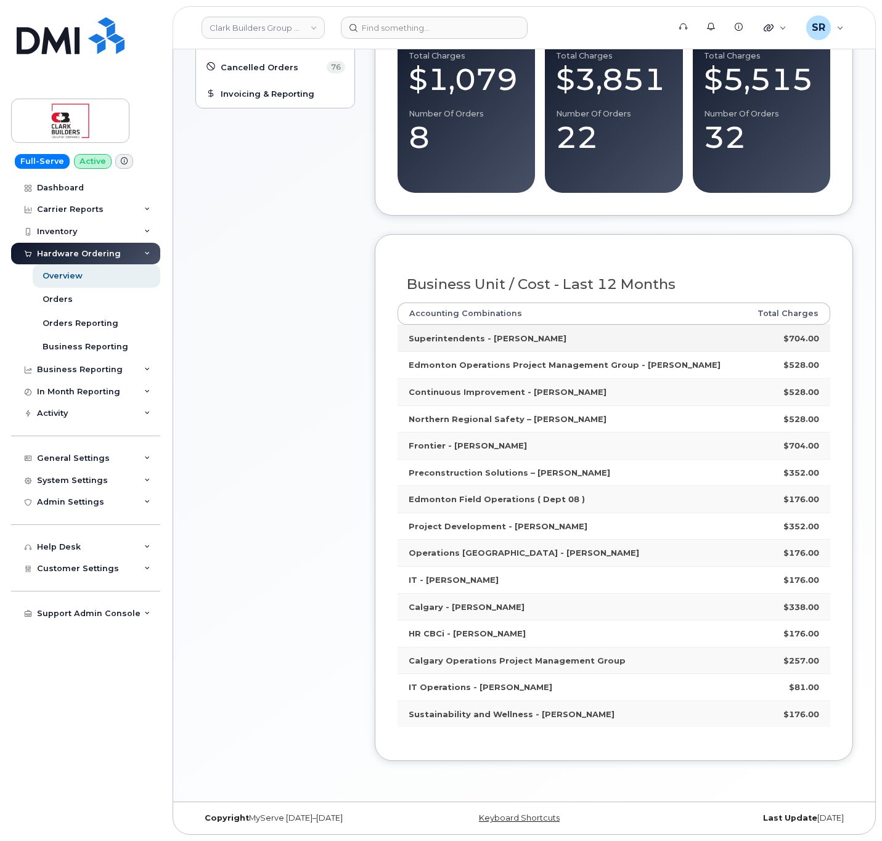
click at [557, 336] on td "Superintendents - Richard" at bounding box center [571, 338] width 346 height 27
click at [587, 325] on td "Superintendents - Richard" at bounding box center [571, 338] width 346 height 27
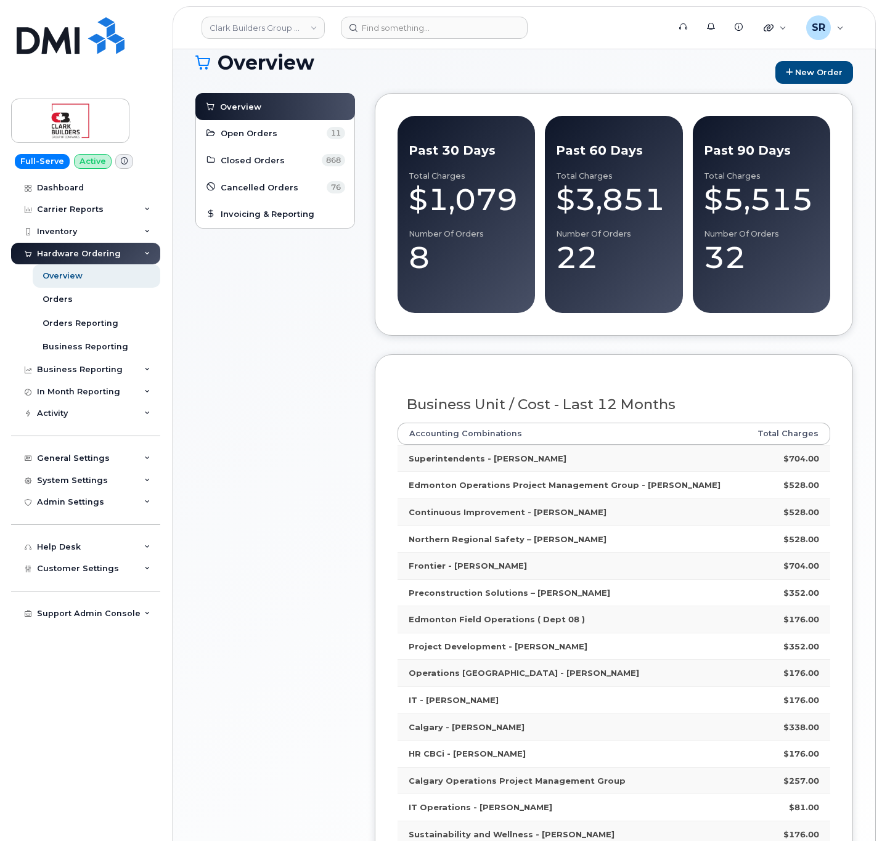
scroll to position [0, 0]
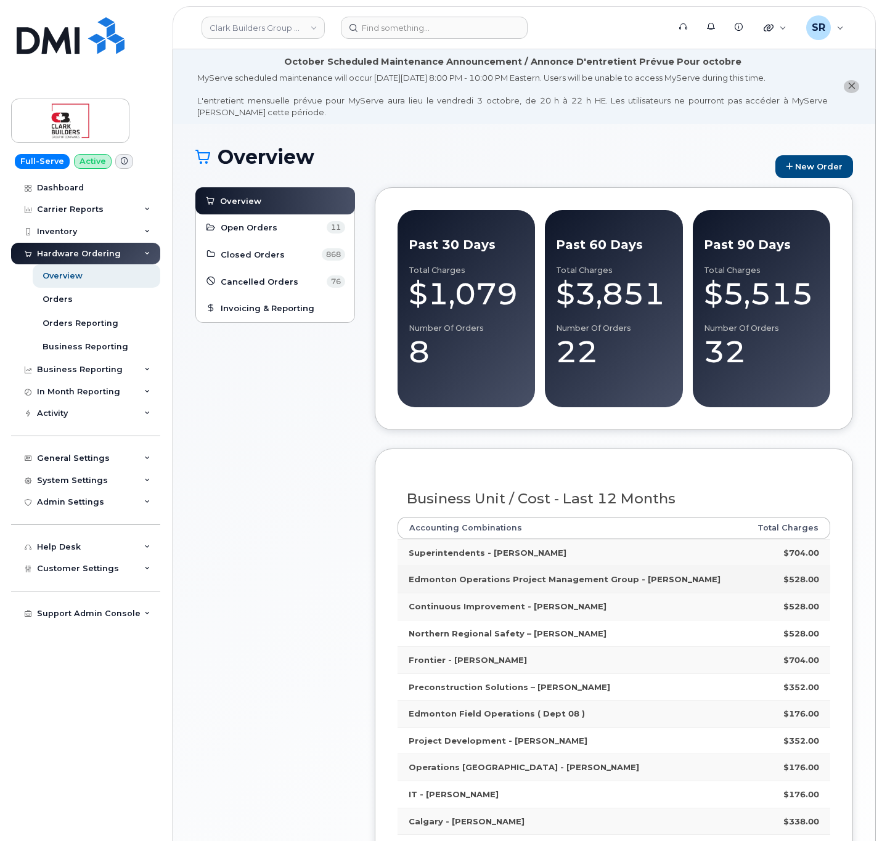
click at [523, 583] on strong "Edmonton Operations Project Management Group - Randy" at bounding box center [565, 579] width 312 height 10
click at [523, 582] on strong "Edmonton Operations Project Management Group - Randy" at bounding box center [565, 579] width 312 height 10
click at [339, 643] on div "Overview Open Orders 11 Closed Orders 868 Cancelled Orders 76 Invoicing & Repor…" at bounding box center [275, 590] width 160 height 807
click at [282, 229] on link "Open Orders 11" at bounding box center [275, 227] width 140 height 15
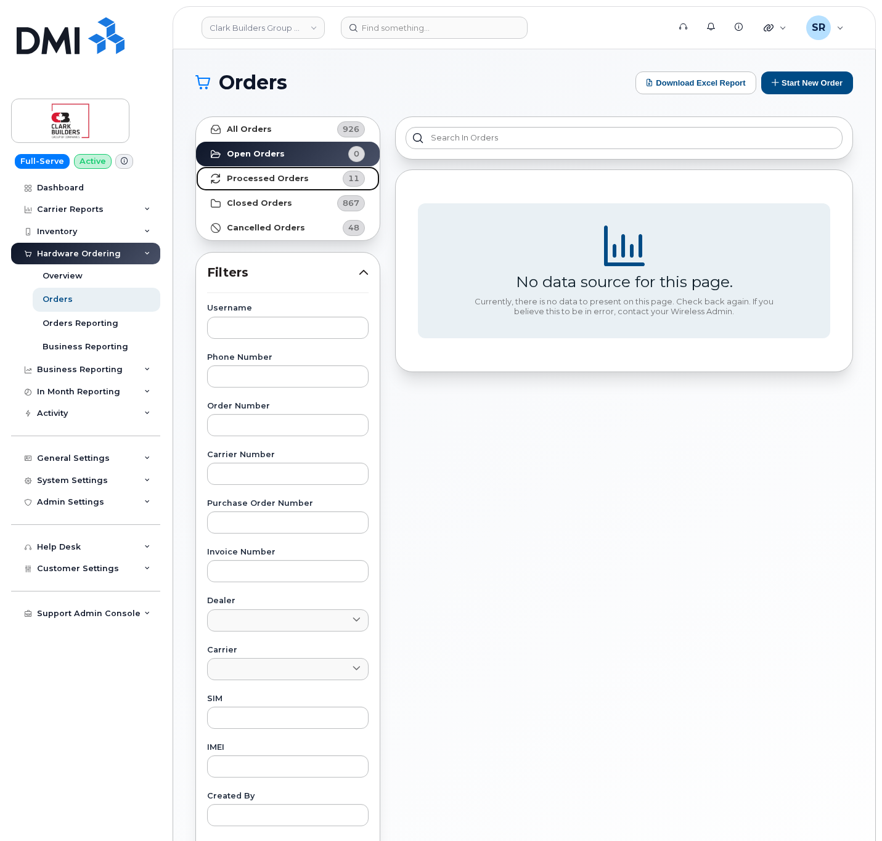
click at [261, 181] on strong "Processed Orders" at bounding box center [268, 179] width 82 height 10
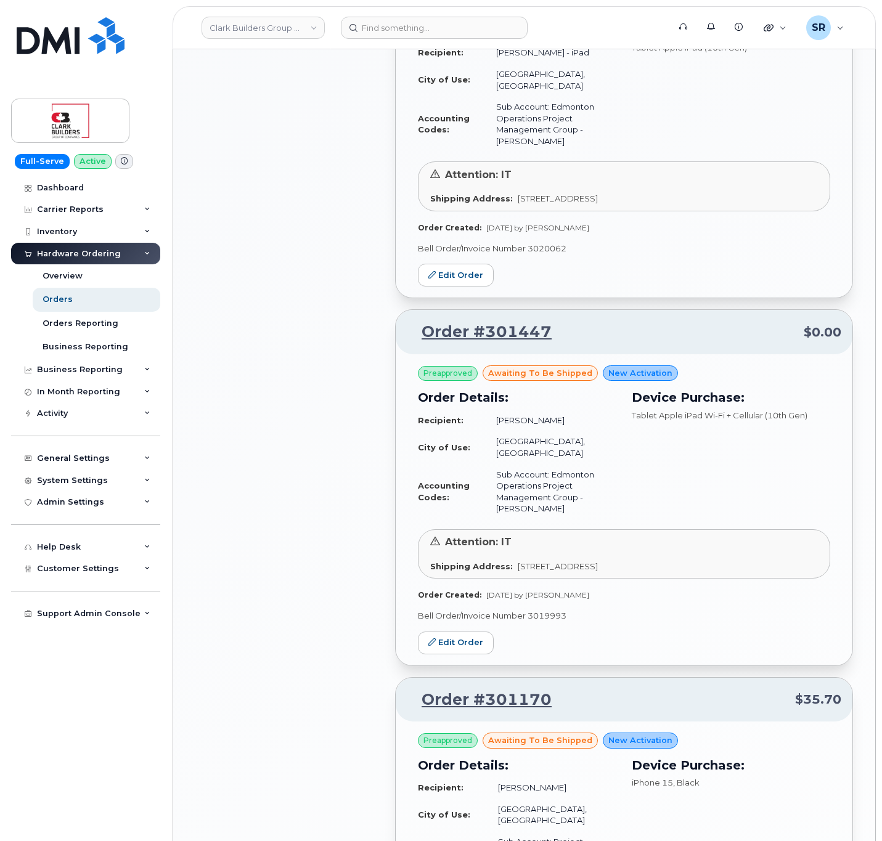
scroll to position [1294, 0]
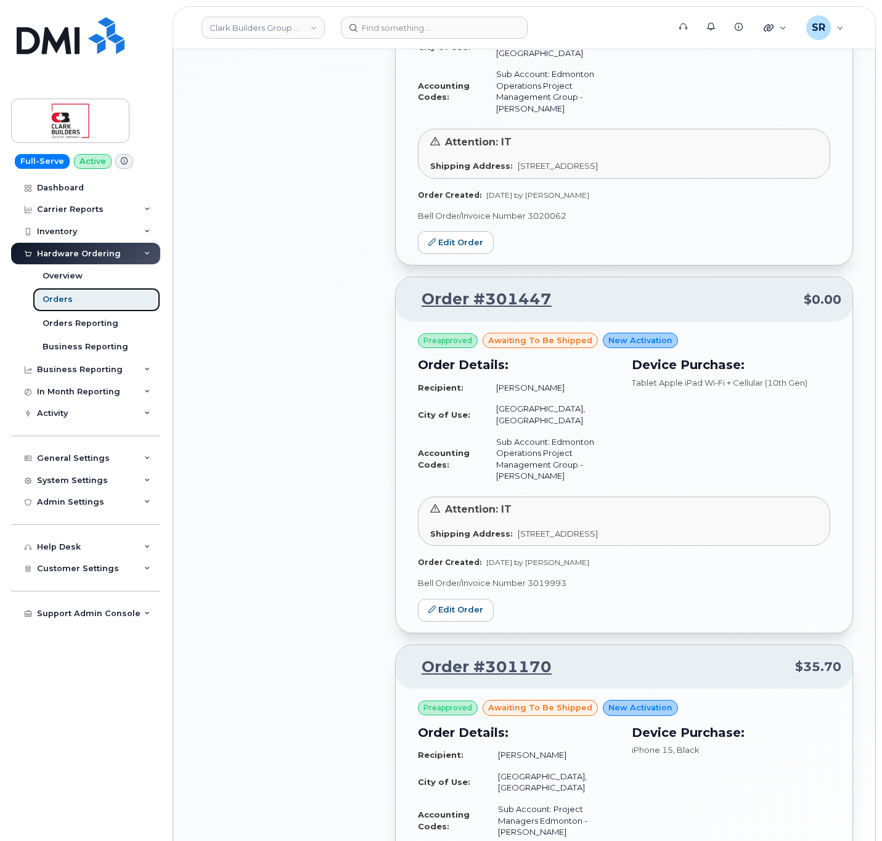
click at [88, 296] on link "Orders" at bounding box center [97, 299] width 128 height 23
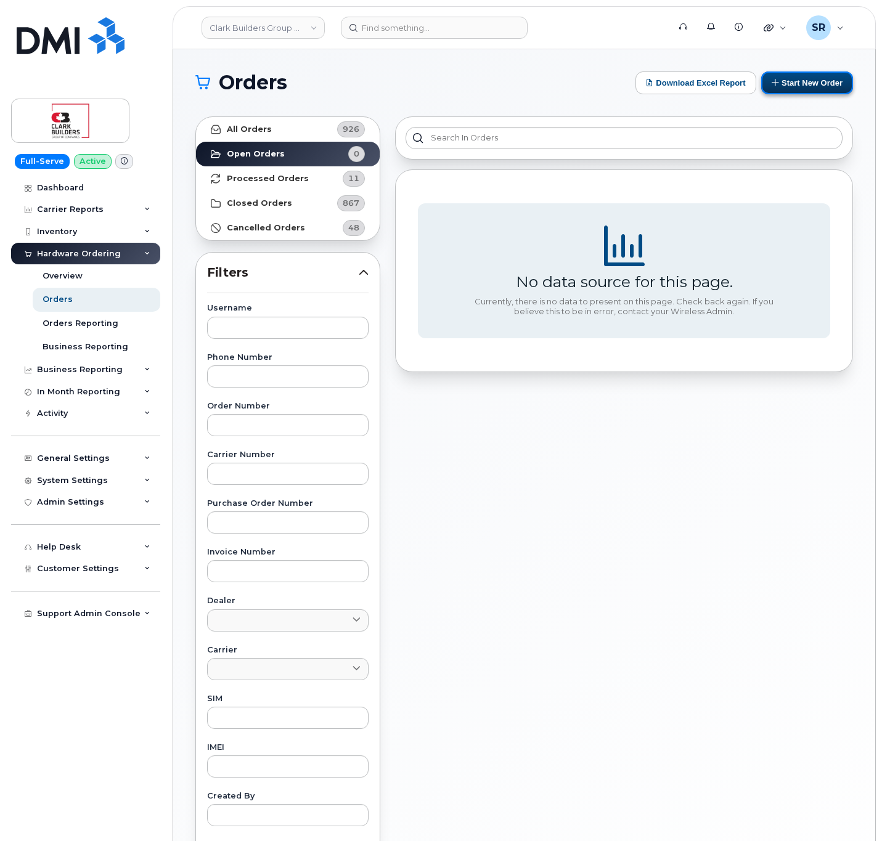
click at [812, 82] on button "Start New Order" at bounding box center [807, 82] width 92 height 23
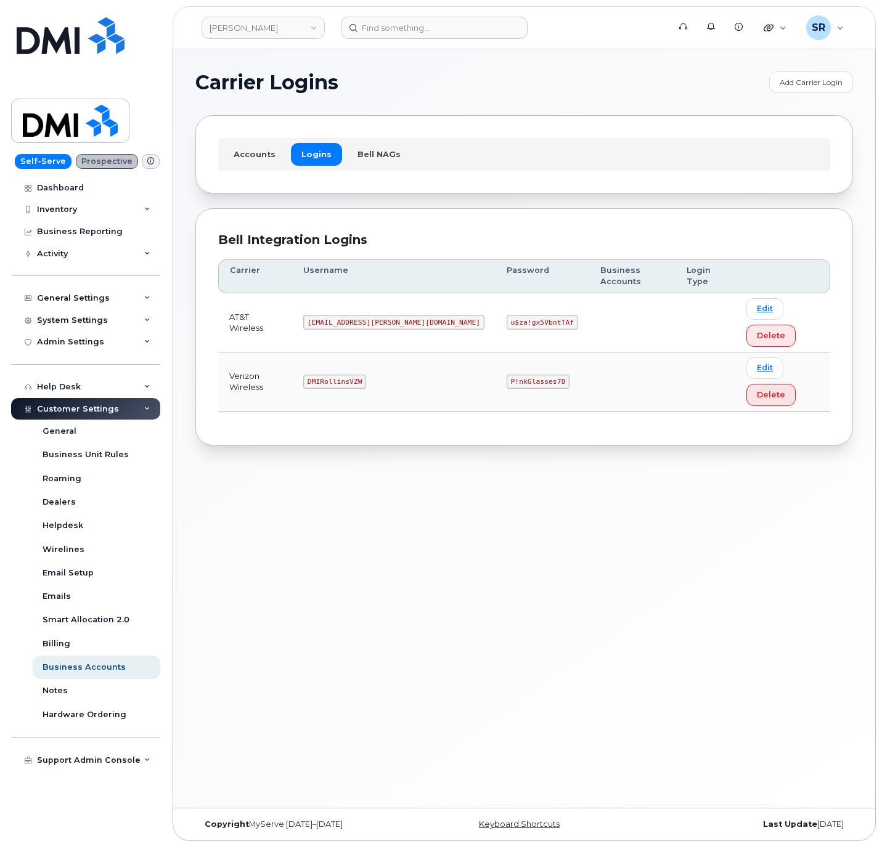
click at [363, 315] on code "[EMAIL_ADDRESS][PERSON_NAME][DOMAIN_NAME]" at bounding box center [393, 322] width 181 height 15
copy code "[EMAIL_ADDRESS][PERSON_NAME][DOMAIN_NAME]"
click at [507, 315] on code "u$za!gx5VbntTAf" at bounding box center [542, 322] width 71 height 15
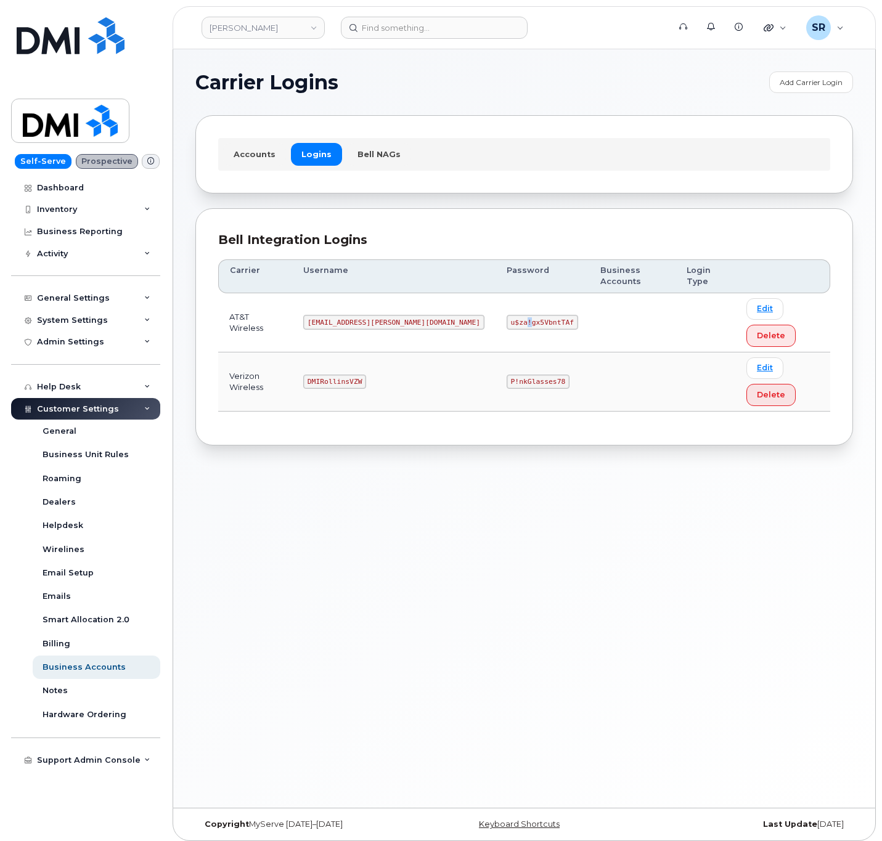
click at [507, 315] on code "u$za!gx5VbntTAf" at bounding box center [542, 322] width 71 height 15
copy code "u$za!gx5VbntTAf"
click at [403, 452] on div "Carrier Logins Add Carrier Login Accounts Logins Bell NAGs Bell Integration Log…" at bounding box center [524, 428] width 702 height 759
